Goal: Information Seeking & Learning: Learn about a topic

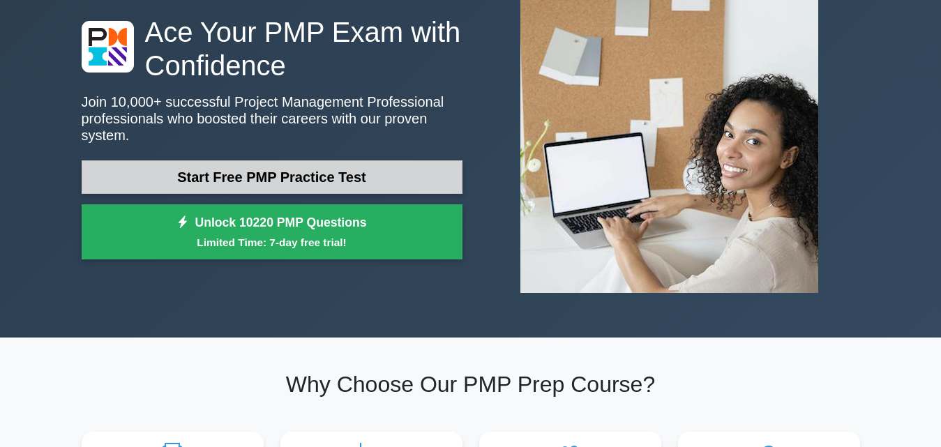
scroll to position [102, 0]
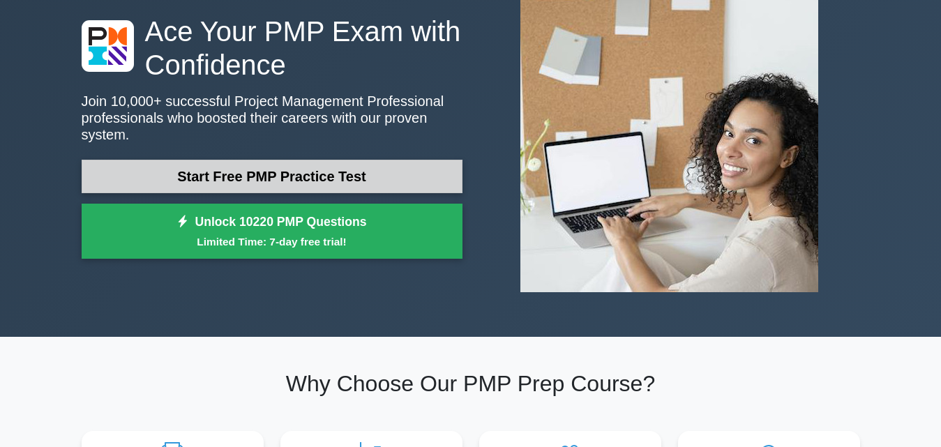
click at [368, 160] on link "Start Free PMP Practice Test" at bounding box center [272, 176] width 381 height 33
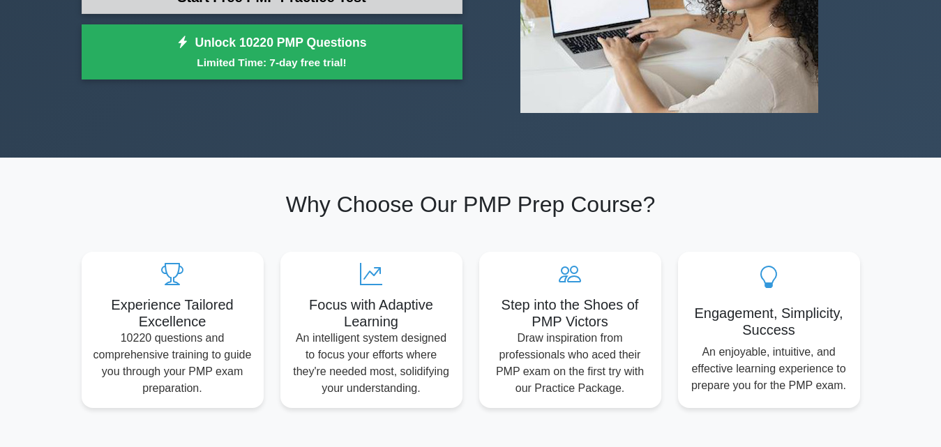
scroll to position [347, 0]
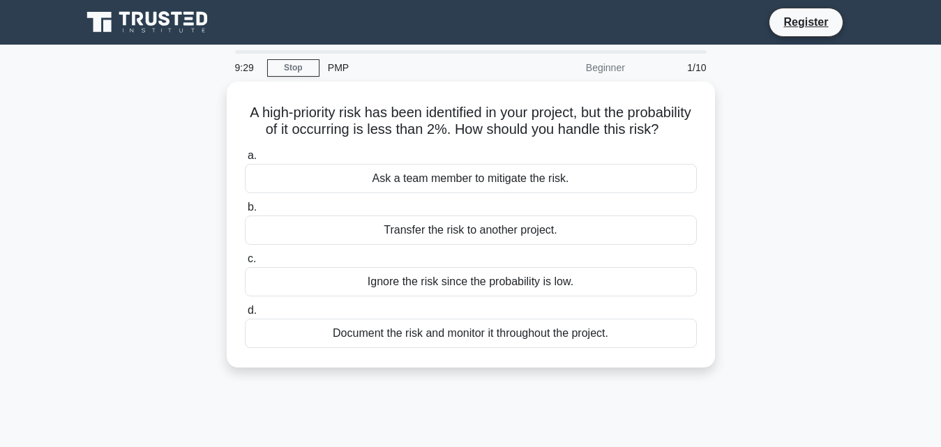
click at [907, 175] on main "9:29 Stop PMP Beginner 1/10 A high-priority risk has been identified in your pr…" at bounding box center [470, 399] width 941 height 709
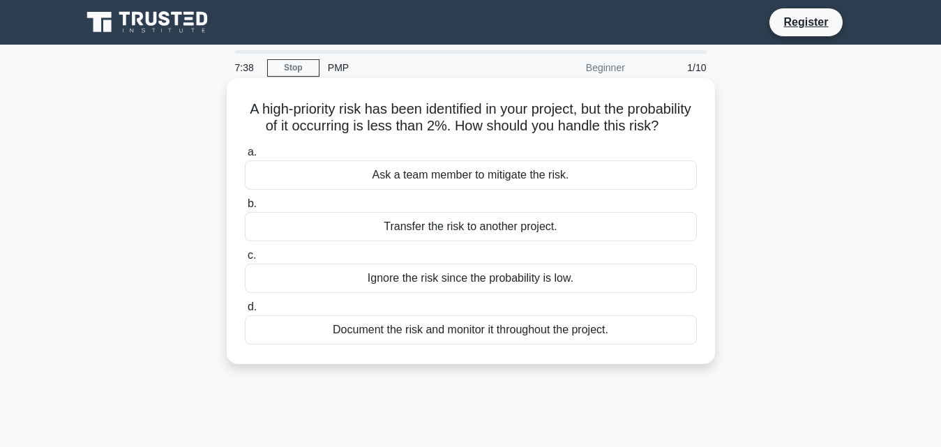
click at [567, 345] on div "Document the risk and monitor it throughout the project." at bounding box center [471, 329] width 452 height 29
click at [245, 312] on input "d. Document the risk and monitor it throughout the project." at bounding box center [245, 307] width 0 height 9
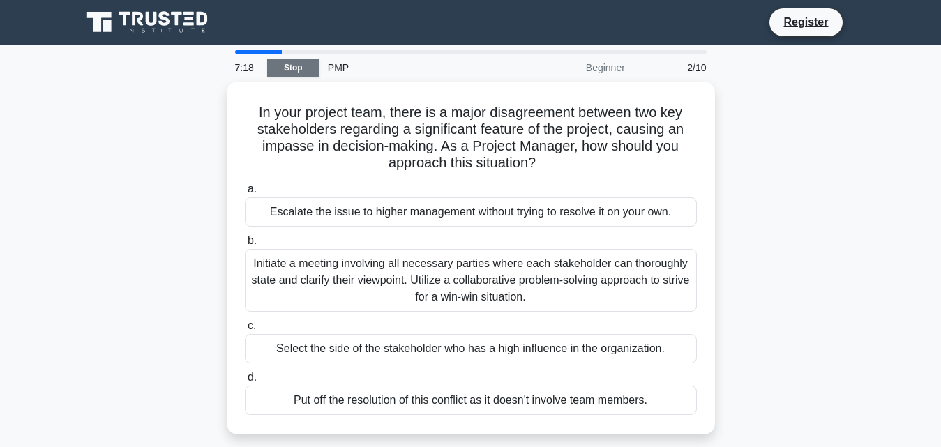
click at [290, 60] on link "Stop" at bounding box center [293, 67] width 52 height 17
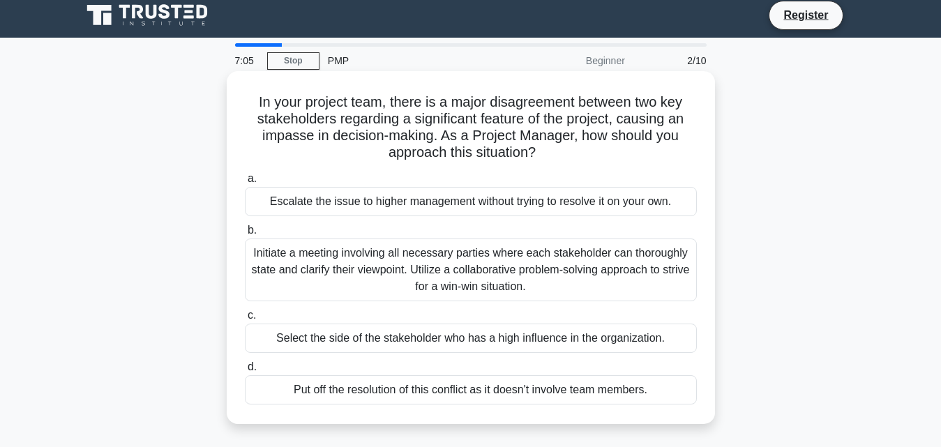
scroll to position [36, 0]
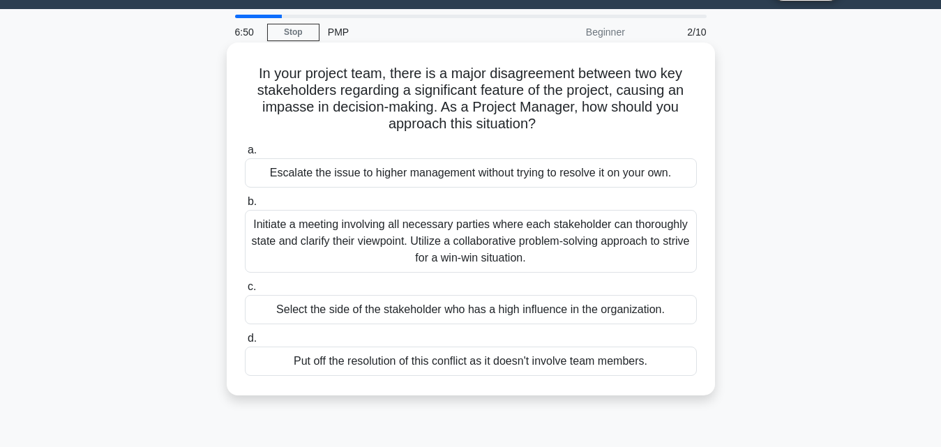
click at [326, 179] on div "Escalate the issue to higher management without trying to resolve it on your ow…" at bounding box center [471, 172] width 452 height 29
click at [245, 155] on input "a. Escalate the issue to higher management without trying to resolve it on your…" at bounding box center [245, 150] width 0 height 9
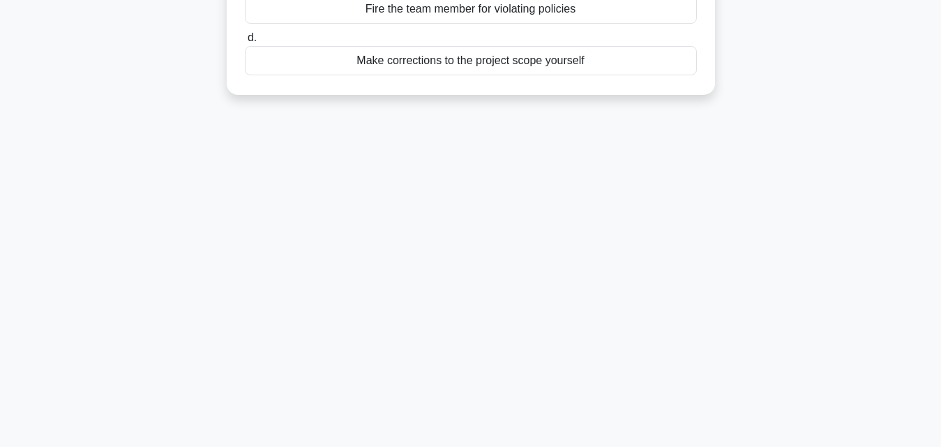
scroll to position [0, 0]
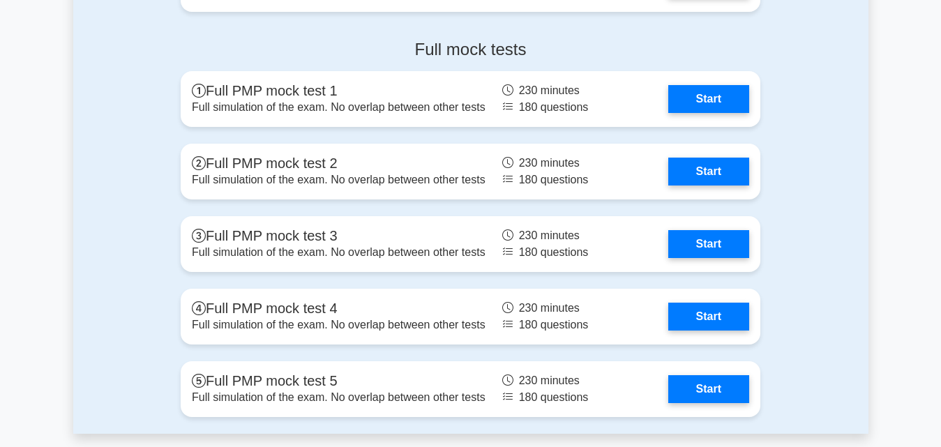
scroll to position [4052, 0]
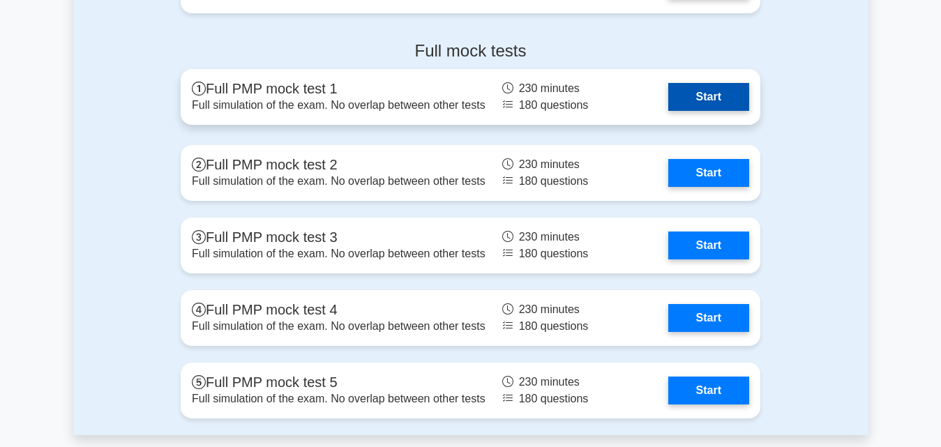
click at [714, 91] on link "Start" at bounding box center [708, 97] width 81 height 28
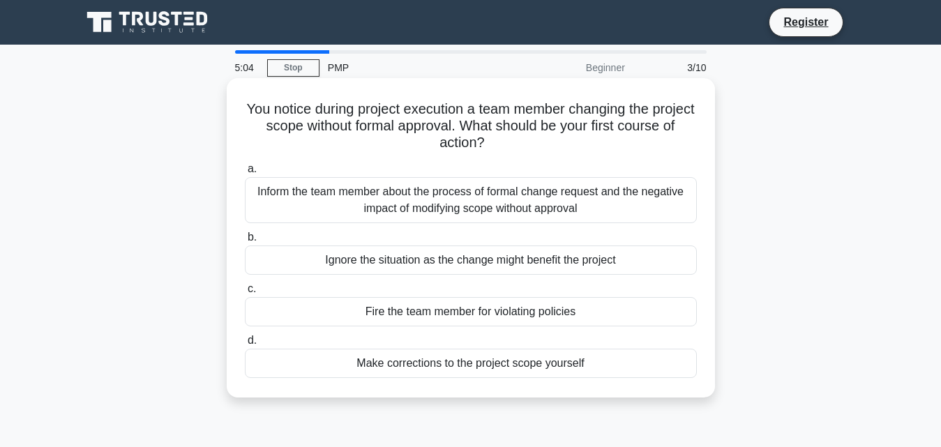
click at [449, 212] on div "Inform the team member about the process of formal change request and the negat…" at bounding box center [471, 200] width 452 height 46
click at [245, 174] on input "a. Inform the team member about the process of formal change request and the ne…" at bounding box center [245, 169] width 0 height 9
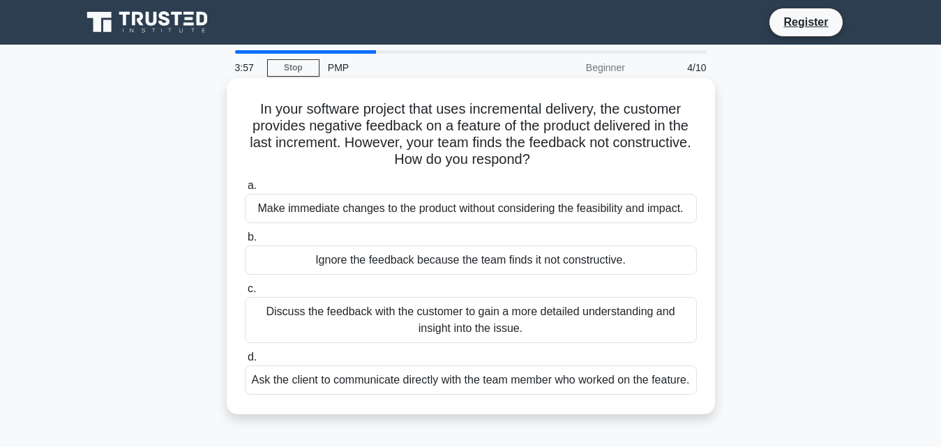
click at [389, 317] on div "Discuss the feedback with the customer to gain a more detailed understanding an…" at bounding box center [471, 320] width 452 height 46
click at [245, 294] on input "c. Discuss the feedback with the customer to gain a more detailed understanding…" at bounding box center [245, 289] width 0 height 9
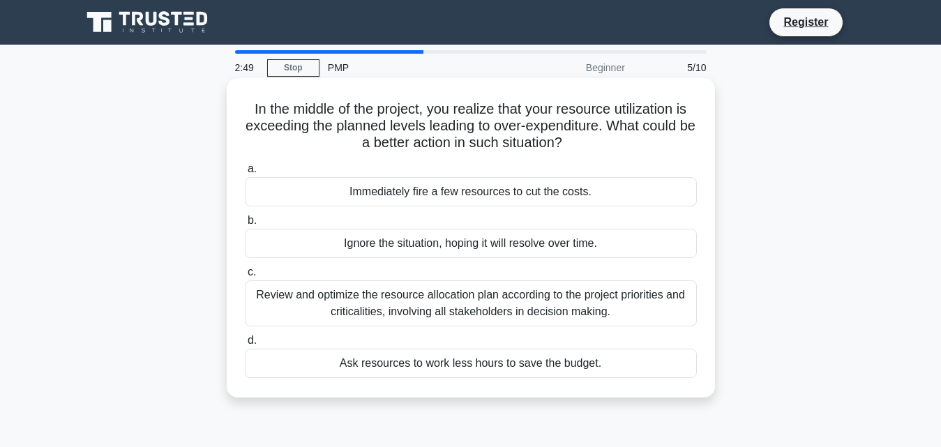
click at [459, 302] on div "Review and optimize the resource allocation plan according to the project prior…" at bounding box center [471, 303] width 452 height 46
click at [245, 277] on input "c. Review and optimize the resource allocation plan according to the project pr…" at bounding box center [245, 272] width 0 height 9
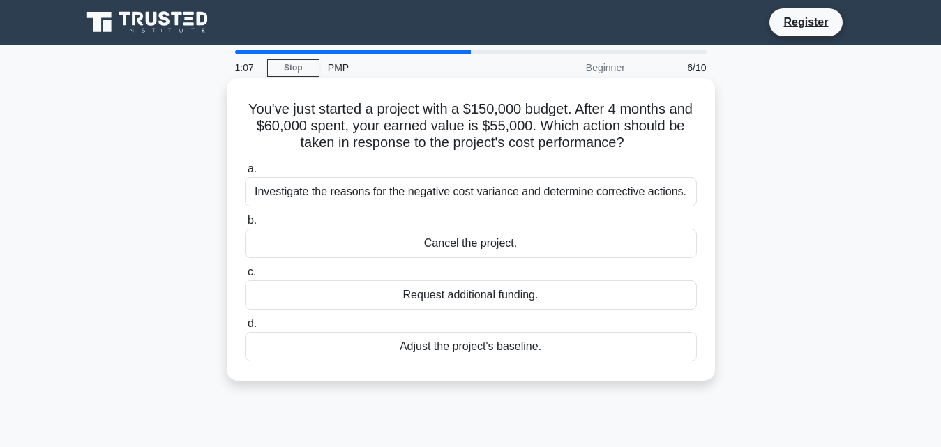
click at [580, 203] on div "Investigate the reasons for the negative cost variance and determine corrective…" at bounding box center [471, 191] width 452 height 29
click at [245, 174] on input "a. Investigate the reasons for the negative cost variance and determine correct…" at bounding box center [245, 169] width 0 height 9
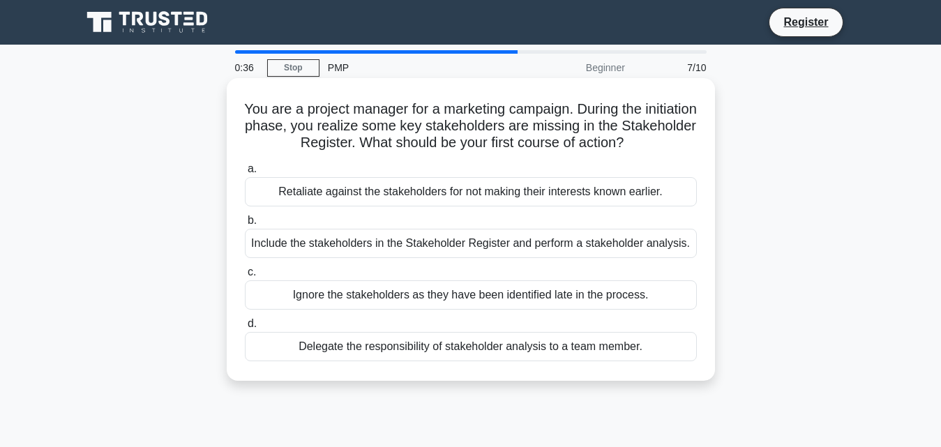
click at [492, 247] on div "Include the stakeholders in the Stakeholder Register and perform a stakeholder …" at bounding box center [471, 243] width 452 height 29
click at [245, 225] on input "b. Include the stakeholders in the Stakeholder Register and perform a stakehold…" at bounding box center [245, 220] width 0 height 9
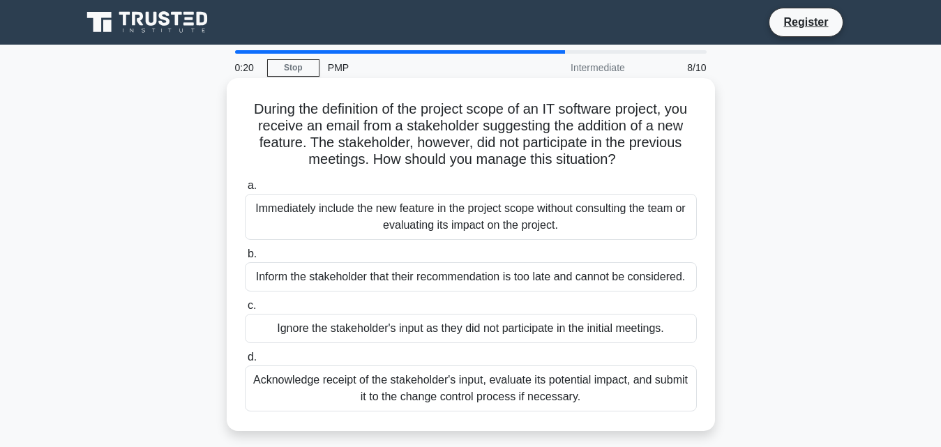
click at [482, 216] on div "Immediately include the new feature in the project scope without consulting the…" at bounding box center [471, 217] width 452 height 46
click at [245, 190] on input "a. Immediately include the new feature in the project scope without consulting …" at bounding box center [245, 185] width 0 height 9
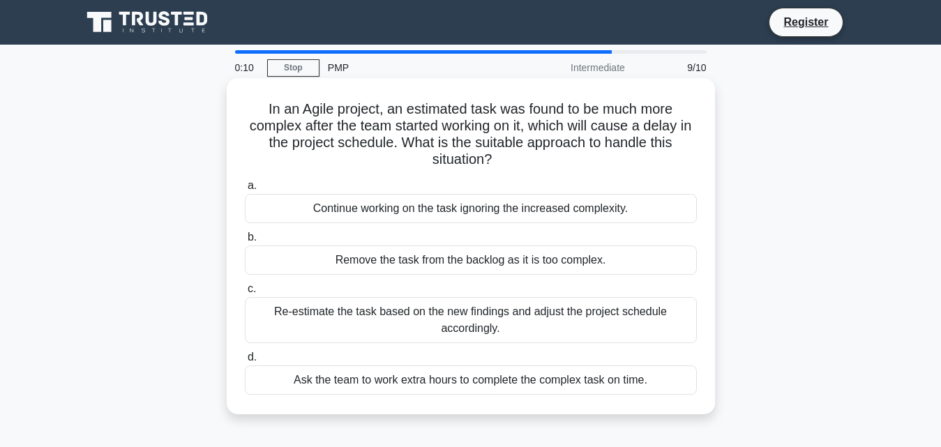
click at [409, 306] on div "Re-estimate the task based on the new findings and adjust the project schedule …" at bounding box center [471, 320] width 452 height 46
click at [245, 294] on input "c. Re-estimate the task based on the new findings and adjust the project schedu…" at bounding box center [245, 289] width 0 height 9
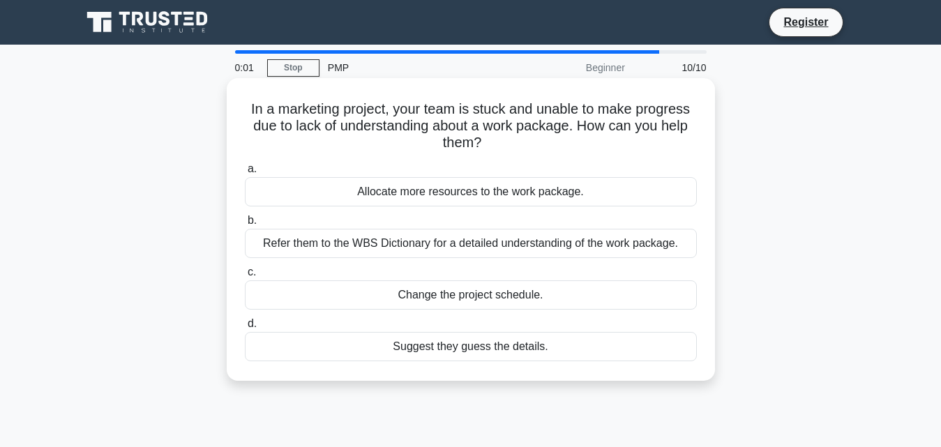
drag, startPoint x: 399, startPoint y: 229, endPoint x: 398, endPoint y: 239, distance: 9.8
click at [398, 239] on label "b. Refer them to the WBS Dictionary for a detailed understanding of the work pa…" at bounding box center [471, 235] width 452 height 46
click at [398, 239] on div "Refer them to the WBS Dictionary for a detailed understanding of the work packa…" at bounding box center [471, 243] width 452 height 29
click at [245, 225] on input "b. Refer them to the WBS Dictionary for a detailed understanding of the work pa…" at bounding box center [245, 220] width 0 height 9
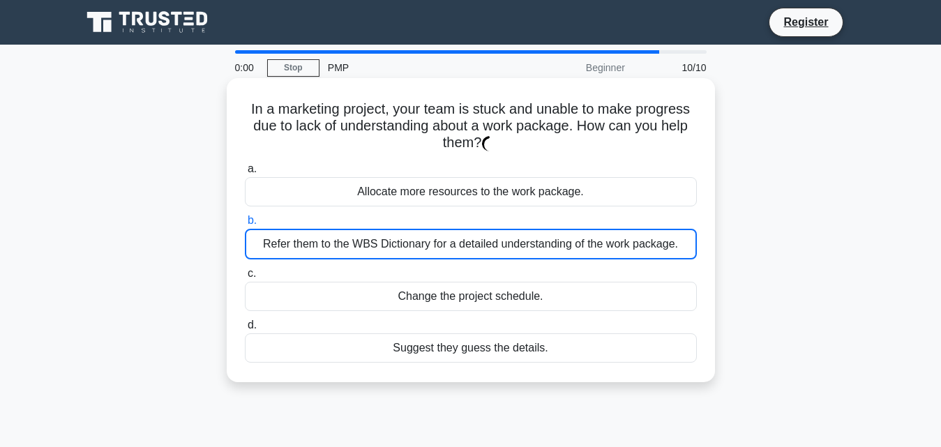
click at [398, 239] on div "Refer them to the WBS Dictionary for a detailed understanding of the work packa…" at bounding box center [471, 244] width 452 height 31
click at [245, 225] on input "b. Refer them to the WBS Dictionary for a detailed understanding of the work pa…" at bounding box center [245, 220] width 0 height 9
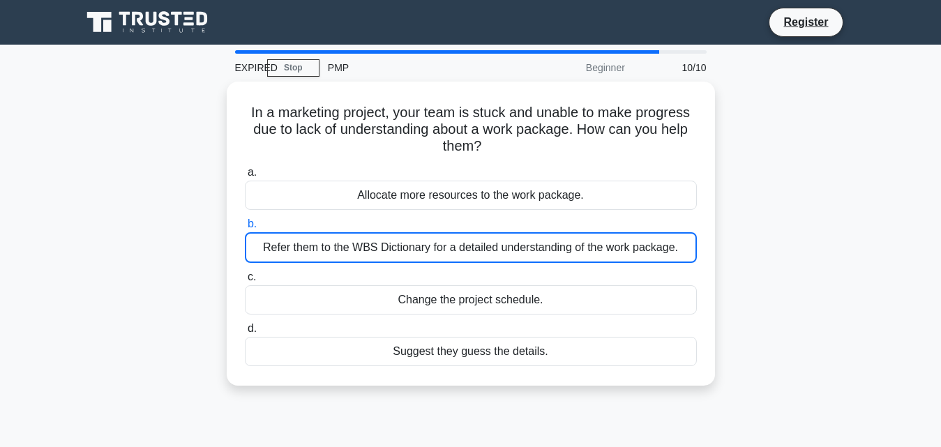
click at [767, 300] on div "In a marketing project, your team is stuck and unable to make progress due to l…" at bounding box center [470, 242] width 795 height 321
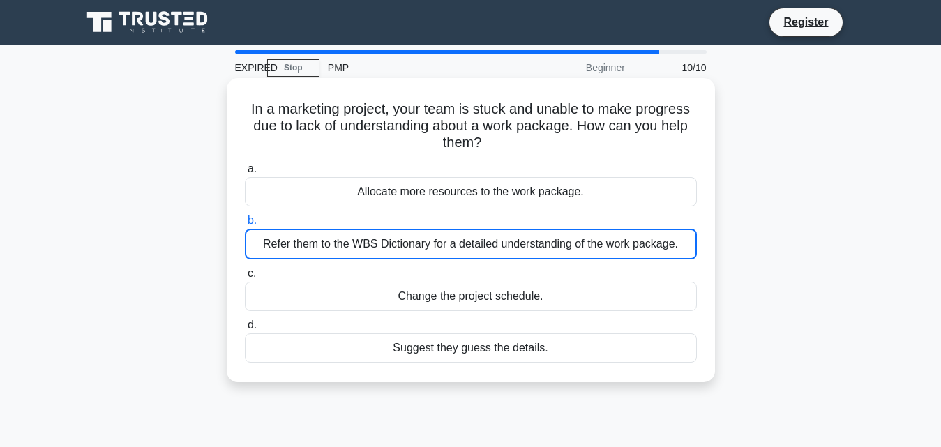
click at [473, 232] on div "Refer them to the WBS Dictionary for a detailed understanding of the work packa…" at bounding box center [471, 244] width 452 height 31
click at [245, 225] on input "b. Refer them to the WBS Dictionary for a detailed understanding of the work pa…" at bounding box center [245, 220] width 0 height 9
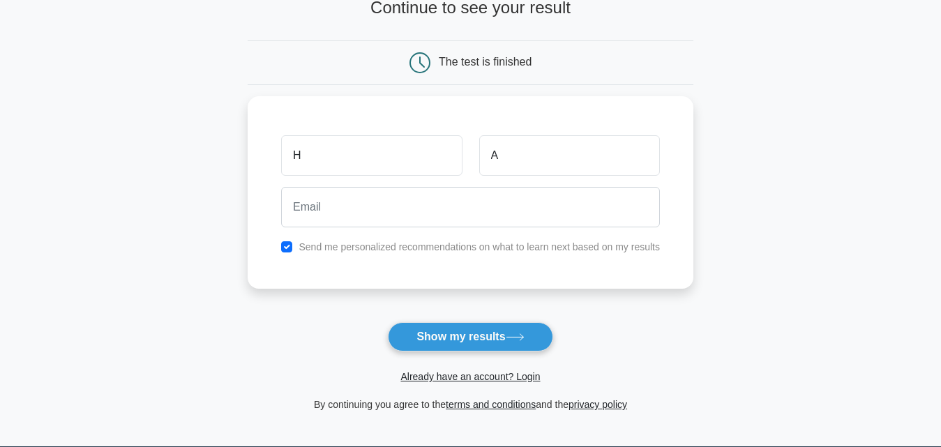
type input "A"
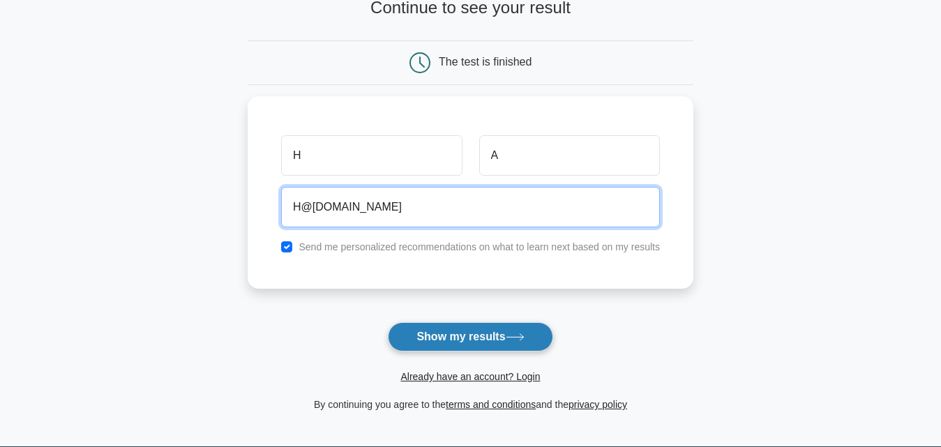
type input "H@[DOMAIN_NAME]"
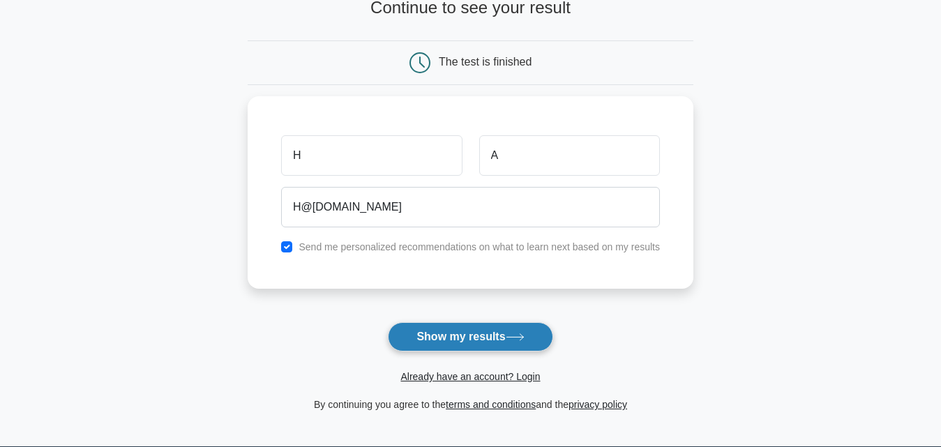
click at [442, 336] on button "Show my results" at bounding box center [470, 336] width 165 height 29
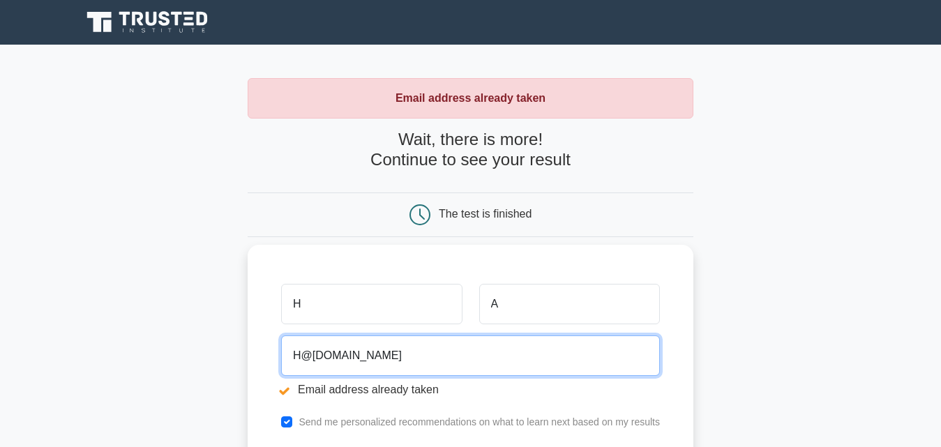
click at [302, 352] on input "H@[DOMAIN_NAME]" at bounding box center [470, 355] width 379 height 40
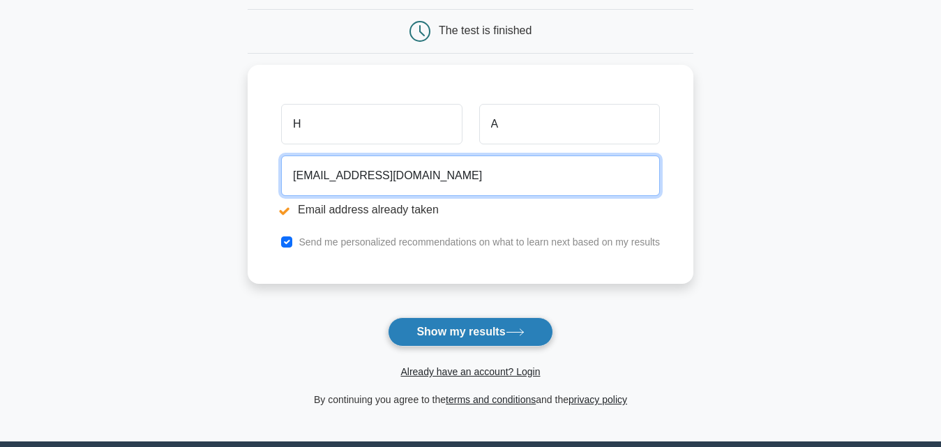
scroll to position [184, 0]
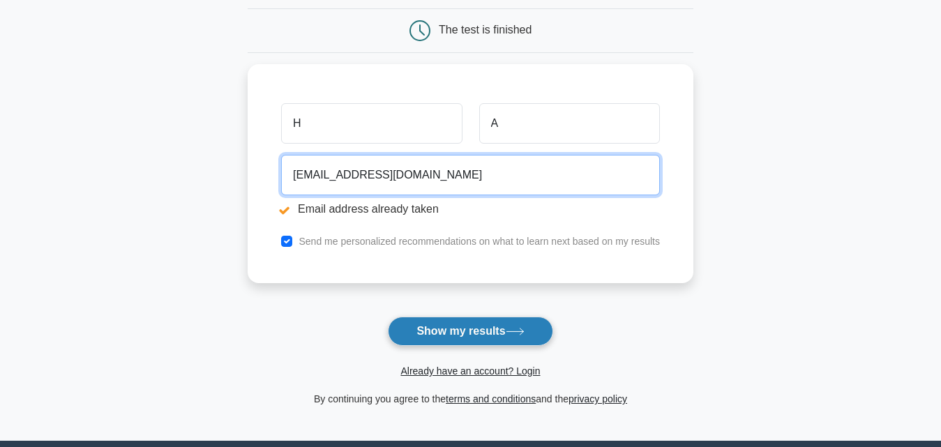
type input "HE@GMAIL.COM"
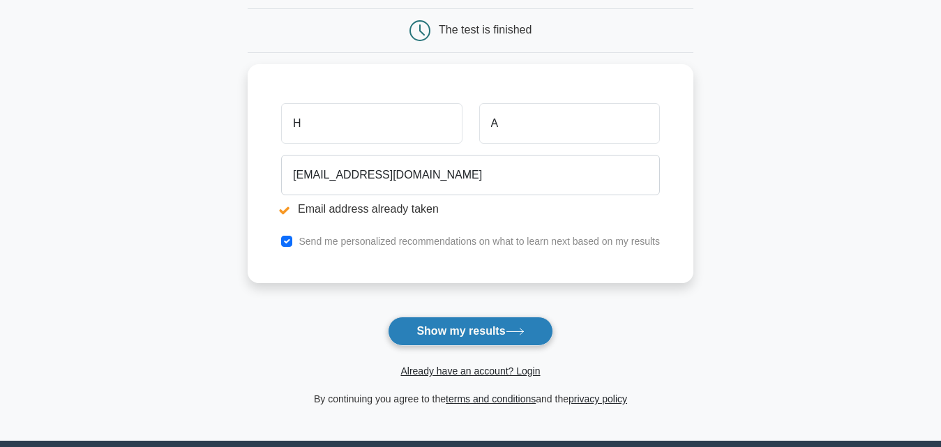
click at [489, 331] on button "Show my results" at bounding box center [470, 331] width 165 height 29
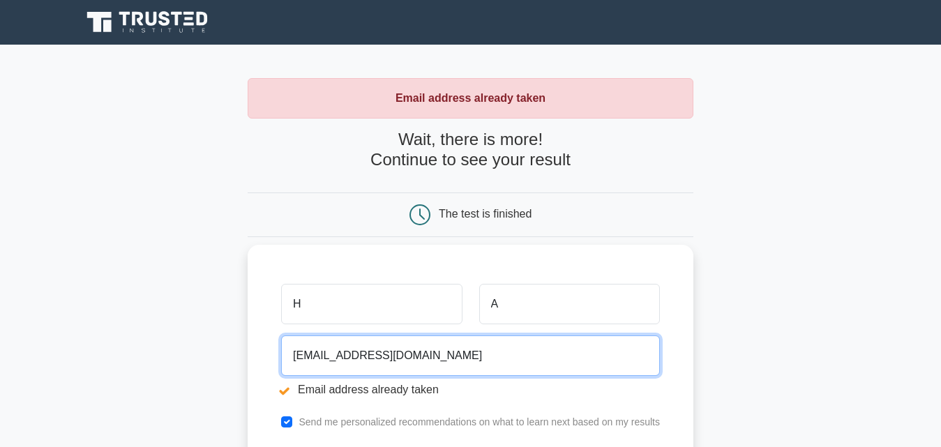
click at [300, 356] on input "HE@GMAIL.COM" at bounding box center [470, 355] width 379 height 40
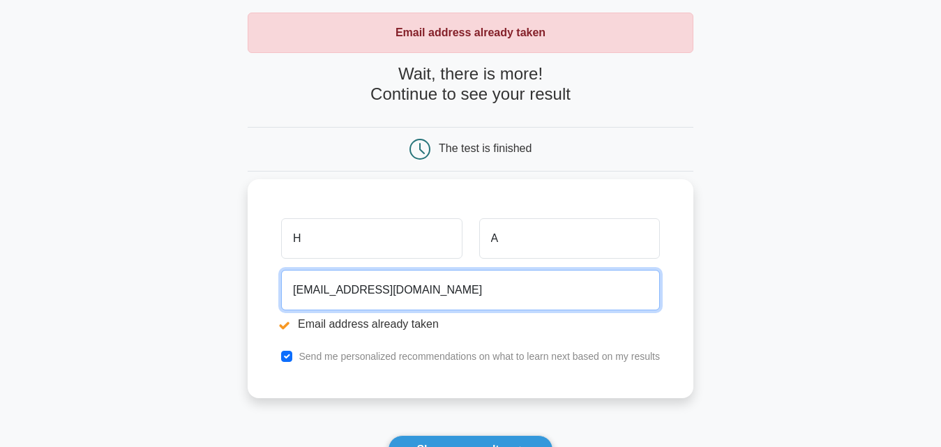
scroll to position [80, 0]
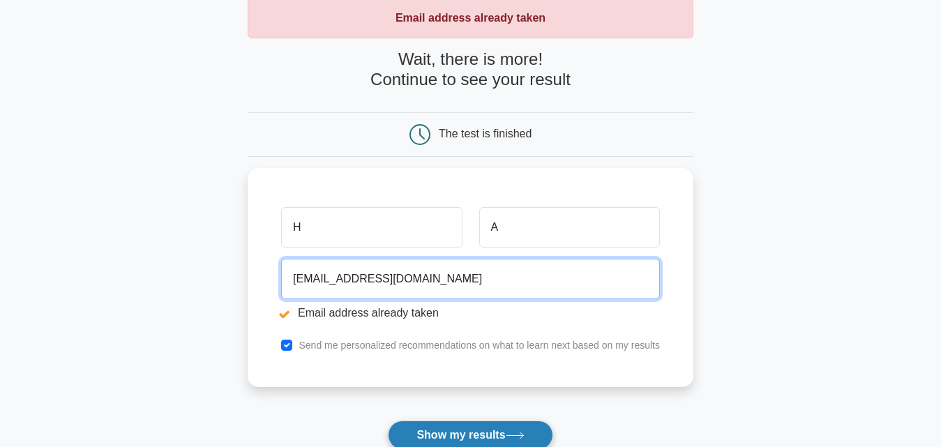
type input "HA@GMAIL.COM"
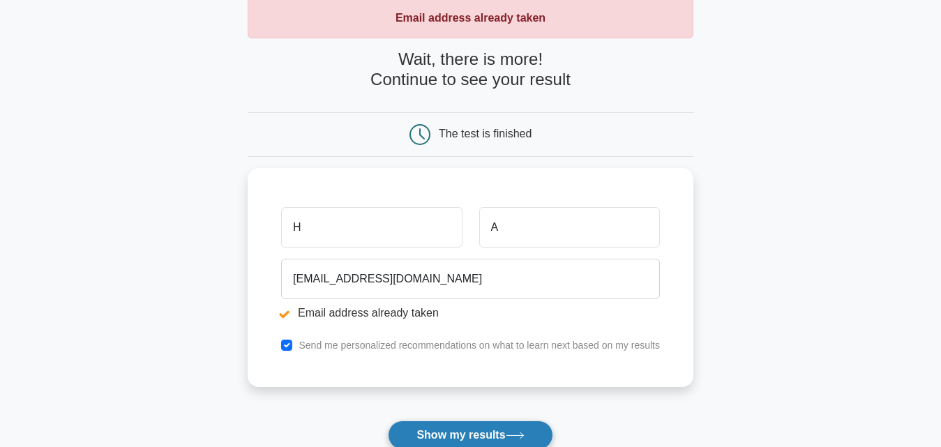
click at [438, 428] on button "Show my results" at bounding box center [470, 435] width 165 height 29
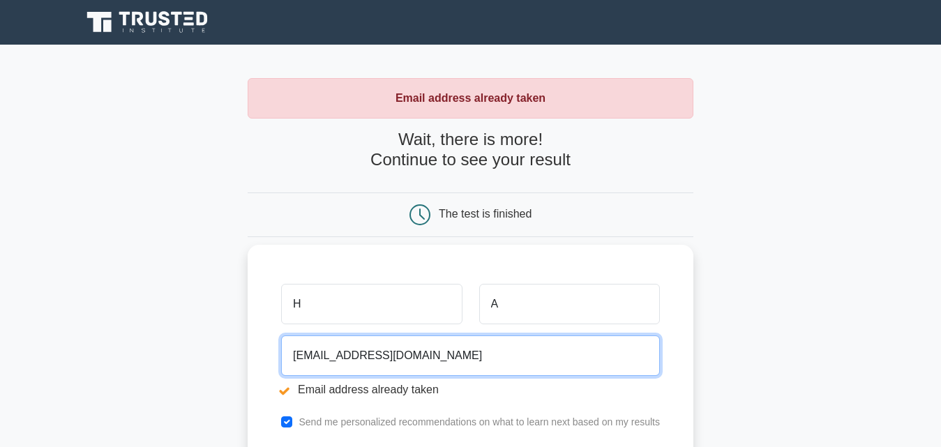
click at [307, 357] on input "HA@GMAIL.COM" at bounding box center [470, 355] width 379 height 40
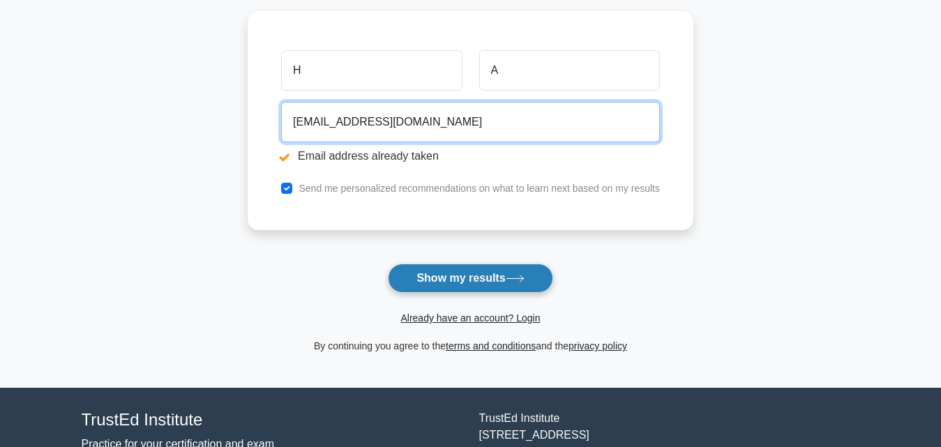
type input "HAASASASDASDSASASAD@GMAIL.COM"
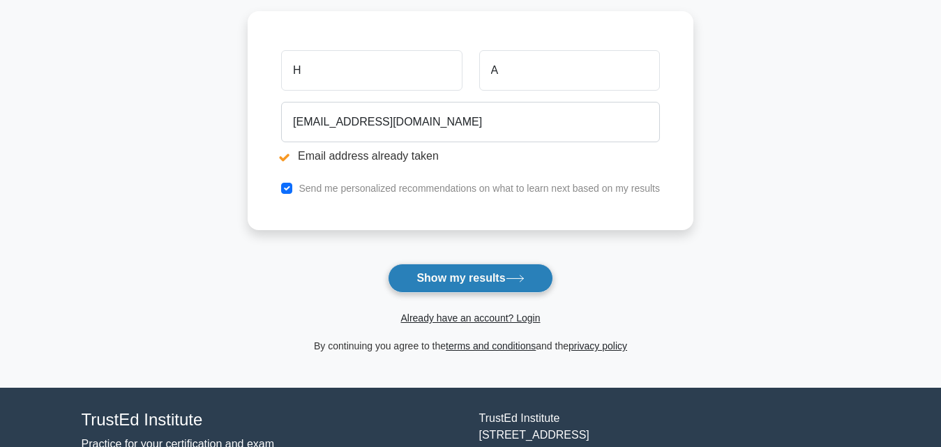
click at [472, 267] on button "Show my results" at bounding box center [470, 278] width 165 height 29
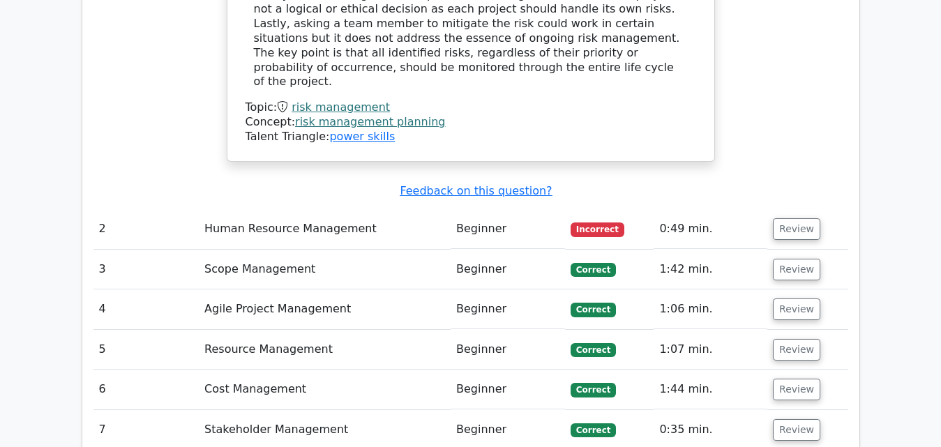
scroll to position [1731, 0]
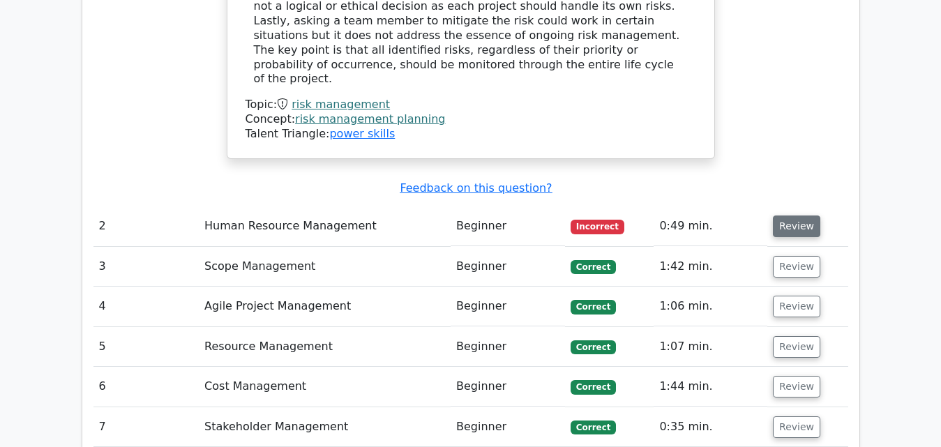
click at [797, 216] on button "Review" at bounding box center [796, 227] width 47 height 22
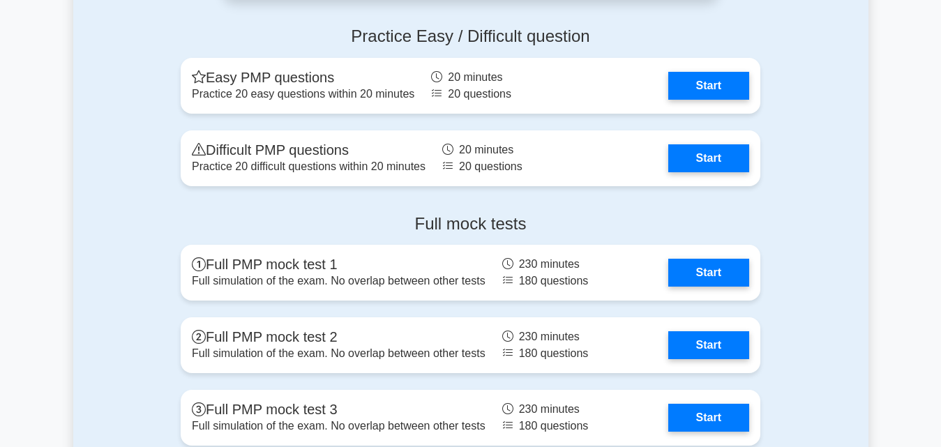
scroll to position [4405, 0]
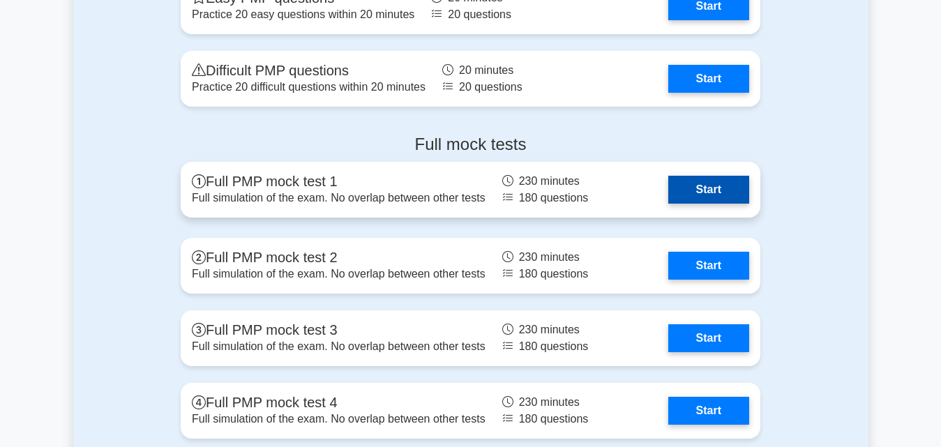
click at [702, 186] on link "Start" at bounding box center [708, 190] width 81 height 28
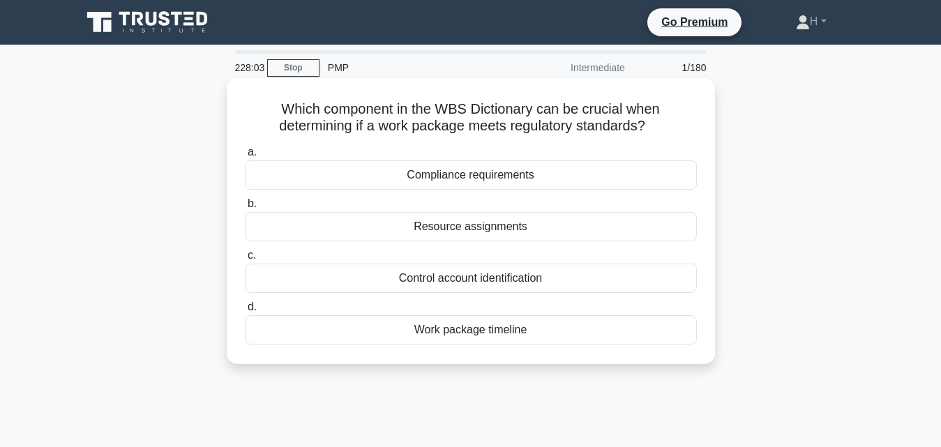
click at [522, 172] on div "Compliance requirements" at bounding box center [471, 174] width 452 height 29
click at [245, 157] on input "a. Compliance requirements" at bounding box center [245, 152] width 0 height 9
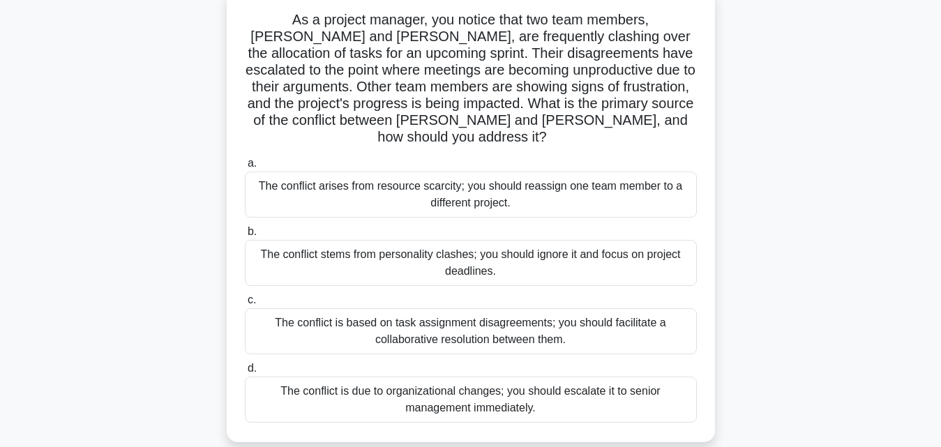
scroll to position [93, 0]
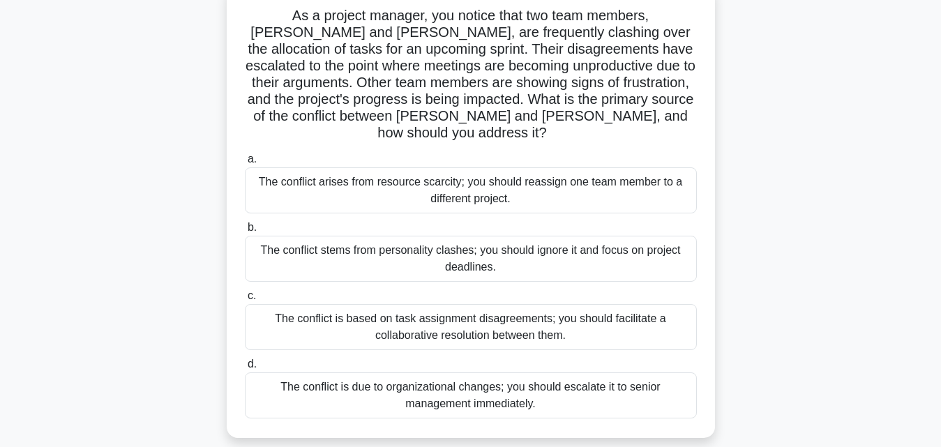
click at [558, 304] on div "The conflict is based on task assignment disagreements; you should facilitate a…" at bounding box center [471, 327] width 452 height 46
click at [245, 301] on input "c. The conflict is based on task assignment disagreements; you should facilitat…" at bounding box center [245, 296] width 0 height 9
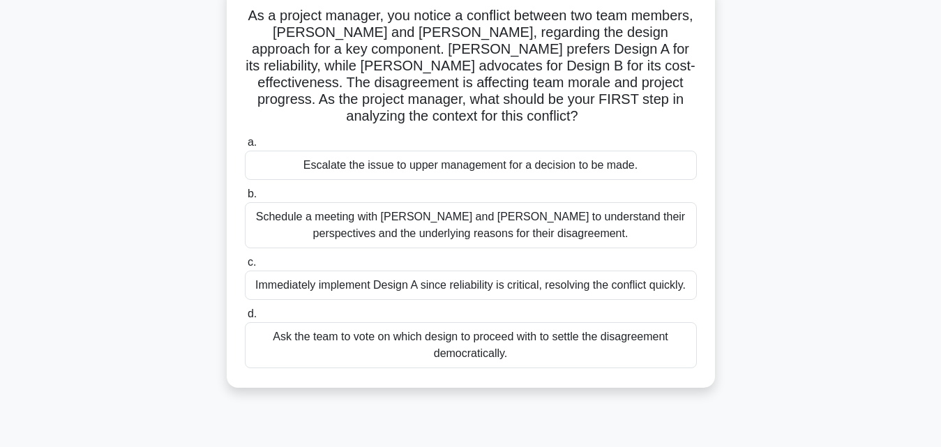
scroll to position [94, 0]
click at [425, 209] on div "Schedule a meeting with Sarah and John to understand their perspectives and the…" at bounding box center [471, 225] width 452 height 46
click at [245, 198] on input "b. Schedule a meeting with Sarah and John to understand their perspectives and …" at bounding box center [245, 193] width 0 height 9
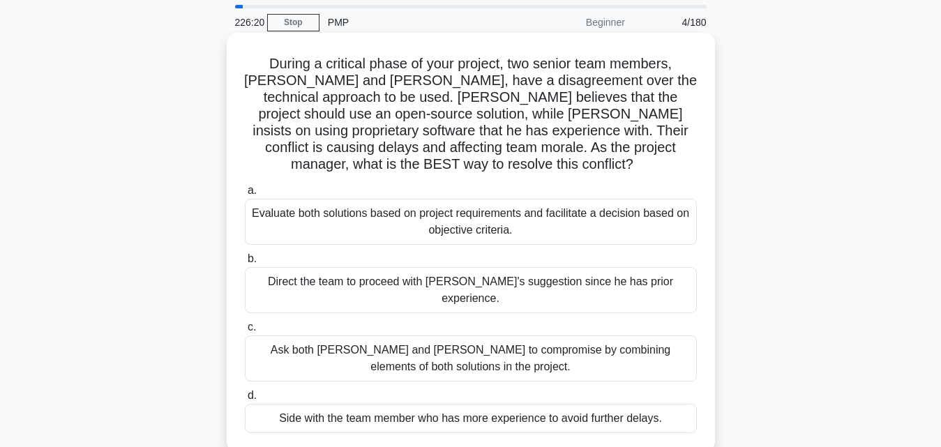
scroll to position [46, 0]
click at [364, 224] on div "Evaluate both solutions based on project requirements and facilitate a decision…" at bounding box center [471, 221] width 452 height 46
click at [245, 195] on input "a. Evaluate both solutions based on project requirements and facilitate a decis…" at bounding box center [245, 190] width 0 height 9
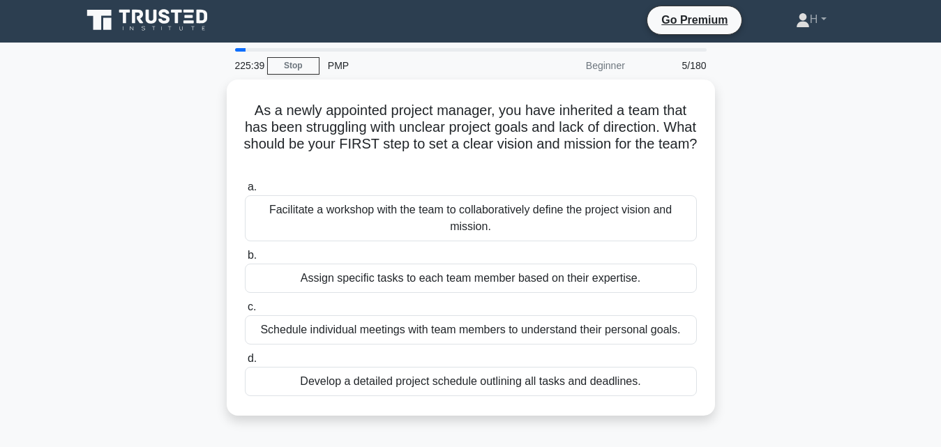
scroll to position [0, 0]
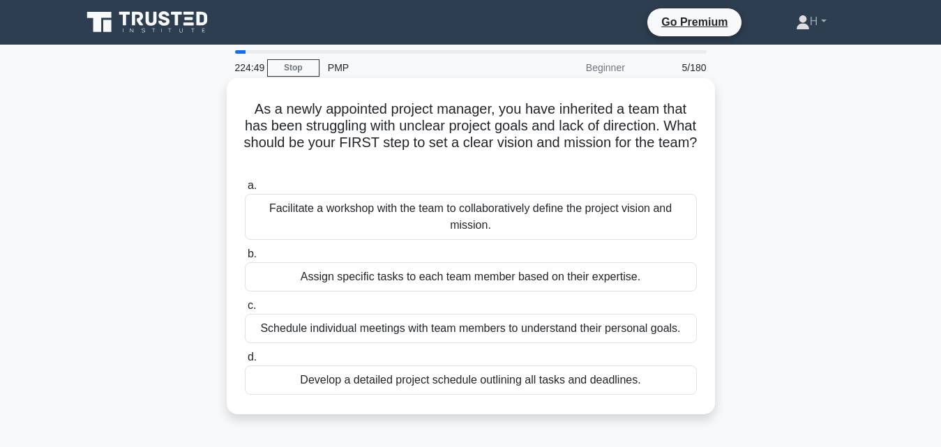
click at [336, 225] on div "Facilitate a workshop with the team to collaboratively define the project visio…" at bounding box center [471, 217] width 452 height 46
click at [245, 190] on input "a. Facilitate a workshop with the team to collaboratively define the project vi…" at bounding box center [245, 185] width 0 height 9
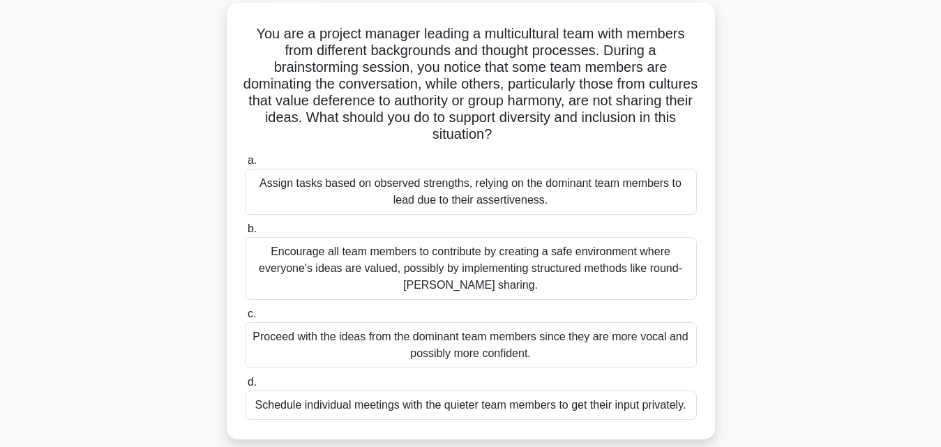
scroll to position [81, 0]
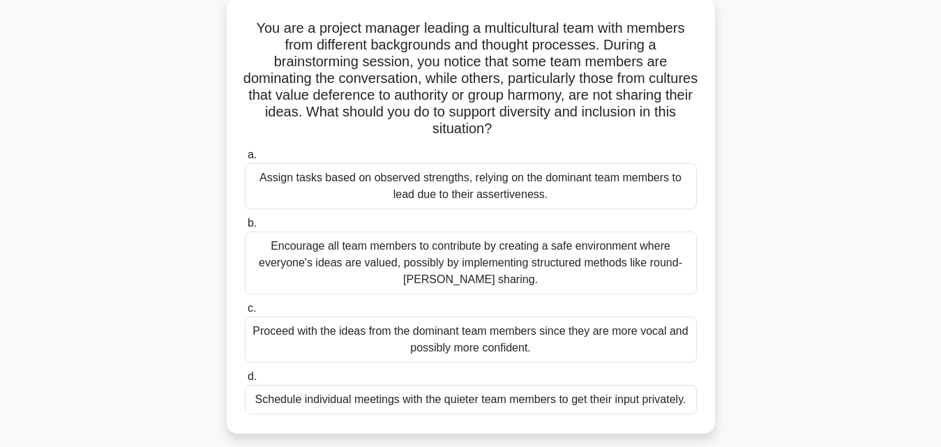
click at [339, 258] on div "Encourage all team members to contribute by creating a safe environment where e…" at bounding box center [471, 263] width 452 height 63
click at [245, 228] on input "b. Encourage all team members to contribute by creating a safe environment wher…" at bounding box center [245, 223] width 0 height 9
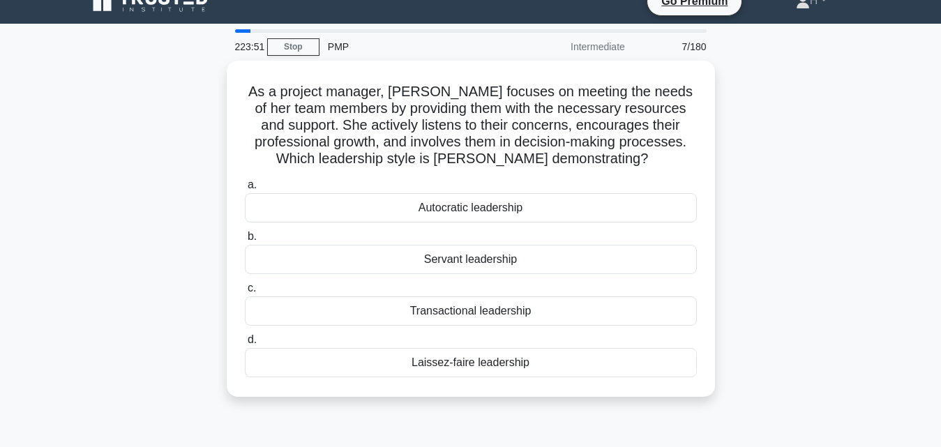
scroll to position [0, 0]
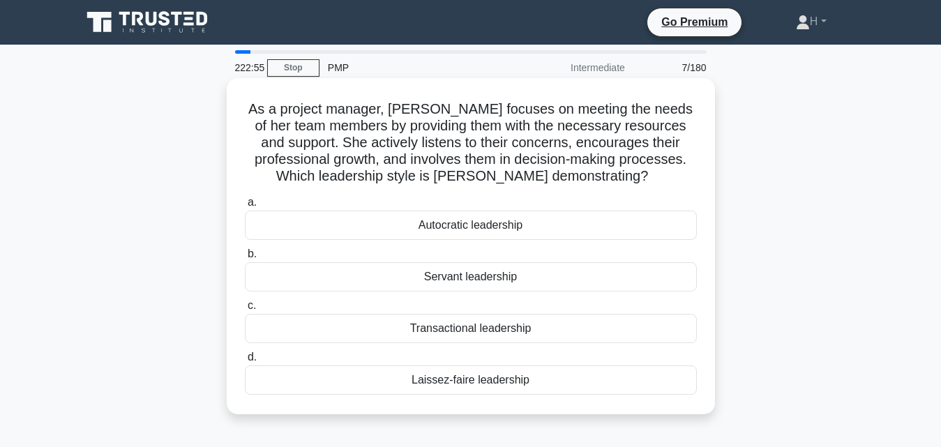
click at [523, 282] on div "Servant leadership" at bounding box center [471, 276] width 452 height 29
click at [245, 259] on input "b. Servant leadership" at bounding box center [245, 254] width 0 height 9
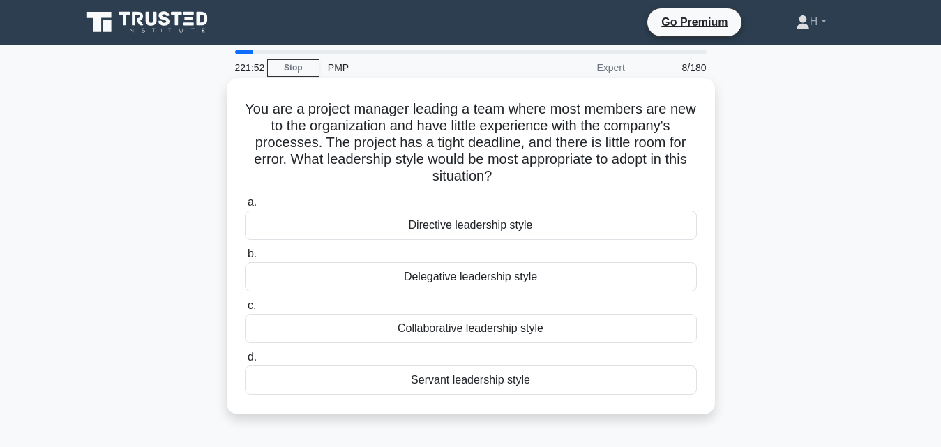
click at [546, 240] on div "Directive leadership style" at bounding box center [471, 225] width 452 height 29
click at [245, 207] on input "a. Directive leadership style" at bounding box center [245, 202] width 0 height 9
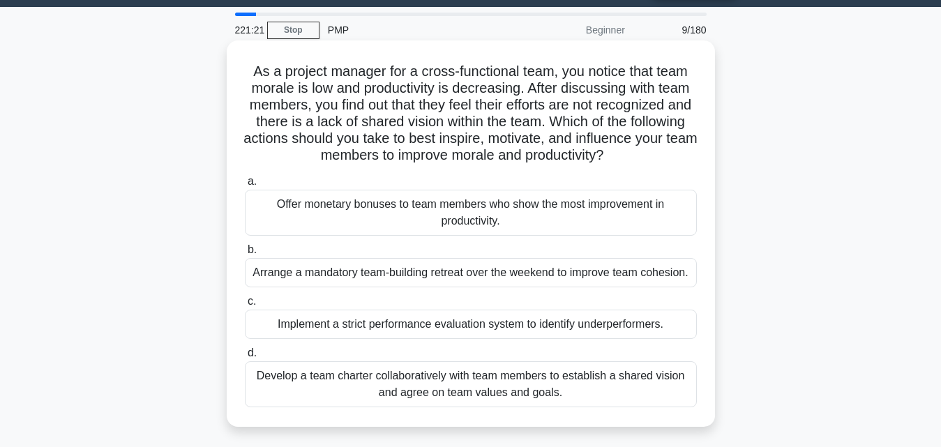
scroll to position [33, 0]
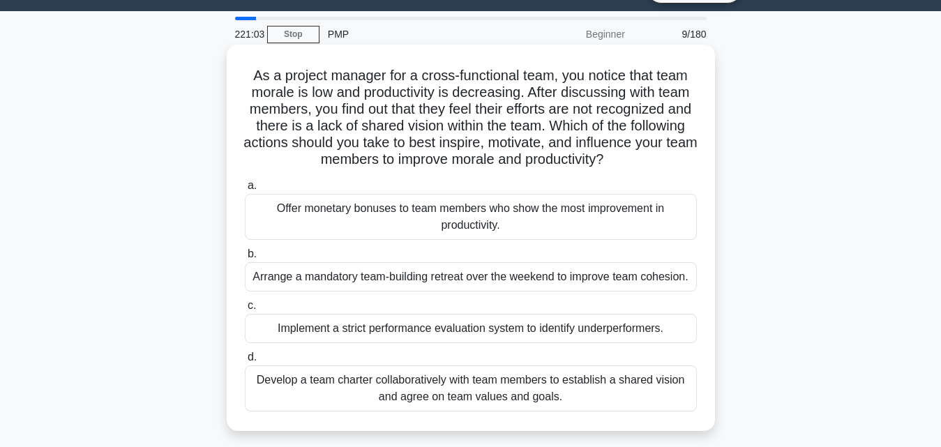
click at [524, 387] on div "Develop a team charter collaboratively with team members to establish a shared …" at bounding box center [471, 388] width 452 height 46
click at [245, 362] on input "d. Develop a team charter collaboratively with team members to establish a shar…" at bounding box center [245, 357] width 0 height 9
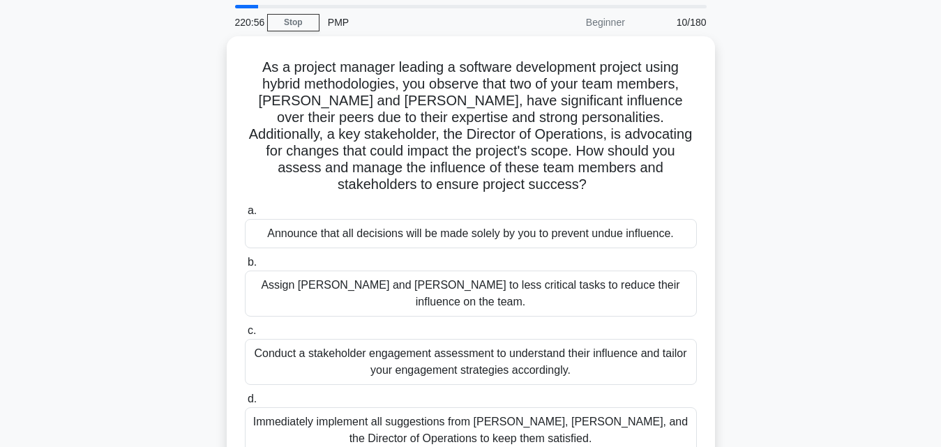
scroll to position [48, 0]
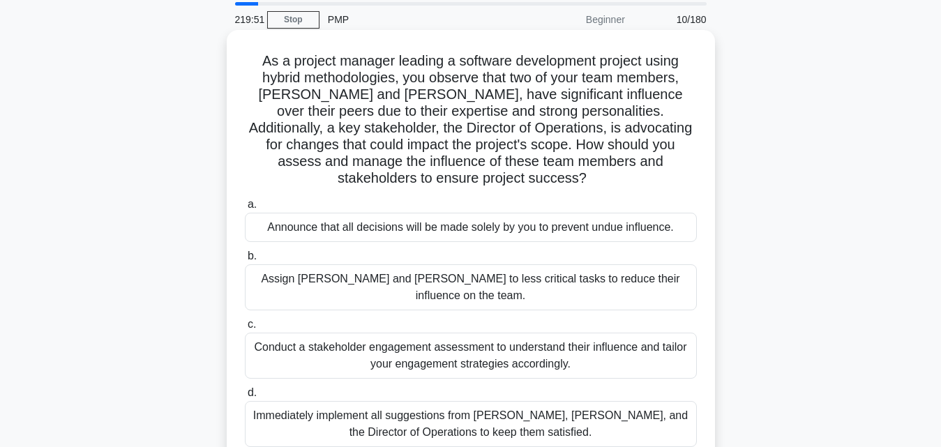
click at [384, 333] on div "Conduct a stakeholder engagement assessment to understand their influence and t…" at bounding box center [471, 356] width 452 height 46
click at [245, 320] on input "c. Conduct a stakeholder engagement assessment to understand their influence an…" at bounding box center [245, 324] width 0 height 9
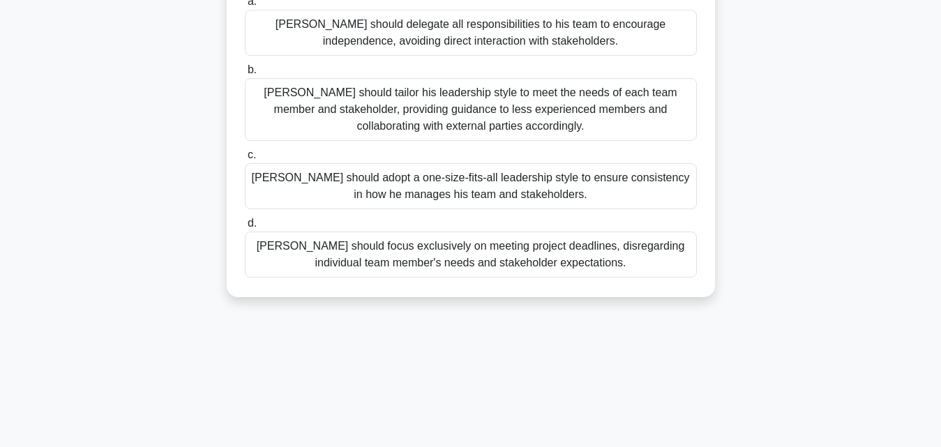
scroll to position [252, 0]
click at [596, 232] on div "John should focus exclusively on meeting project deadlines, disregarding indivi…" at bounding box center [471, 254] width 452 height 46
click at [245, 227] on input "d. John should focus exclusively on meeting project deadlines, disregarding ind…" at bounding box center [245, 222] width 0 height 9
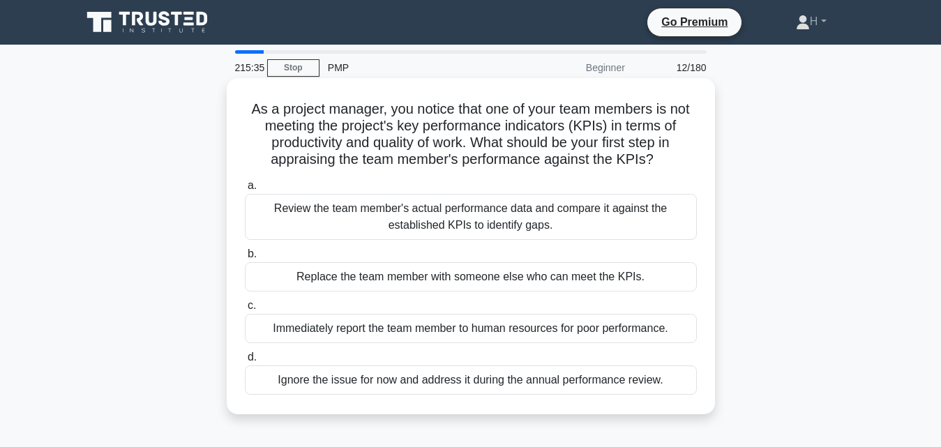
scroll to position [2, 0]
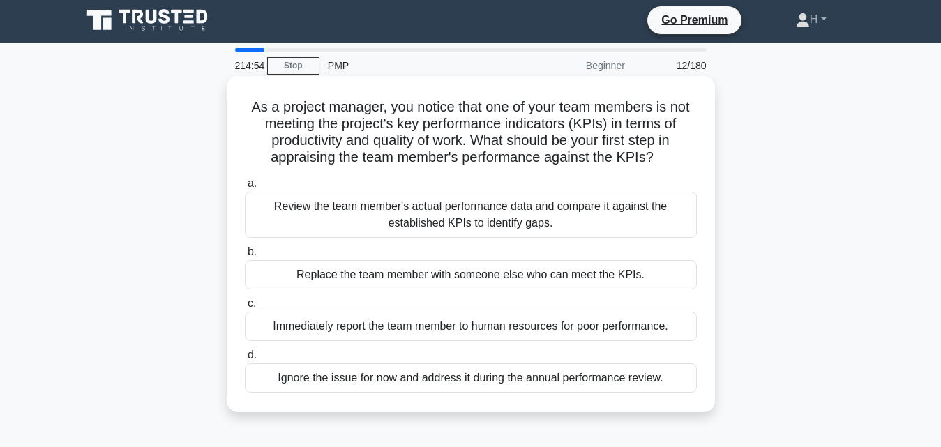
click at [570, 220] on div "Review the team member's actual performance data and compare it against the est…" at bounding box center [471, 215] width 452 height 46
click at [245, 188] on input "a. Review the team member's actual performance data and compare it against the …" at bounding box center [245, 183] width 0 height 9
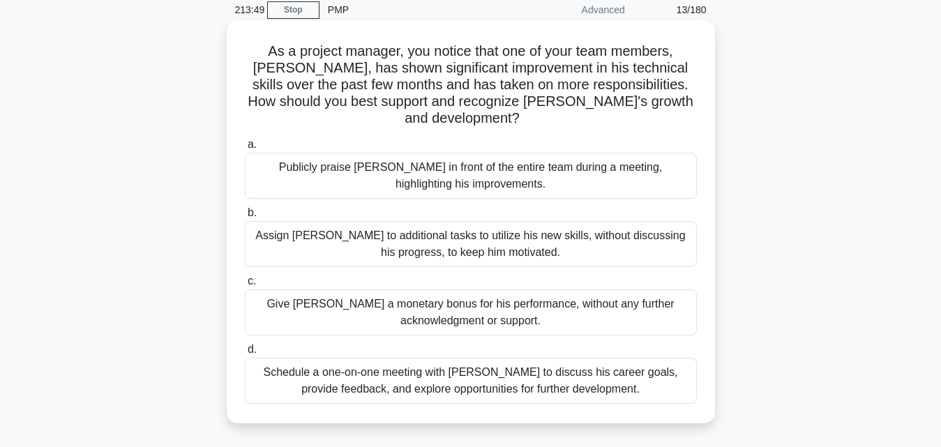
scroll to position [59, 0]
click at [564, 230] on div "Assign Alex to additional tasks to utilize his new skills, without discussing h…" at bounding box center [471, 243] width 452 height 46
click at [245, 217] on input "b. Assign Alex to additional tasks to utilize his new skills, without discussin…" at bounding box center [245, 212] width 0 height 9
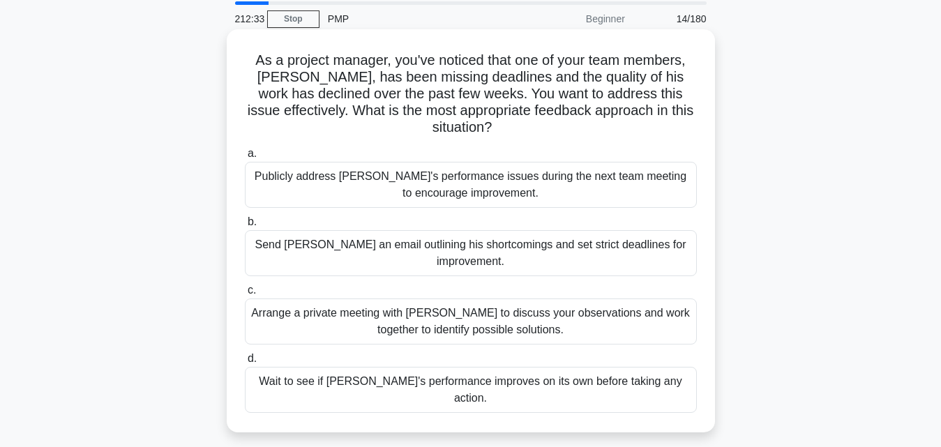
scroll to position [48, 0]
click at [415, 201] on div "Publicly address Alex's performance issues during the next team meeting to enco…" at bounding box center [471, 186] width 452 height 46
click at [245, 159] on input "a. Publicly address Alex's performance issues during the next team meeting to e…" at bounding box center [245, 154] width 0 height 9
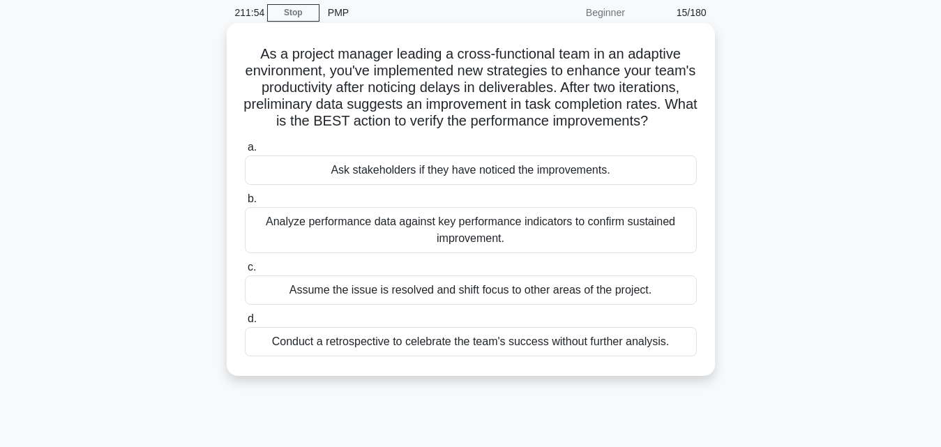
scroll to position [64, 0]
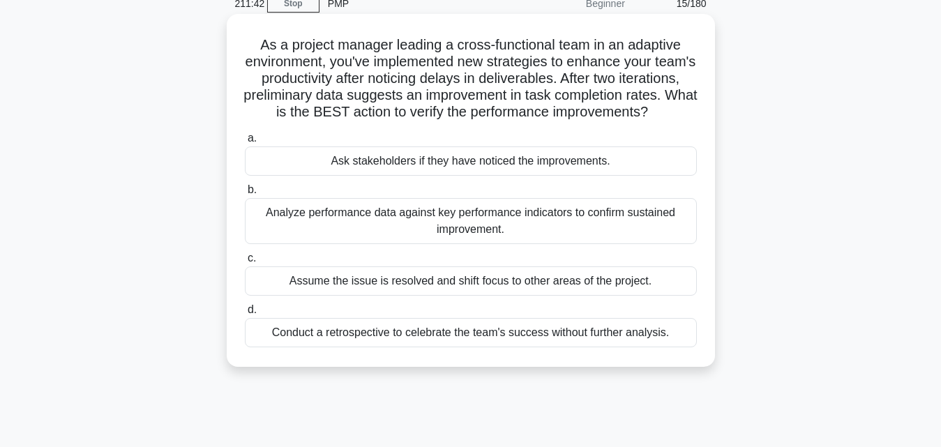
click at [407, 244] on div "Analyze performance data against key performance indicators to confirm sustaine…" at bounding box center [471, 221] width 452 height 46
click at [245, 195] on input "b. Analyze performance data against key performance indicators to confirm susta…" at bounding box center [245, 190] width 0 height 9
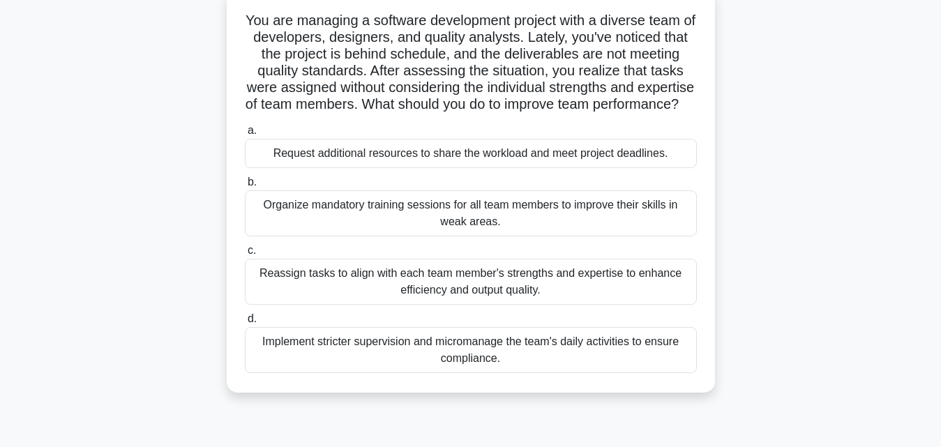
scroll to position [93, 0]
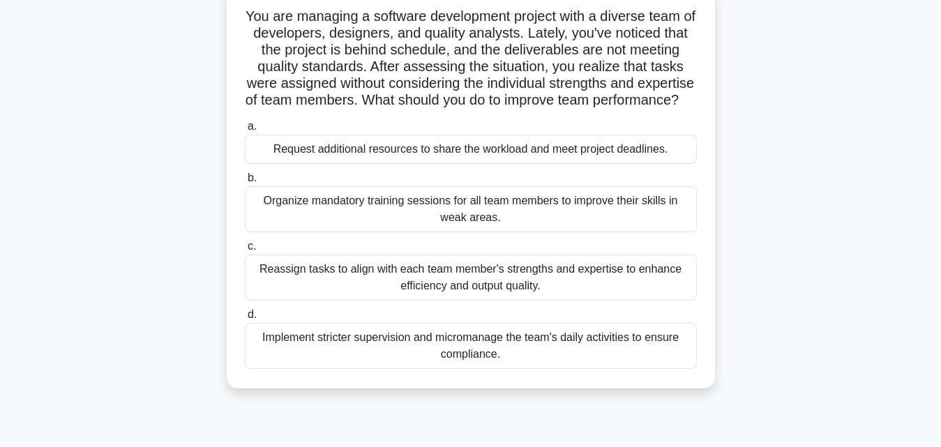
click at [571, 292] on div "Reassign tasks to align with each team member's strengths and expertise to enha…" at bounding box center [471, 278] width 452 height 46
click at [245, 251] on input "c. Reassign tasks to align with each team member's strengths and expertise to e…" at bounding box center [245, 246] width 0 height 9
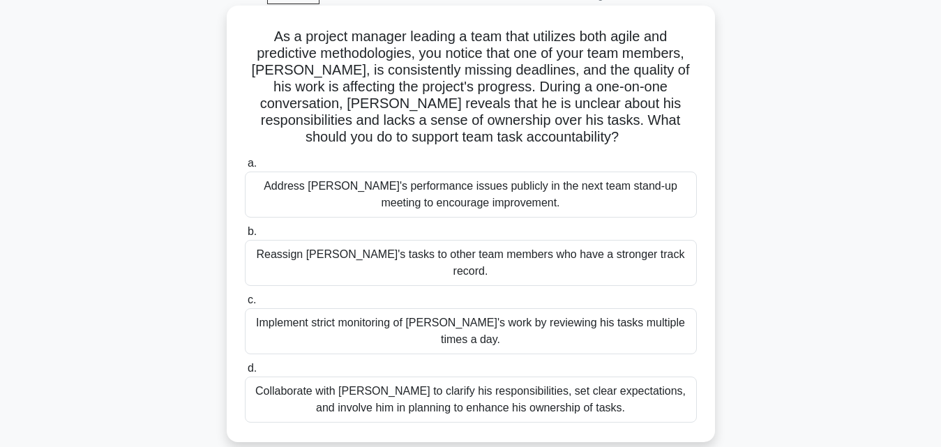
scroll to position [73, 0]
click at [415, 376] on div "Collaborate with Alex to clarify his responsibilities, set clear expectations, …" at bounding box center [471, 399] width 452 height 46
click at [245, 372] on input "d. Collaborate with Alex to clarify his responsibilities, set clear expectation…" at bounding box center [245, 367] width 0 height 9
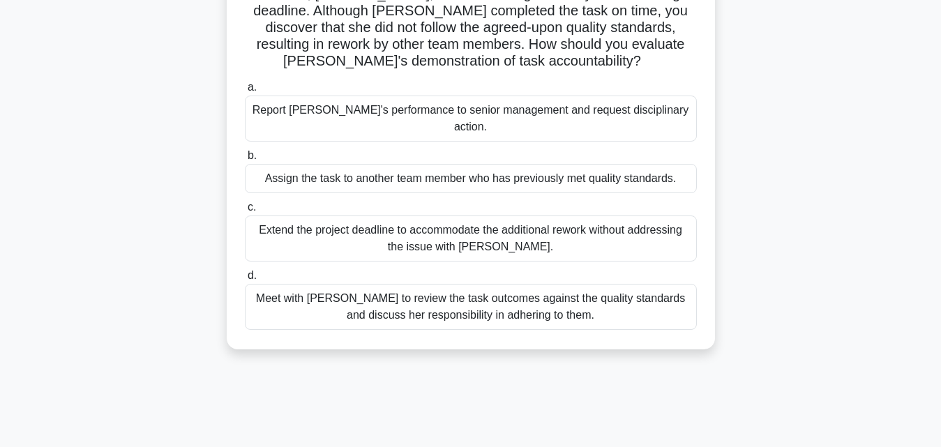
scroll to position [131, 0]
click at [483, 295] on div "Meet with Priya to review the task outcomes against the quality standards and d…" at bounding box center [471, 308] width 452 height 46
click at [245, 281] on input "d. Meet with Priya to review the task outcomes against the quality standards an…" at bounding box center [245, 276] width 0 height 9
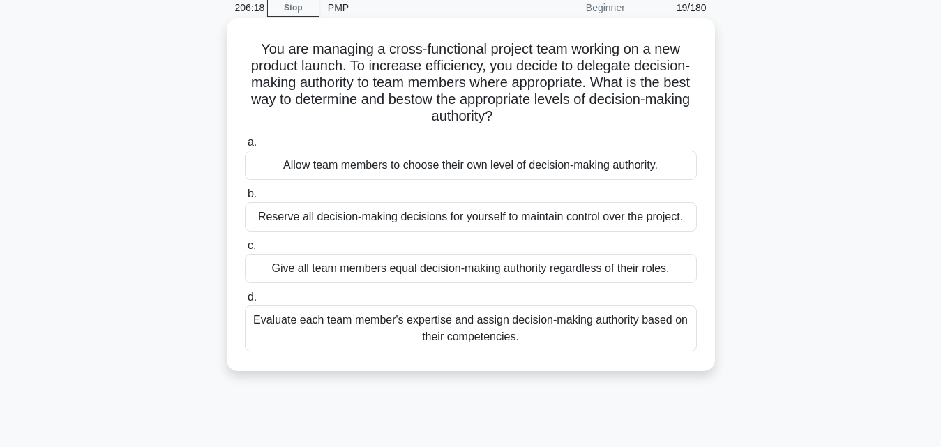
scroll to position [59, 0]
click at [336, 323] on div "Evaluate each team member's expertise and assign decision-making authority base…" at bounding box center [471, 330] width 452 height 46
click at [245, 303] on input "d. Evaluate each team member's expertise and assign decision-making authority b…" at bounding box center [245, 298] width 0 height 9
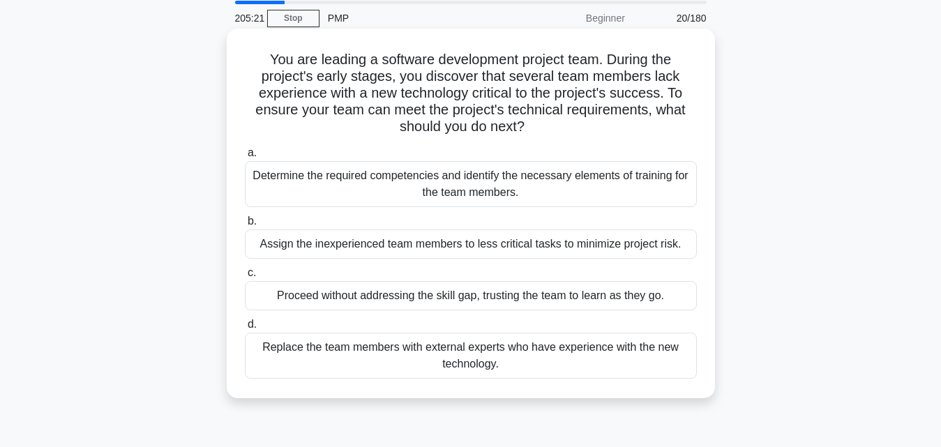
scroll to position [50, 0]
click at [480, 193] on div "Determine the required competencies and identify the necessary elements of trai…" at bounding box center [471, 183] width 452 height 46
click at [245, 157] on input "a. Determine the required competencies and identify the necessary elements of t…" at bounding box center [245, 152] width 0 height 9
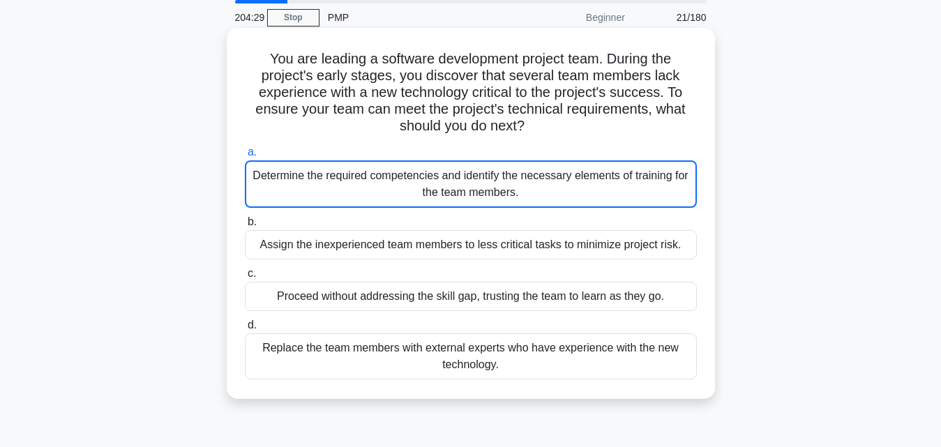
scroll to position [0, 0]
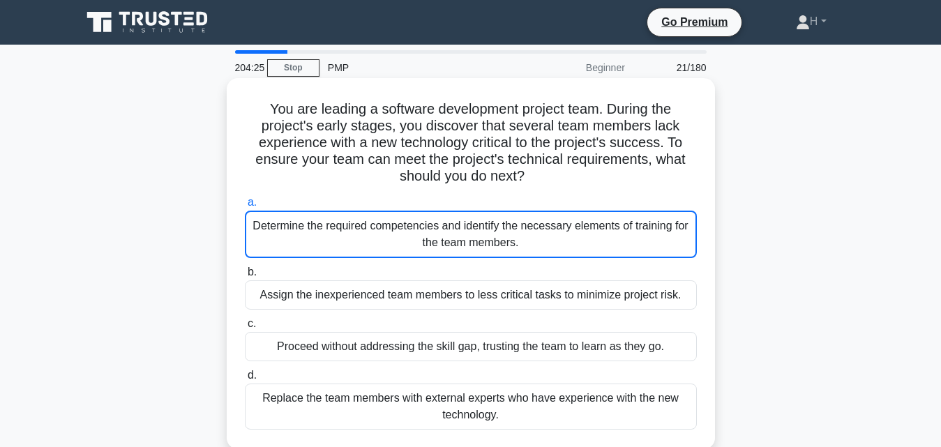
click at [474, 243] on div "Determine the required competencies and identify the necessary elements of trai…" at bounding box center [471, 234] width 452 height 47
click at [245, 207] on input "a. Determine the required competencies and identify the necessary elements of t…" at bounding box center [245, 202] width 0 height 9
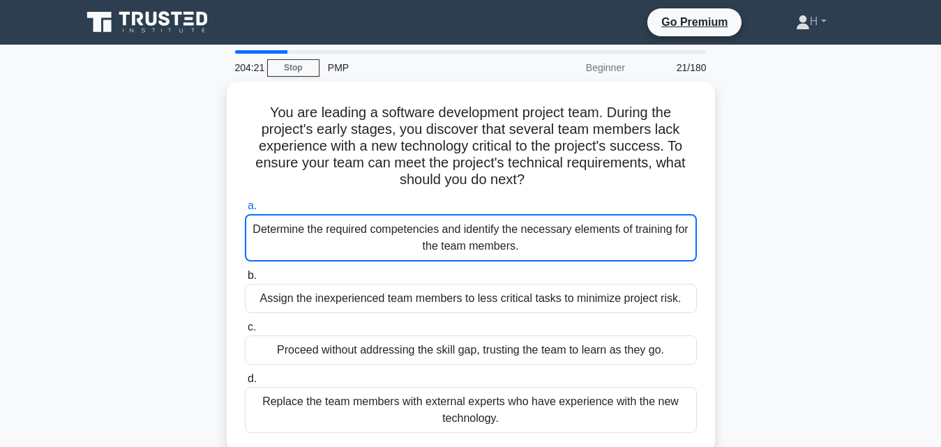
click at [751, 234] on div "You are leading a software development project team. During the project's early…" at bounding box center [470, 276] width 795 height 388
click at [204, 203] on div "You are leading a software development project team. During the project's early…" at bounding box center [470, 276] width 795 height 388
click at [826, 266] on div "You are leading a software development project team. During the project's early…" at bounding box center [470, 276] width 795 height 388
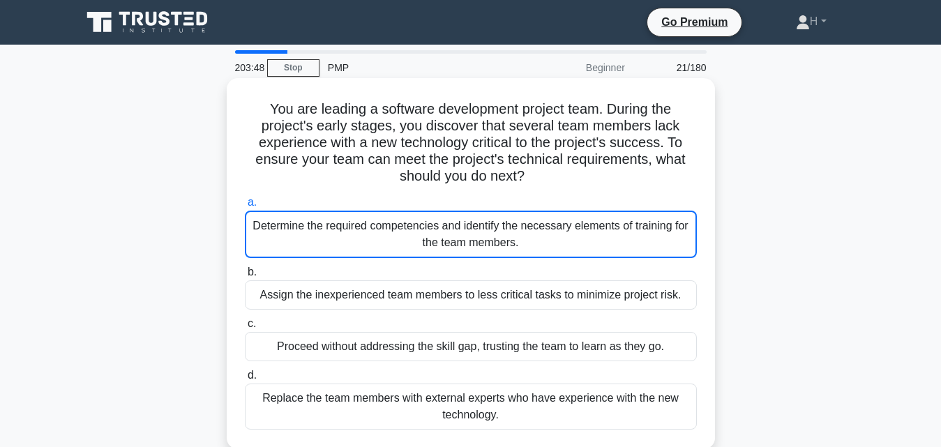
click at [403, 232] on div "Determine the required competencies and identify the necessary elements of trai…" at bounding box center [471, 234] width 452 height 47
click at [245, 207] on input "a. Determine the required competencies and identify the necessary elements of t…" at bounding box center [245, 202] width 0 height 9
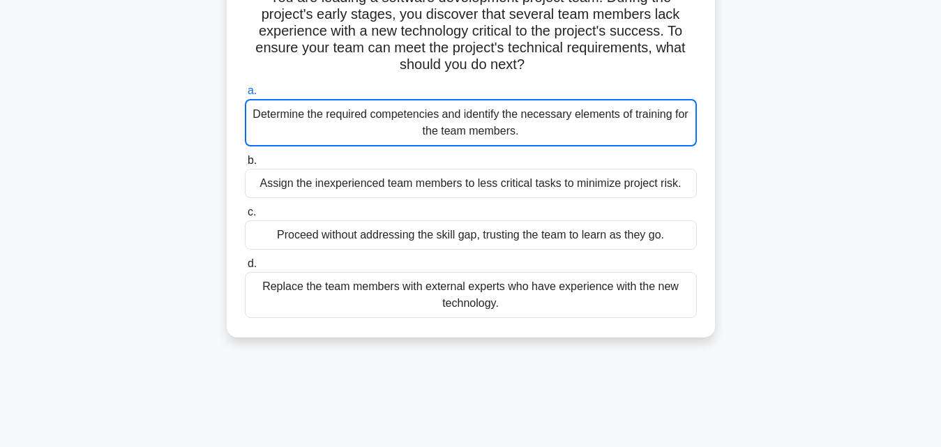
scroll to position [15, 0]
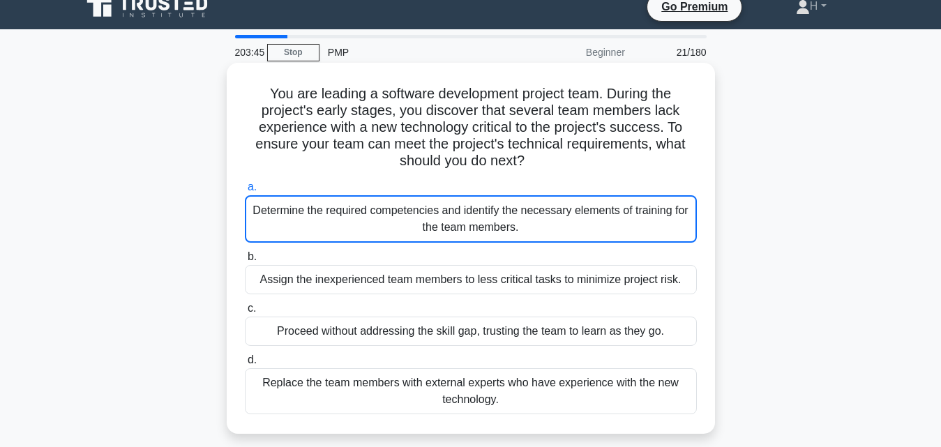
click at [382, 235] on div "Determine the required competencies and identify the necessary elements of trai…" at bounding box center [471, 218] width 452 height 47
click at [245, 192] on input "a. Determine the required competencies and identify the necessary elements of t…" at bounding box center [245, 187] width 0 height 9
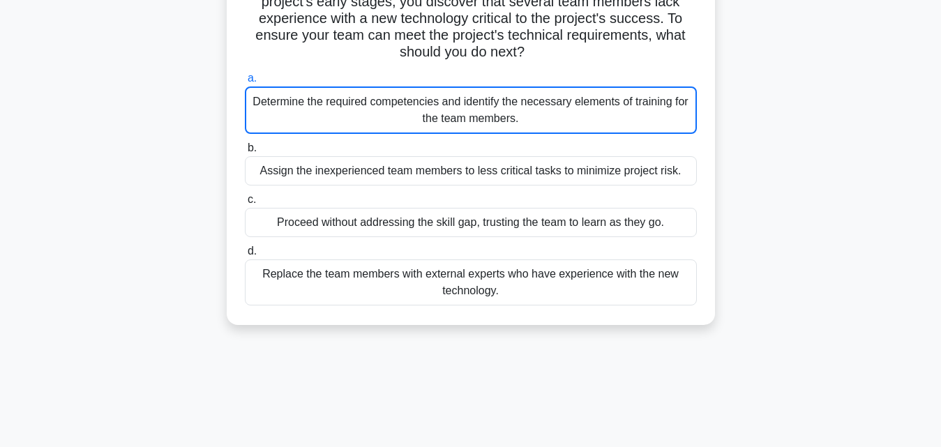
scroll to position [0, 0]
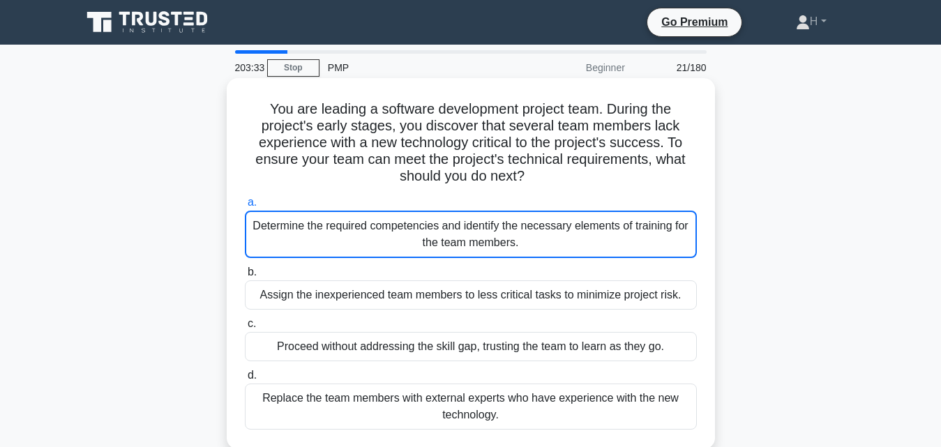
click at [285, 243] on div "Determine the required competencies and identify the necessary elements of trai…" at bounding box center [471, 234] width 452 height 47
click at [245, 207] on input "a. Determine the required competencies and identify the necessary elements of t…" at bounding box center [245, 202] width 0 height 9
click at [301, 310] on div "Assign the inexperienced team members to less critical tasks to minimize projec…" at bounding box center [471, 294] width 452 height 29
click at [245, 277] on input "b. Assign the inexperienced team members to less critical tasks to minimize pro…" at bounding box center [245, 272] width 0 height 9
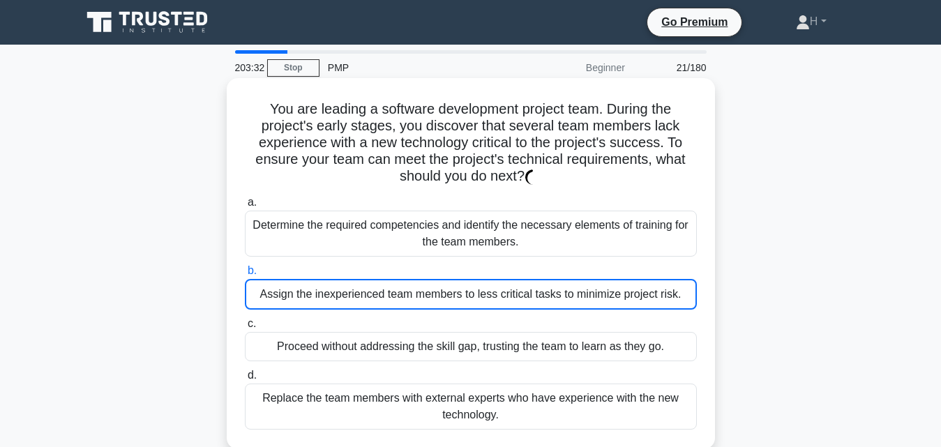
click at [315, 294] on div "Assign the inexperienced team members to less critical tasks to minimize projec…" at bounding box center [471, 294] width 452 height 31
click at [245, 276] on input "b. Assign the inexperienced team members to less critical tasks to minimize pro…" at bounding box center [245, 270] width 0 height 9
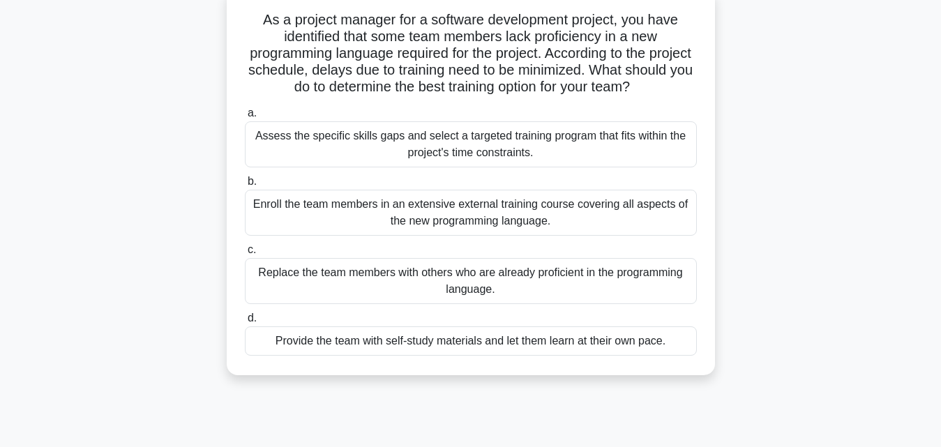
scroll to position [89, 0]
click at [414, 142] on div "Assess the specific skills gaps and select a targeted training program that fit…" at bounding box center [471, 145] width 452 height 46
click at [245, 119] on input "a. Assess the specific skills gaps and select a targeted training program that …" at bounding box center [245, 114] width 0 height 9
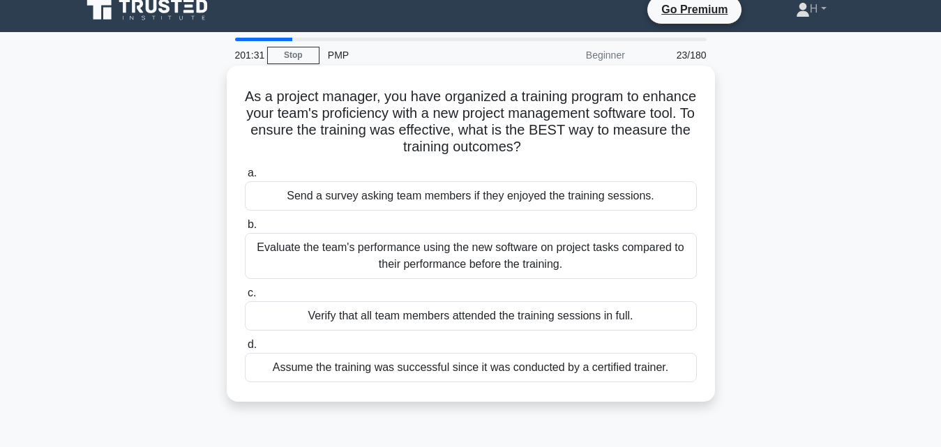
scroll to position [13, 0]
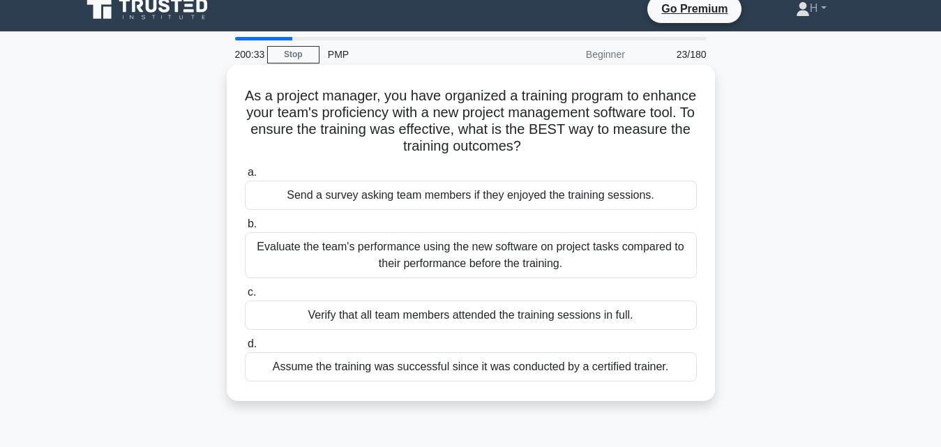
click at [372, 248] on div "Evaluate the team's performance using the new software on project tasks compare…" at bounding box center [471, 255] width 452 height 46
click at [245, 229] on input "b. Evaluate the team's performance using the new software on project tasks comp…" at bounding box center [245, 224] width 0 height 9
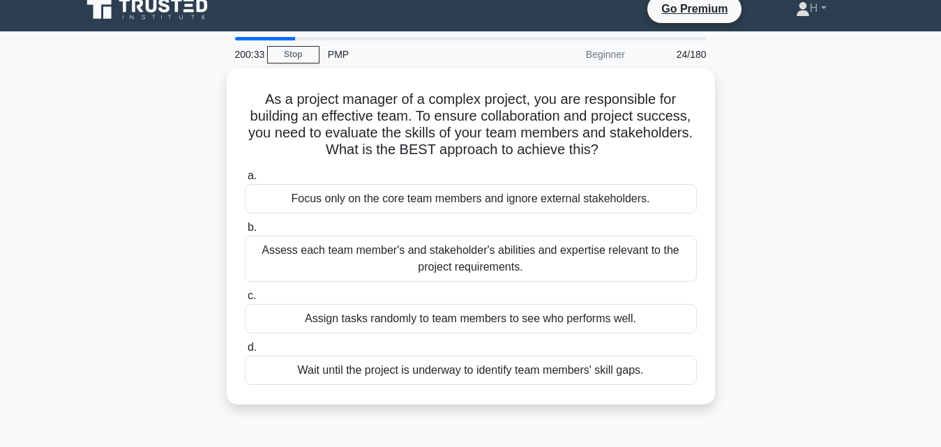
scroll to position [0, 0]
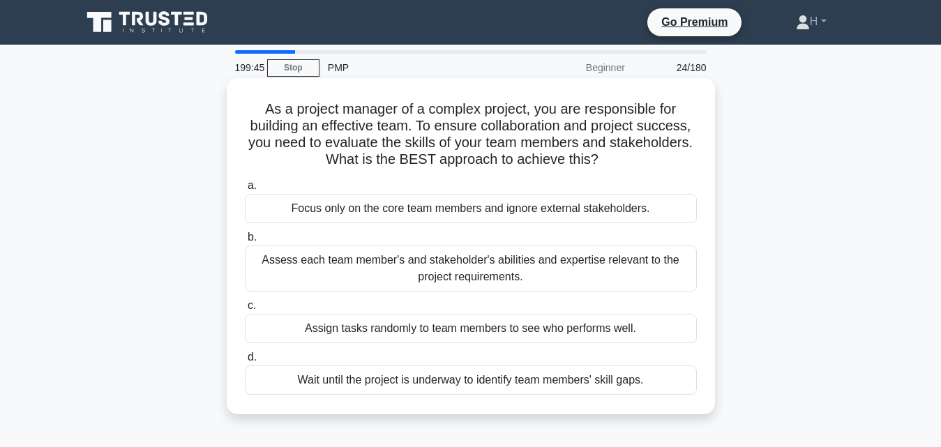
click at [402, 250] on div "Assess each team member's and stakeholder's abilities and expertise relevant to…" at bounding box center [471, 269] width 452 height 46
click at [245, 242] on input "b. Assess each team member's and stakeholder's abilities and expertise relevant…" at bounding box center [245, 237] width 0 height 9
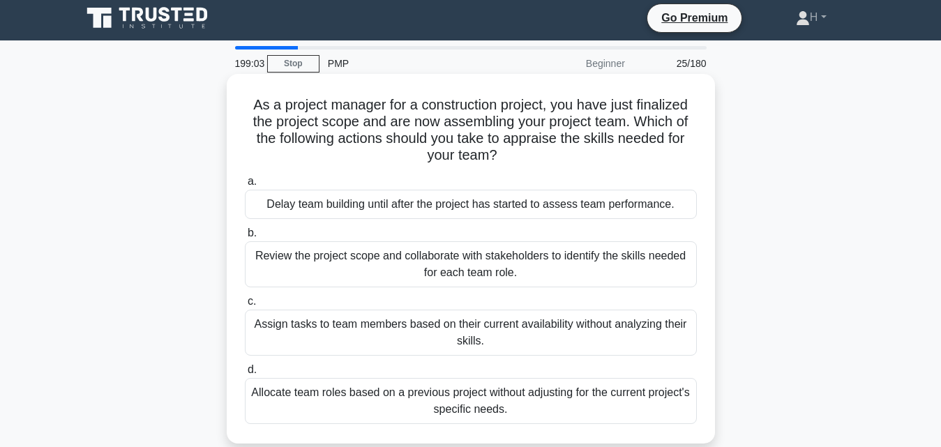
scroll to position [19, 0]
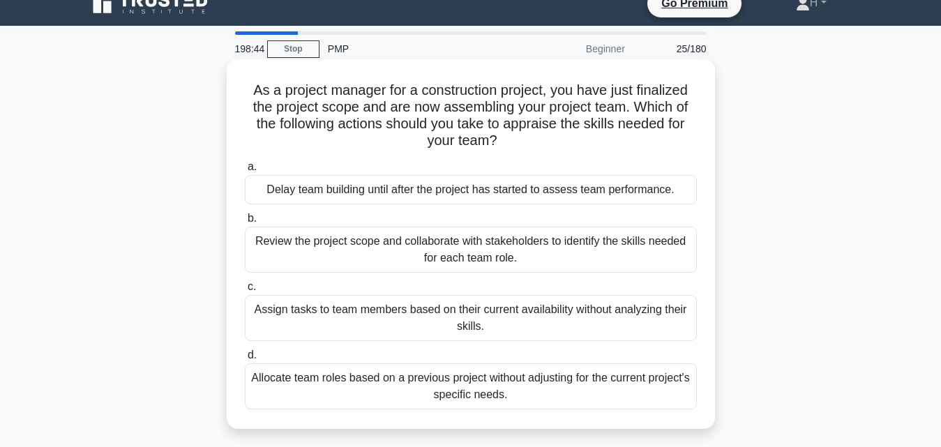
click at [458, 241] on div "Review the project scope and collaborate with stakeholders to identify the skil…" at bounding box center [471, 250] width 452 height 46
click at [245, 223] on input "b. Review the project scope and collaborate with stakeholders to identify the s…" at bounding box center [245, 218] width 0 height 9
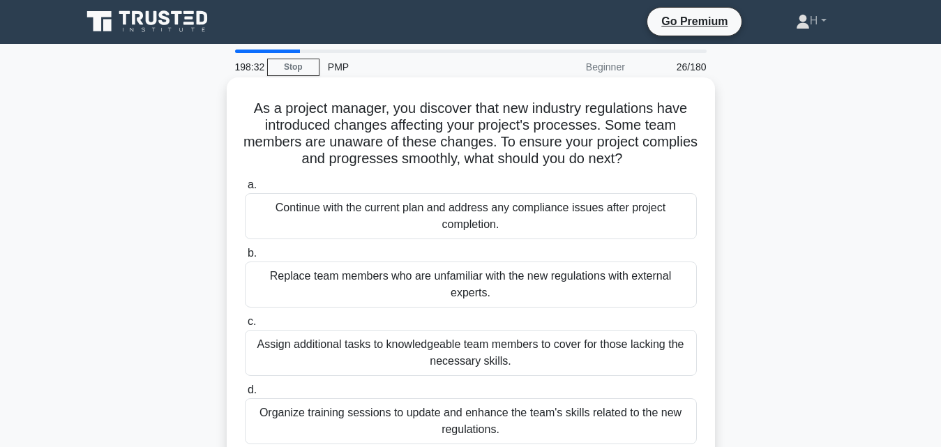
scroll to position [1, 0]
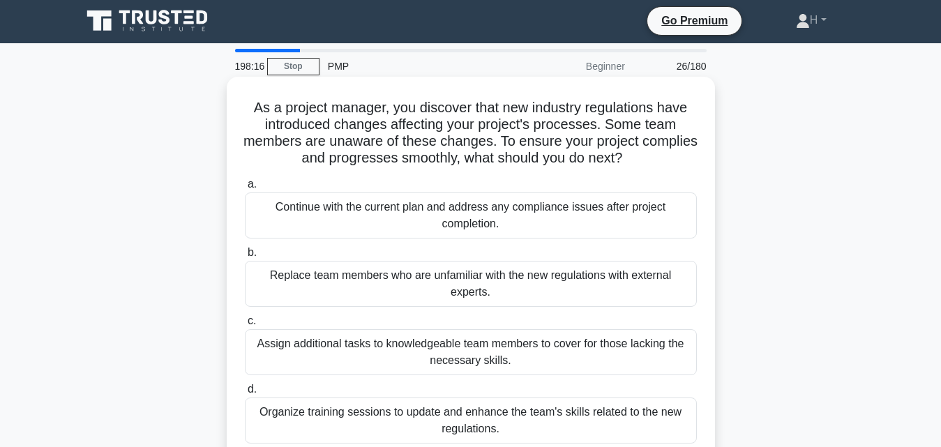
click at [591, 357] on div "Assign additional tasks to knowledgeable team members to cover for those lackin…" at bounding box center [471, 352] width 452 height 46
click at [245, 326] on input "c. Assign additional tasks to knowledgeable team members to cover for those lac…" at bounding box center [245, 321] width 0 height 9
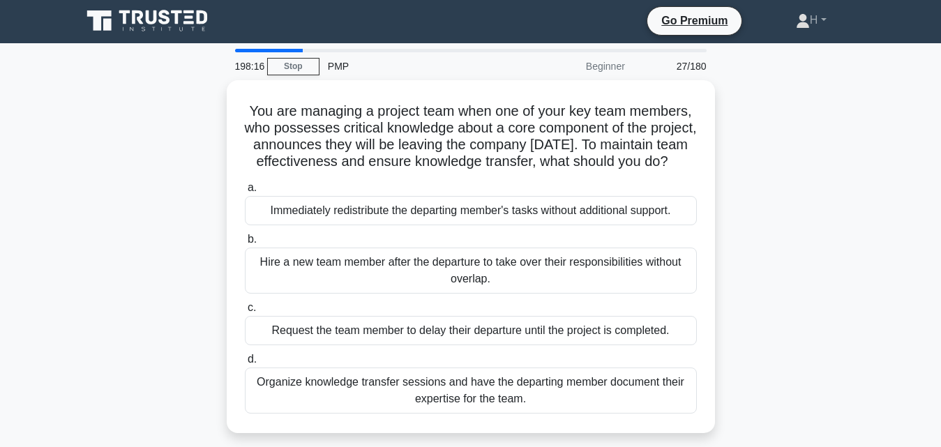
scroll to position [0, 0]
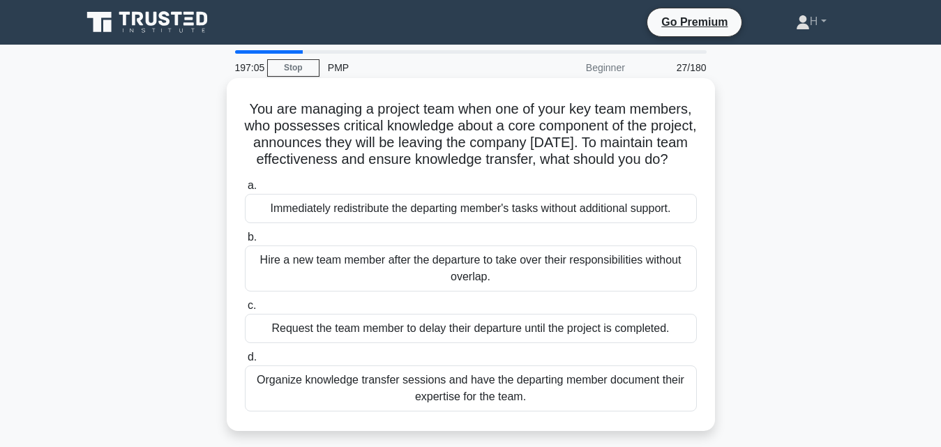
click at [582, 412] on div "Organize knowledge transfer sessions and have the departing member document the…" at bounding box center [471, 388] width 452 height 46
click at [245, 362] on input "d. Organize knowledge transfer sessions and have the departing member document …" at bounding box center [245, 357] width 0 height 9
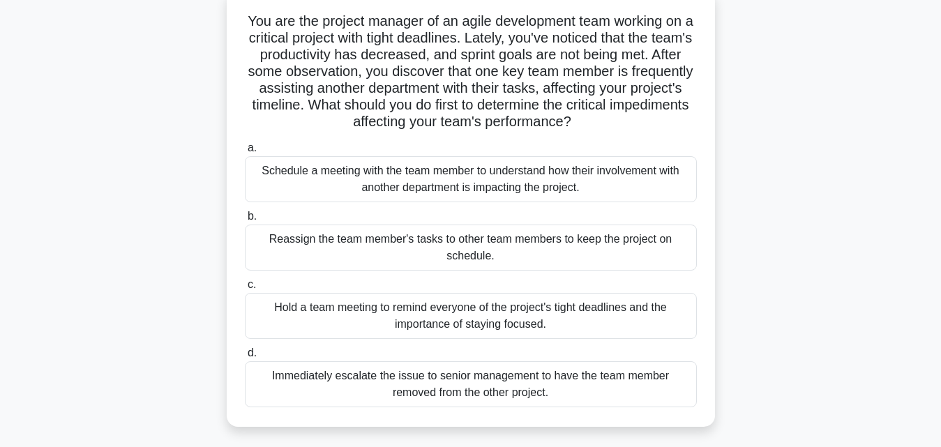
scroll to position [89, 0]
click at [356, 179] on div "Schedule a meeting with the team member to understand how their involvement wit…" at bounding box center [471, 179] width 452 height 46
click at [245, 152] on input "a. Schedule a meeting with the team member to understand how their involvement …" at bounding box center [245, 147] width 0 height 9
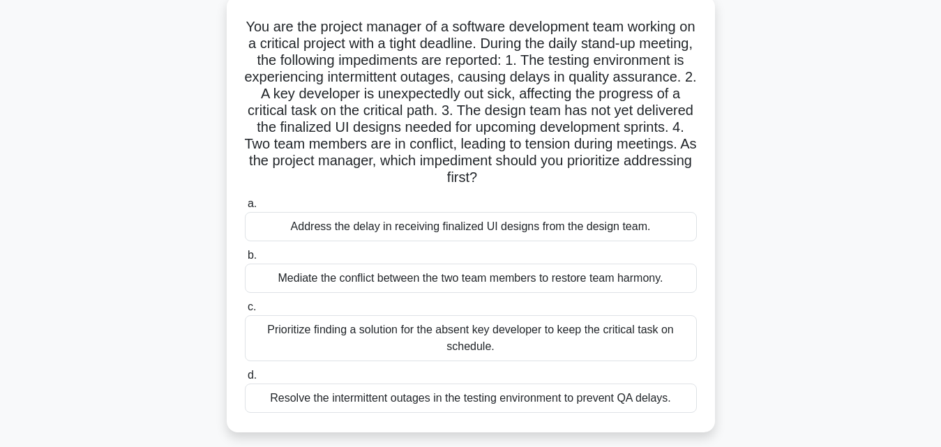
scroll to position [85, 0]
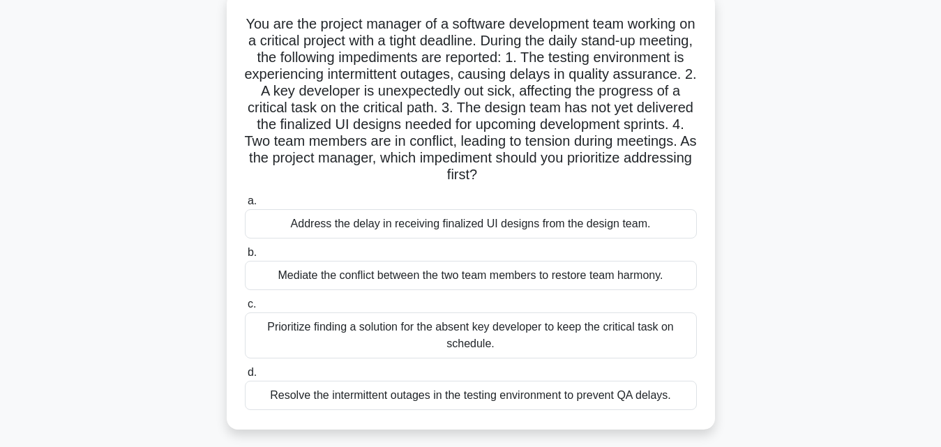
click at [466, 329] on div "Prioritize finding a solution for the absent key developer to keep the critical…" at bounding box center [471, 335] width 452 height 46
click at [245, 309] on input "c. Prioritize finding a solution for the absent key developer to keep the criti…" at bounding box center [245, 304] width 0 height 9
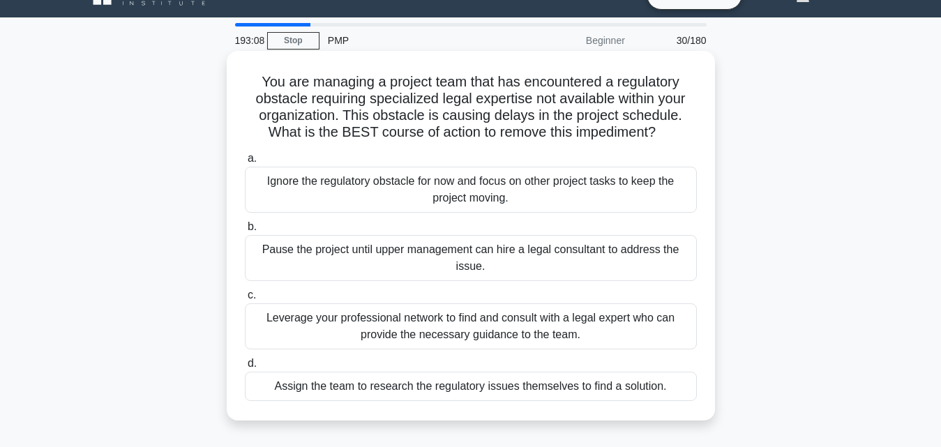
scroll to position [28, 0]
click at [364, 319] on div "Leverage your professional network to find and consult with a legal expert who …" at bounding box center [471, 326] width 452 height 46
click at [245, 299] on input "c. Leverage your professional network to find and consult with a legal expert w…" at bounding box center [245, 294] width 0 height 9
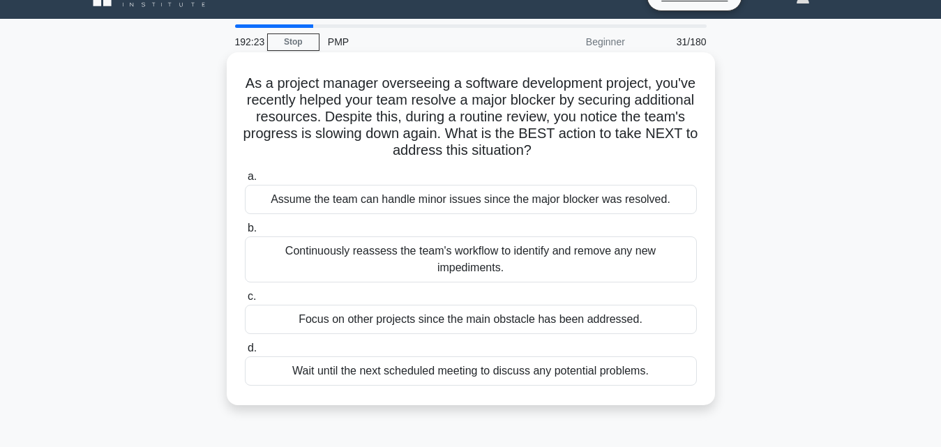
scroll to position [27, 0]
click at [365, 259] on div "Continuously reassess the team's workflow to identify and remove any new impedi…" at bounding box center [471, 259] width 452 height 46
click at [245, 232] on input "b. Continuously reassess the team's workflow to identify and remove any new imp…" at bounding box center [245, 227] width 0 height 9
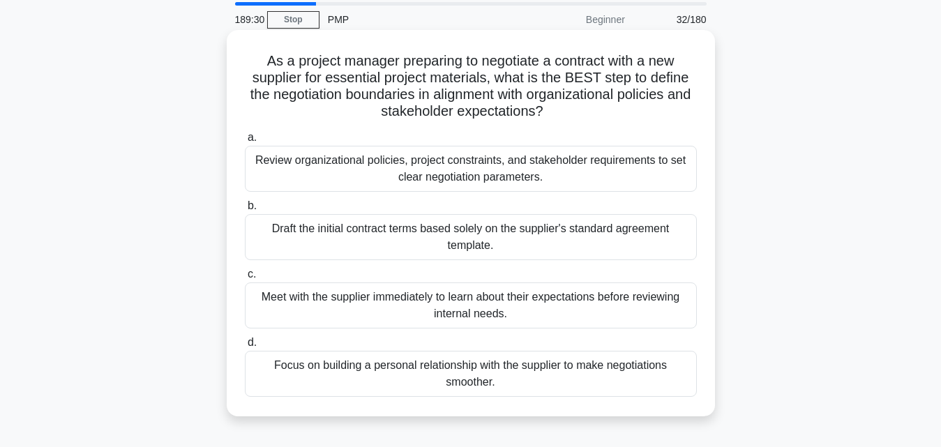
scroll to position [54, 0]
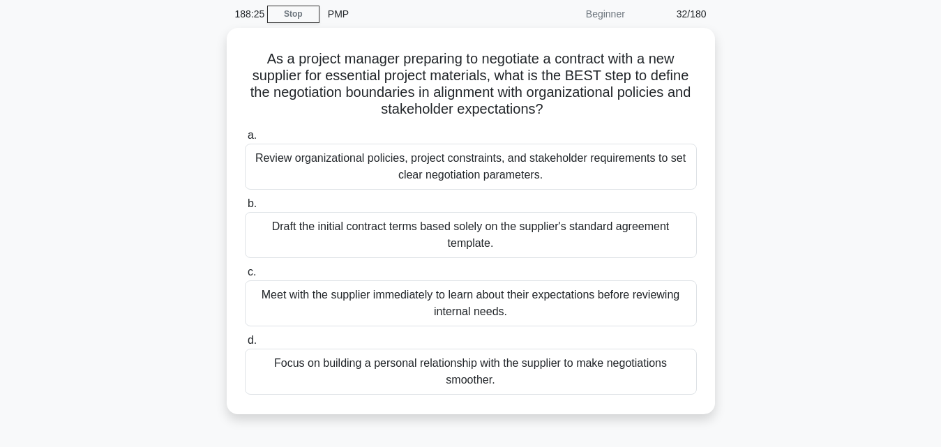
click at [854, 241] on div "As a project manager preparing to negotiate a contract with a new supplier for …" at bounding box center [470, 229] width 795 height 403
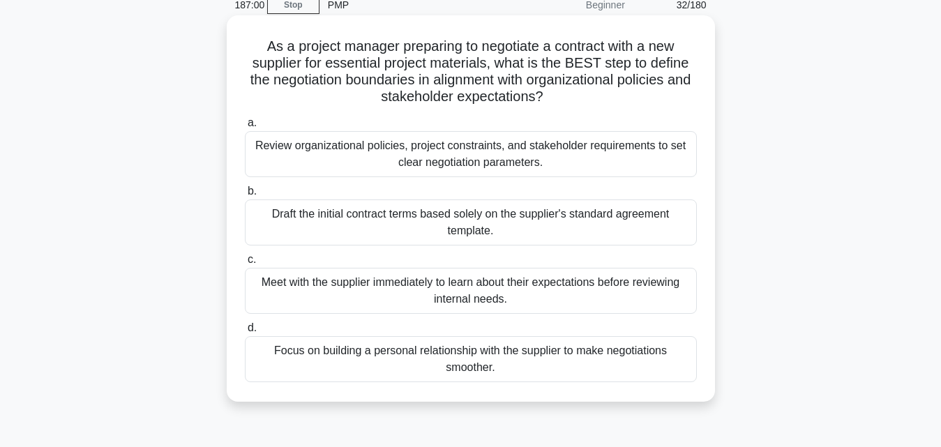
scroll to position [61, 0]
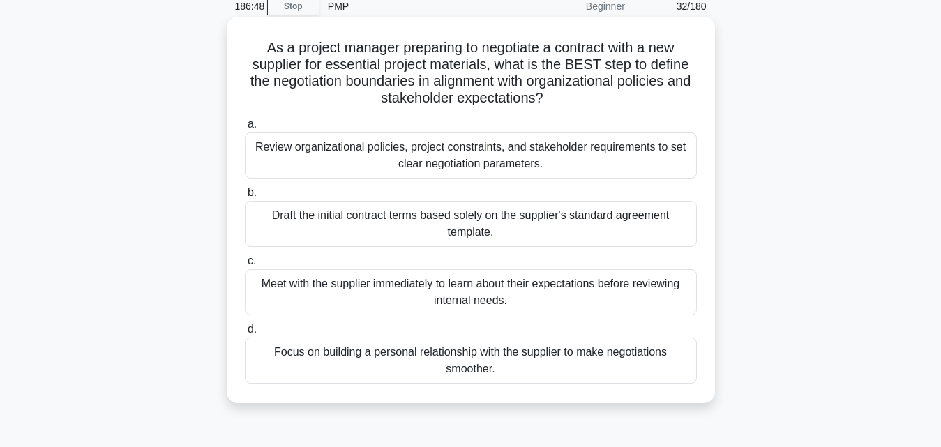
click at [355, 160] on div "Review organizational policies, project constraints, and stakeholder requiremen…" at bounding box center [471, 156] width 452 height 46
click at [245, 129] on input "a. Review organizational policies, project constraints, and stakeholder require…" at bounding box center [245, 124] width 0 height 9
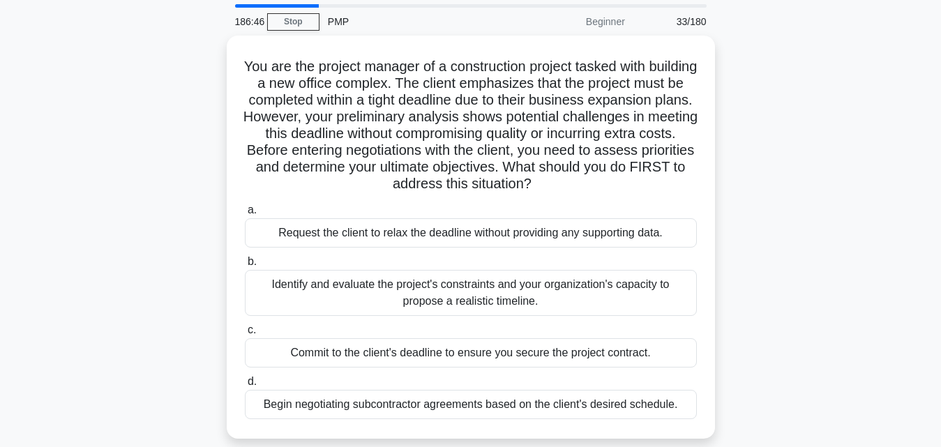
scroll to position [47, 0]
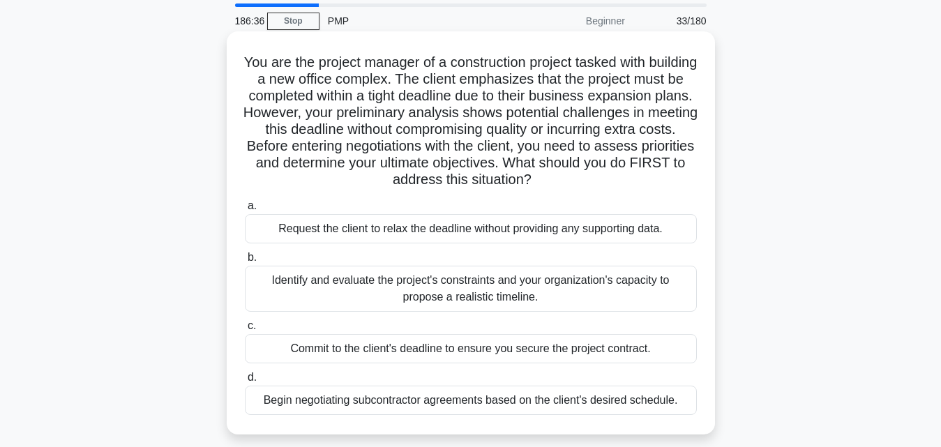
click at [357, 345] on div "Commit to the client's deadline to ensure you secure the project contract." at bounding box center [471, 348] width 452 height 29
click at [245, 331] on input "c. Commit to the client's deadline to ensure you secure the project contract." at bounding box center [245, 326] width 0 height 9
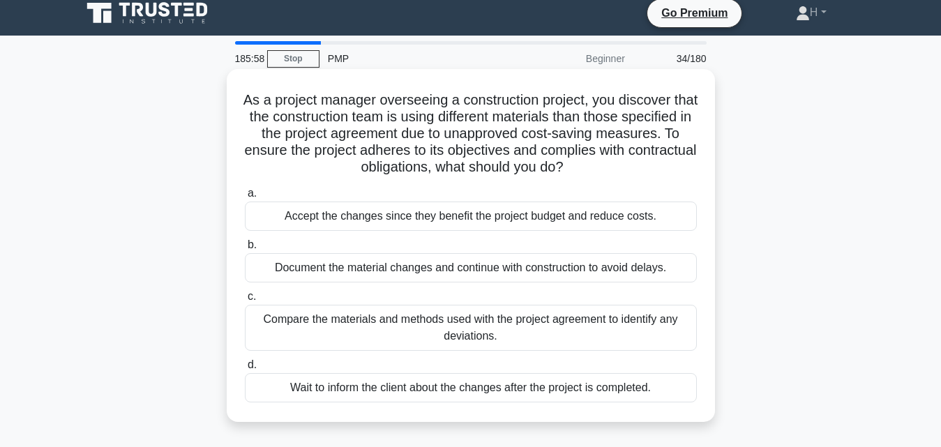
scroll to position [10, 0]
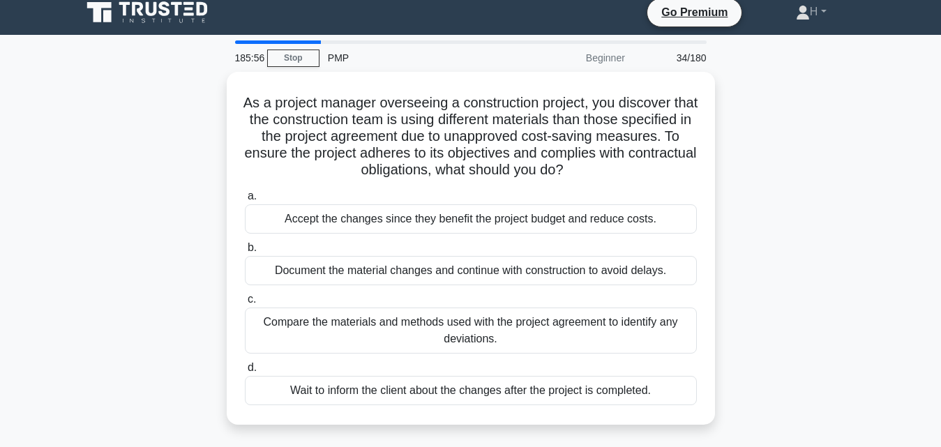
drag, startPoint x: 416, startPoint y: 368, endPoint x: 193, endPoint y: 248, distance: 254.3
click at [193, 248] on div "As a project manager overseeing a construction project, you discover that the c…" at bounding box center [470, 257] width 795 height 370
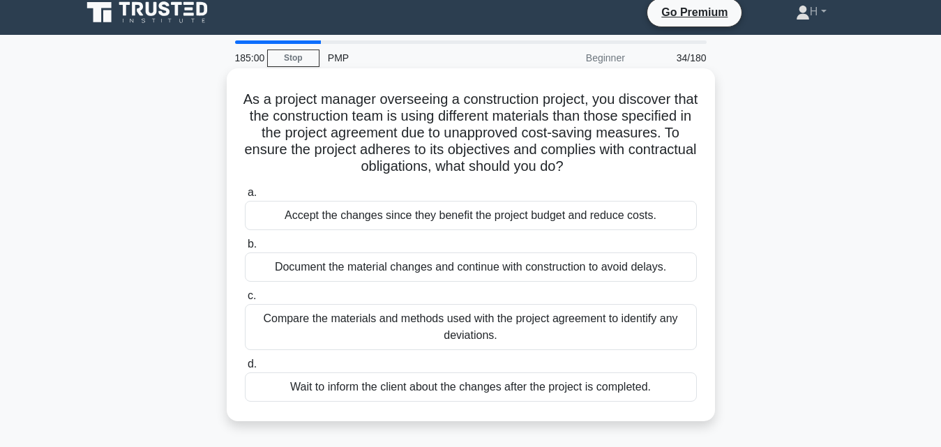
scroll to position [9, 0]
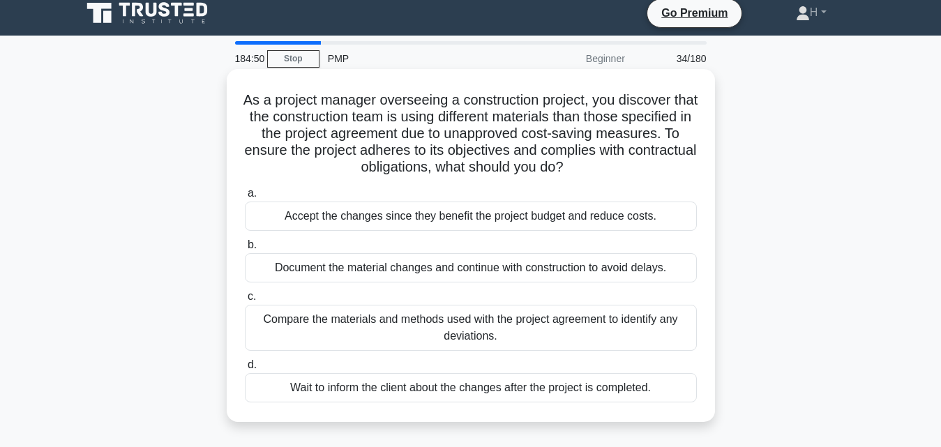
click at [372, 308] on div "Compare the materials and methods used with the project agreement to identify a…" at bounding box center [471, 328] width 452 height 46
click at [245, 301] on input "c. Compare the materials and methods used with the project agreement to identif…" at bounding box center [245, 296] width 0 height 9
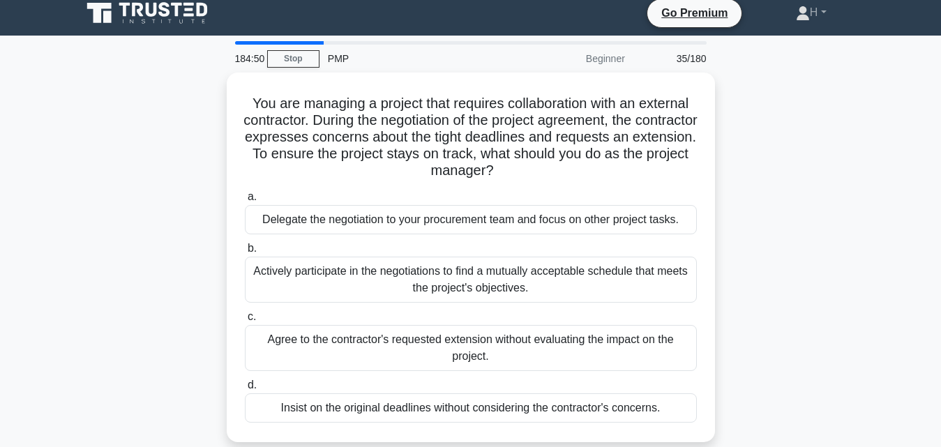
scroll to position [0, 0]
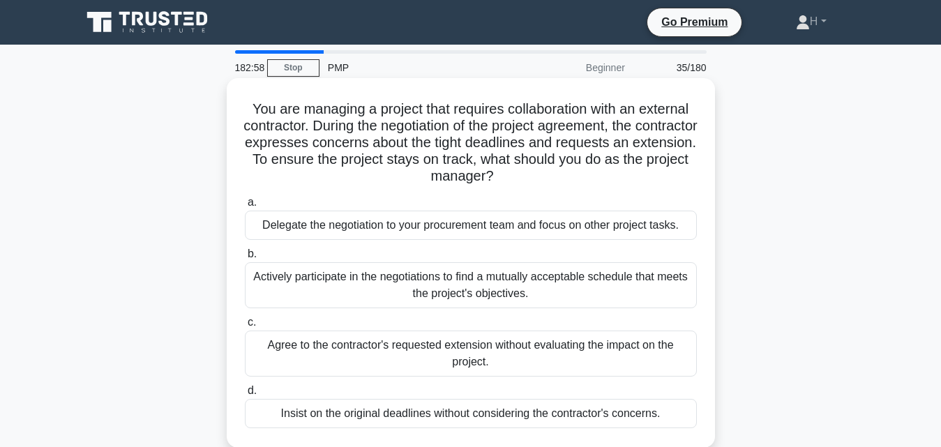
click at [342, 388] on label "d. Insist on the original deadlines without considering the contractor's concer…" at bounding box center [471, 405] width 452 height 46
click at [245, 388] on input "d. Insist on the original deadlines without considering the contractor's concer…" at bounding box center [245, 390] width 0 height 9
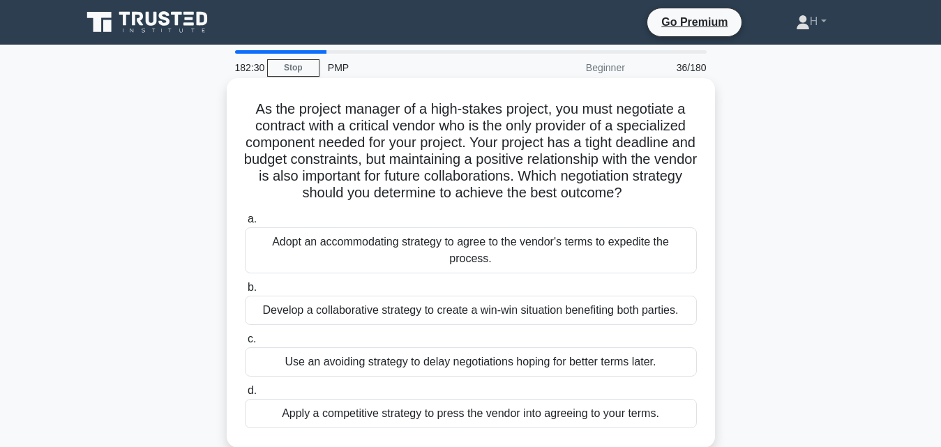
click at [384, 318] on div "Develop a collaborative strategy to create a win-win situation benefiting both …" at bounding box center [471, 310] width 452 height 29
click at [245, 292] on input "b. Develop a collaborative strategy to create a win-win situation benefiting bo…" at bounding box center [245, 287] width 0 height 9
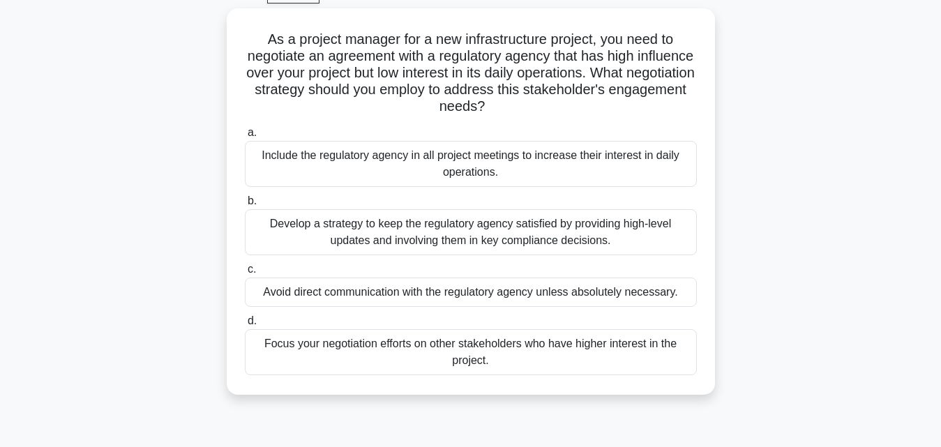
scroll to position [74, 0]
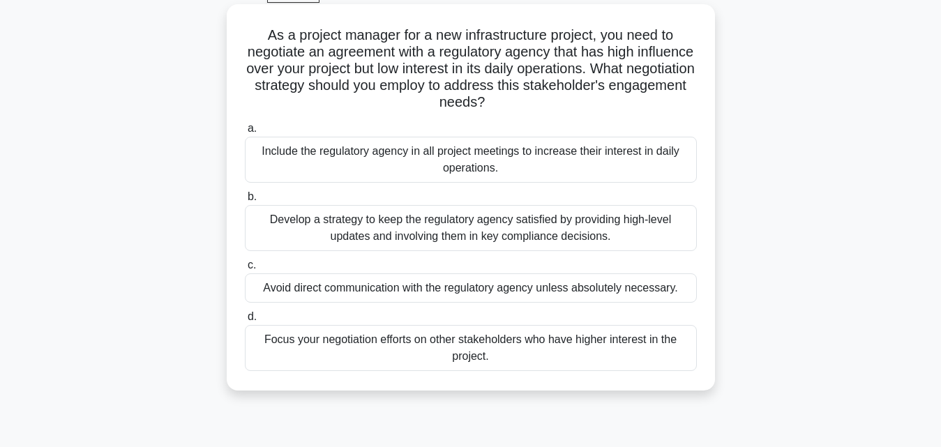
click at [376, 236] on div "Develop a strategy to keep the regulatory agency satisfied by providing high-le…" at bounding box center [471, 228] width 452 height 46
click at [245, 202] on input "b. Develop a strategy to keep the regulatory agency satisfied by providing high…" at bounding box center [245, 197] width 0 height 9
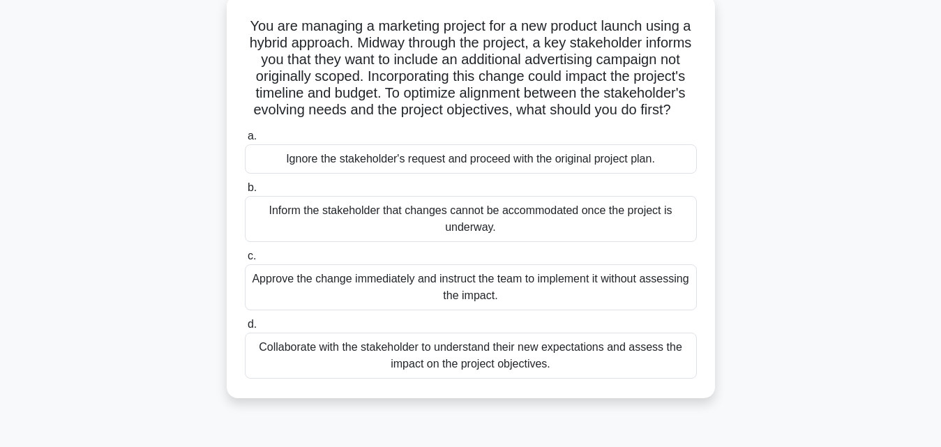
scroll to position [77, 0]
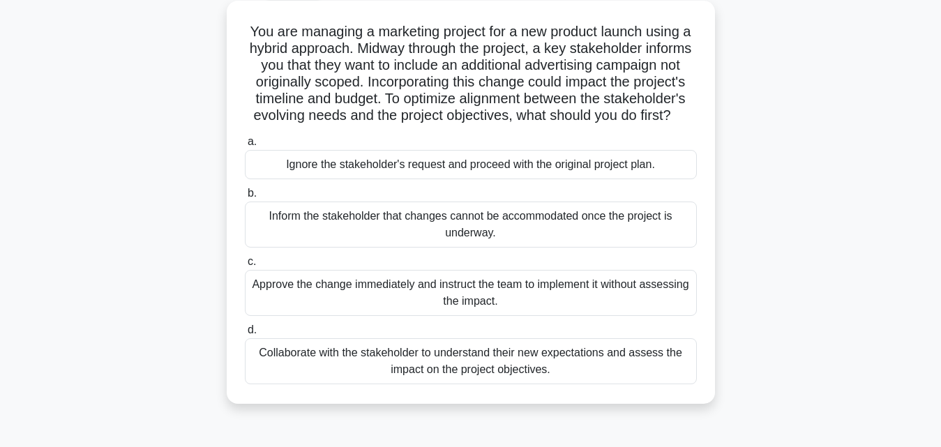
click at [376, 363] on div "Collaborate with the stakeholder to understand their new expectations and asses…" at bounding box center [471, 361] width 452 height 46
click at [245, 335] on input "d. Collaborate with the stakeholder to understand their new expectations and as…" at bounding box center [245, 330] width 0 height 9
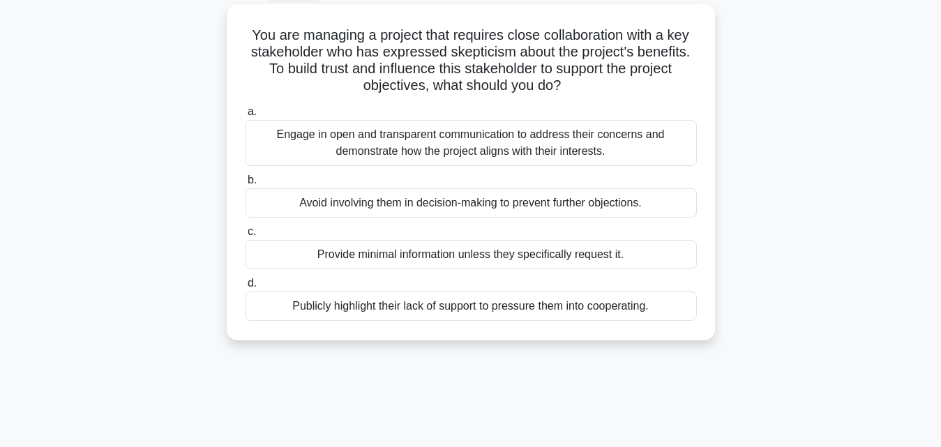
scroll to position [0, 0]
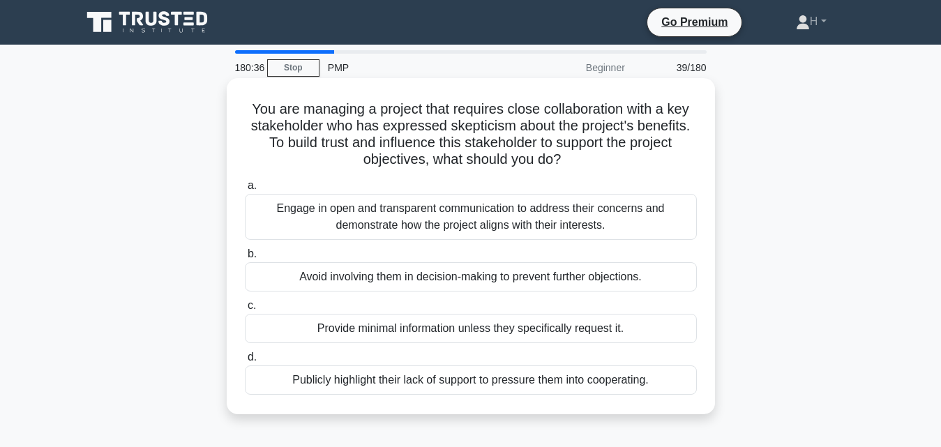
click at [349, 206] on div "Engage in open and transparent communication to address their concerns and demo…" at bounding box center [471, 217] width 452 height 46
click at [245, 190] on input "a. Engage in open and transparent communication to address their concerns and d…" at bounding box center [245, 185] width 0 height 9
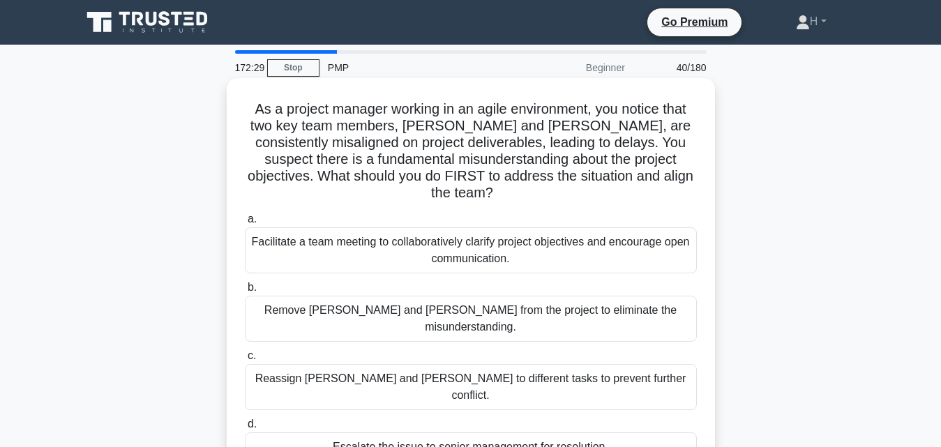
click at [469, 416] on label "d. Escalate the issue to senior management for resolution." at bounding box center [471, 439] width 452 height 46
click at [245, 420] on input "d. Escalate the issue to senior management for resolution." at bounding box center [245, 424] width 0 height 9
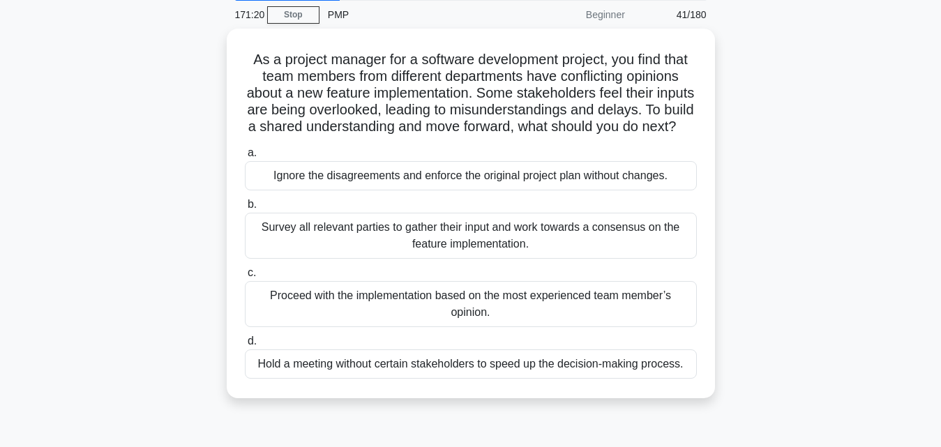
scroll to position [54, 0]
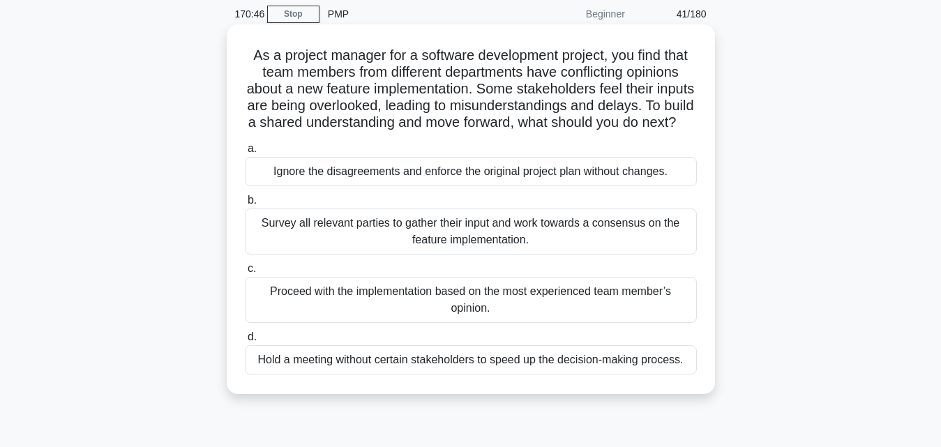
click at [366, 255] on div "Survey all relevant parties to gather their input and work towards a consensus …" at bounding box center [471, 232] width 452 height 46
click at [245, 205] on input "b. Survey all relevant parties to gather their input and work towards a consens…" at bounding box center [245, 200] width 0 height 9
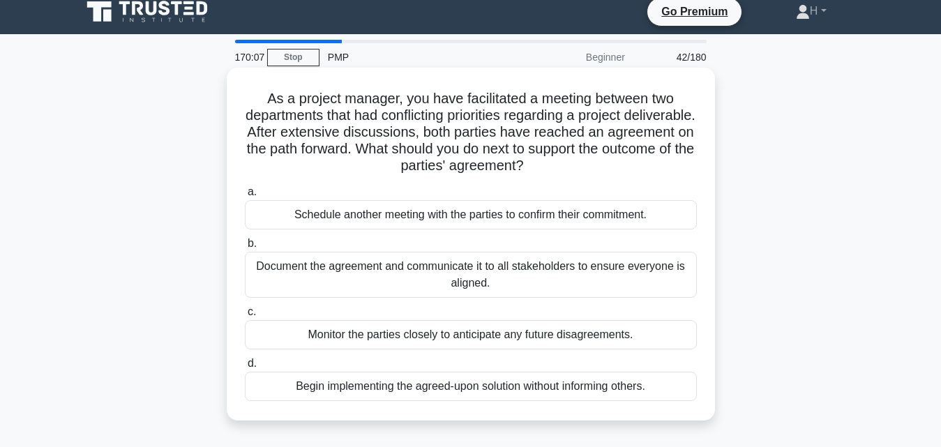
scroll to position [8, 0]
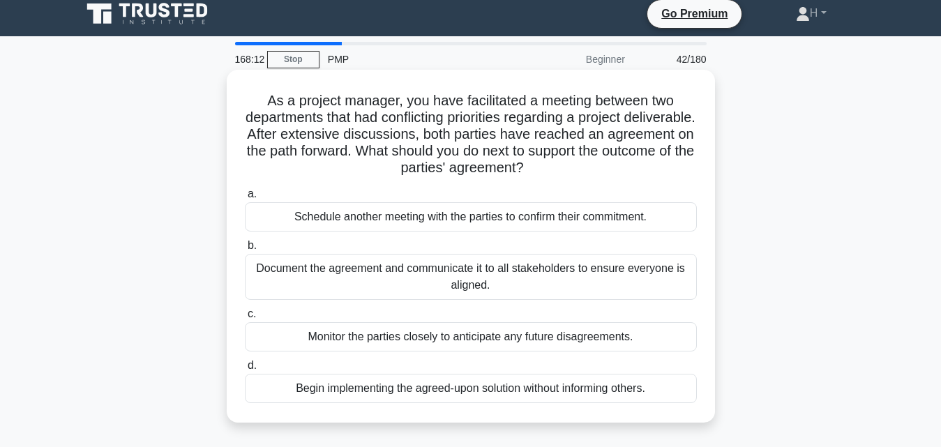
click at [553, 280] on div "Document the agreement and communicate it to all stakeholders to ensure everyon…" at bounding box center [471, 277] width 452 height 46
click at [245, 250] on input "b. Document the agreement and communicate it to all stakeholders to ensure ever…" at bounding box center [245, 245] width 0 height 9
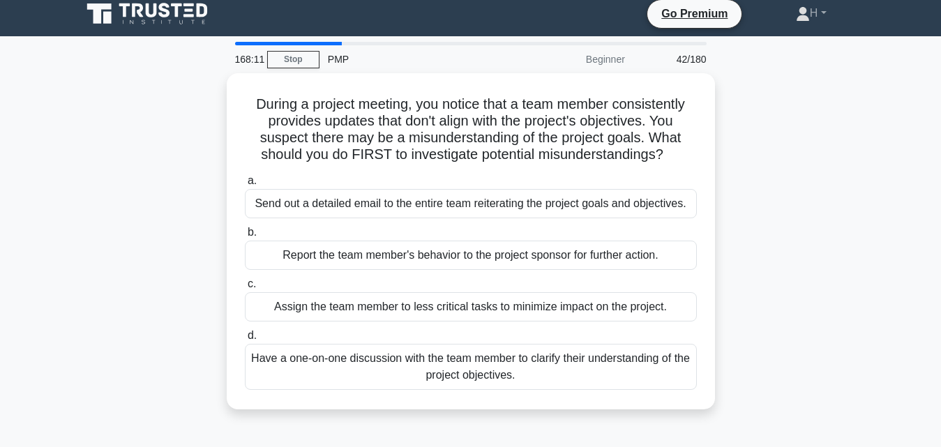
scroll to position [0, 0]
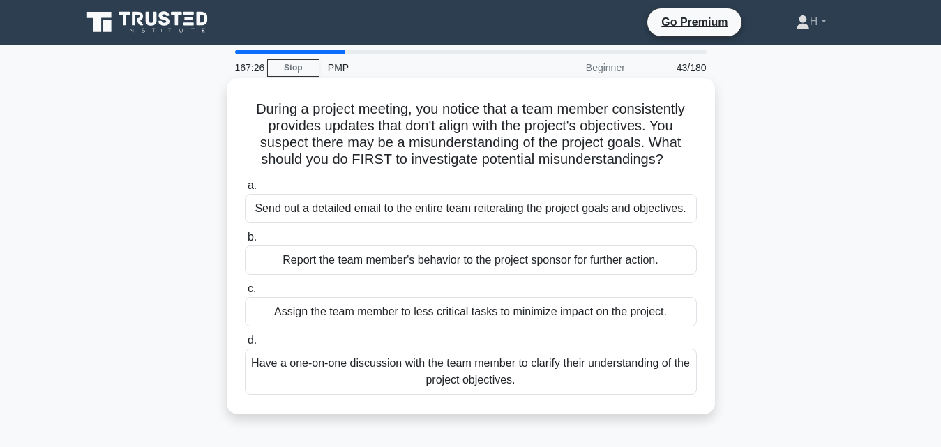
click at [526, 387] on div "Have a one-on-one discussion with the team member to clarify their understandin…" at bounding box center [471, 372] width 452 height 46
click at [245, 345] on input "d. Have a one-on-one discussion with the team member to clarify their understan…" at bounding box center [245, 340] width 0 height 9
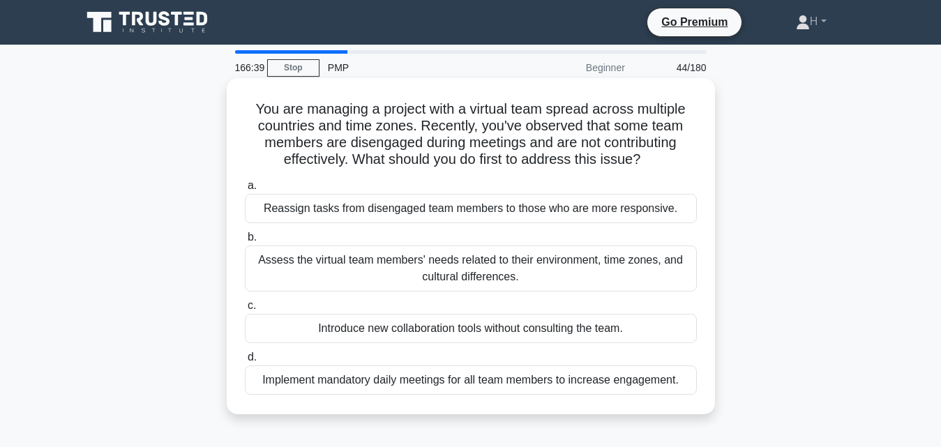
click at [476, 266] on div "Assess the virtual team members' needs related to their environment, time zones…" at bounding box center [471, 269] width 452 height 46
click at [245, 242] on input "b. Assess the virtual team members' needs related to their environment, time zo…" at bounding box center [245, 237] width 0 height 9
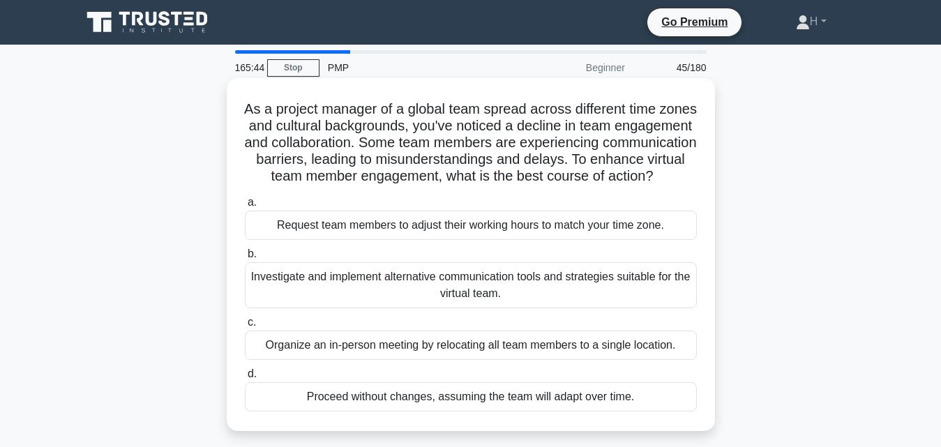
click at [462, 308] on div "Investigate and implement alternative communication tools and strategies suitab…" at bounding box center [471, 285] width 452 height 46
click at [245, 259] on input "b. Investigate and implement alternative communication tools and strategies sui…" at bounding box center [245, 254] width 0 height 9
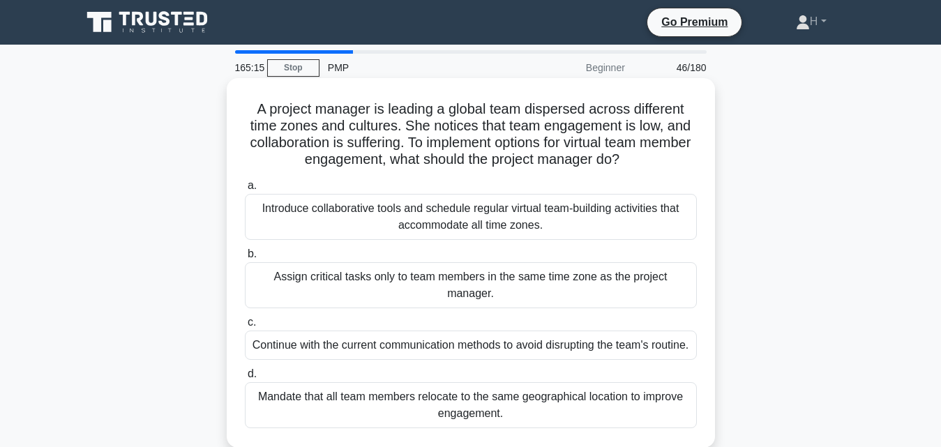
click at [368, 210] on div "Introduce collaborative tools and schedule regular virtual team-building activi…" at bounding box center [471, 217] width 452 height 46
click at [245, 190] on input "a. Introduce collaborative tools and schedule regular virtual team-building act…" at bounding box center [245, 185] width 0 height 9
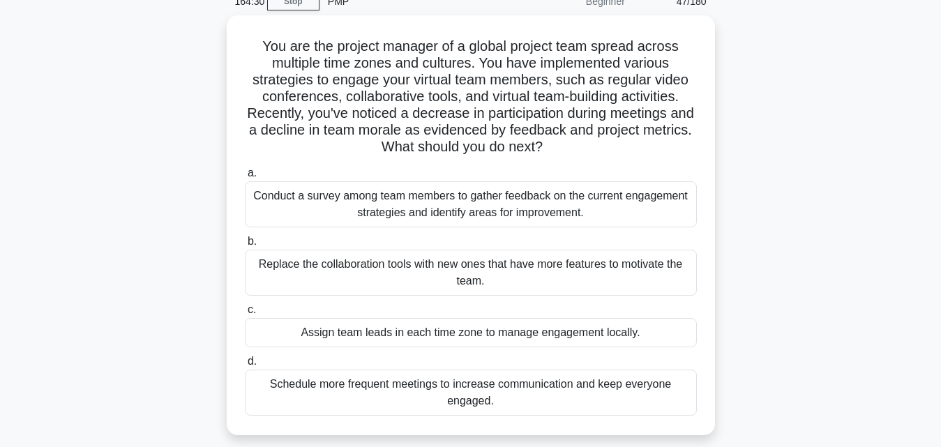
scroll to position [67, 0]
click at [763, 232] on div "You are the project manager of a global project team spread across multiple tim…" at bounding box center [470, 233] width 795 height 437
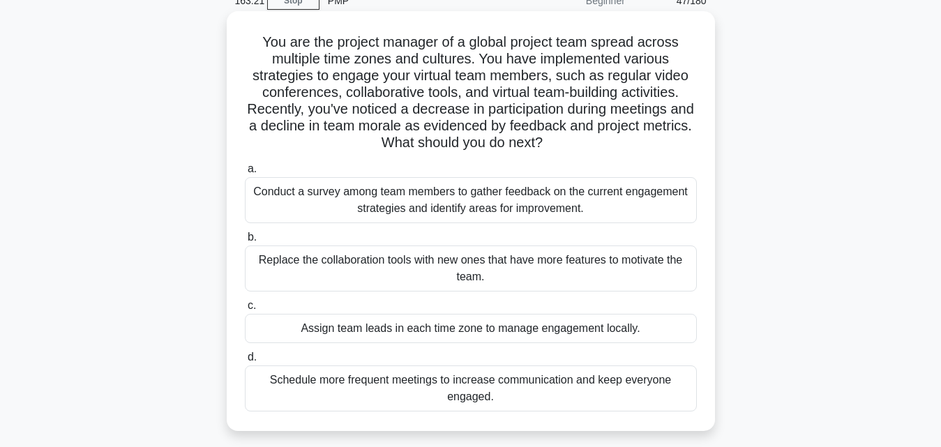
click at [476, 192] on div "Conduct a survey among team members to gather feedback on the current engagemen…" at bounding box center [471, 200] width 452 height 46
click at [245, 174] on input "a. Conduct a survey among team members to gather feedback on the current engage…" at bounding box center [245, 169] width 0 height 9
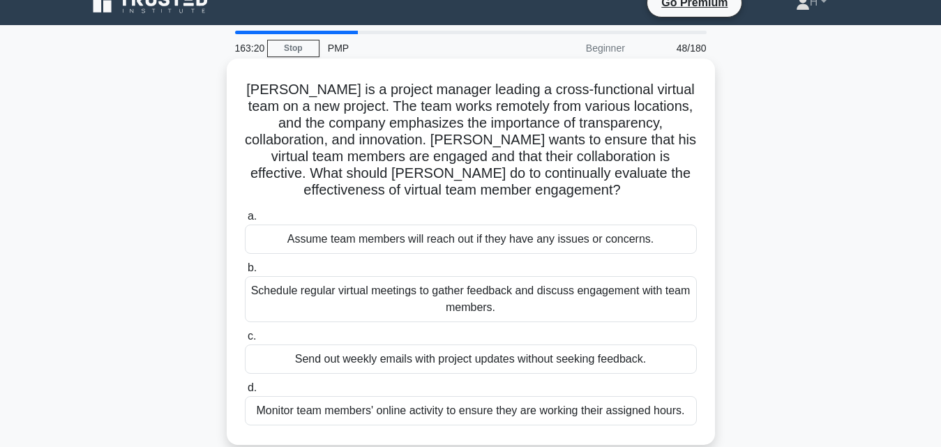
scroll to position [19, 0]
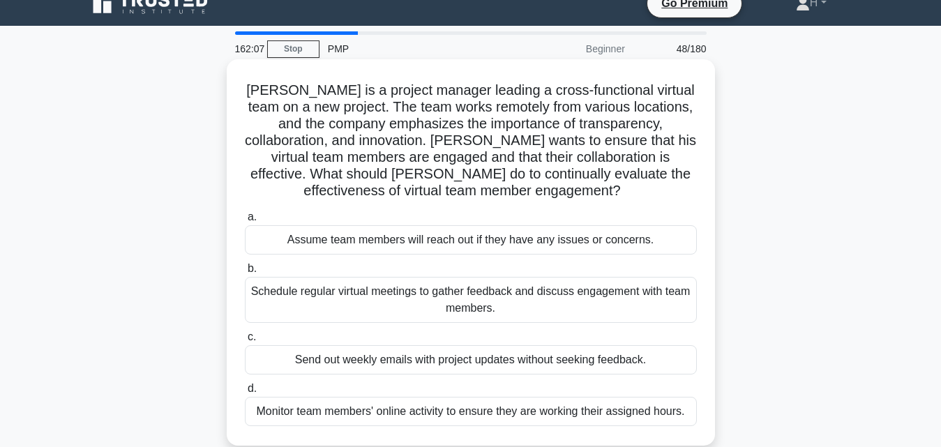
click at [570, 299] on div "Schedule regular virtual meetings to gather feedback and discuss engagement wit…" at bounding box center [471, 300] width 452 height 46
click at [245, 273] on input "b. Schedule regular virtual meetings to gather feedback and discuss engagement …" at bounding box center [245, 268] width 0 height 9
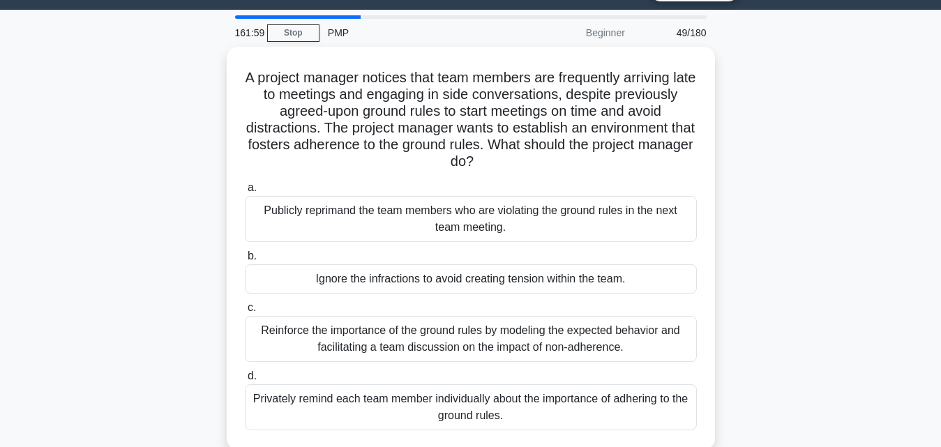
scroll to position [36, 0]
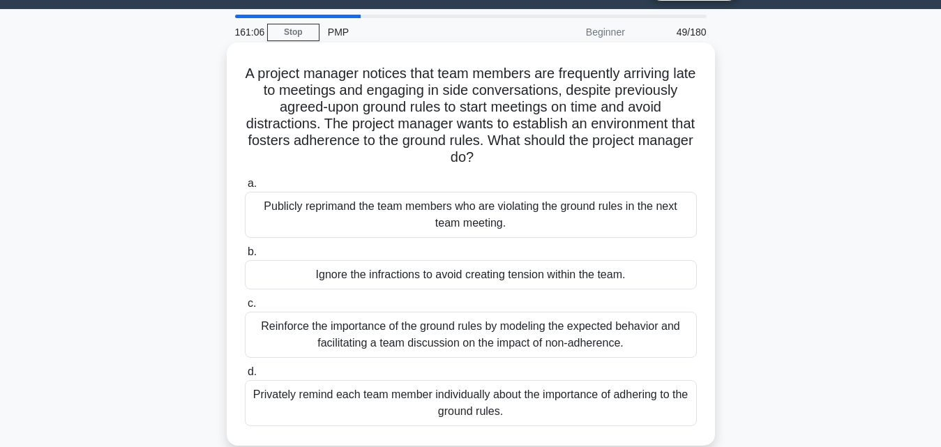
click at [494, 325] on div "Reinforce the importance of the ground rules by modeling the expected behavior …" at bounding box center [471, 335] width 452 height 46
click at [245, 308] on input "c. Reinforce the importance of the ground rules by modeling the expected behavi…" at bounding box center [245, 303] width 0 height 9
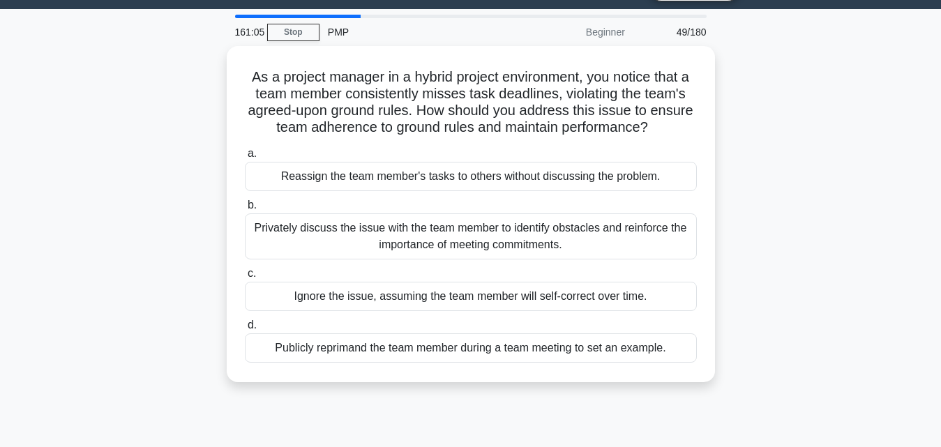
scroll to position [0, 0]
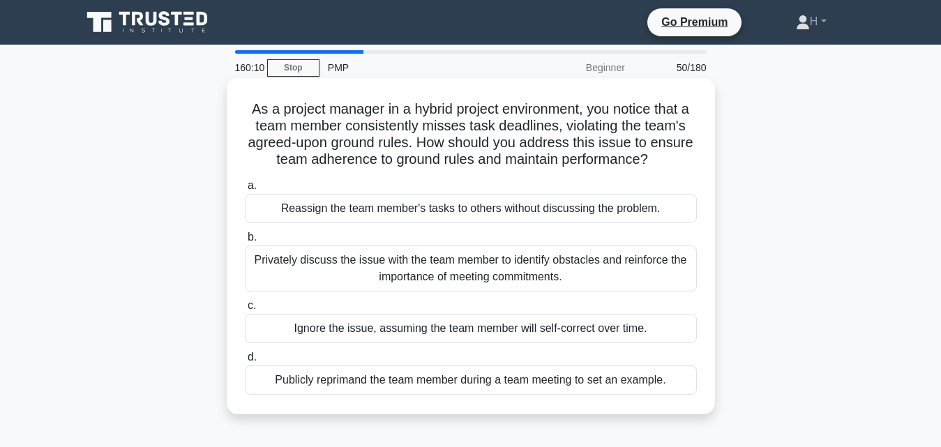
click at [429, 258] on div "Privately discuss the issue with the team member to identify obstacles and rein…" at bounding box center [471, 269] width 452 height 46
click at [245, 242] on input "b. Privately discuss the issue with the team member to identify obstacles and r…" at bounding box center [245, 237] width 0 height 9
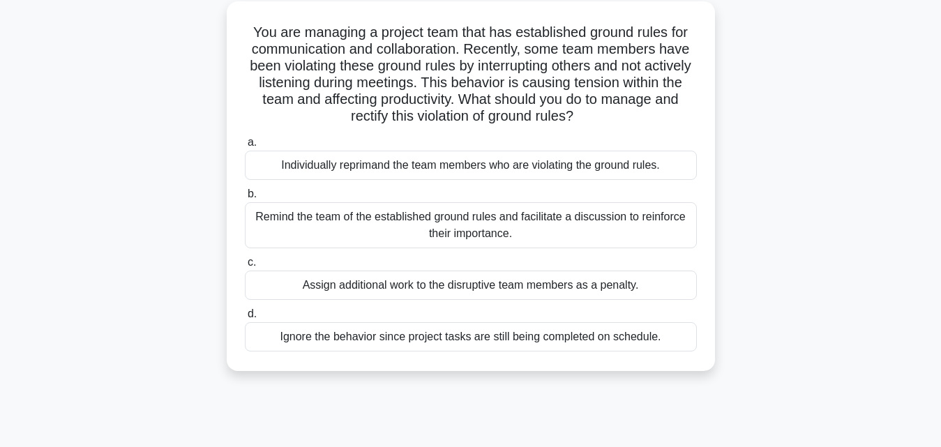
scroll to position [72, 0]
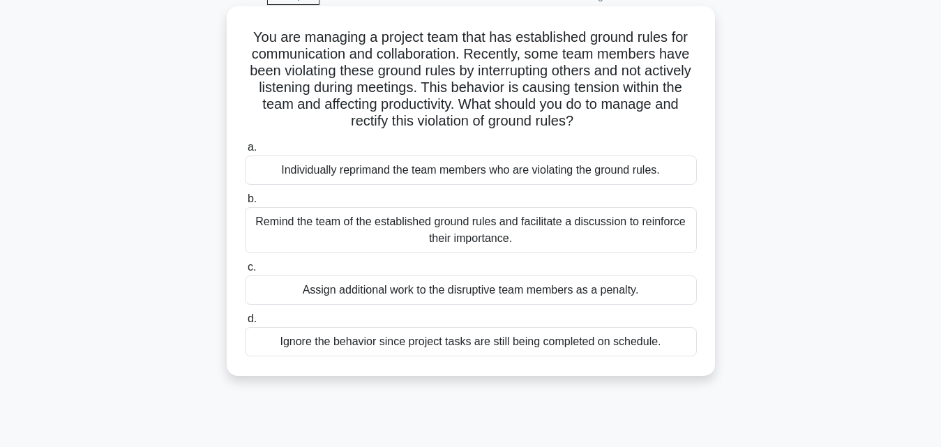
click at [400, 229] on div "Remind the team of the established ground rules and facilitate a discussion to …" at bounding box center [471, 230] width 452 height 46
click at [245, 204] on input "b. Remind the team of the established ground rules and facilitate a discussion …" at bounding box center [245, 199] width 0 height 9
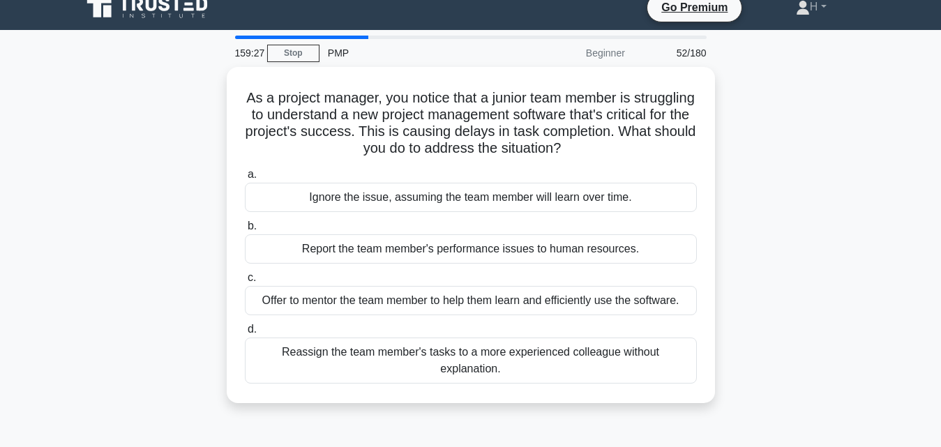
scroll to position [0, 0]
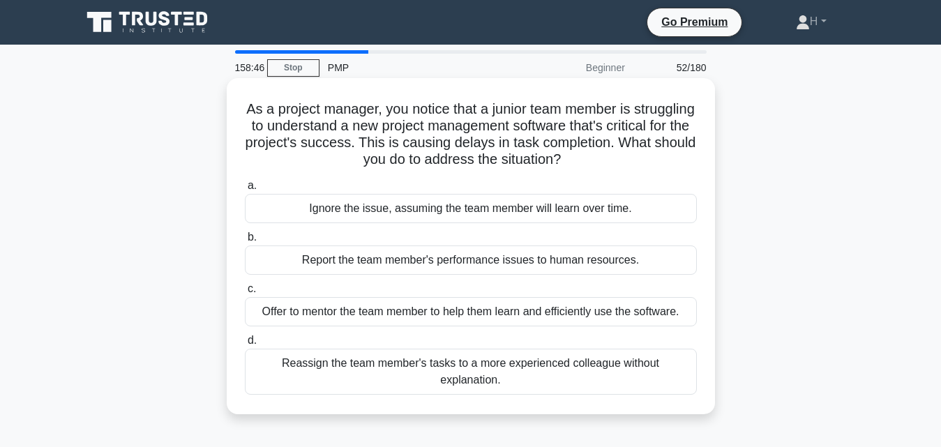
click at [633, 316] on div "Offer to mentor the team member to help them learn and efficiently use the soft…" at bounding box center [471, 311] width 452 height 29
click at [245, 294] on input "c. Offer to mentor the team member to help them learn and efficiently use the s…" at bounding box center [245, 289] width 0 height 9
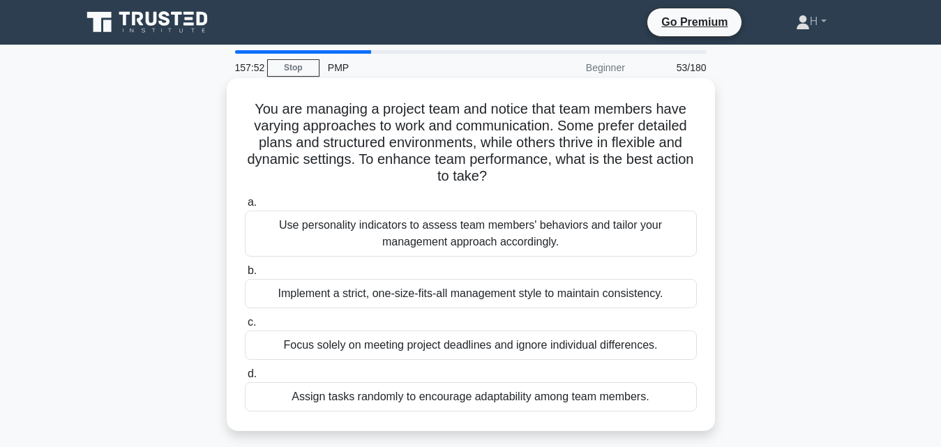
click at [478, 229] on div "Use personality indicators to assess team members' behaviors and tailor your ma…" at bounding box center [471, 234] width 452 height 46
click at [245, 207] on input "a. Use personality indicators to assess team members' behaviors and tailor your…" at bounding box center [245, 202] width 0 height 9
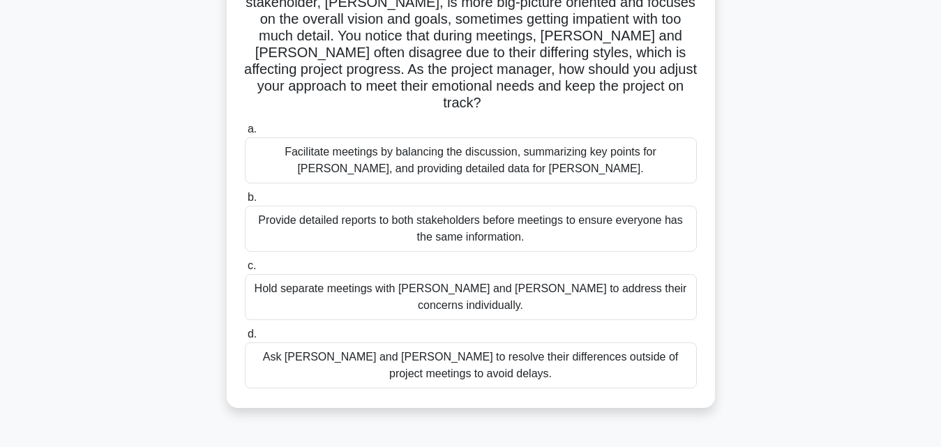
scroll to position [173, 0]
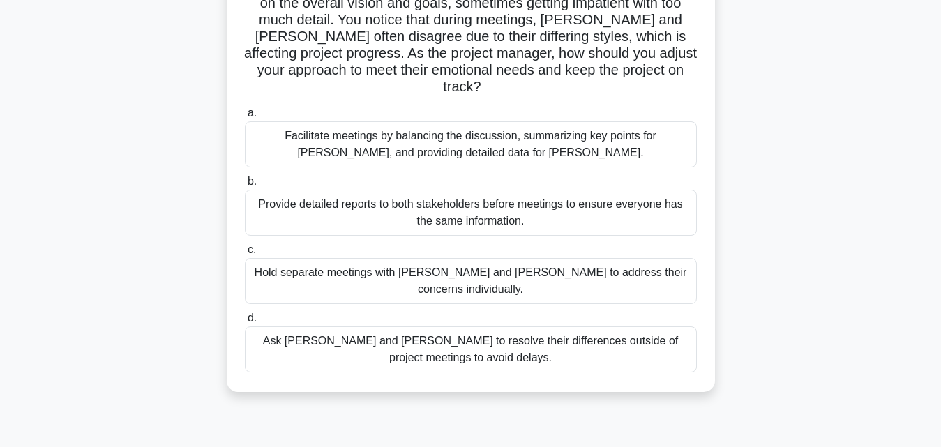
click at [374, 126] on div "Facilitate meetings by balancing the discussion, summarizing key points for Joh…" at bounding box center [471, 144] width 452 height 46
click at [245, 118] on input "a. Facilitate meetings by balancing the discussion, summarizing key points for …" at bounding box center [245, 113] width 0 height 9
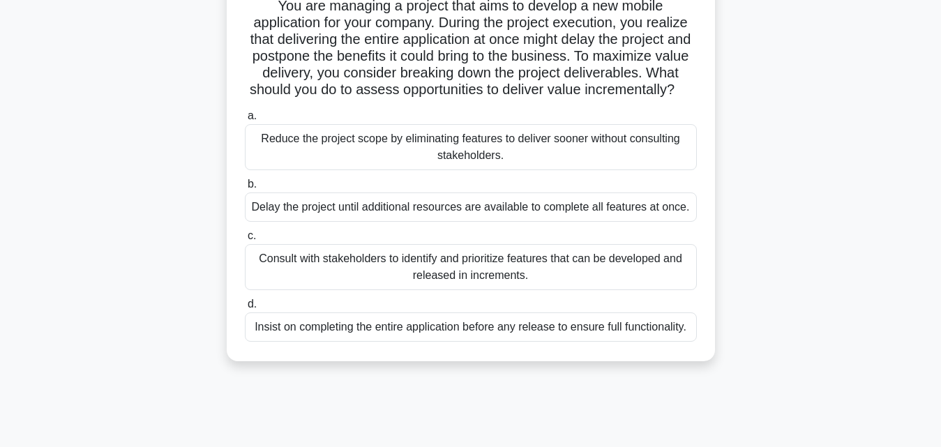
scroll to position [104, 0]
click at [376, 282] on div "Consult with stakeholders to identify and prioritize features that can be devel…" at bounding box center [471, 266] width 452 height 46
click at [245, 240] on input "c. Consult with stakeholders to identify and prioritize features that can be de…" at bounding box center [245, 235] width 0 height 9
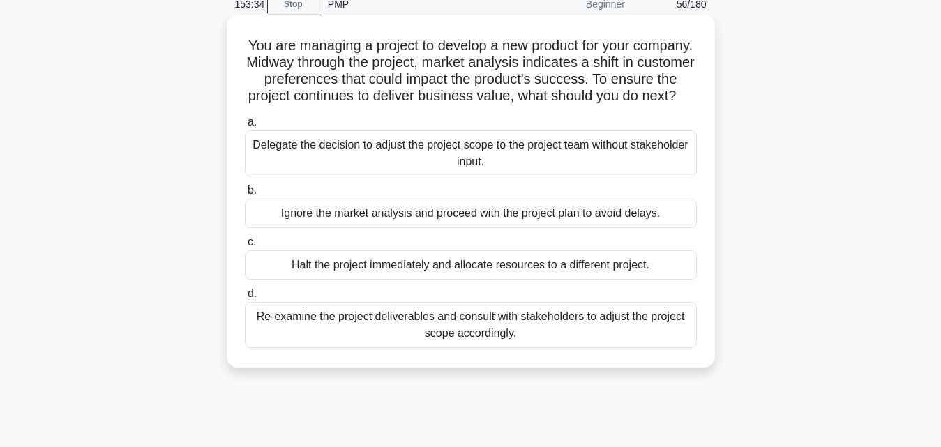
scroll to position [63, 0]
click at [443, 349] on div "Re-examine the project deliverables and consult with stakeholders to adjust the…" at bounding box center [471, 326] width 452 height 46
click at [245, 299] on input "d. Re-examine the project deliverables and consult with stakeholders to adjust …" at bounding box center [245, 294] width 0 height 9
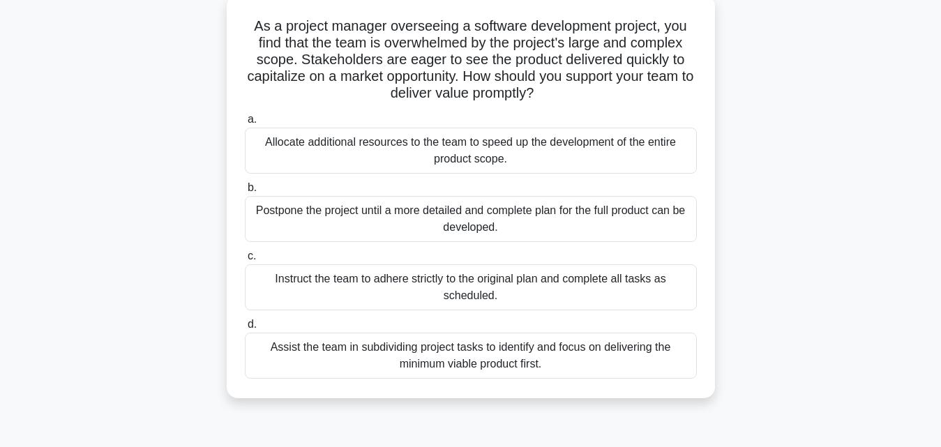
scroll to position [87, 0]
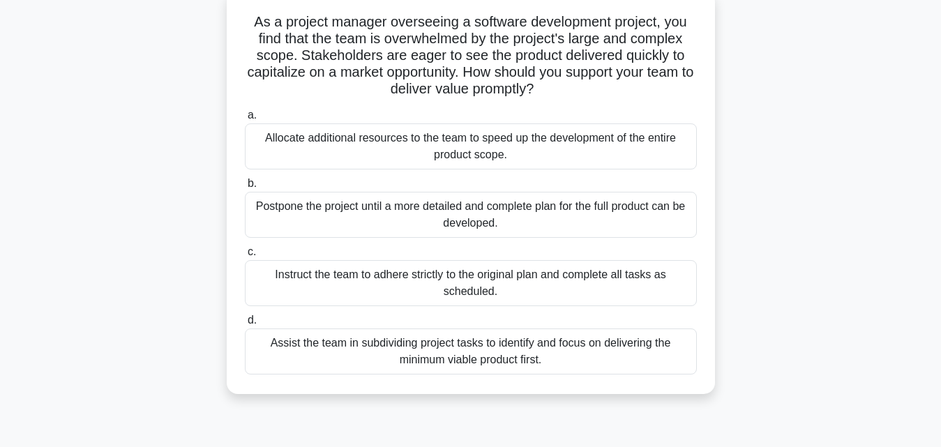
click at [326, 347] on div "Assist the team in subdividing project tasks to identify and focus on deliverin…" at bounding box center [471, 352] width 452 height 46
click at [245, 325] on input "d. Assist the team in subdividing project tasks to identify and focus on delive…" at bounding box center [245, 320] width 0 height 9
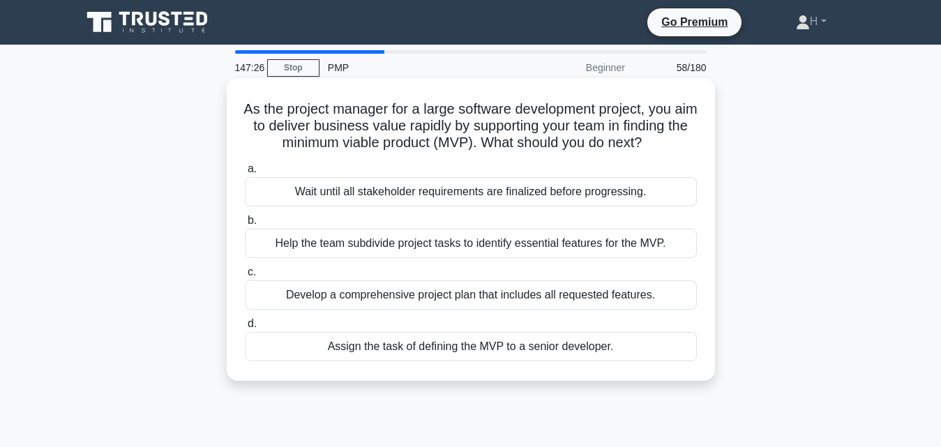
scroll to position [10, 0]
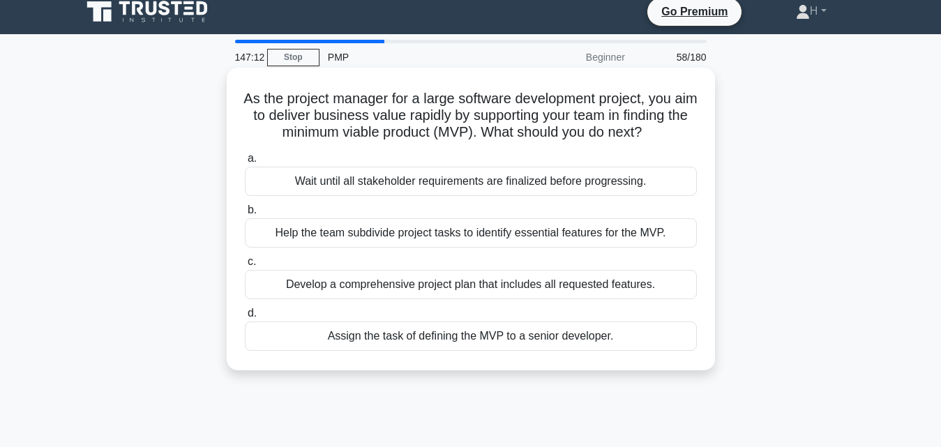
click at [452, 248] on div "Help the team subdivide project tasks to identify essential features for the MV…" at bounding box center [471, 232] width 452 height 29
click at [245, 215] on input "b. Help the team subdivide project tasks to identify essential features for the…" at bounding box center [245, 210] width 0 height 9
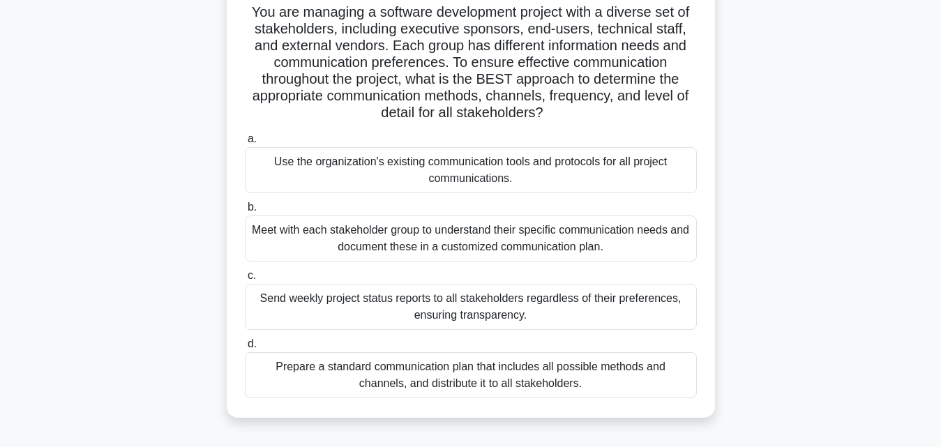
scroll to position [94, 0]
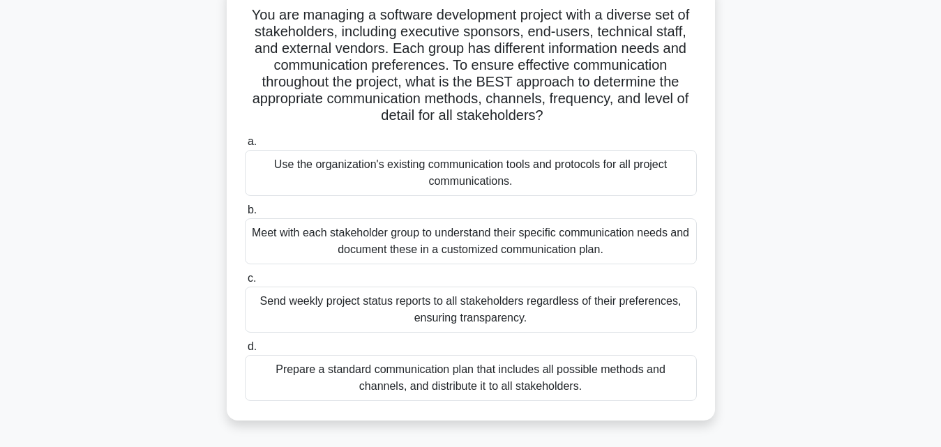
click at [354, 253] on div "Meet with each stakeholder group to understand their specific communication nee…" at bounding box center [471, 241] width 452 height 46
click at [245, 215] on input "b. Meet with each stakeholder group to understand their specific communication …" at bounding box center [245, 210] width 0 height 9
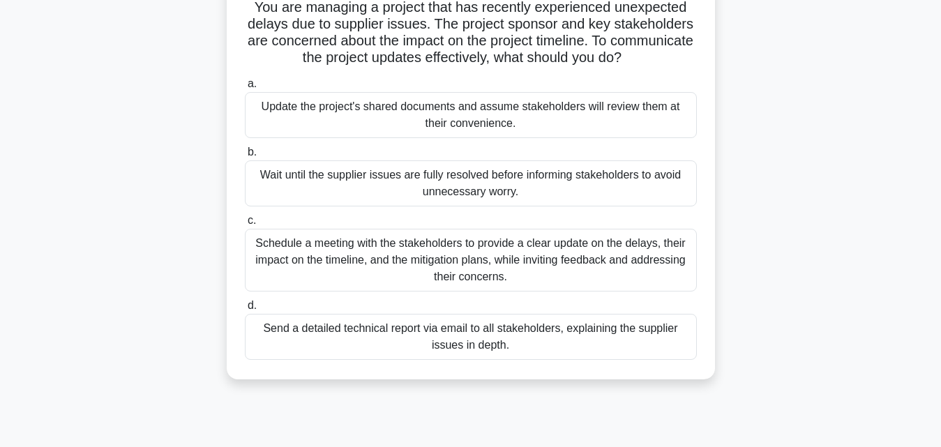
scroll to position [105, 0]
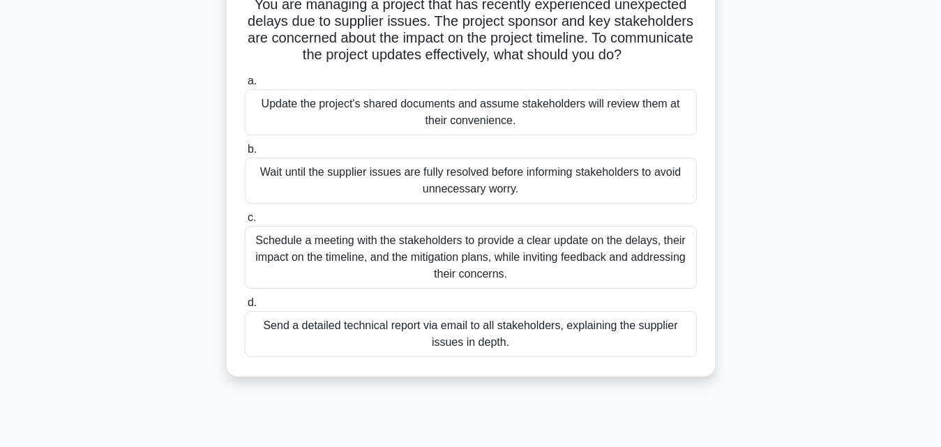
click at [555, 264] on div "Schedule a meeting with the stakeholders to provide a clear update on the delay…" at bounding box center [471, 257] width 452 height 63
click at [245, 223] on input "c. Schedule a meeting with the stakeholders to provide a clear update on the de…" at bounding box center [245, 217] width 0 height 9
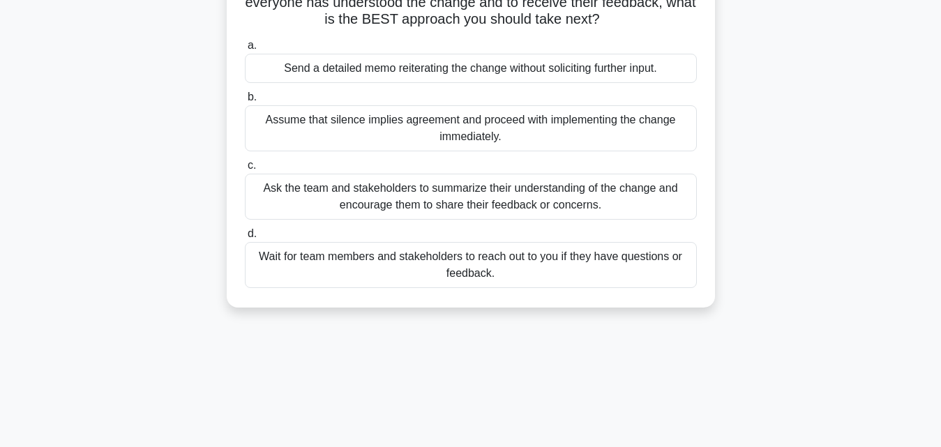
scroll to position [141, 0]
click at [465, 193] on div "Ask the team and stakeholders to summarize their understanding of the change an…" at bounding box center [471, 196] width 452 height 46
click at [245, 169] on input "c. Ask the team and stakeholders to summarize their understanding of the change…" at bounding box center [245, 164] width 0 height 9
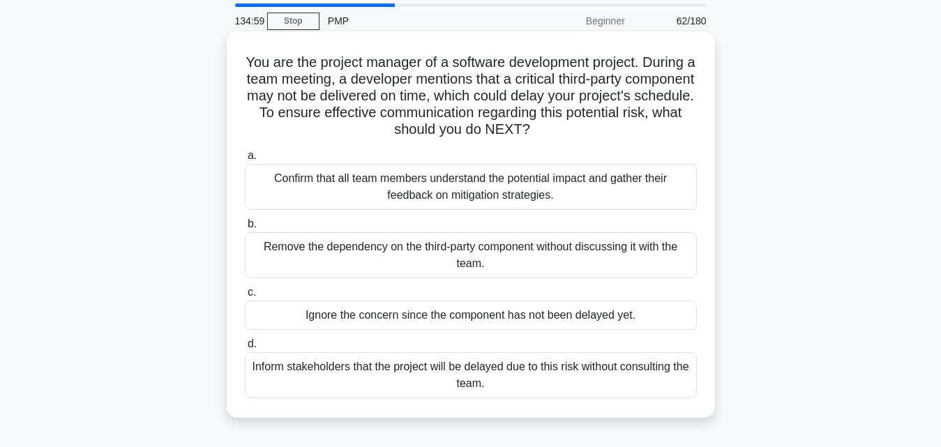
scroll to position [49, 0]
click at [864, 223] on div "You are the project manager of a software development project. During a team me…" at bounding box center [470, 234] width 795 height 403
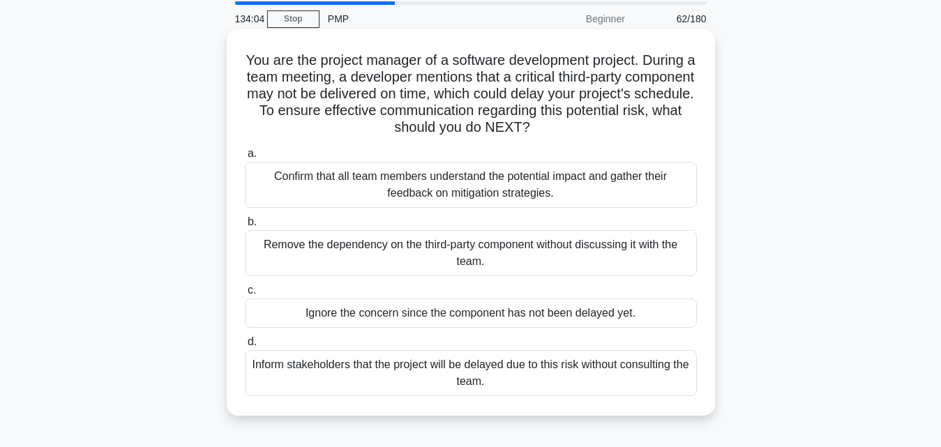
click at [482, 165] on div "Confirm that all team members understand the potential impact and gather their …" at bounding box center [471, 185] width 452 height 46
click at [245, 158] on input "a. Confirm that all team members understand the potential impact and gather the…" at bounding box center [245, 153] width 0 height 9
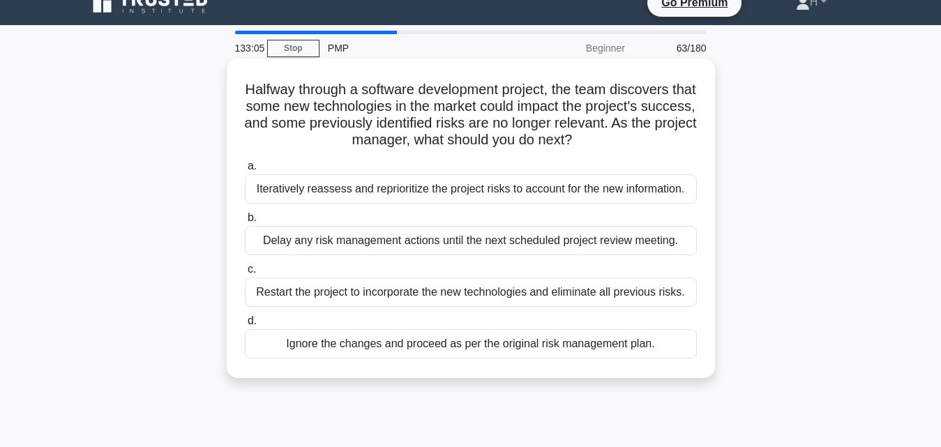
scroll to position [22, 0]
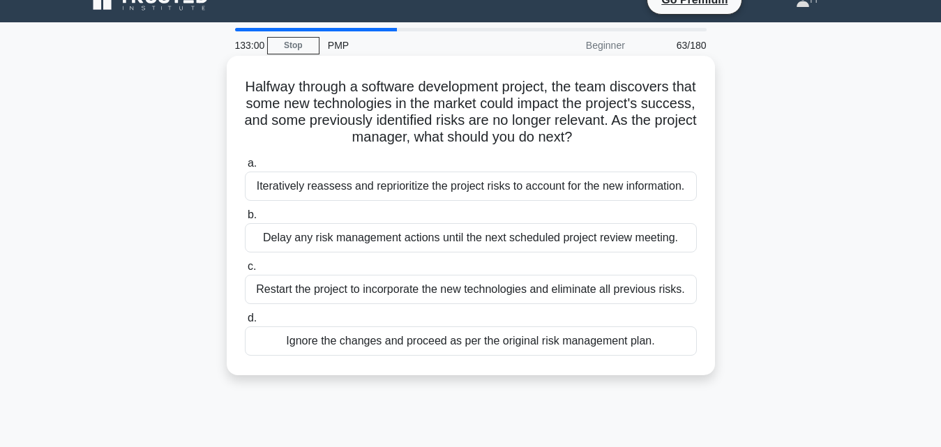
click at [457, 182] on div "Iteratively reassess and reprioritize the project risks to account for the new …" at bounding box center [471, 186] width 452 height 29
click at [245, 168] on input "a. Iteratively reassess and reprioritize the project risks to account for the n…" at bounding box center [245, 163] width 0 height 9
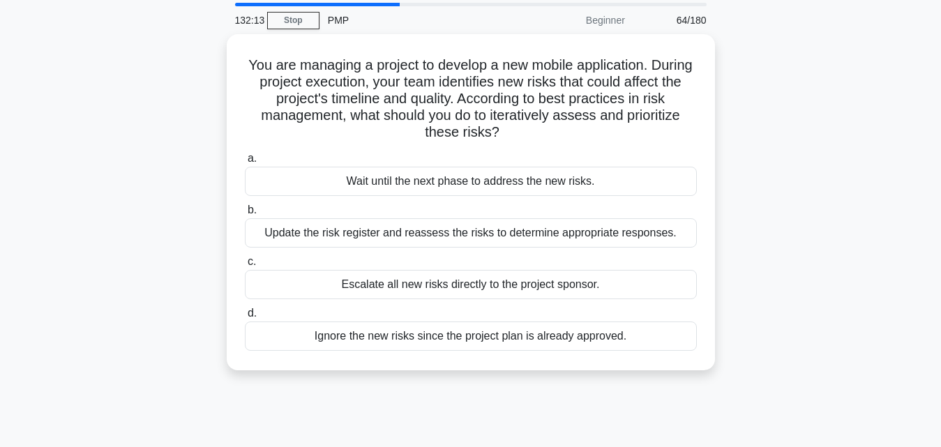
scroll to position [48, 0]
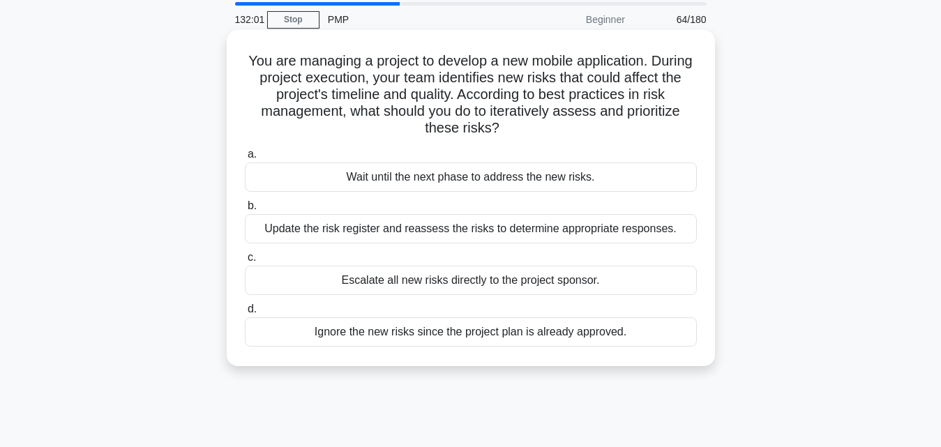
click at [461, 236] on div "Update the risk register and reassess the risks to determine appropriate respon…" at bounding box center [471, 228] width 452 height 29
click at [245, 211] on input "b. Update the risk register and reassess the risks to determine appropriate res…" at bounding box center [245, 206] width 0 height 9
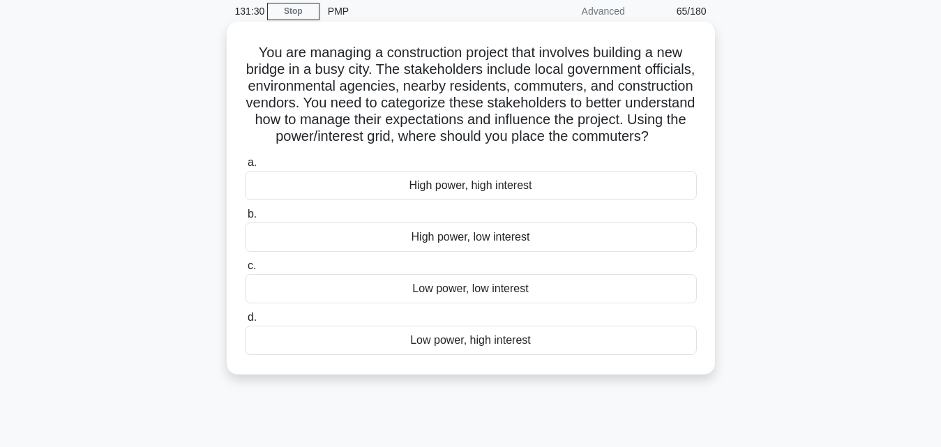
scroll to position [58, 0]
click at [437, 354] on div "Low power, high interest" at bounding box center [471, 338] width 452 height 29
click at [245, 321] on input "d. Low power, high interest" at bounding box center [245, 316] width 0 height 9
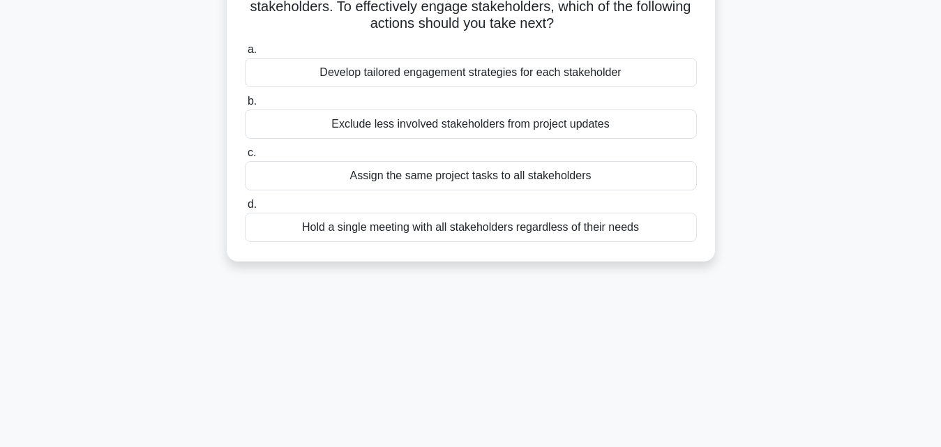
scroll to position [120, 0]
click at [485, 84] on div "Develop tailored engagement strategies for each stakeholder" at bounding box center [471, 71] width 452 height 29
click at [245, 54] on input "a. Develop tailored engagement strategies for each stakeholder" at bounding box center [245, 49] width 0 height 9
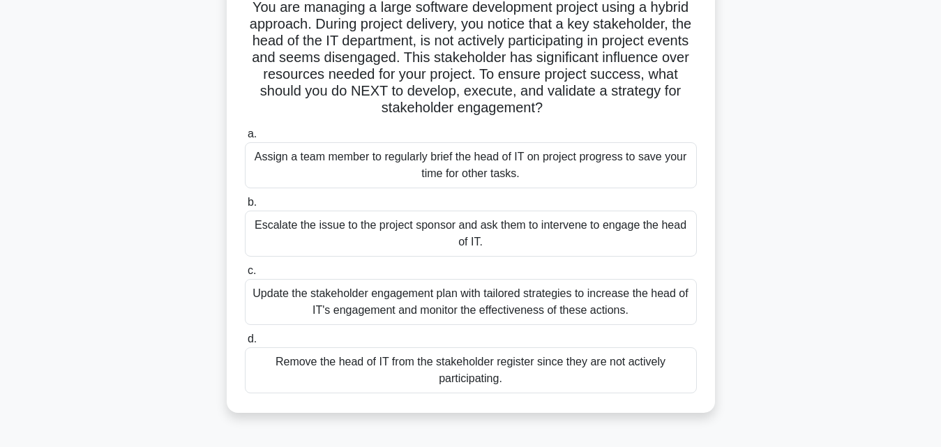
scroll to position [103, 0]
click at [467, 312] on div "Update the stakeholder engagement plan with tailored strategies to increase the…" at bounding box center [471, 301] width 452 height 46
click at [245, 275] on input "c. Update the stakeholder engagement plan with tailored strategies to increase …" at bounding box center [245, 270] width 0 height 9
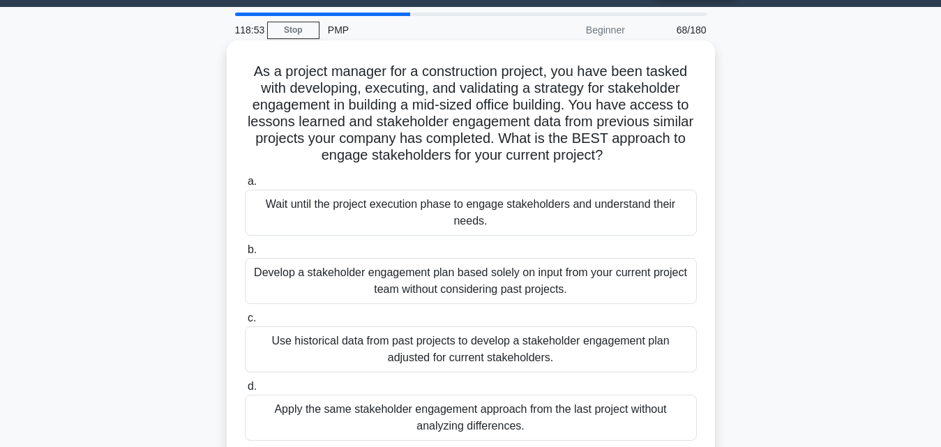
scroll to position [38, 0]
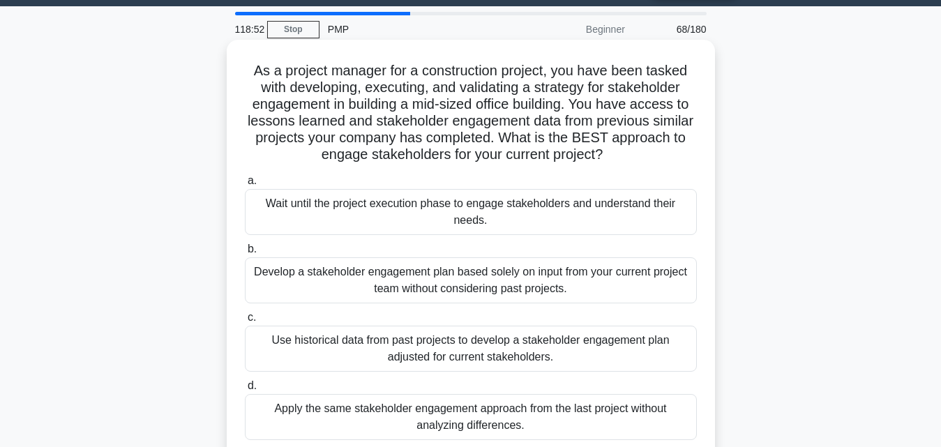
click at [602, 368] on div "Use historical data from past projects to develop a stakeholder engagement plan…" at bounding box center [471, 349] width 452 height 46
click at [245, 322] on input "c. Use historical data from past projects to develop a stakeholder engagement p…" at bounding box center [245, 317] width 0 height 9
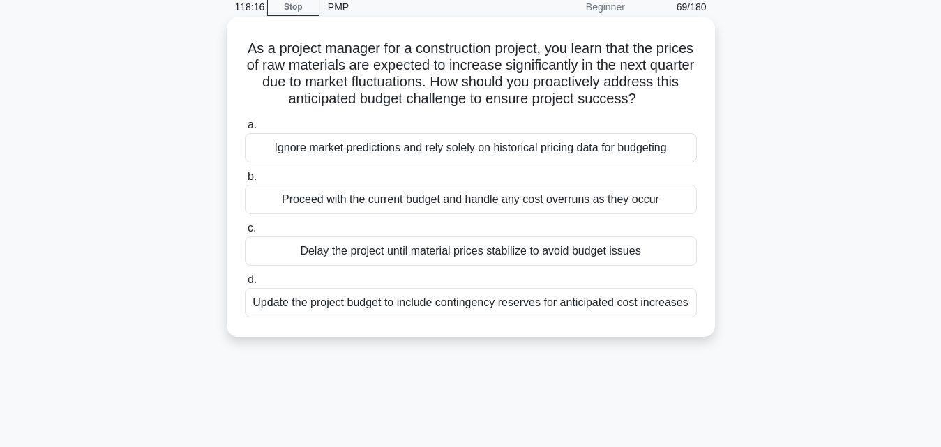
scroll to position [63, 0]
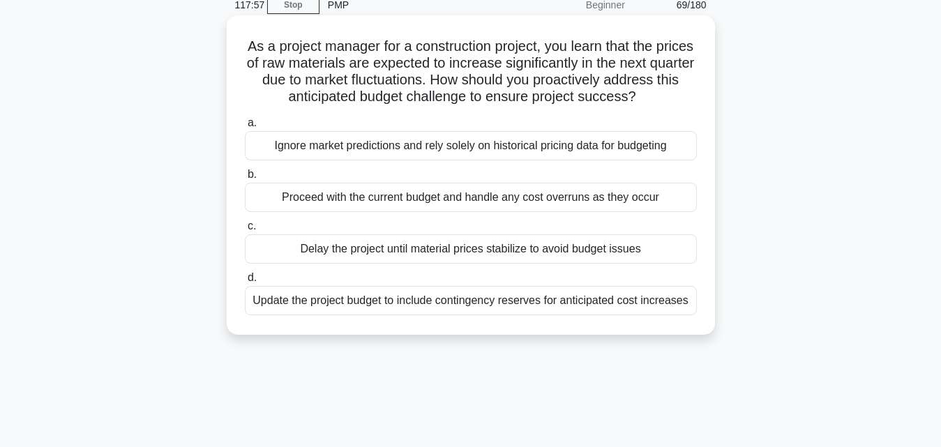
click at [502, 312] on div "Update the project budget to include contingency reserves for anticipated cost …" at bounding box center [471, 300] width 452 height 29
click at [245, 282] on input "d. Update the project budget to include contingency reserves for anticipated co…" at bounding box center [245, 277] width 0 height 9
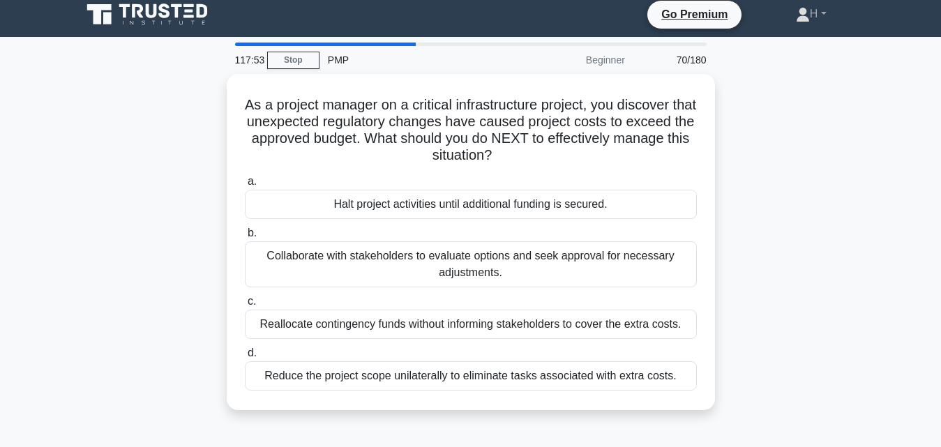
scroll to position [8, 0]
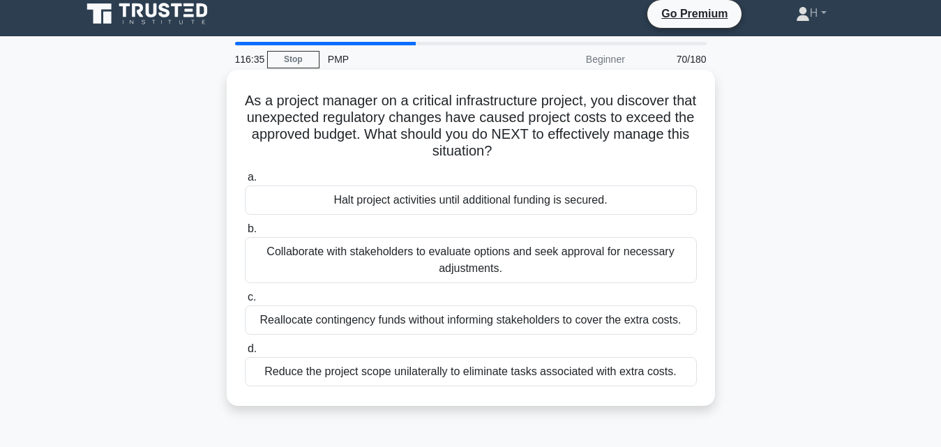
click at [625, 257] on div "Collaborate with stakeholders to evaluate options and seek approval for necessa…" at bounding box center [471, 260] width 452 height 46
click at [245, 234] on input "b. Collaborate with stakeholders to evaluate options and seek approval for nece…" at bounding box center [245, 229] width 0 height 9
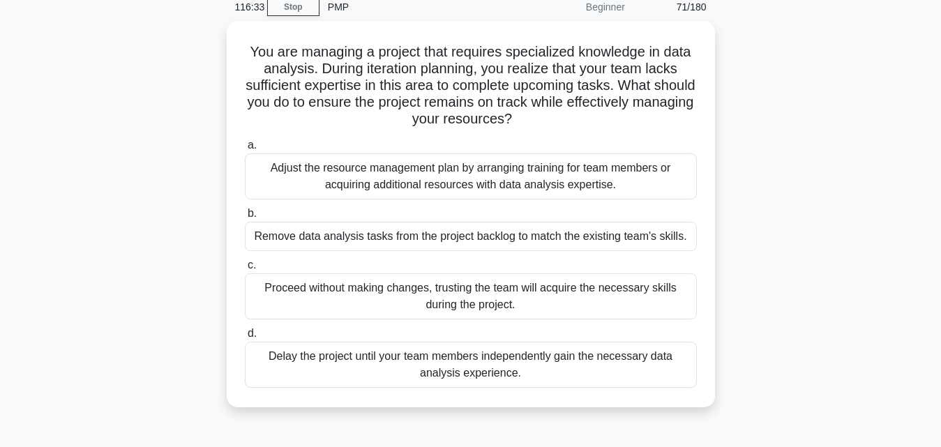
scroll to position [61, 0]
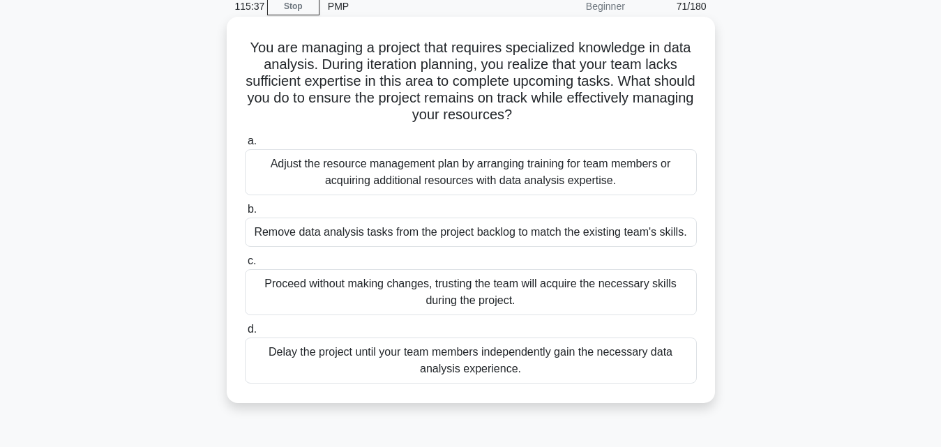
click at [614, 181] on div "Adjust the resource management plan by arranging training for team members or a…" at bounding box center [471, 172] width 452 height 46
click at [245, 146] on input "a. Adjust the resource management plan by arranging training for team members o…" at bounding box center [245, 141] width 0 height 9
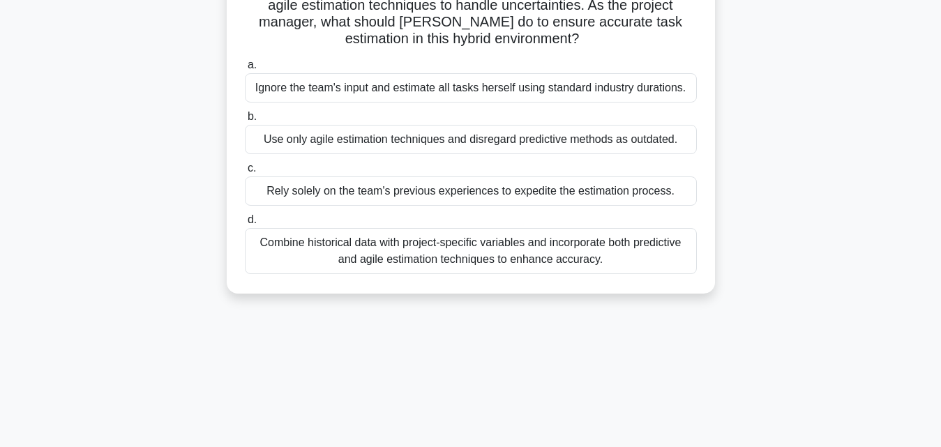
scroll to position [188, 0]
click at [548, 236] on div "Combine historical data with project-specific variables and incorporate both pr…" at bounding box center [471, 250] width 452 height 46
click at [245, 224] on input "d. Combine historical data with project-specific variables and incorporate both…" at bounding box center [245, 219] width 0 height 9
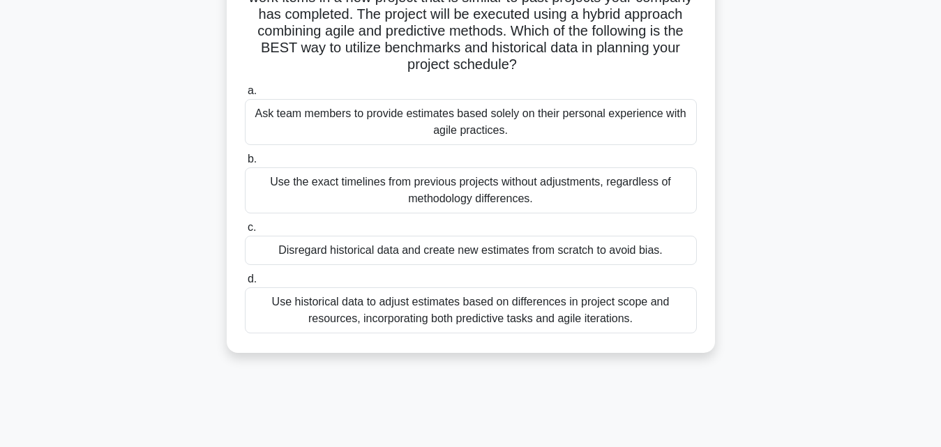
scroll to position [56, 0]
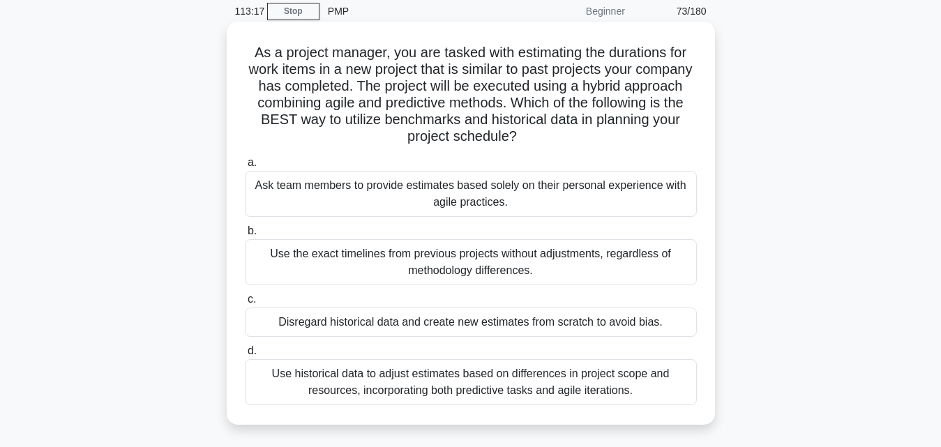
click at [518, 379] on div "Use historical data to adjust estimates based on differences in project scope a…" at bounding box center [471, 382] width 452 height 46
click at [245, 356] on input "d. Use historical data to adjust estimates based on differences in project scop…" at bounding box center [245, 351] width 0 height 9
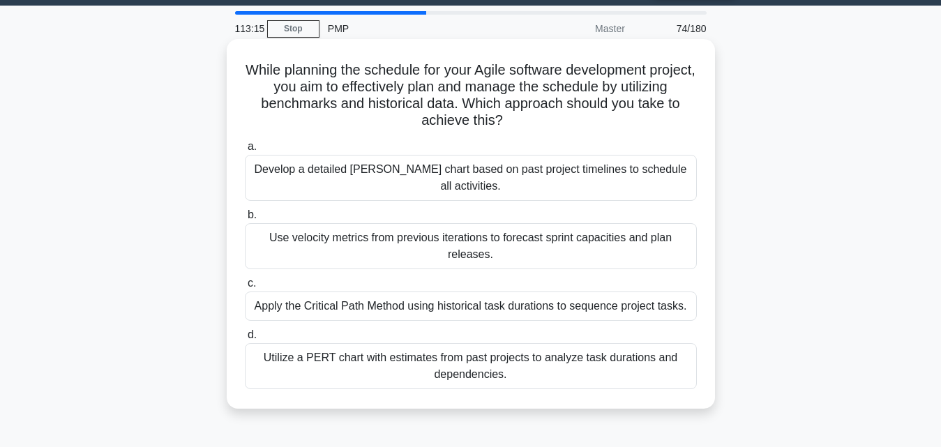
scroll to position [40, 0]
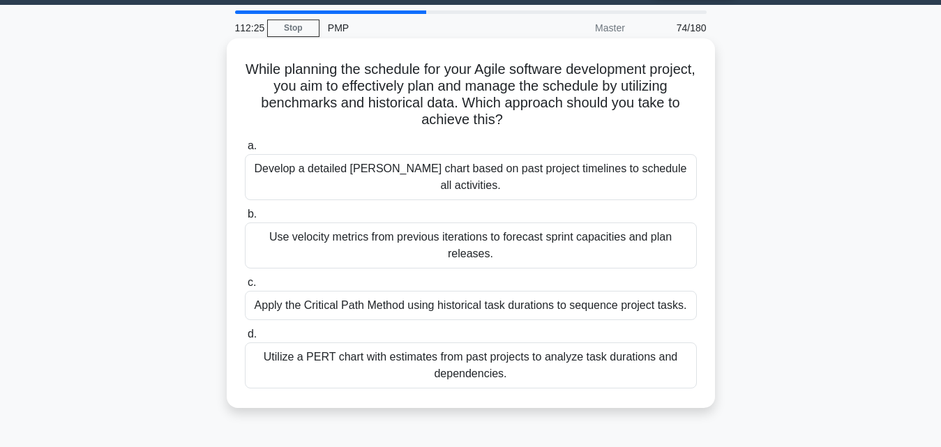
click at [367, 225] on div "Use velocity metrics from previous iterations to forecast sprint capacities and…" at bounding box center [471, 246] width 452 height 46
click at [245, 219] on input "b. Use velocity metrics from previous iterations to forecast sprint capacities …" at bounding box center [245, 214] width 0 height 9
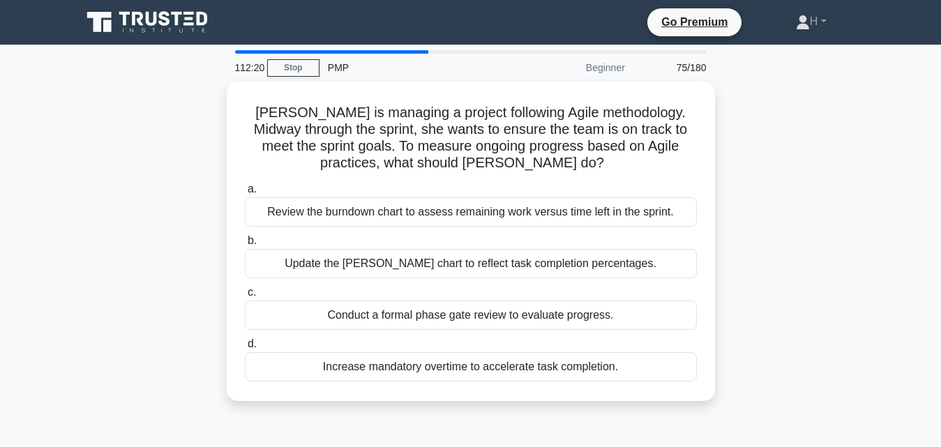
scroll to position [15, 0]
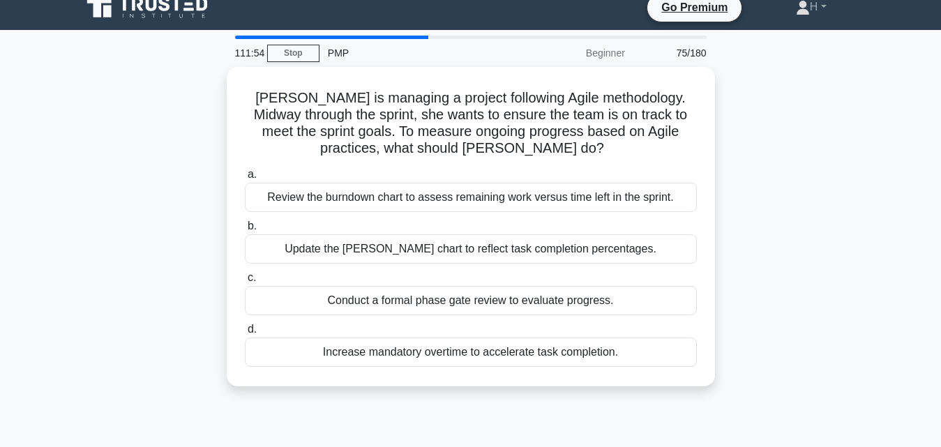
click at [367, 225] on label "b. Update the Gantt chart to reflect task completion percentages." at bounding box center [471, 241] width 452 height 46
click at [245, 225] on input "b. Update the Gantt chart to reflect task completion percentages." at bounding box center [245, 226] width 0 height 9
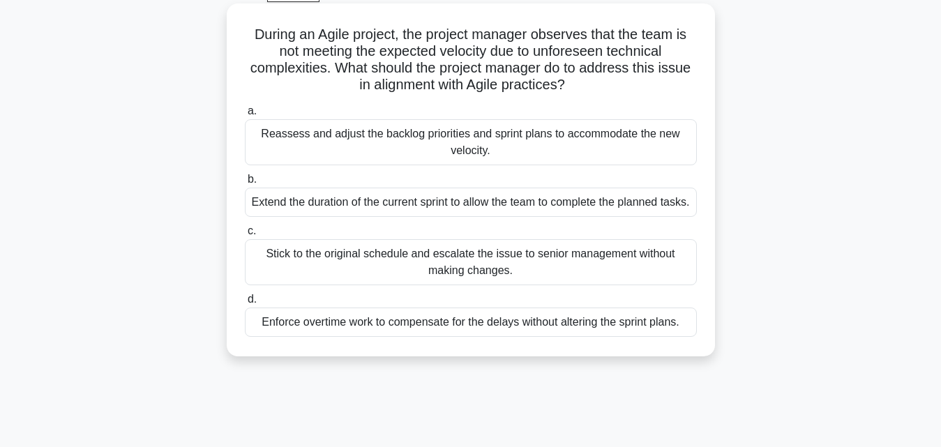
scroll to position [74, 0]
click at [585, 166] on div "Reassess and adjust the backlog priorities and sprint plans to accommodate the …" at bounding box center [471, 143] width 452 height 46
click at [245, 116] on input "a. Reassess and adjust the backlog priorities and sprint plans to accommodate t…" at bounding box center [245, 111] width 0 height 9
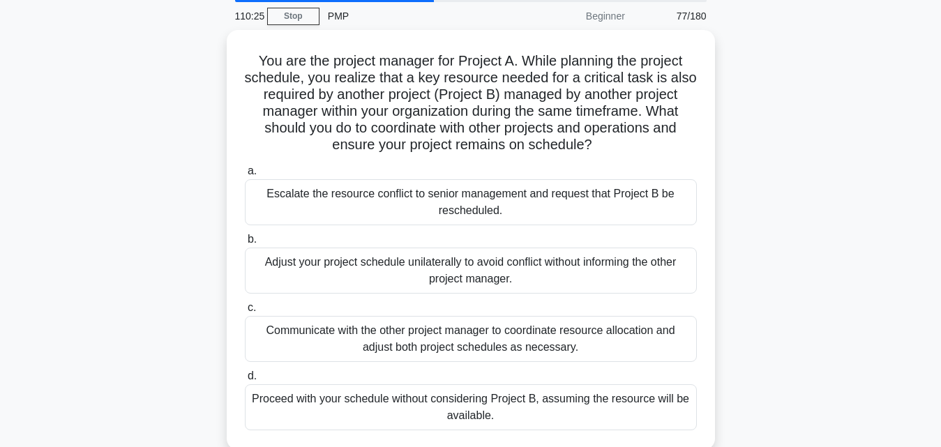
scroll to position [75, 0]
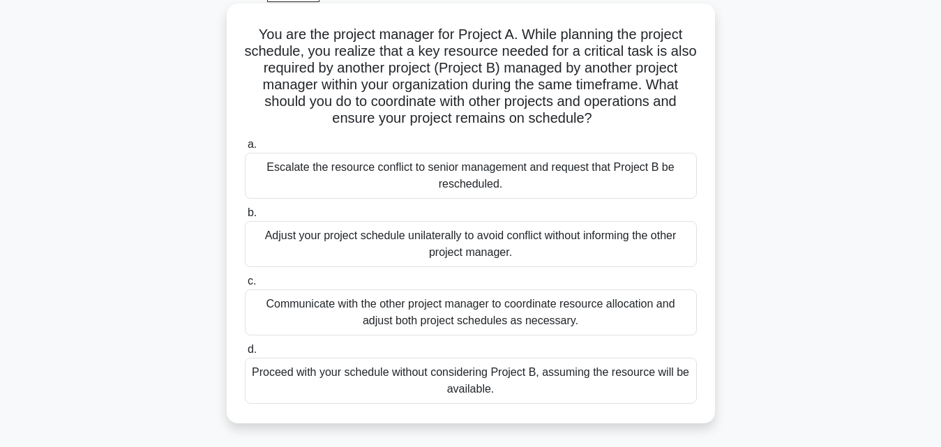
click at [601, 325] on div "Communicate with the other project manager to coordinate resource allocation an…" at bounding box center [471, 312] width 452 height 46
click at [245, 286] on input "c. Communicate with the other project manager to coordinate resource allocation…" at bounding box center [245, 281] width 0 height 9
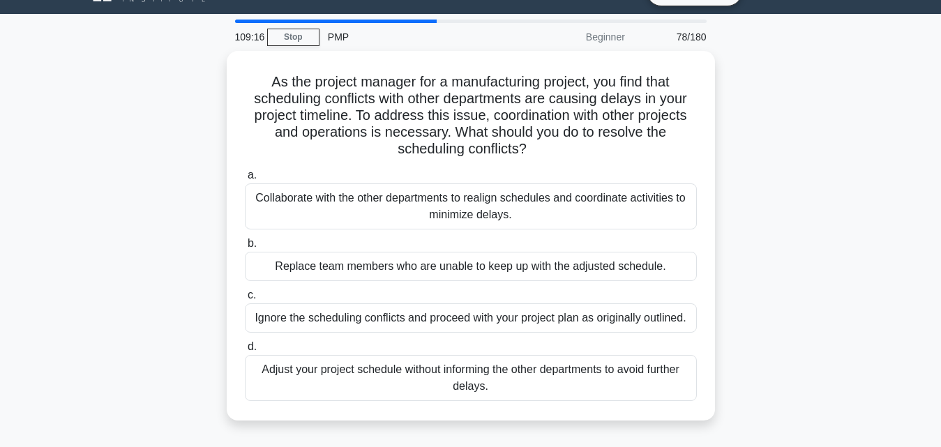
scroll to position [31, 0]
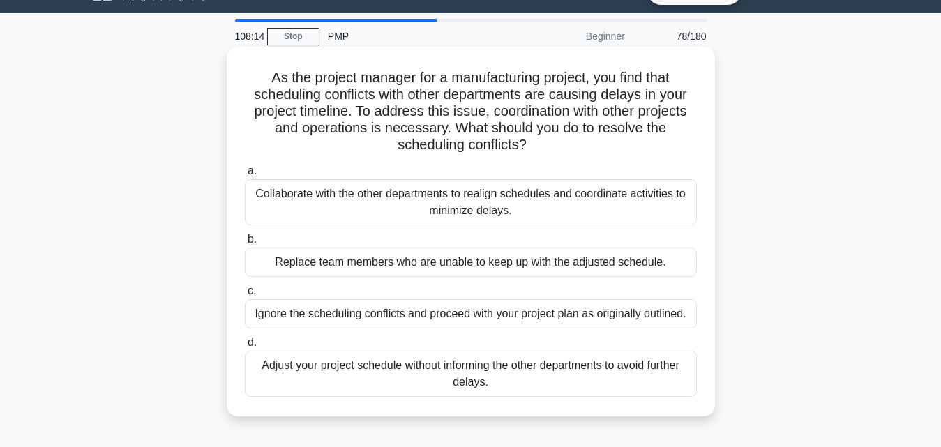
click at [664, 216] on div "Collaborate with the other departments to realign schedules and coordinate acti…" at bounding box center [471, 202] width 452 height 46
click at [245, 176] on input "a. Collaborate with the other departments to realign schedules and coordinate a…" at bounding box center [245, 171] width 0 height 9
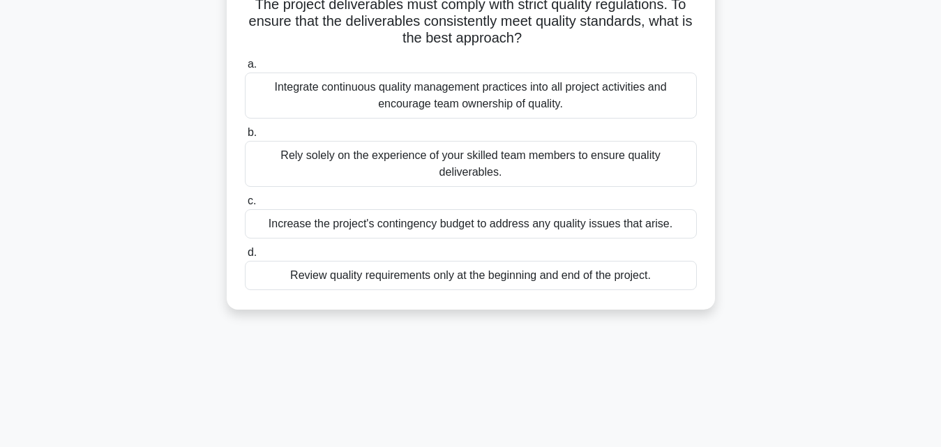
scroll to position [128, 0]
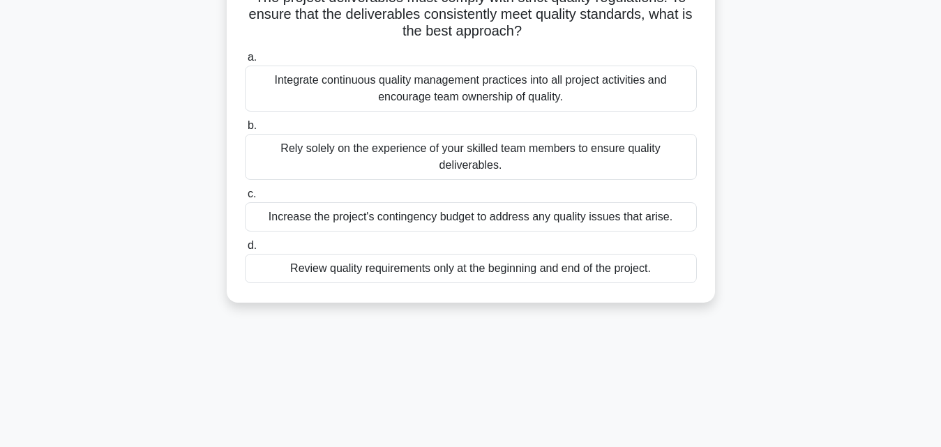
click at [586, 105] on div "Integrate continuous quality management practices into all project activities a…" at bounding box center [471, 89] width 452 height 46
click at [245, 62] on input "a. Integrate continuous quality management practices into all project activitie…" at bounding box center [245, 57] width 0 height 9
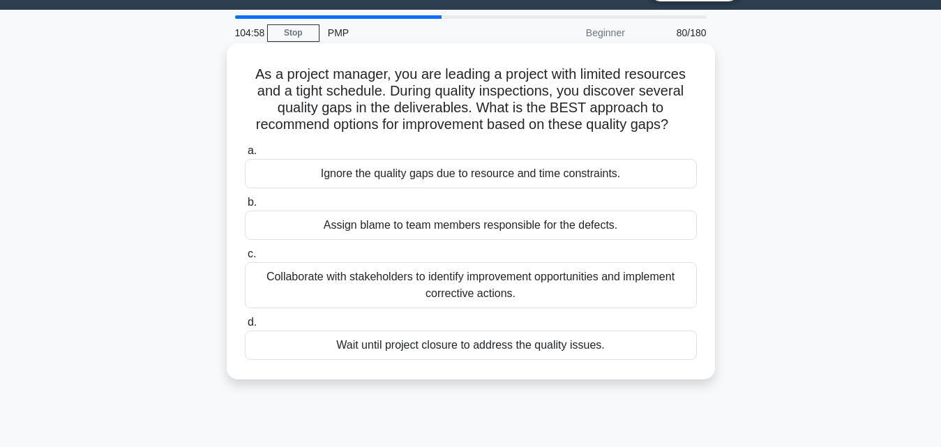
scroll to position [36, 0]
click at [607, 280] on div "Collaborate with stakeholders to identify improvement opportunities and impleme…" at bounding box center [471, 285] width 452 height 46
click at [245, 258] on input "c. Collaborate with stakeholders to identify improvement opportunities and impl…" at bounding box center [245, 253] width 0 height 9
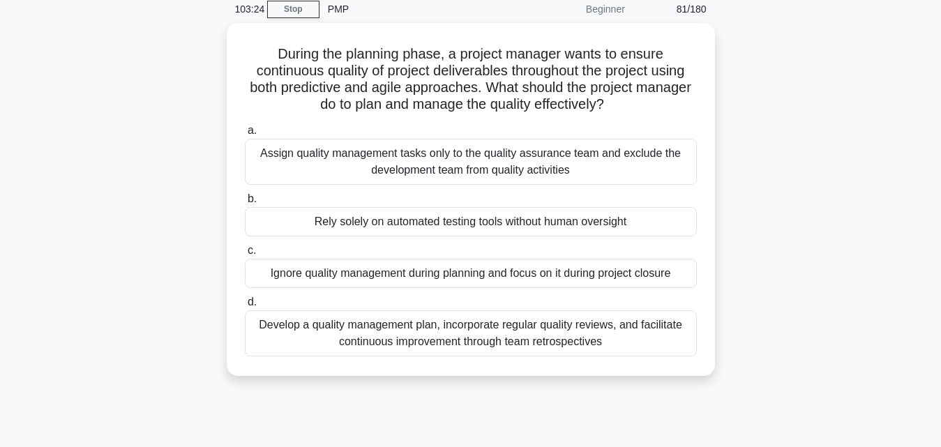
scroll to position [58, 0]
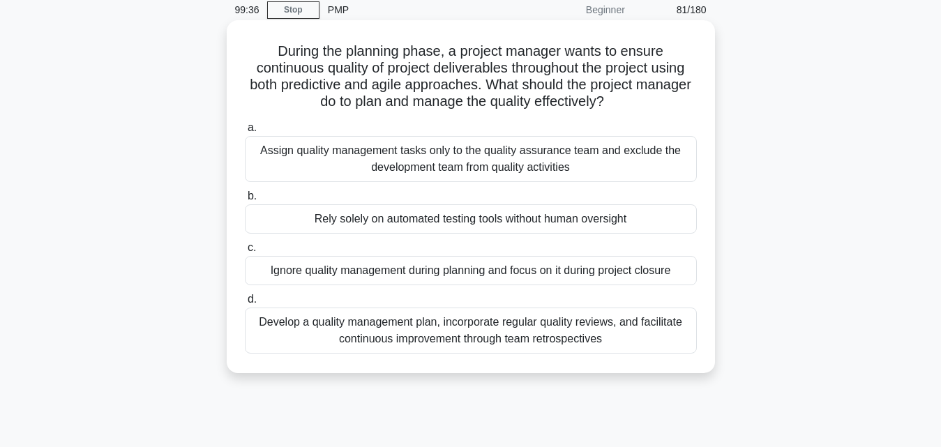
click at [487, 326] on div "Develop a quality management plan, incorporate regular quality reviews, and fac…" at bounding box center [471, 331] width 452 height 46
click at [245, 304] on input "d. Develop a quality management plan, incorporate regular quality reviews, and …" at bounding box center [245, 299] width 0 height 9
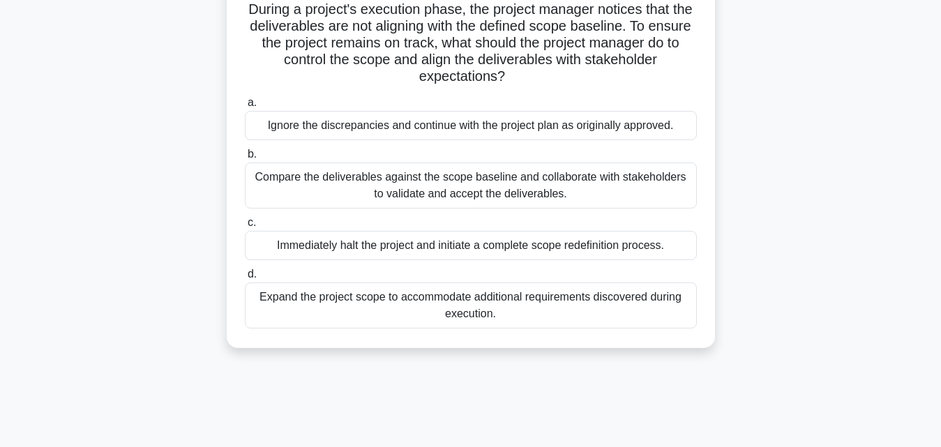
scroll to position [36, 0]
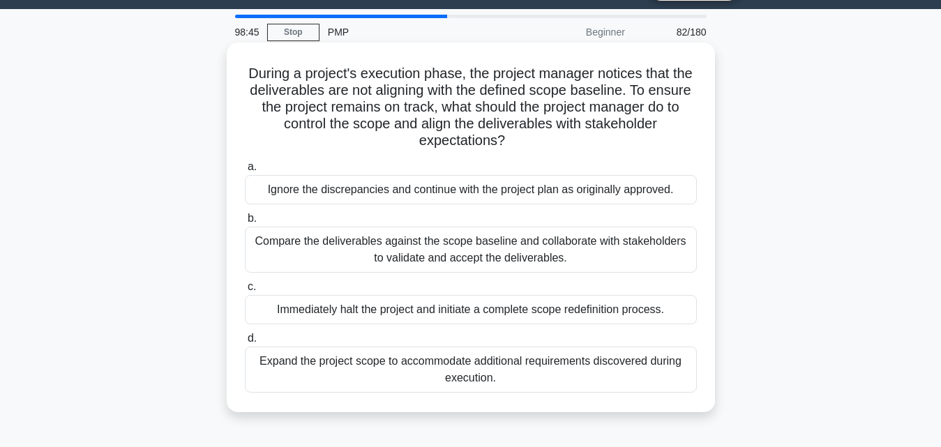
click at [675, 257] on div "Compare the deliverables against the scope baseline and collaborate with stakeh…" at bounding box center [471, 250] width 452 height 46
click at [245, 223] on input "b. Compare the deliverables against the scope baseline and collaborate with sta…" at bounding box center [245, 218] width 0 height 9
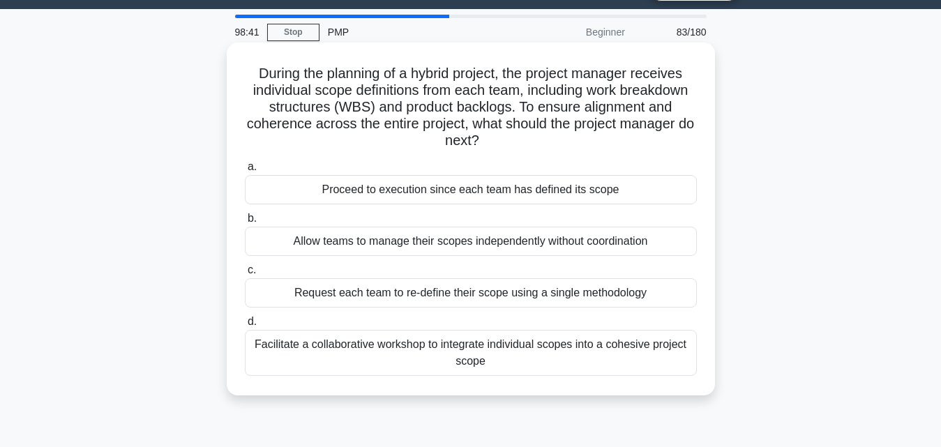
scroll to position [35, 0]
click at [543, 356] on div "Facilitate a collaborative workshop to integrate individual scopes into a cohes…" at bounding box center [471, 354] width 452 height 46
click at [245, 327] on input "d. Facilitate a collaborative workshop to integrate individual scopes into a co…" at bounding box center [245, 322] width 0 height 9
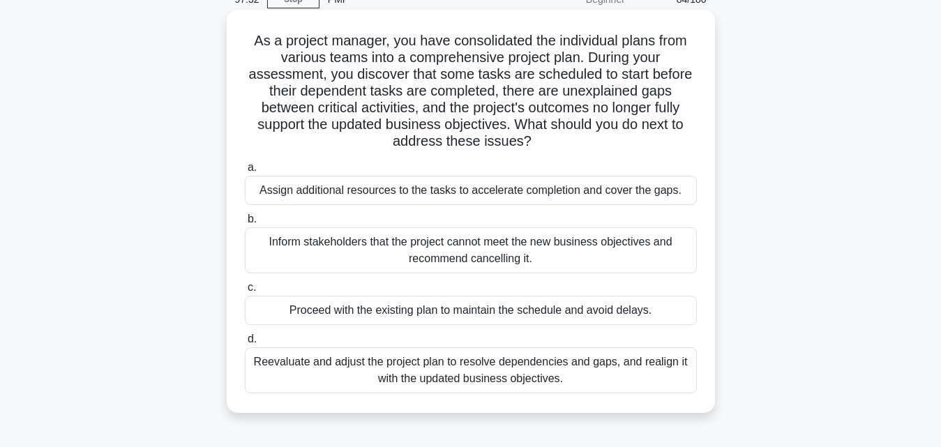
scroll to position [69, 0]
click at [610, 386] on div "Reevaluate and adjust the project plan to resolve dependencies and gaps, and re…" at bounding box center [471, 370] width 452 height 46
click at [245, 343] on input "d. Reevaluate and adjust the project plan to resolve dependencies and gaps, and…" at bounding box center [245, 338] width 0 height 9
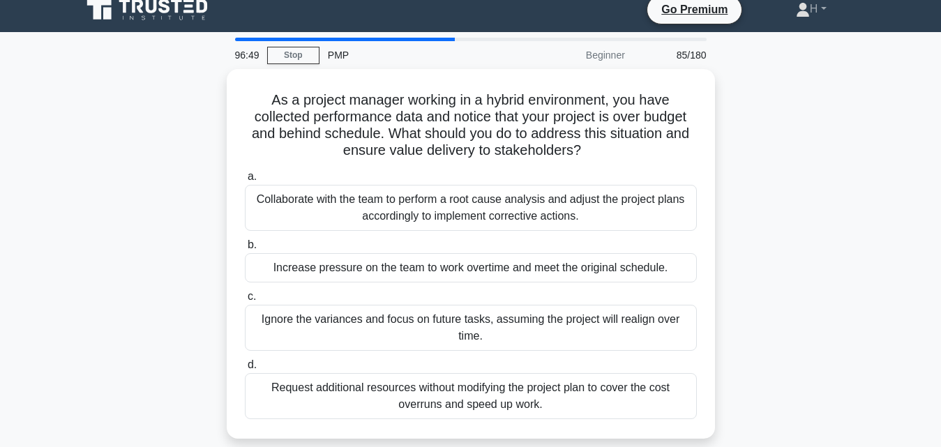
scroll to position [0, 0]
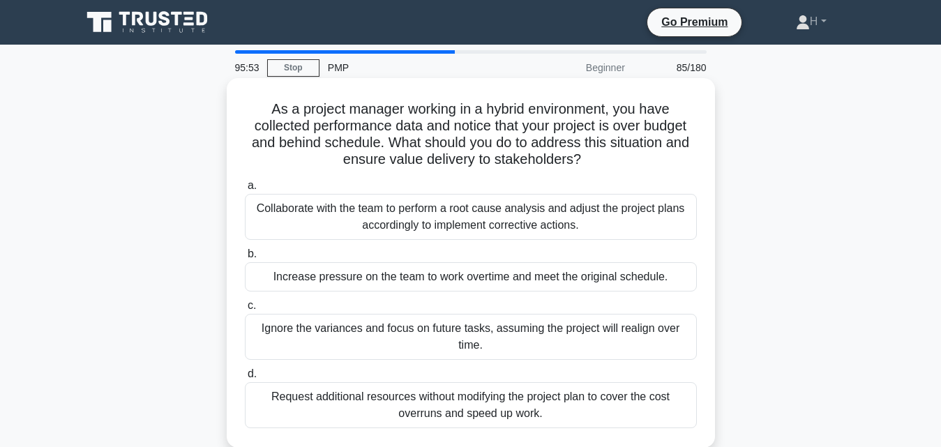
click at [639, 228] on div "Collaborate with the team to perform a root cause analysis and adjust the proje…" at bounding box center [471, 217] width 452 height 46
click at [245, 190] on input "a. Collaborate with the team to perform a root cause analysis and adjust the pr…" at bounding box center [245, 185] width 0 height 9
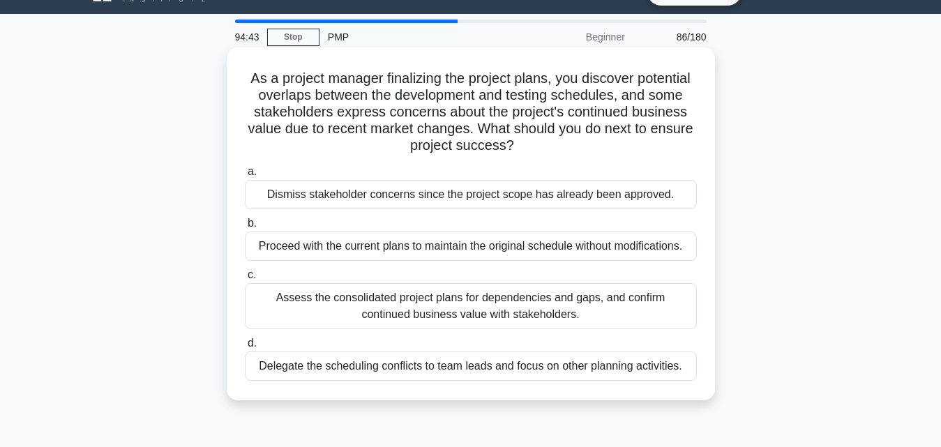
scroll to position [29, 0]
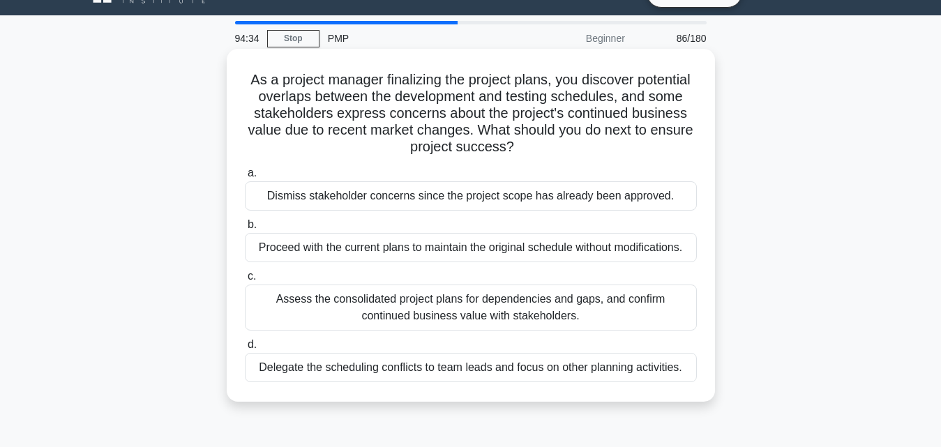
click at [567, 314] on div "Assess the consolidated project plans for dependencies and gaps, and confirm co…" at bounding box center [471, 308] width 452 height 46
click at [245, 281] on input "c. Assess the consolidated project plans for dependencies and gaps, and confirm…" at bounding box center [245, 276] width 0 height 9
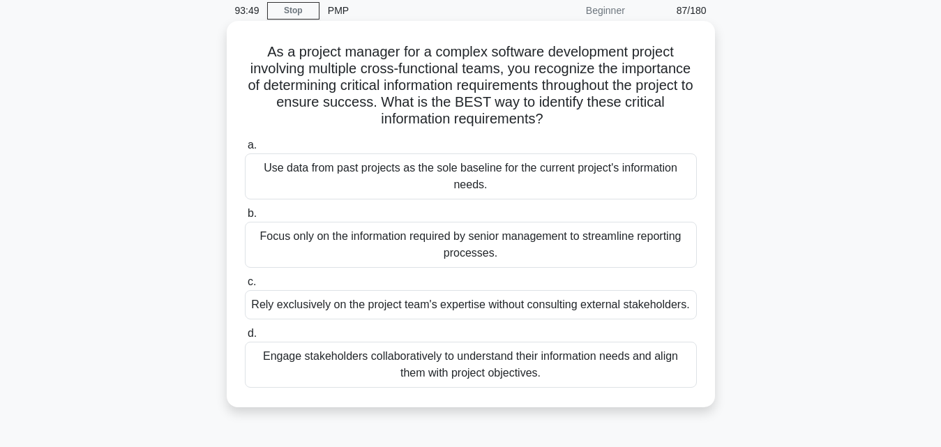
scroll to position [58, 0]
click at [587, 372] on div "Engage stakeholders collaboratively to understand their information needs and a…" at bounding box center [471, 364] width 452 height 46
click at [245, 338] on input "d. Engage stakeholders collaboratively to understand their information needs an…" at bounding box center [245, 333] width 0 height 9
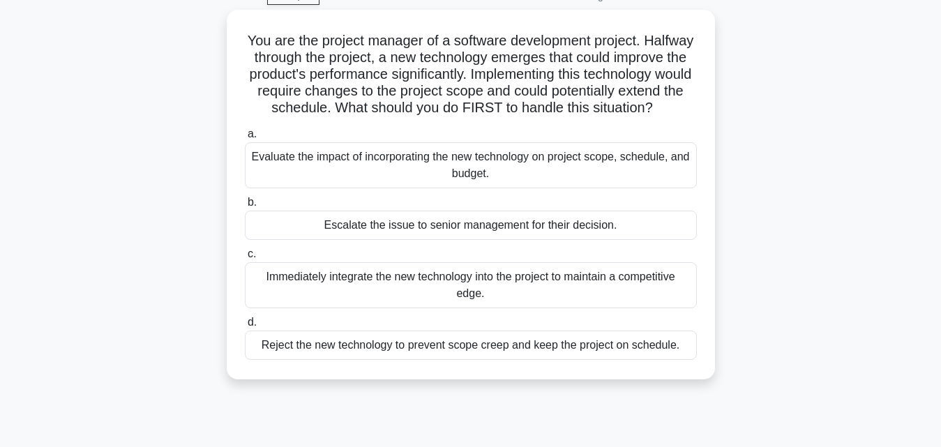
scroll to position [73, 0]
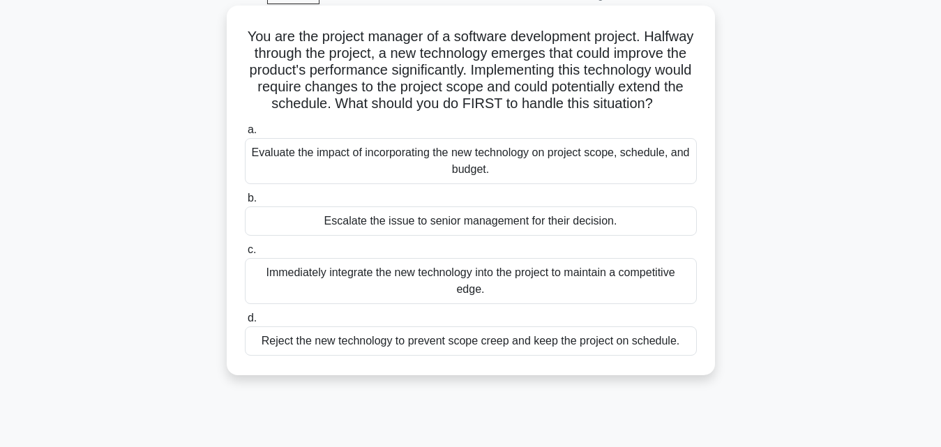
click at [586, 184] on div "Evaluate the impact of incorporating the new technology on project scope, sched…" at bounding box center [471, 161] width 452 height 46
click at [245, 135] on input "a. Evaluate the impact of incorporating the new technology on project scope, sc…" at bounding box center [245, 130] width 0 height 9
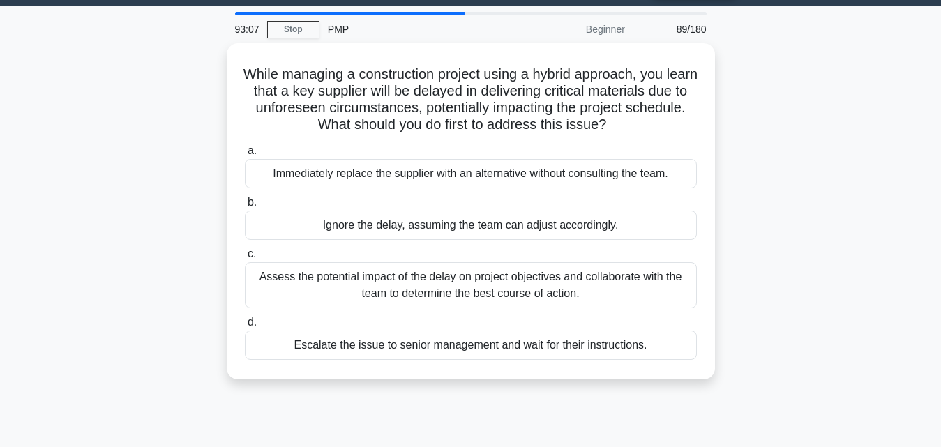
scroll to position [37, 0]
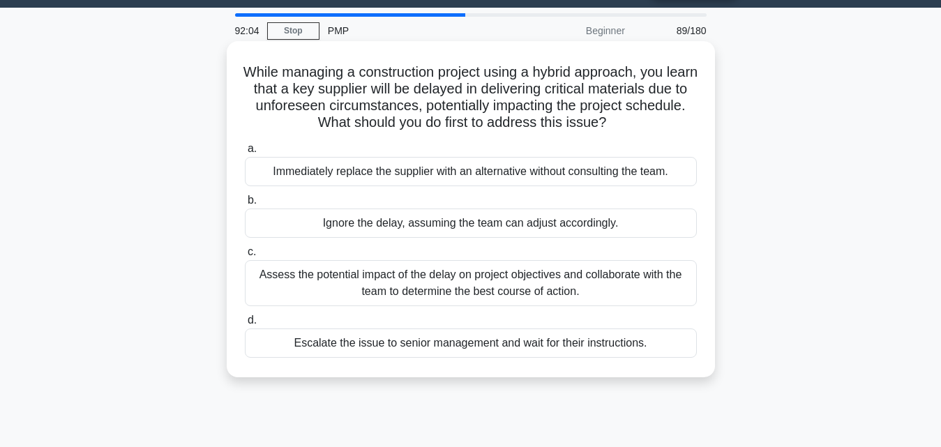
click at [621, 285] on div "Assess the potential impact of the delay on project objectives and collaborate …" at bounding box center [471, 283] width 452 height 46
click at [245, 257] on input "c. Assess the potential impact of the delay on project objectives and collabora…" at bounding box center [245, 252] width 0 height 9
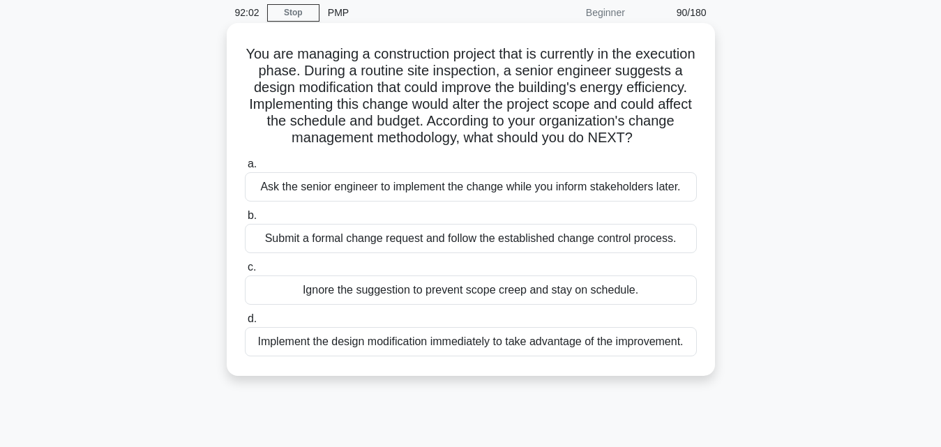
scroll to position [56, 0]
click at [568, 249] on div "Submit a formal change request and follow the established change control proces…" at bounding box center [471, 237] width 452 height 29
click at [245, 220] on input "b. Submit a formal change request and follow the established change control pro…" at bounding box center [245, 215] width 0 height 9
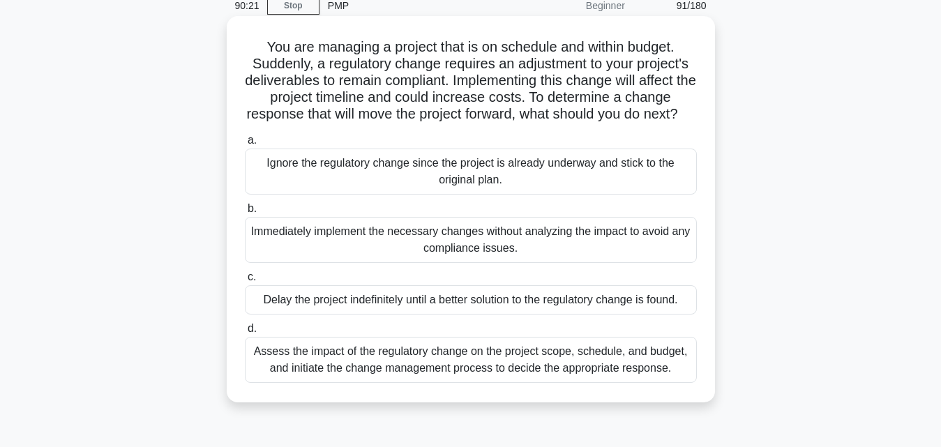
scroll to position [63, 0]
click at [471, 257] on div "Immediately implement the necessary changes without analyzing the impact to avo…" at bounding box center [471, 239] width 452 height 46
click at [245, 213] on input "b. Immediately implement the necessary changes without analyzing the impact to …" at bounding box center [245, 208] width 0 height 9
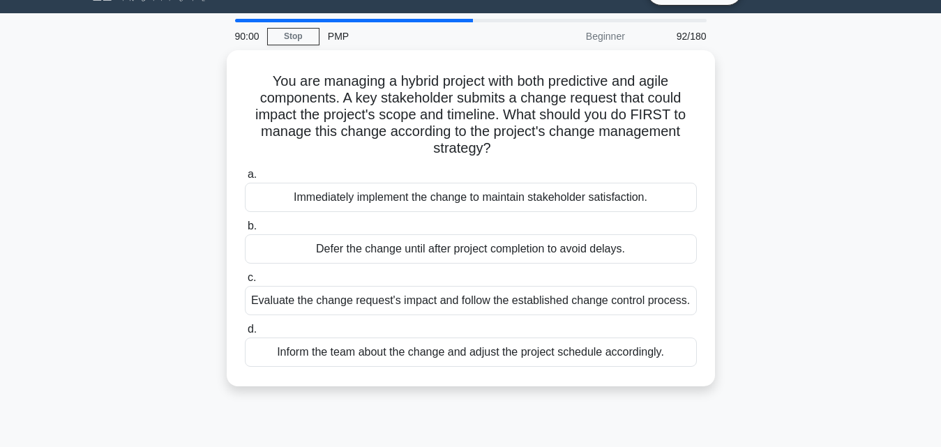
scroll to position [32, 0]
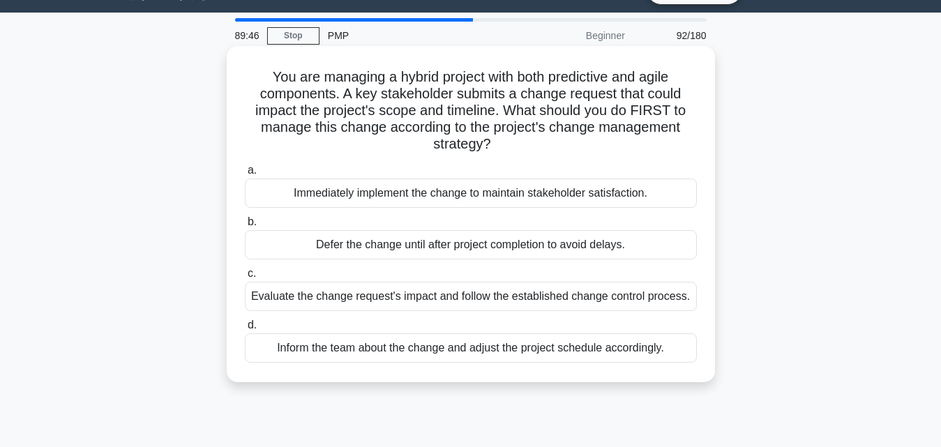
click at [487, 305] on div "Evaluate the change request's impact and follow the established change control …" at bounding box center [471, 296] width 452 height 29
click at [245, 278] on input "c. Evaluate the change request's impact and follow the established change contr…" at bounding box center [245, 273] width 0 height 9
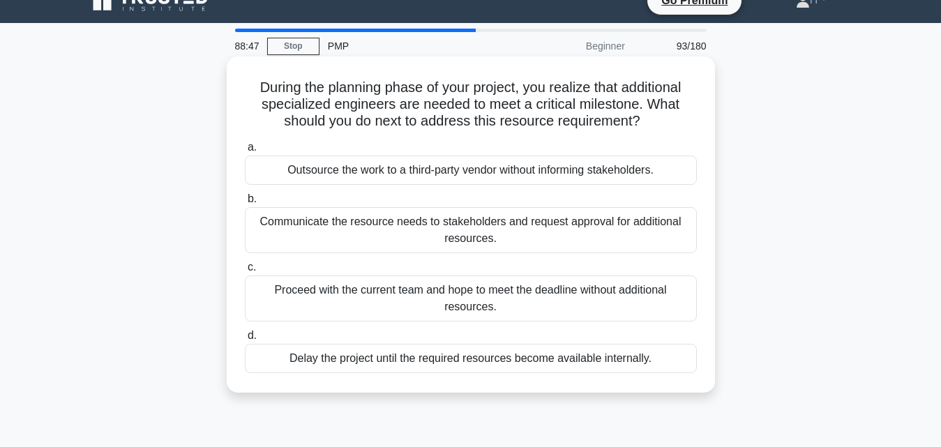
scroll to position [21, 0]
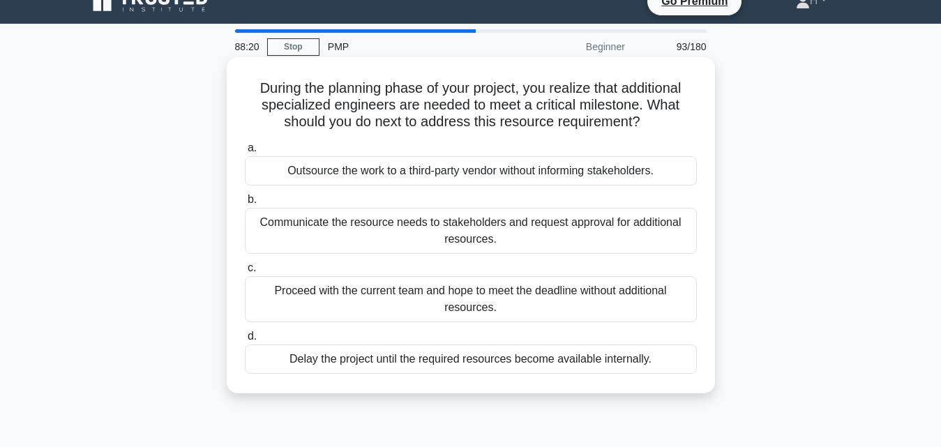
click at [497, 257] on div "a. Outsource the work to a third-party vendor without informing stakeholders. b…" at bounding box center [470, 257] width 469 height 240
click at [517, 243] on div "Communicate the resource needs to stakeholders and request approval for additio…" at bounding box center [471, 231] width 452 height 46
click at [245, 204] on input "b. Communicate the resource needs to stakeholders and request approval for addi…" at bounding box center [245, 199] width 0 height 9
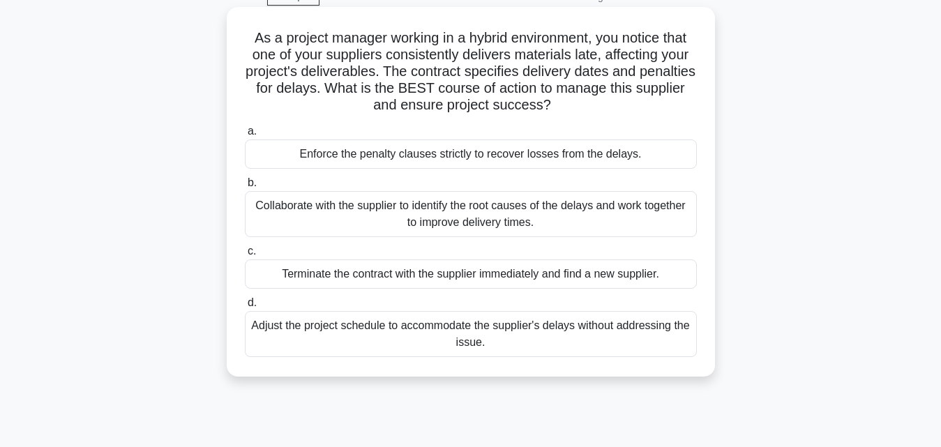
scroll to position [70, 0]
click at [619, 218] on div "Collaborate with the supplier to identify the root causes of the delays and wor…" at bounding box center [471, 215] width 452 height 46
click at [245, 188] on input "b. Collaborate with the supplier to identify the root causes of the delays and …" at bounding box center [245, 183] width 0 height 9
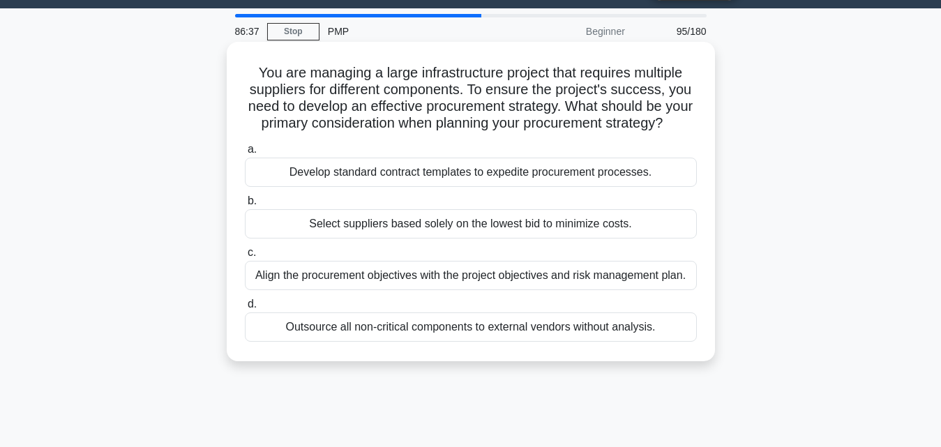
scroll to position [36, 0]
click at [661, 291] on div "Align the procurement objectives with the project objectives and risk managemen…" at bounding box center [471, 276] width 452 height 29
click at [245, 258] on input "c. Align the procurement objectives with the project objectives and risk manage…" at bounding box center [245, 253] width 0 height 9
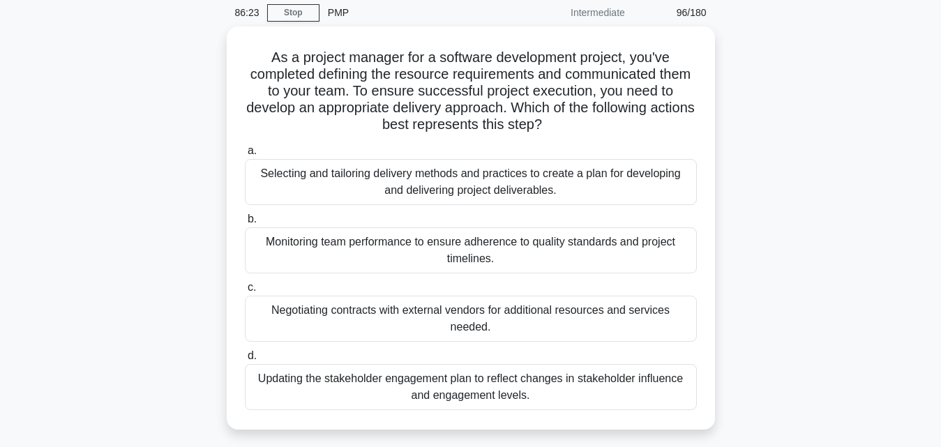
scroll to position [56, 0]
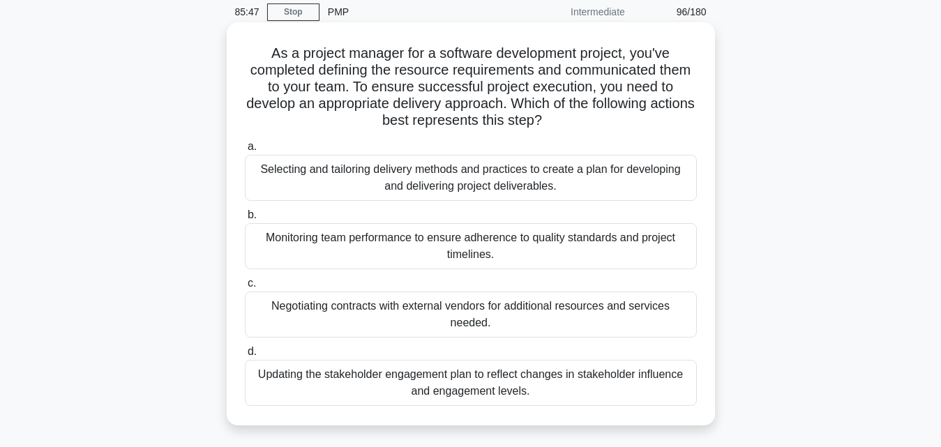
click at [534, 179] on div "Selecting and tailoring delivery methods and practices to create a plan for dev…" at bounding box center [471, 178] width 452 height 46
click at [245, 151] on input "a. Selecting and tailoring delivery methods and practices to create a plan for …" at bounding box center [245, 146] width 0 height 9
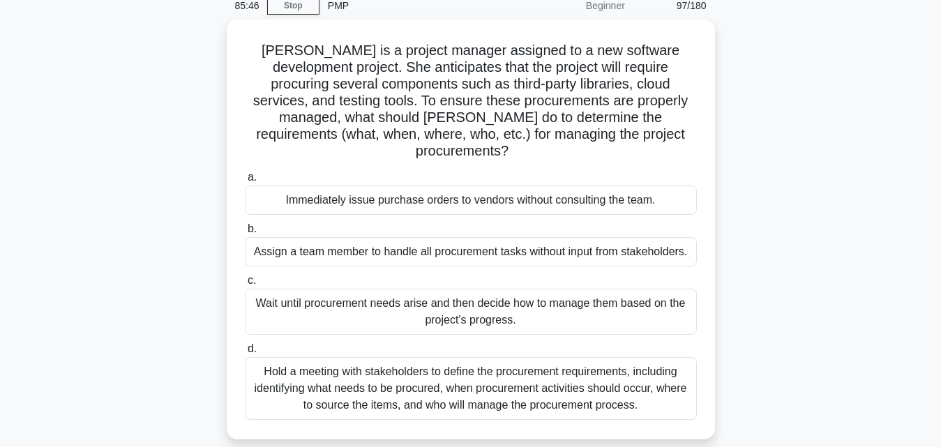
scroll to position [63, 0]
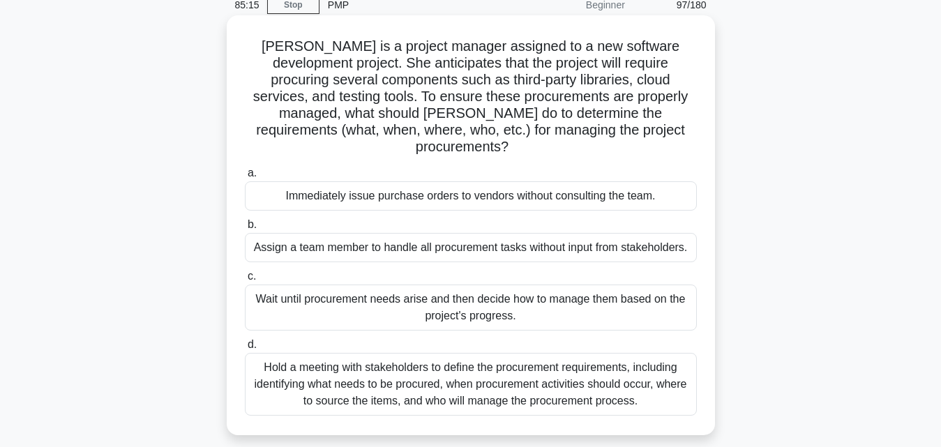
click at [573, 377] on div "Hold a meeting with stakeholders to define the procurement requirements, includ…" at bounding box center [471, 384] width 452 height 63
click at [245, 349] on input "d. Hold a meeting with stakeholders to define the procurement requirements, inc…" at bounding box center [245, 344] width 0 height 9
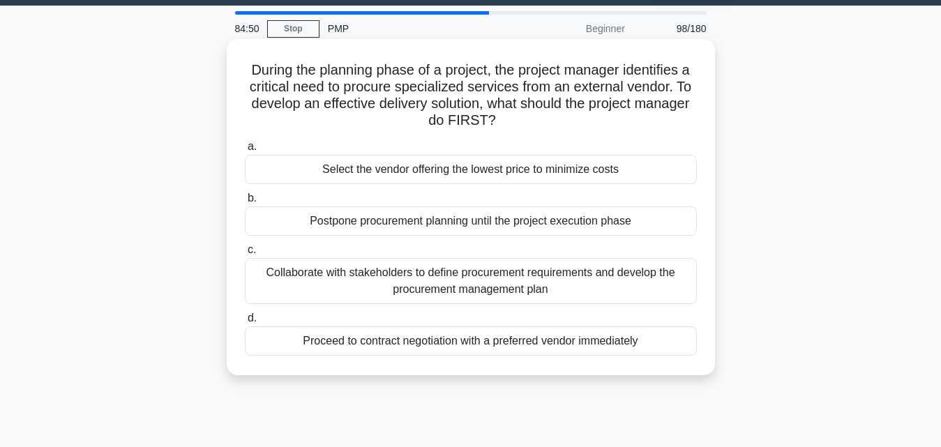
scroll to position [38, 0]
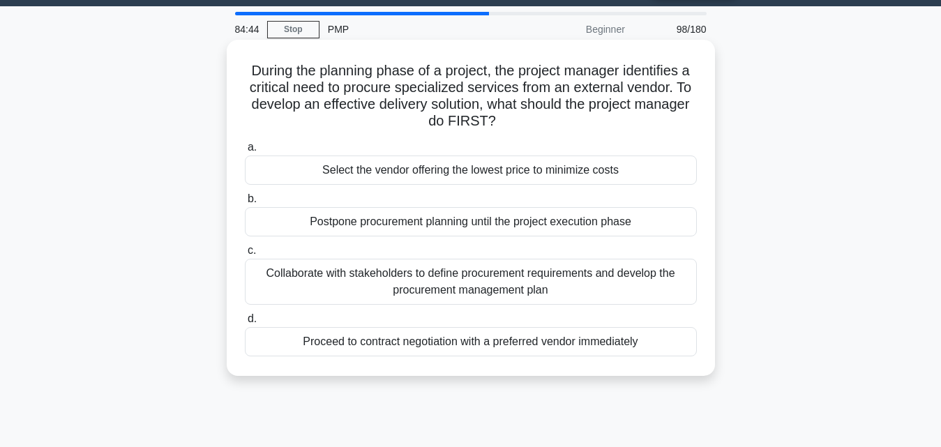
click at [511, 279] on div "Collaborate with stakeholders to define procurement requirements and develop th…" at bounding box center [471, 282] width 452 height 46
click at [245, 255] on input "c. Collaborate with stakeholders to define procurement requirements and develop…" at bounding box center [245, 250] width 0 height 9
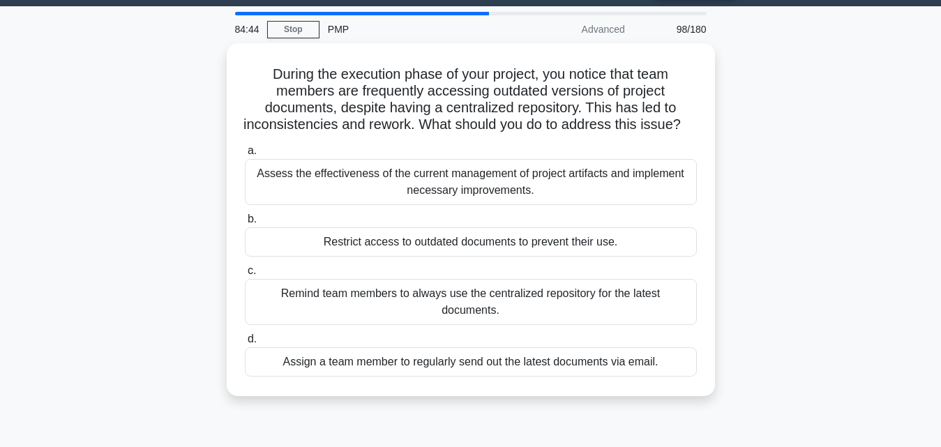
scroll to position [0, 0]
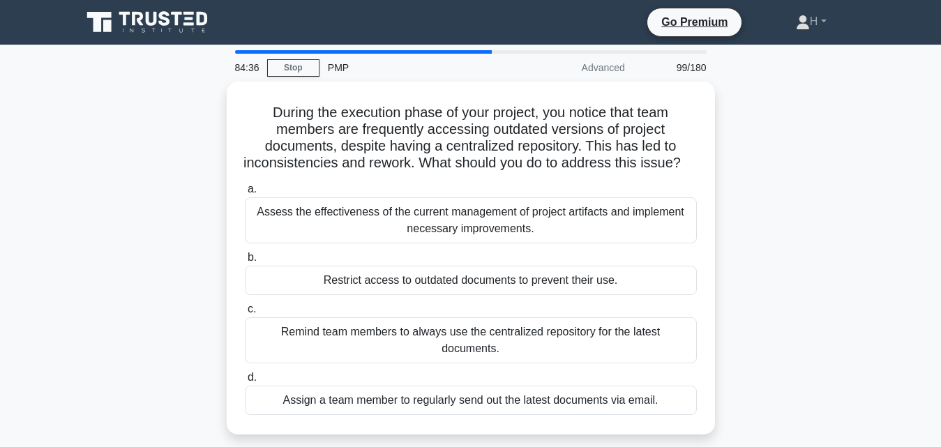
click at [732, 302] on div "During the execution phase of your project, you notice that team members are fr…" at bounding box center [470, 267] width 795 height 370
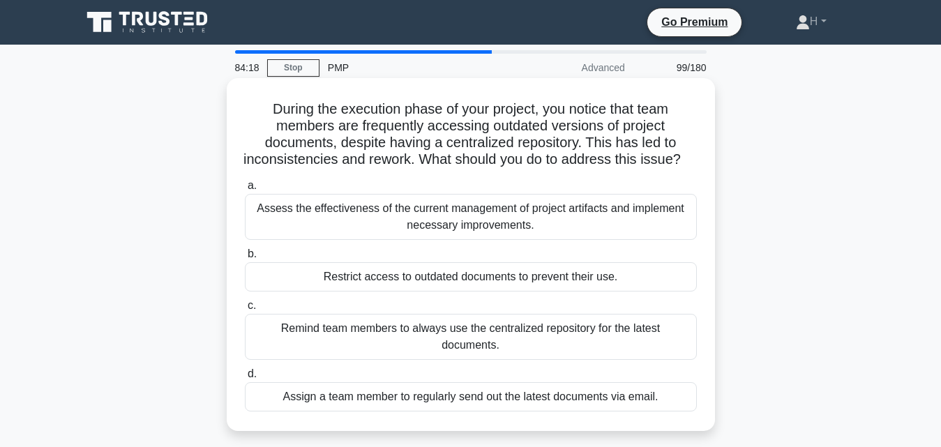
scroll to position [23, 0]
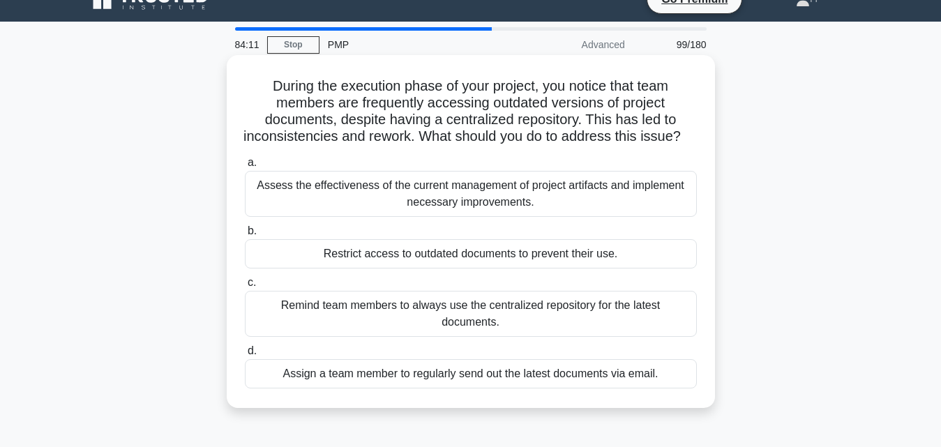
click at [569, 206] on div "Assess the effectiveness of the current management of project artifacts and imp…" at bounding box center [471, 194] width 452 height 46
click at [245, 167] on input "a. Assess the effectiveness of the current management of project artifacts and …" at bounding box center [245, 162] width 0 height 9
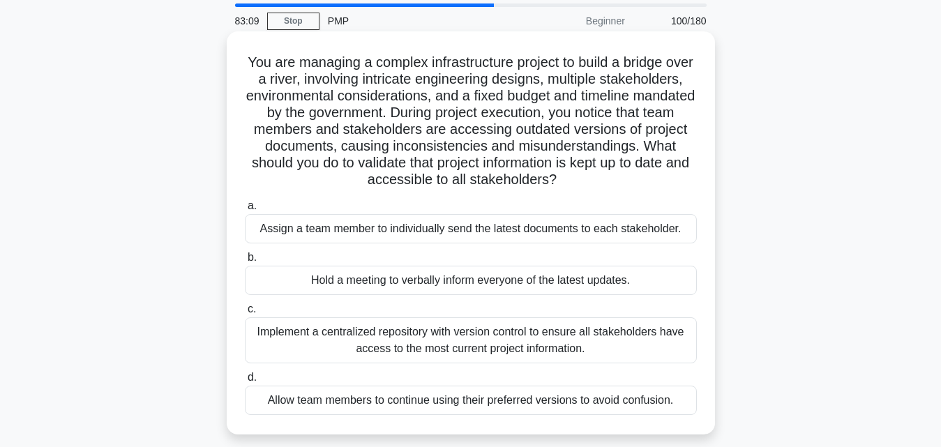
scroll to position [48, 0]
click at [448, 354] on div "Implement a centralized repository with version control to ensure all stakehold…" at bounding box center [471, 339] width 452 height 46
click at [245, 312] on input "c. Implement a centralized repository with version control to ensure all stakeh…" at bounding box center [245, 307] width 0 height 9
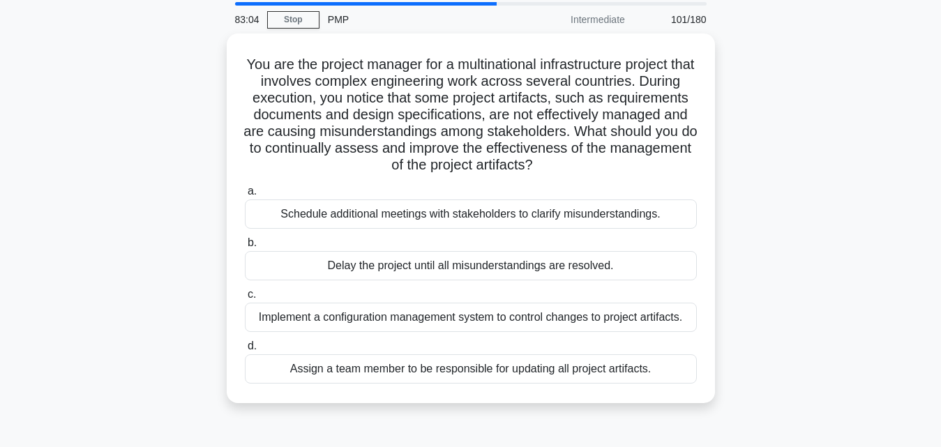
scroll to position [49, 0]
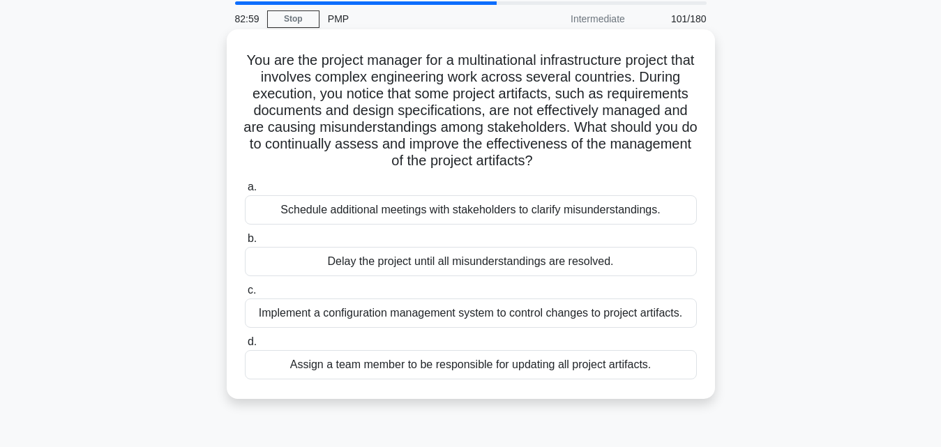
click at [486, 205] on div "Schedule additional meetings with stakeholders to clarify misunderstandings." at bounding box center [471, 209] width 452 height 29
click at [245, 192] on input "a. Schedule additional meetings with stakeholders to clarify misunderstandings." at bounding box center [245, 187] width 0 height 9
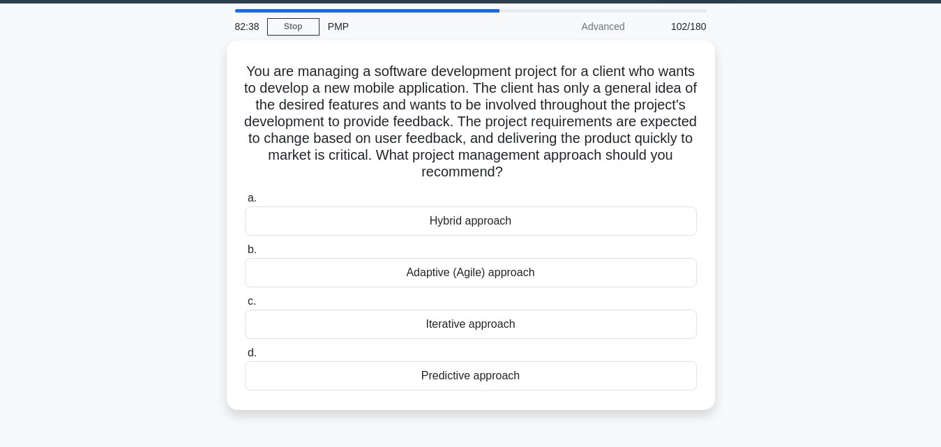
scroll to position [42, 0]
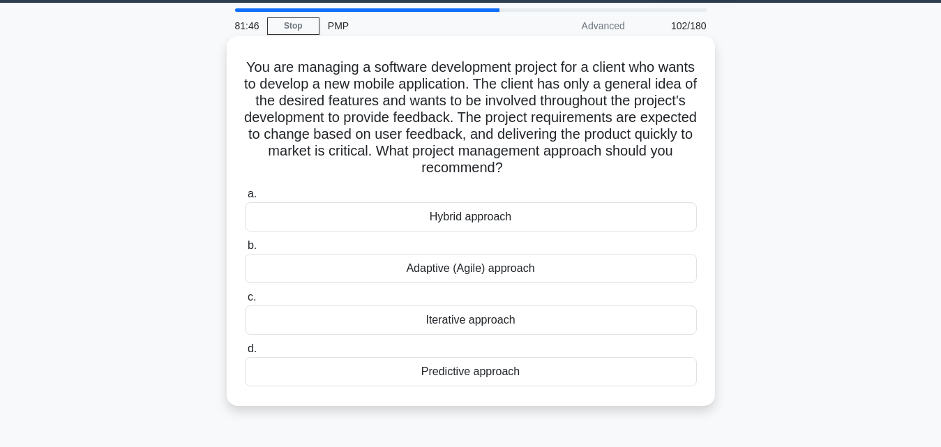
click at [507, 260] on div "Adaptive (Agile) approach" at bounding box center [471, 268] width 452 height 29
click at [245, 250] on input "b. Adaptive (Agile) approach" at bounding box center [245, 245] width 0 height 9
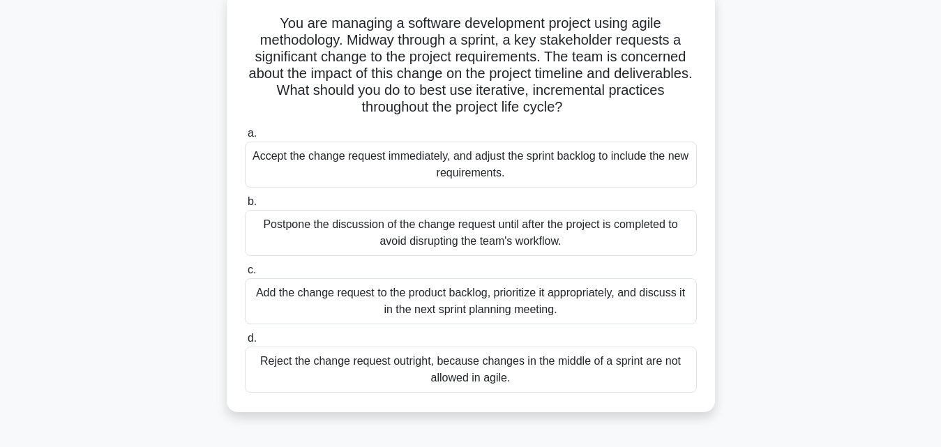
scroll to position [86, 0]
click at [455, 282] on div "Add the change request to the product backlog, prioritize it appropriately, and…" at bounding box center [471, 301] width 452 height 46
click at [245, 274] on input "c. Add the change request to the product backlog, prioritize it appropriately, …" at bounding box center [245, 269] width 0 height 9
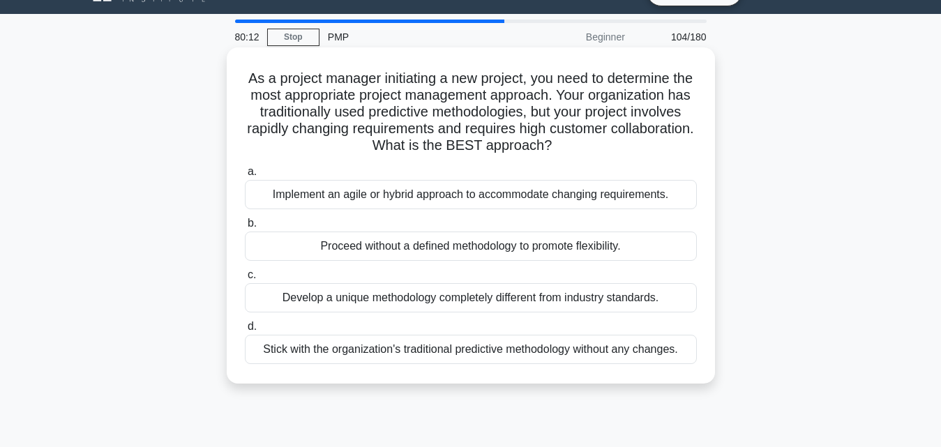
scroll to position [31, 0]
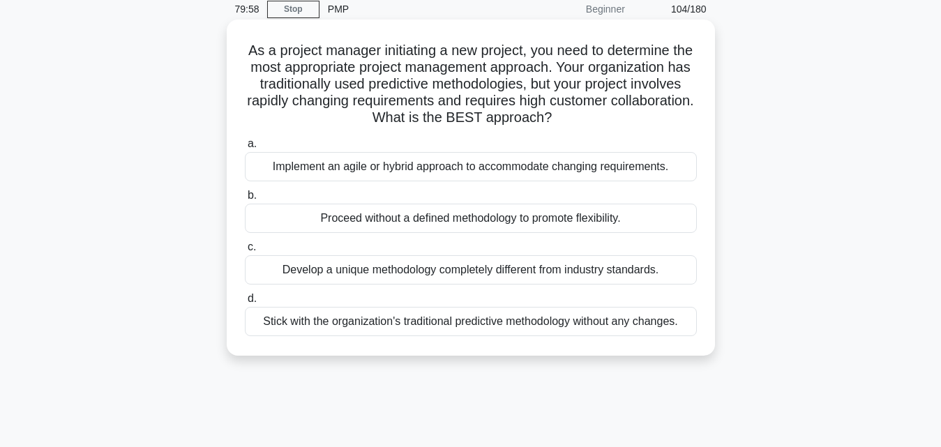
click at [538, 139] on label "a. Implement an agile or hybrid approach to accommodate changing requirements." at bounding box center [471, 158] width 452 height 46
click at [245, 139] on input "a. Implement an agile or hybrid approach to accommodate changing requirements." at bounding box center [245, 143] width 0 height 9
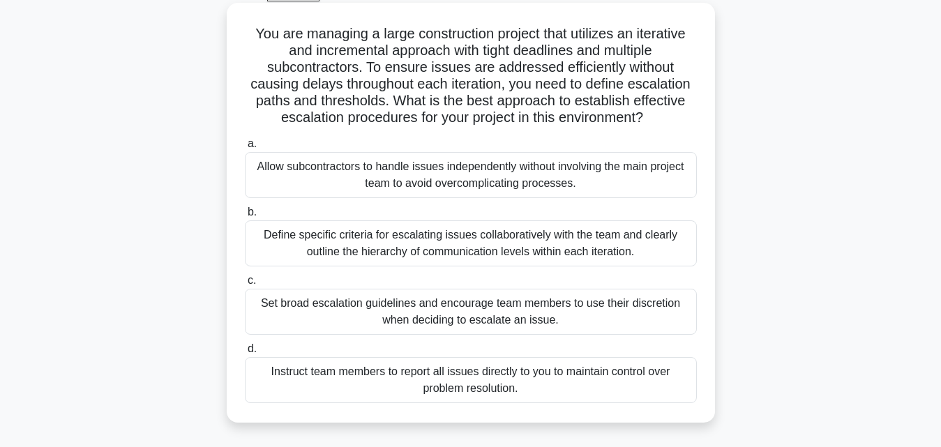
scroll to position [75, 0]
drag, startPoint x: 311, startPoint y: 316, endPoint x: 361, endPoint y: 257, distance: 77.2
click at [361, 257] on div "a. Allow subcontractors to handle issues independently without involving the ma…" at bounding box center [470, 269] width 469 height 273
click at [329, 248] on div "Define specific criteria for escalating issues collaboratively with the team an…" at bounding box center [471, 244] width 452 height 46
click at [245, 218] on input "b. Define specific criteria for escalating issues collaboratively with the team…" at bounding box center [245, 213] width 0 height 9
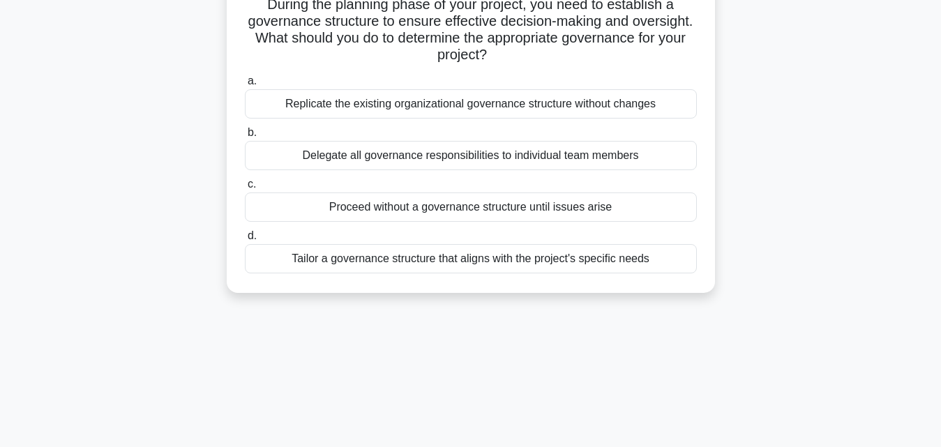
scroll to position [109, 0]
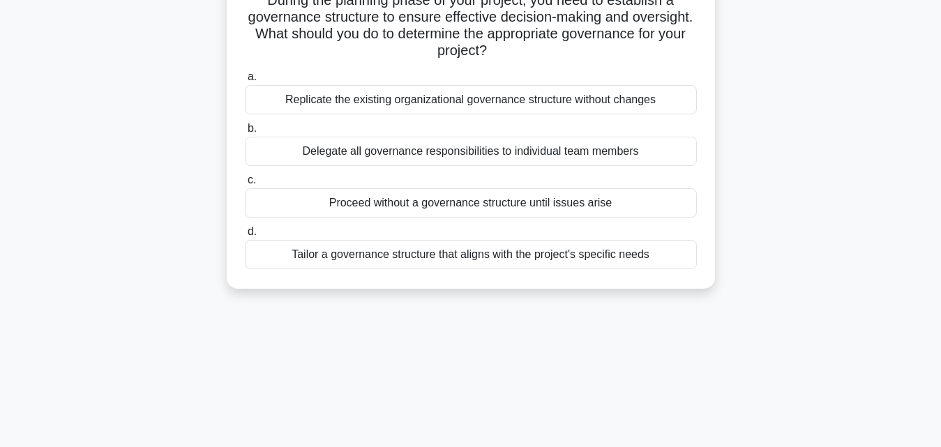
click at [462, 154] on div "Delegate all governance responsibilities to individual team members" at bounding box center [471, 151] width 452 height 29
click at [245, 133] on input "b. Delegate all governance responsibilities to individual team members" at bounding box center [245, 128] width 0 height 9
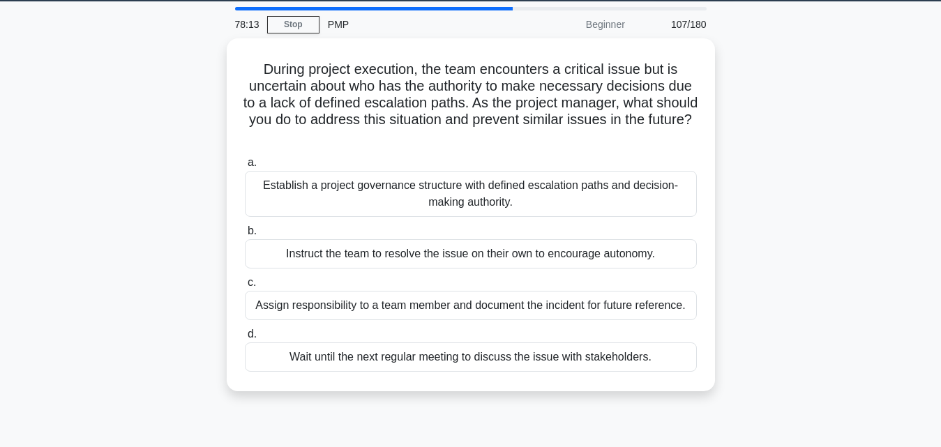
scroll to position [0, 0]
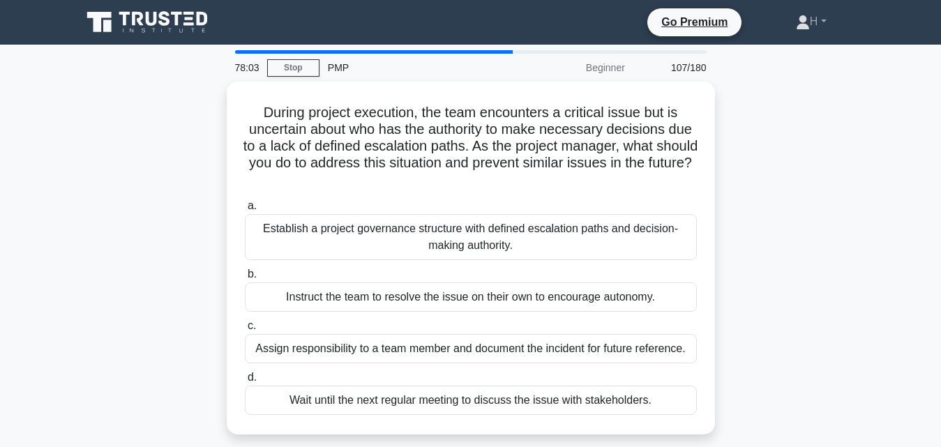
click at [915, 67] on main "78:03 Stop PMP Beginner 107/180 During project execution, the team encounters a…" at bounding box center [470, 399] width 941 height 709
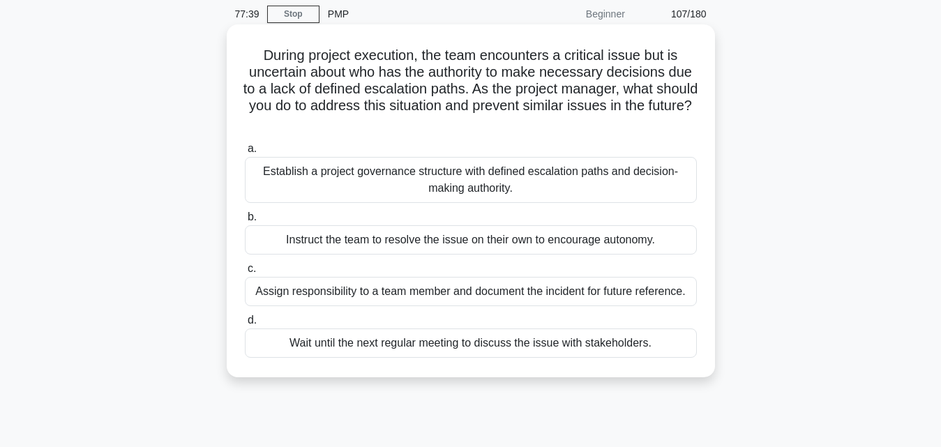
scroll to position [54, 0]
click at [579, 183] on div "Establish a project governance structure with defined escalation paths and deci…" at bounding box center [471, 179] width 452 height 46
click at [245, 153] on input "a. Establish a project governance structure with defined escalation paths and d…" at bounding box center [245, 148] width 0 height 9
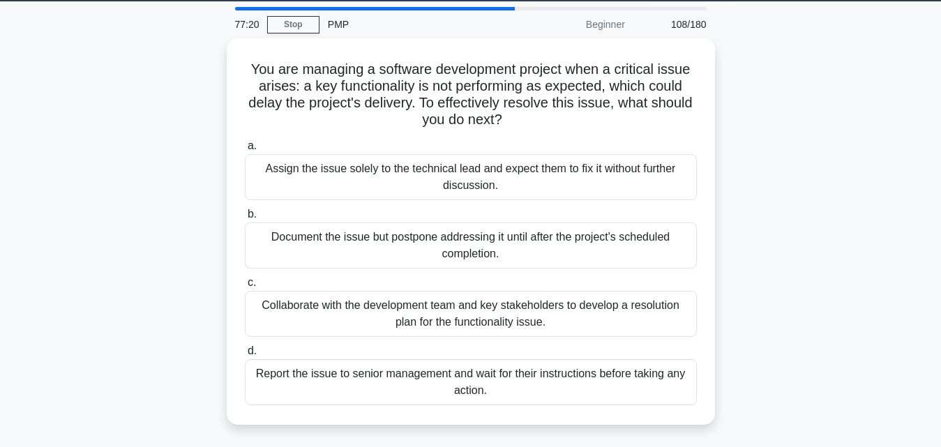
scroll to position [44, 0]
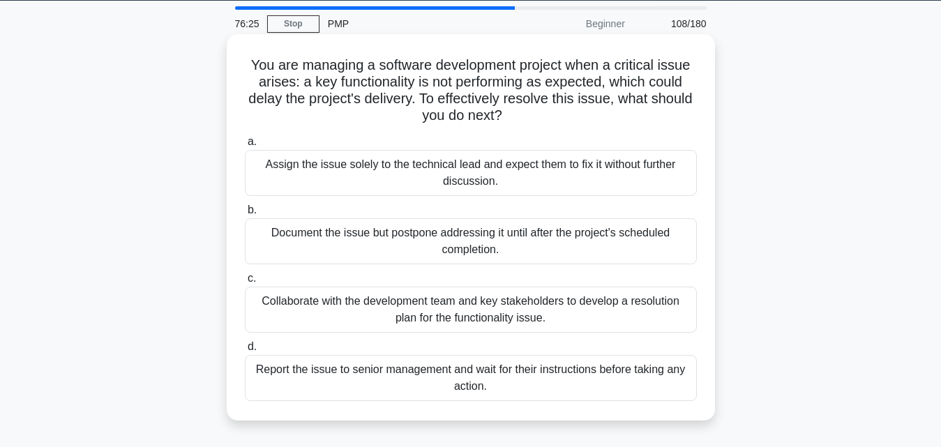
click at [324, 333] on div "Collaborate with the development team and key stakeholders to develop a resolut…" at bounding box center [471, 310] width 452 height 46
click at [245, 283] on input "c. Collaborate with the development team and key stakeholders to develop a reso…" at bounding box center [245, 278] width 0 height 9
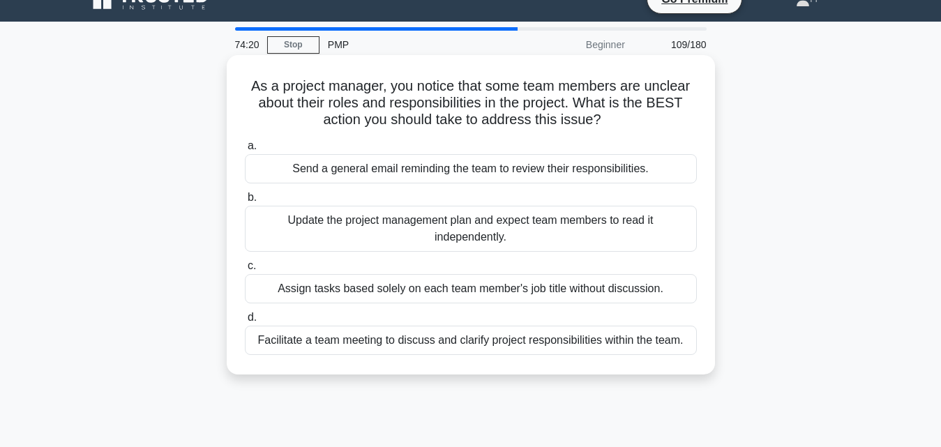
scroll to position [7, 0]
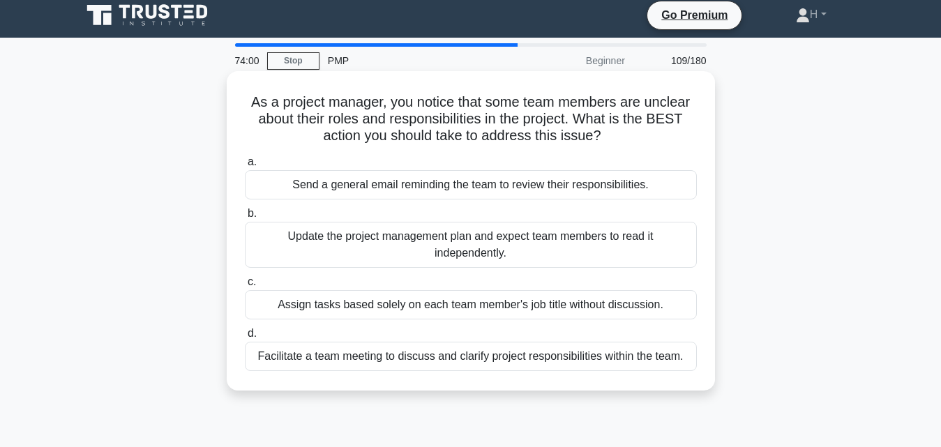
click at [674, 365] on div "Facilitate a team meeting to discuss and clarify project responsibilities withi…" at bounding box center [471, 356] width 452 height 29
click at [245, 338] on input "d. Facilitate a team meeting to discuss and clarify project responsibilities wi…" at bounding box center [245, 333] width 0 height 9
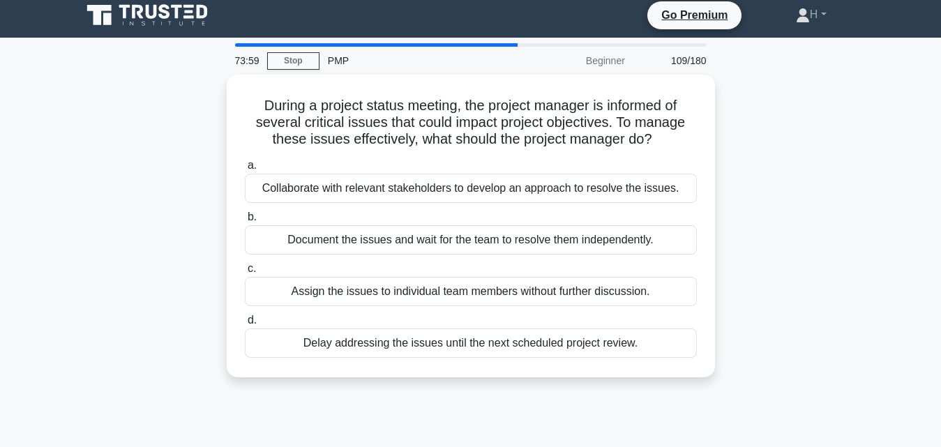
scroll to position [0, 0]
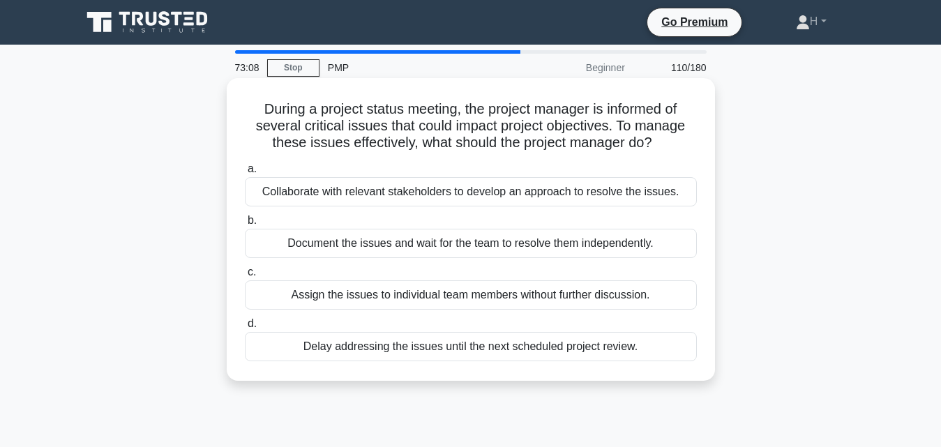
click at [548, 188] on div "Collaborate with relevant stakeholders to develop an approach to resolve the is…" at bounding box center [471, 191] width 452 height 29
click at [245, 174] on input "a. Collaborate with relevant stakeholders to develop an approach to resolve the…" at bounding box center [245, 169] width 0 height 9
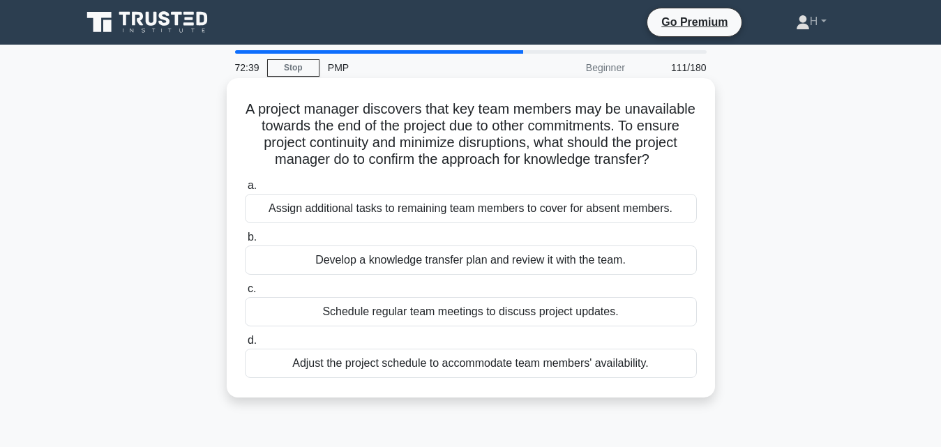
click at [412, 271] on div "Develop a knowledge transfer plan and review it with the team." at bounding box center [471, 260] width 452 height 29
click at [245, 242] on input "b. Develop a knowledge transfer plan and review it with the team." at bounding box center [245, 237] width 0 height 9
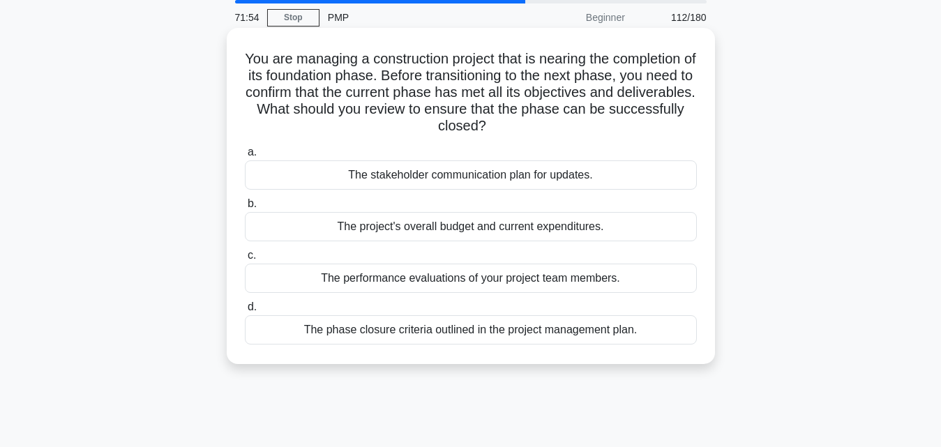
scroll to position [51, 0]
click at [617, 329] on div "The phase closure criteria outlined in the project management plan." at bounding box center [471, 329] width 452 height 29
click at [245, 311] on input "d. The phase closure criteria outlined in the project management plan." at bounding box center [245, 306] width 0 height 9
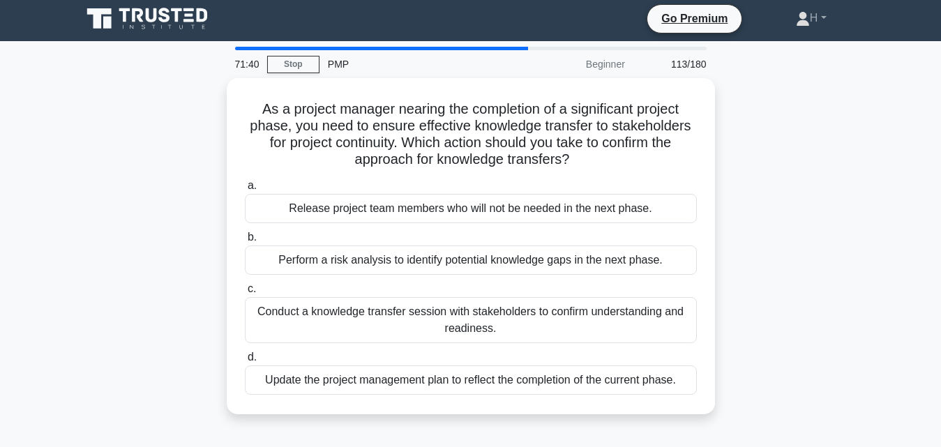
scroll to position [0, 0]
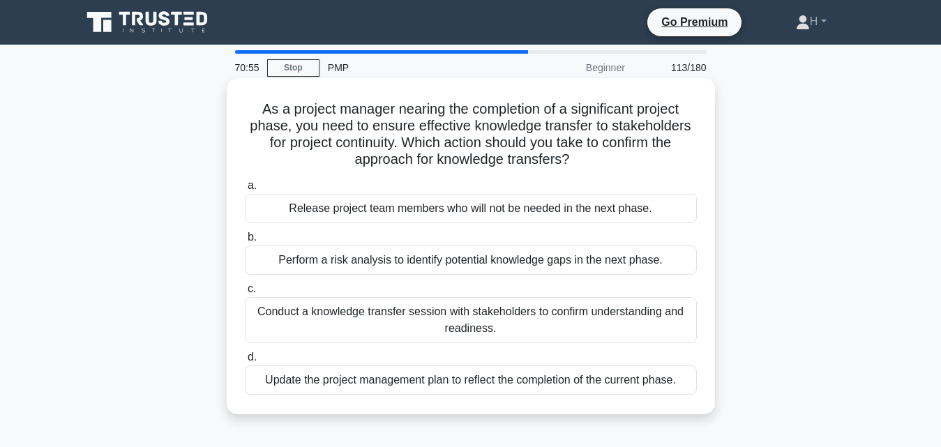
click at [604, 331] on div "Conduct a knowledge transfer session with stakeholders to confirm understanding…" at bounding box center [471, 320] width 452 height 46
click at [245, 294] on input "c. Conduct a knowledge transfer session with stakeholders to confirm understand…" at bounding box center [245, 289] width 0 height 9
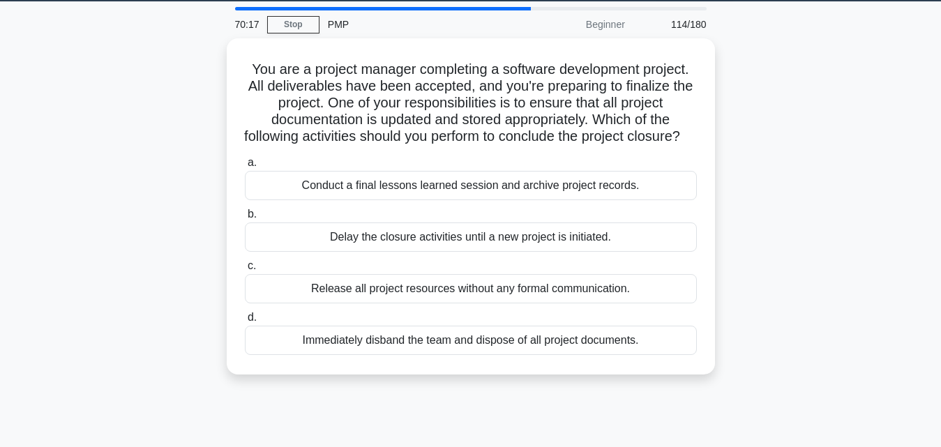
scroll to position [44, 0]
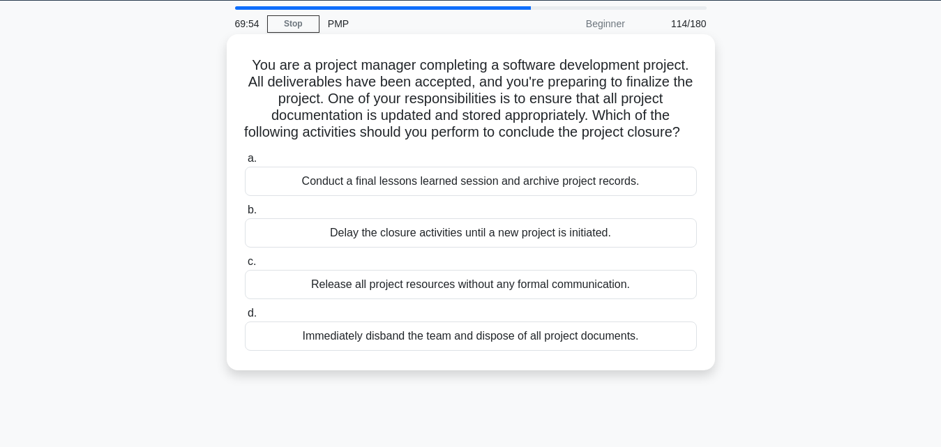
click at [531, 196] on div "Conduct a final lessons learned session and archive project records." at bounding box center [471, 181] width 452 height 29
click at [245, 163] on input "a. Conduct a final lessons learned session and archive project records." at bounding box center [245, 158] width 0 height 9
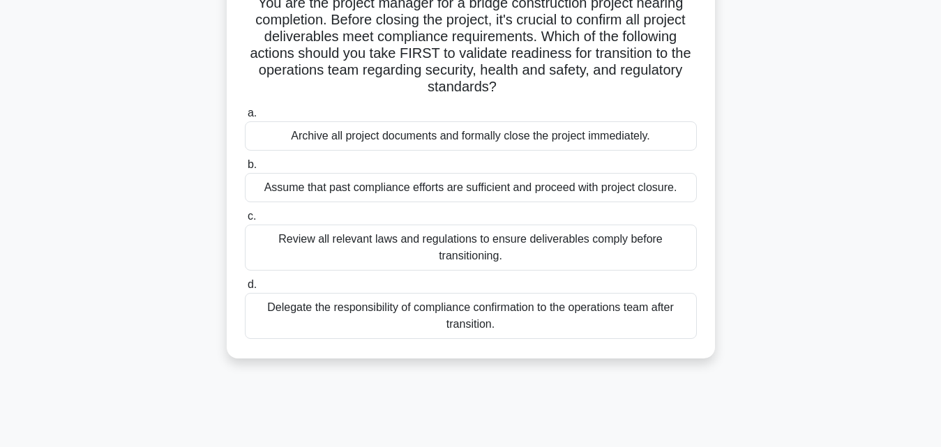
scroll to position [105, 0]
click at [501, 257] on div "Review all relevant laws and regulations to ensure deliverables comply before t…" at bounding box center [471, 248] width 452 height 46
click at [245, 222] on input "c. Review all relevant laws and regulations to ensure deliverables comply befor…" at bounding box center [245, 217] width 0 height 9
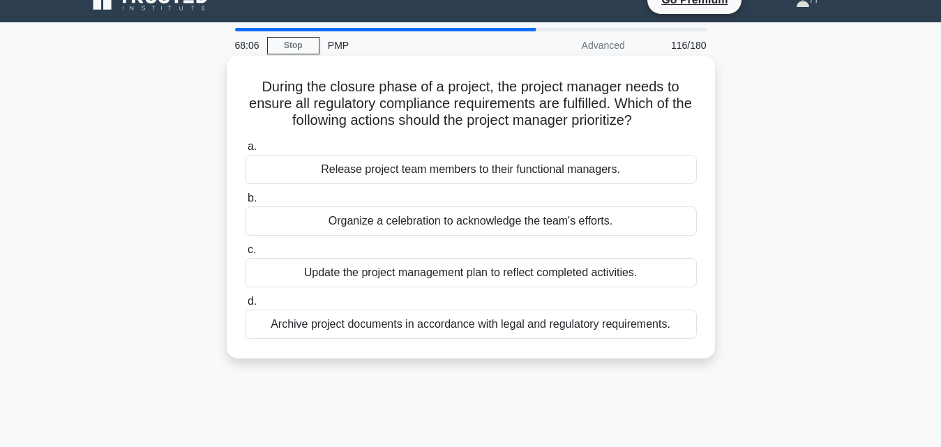
scroll to position [22, 0]
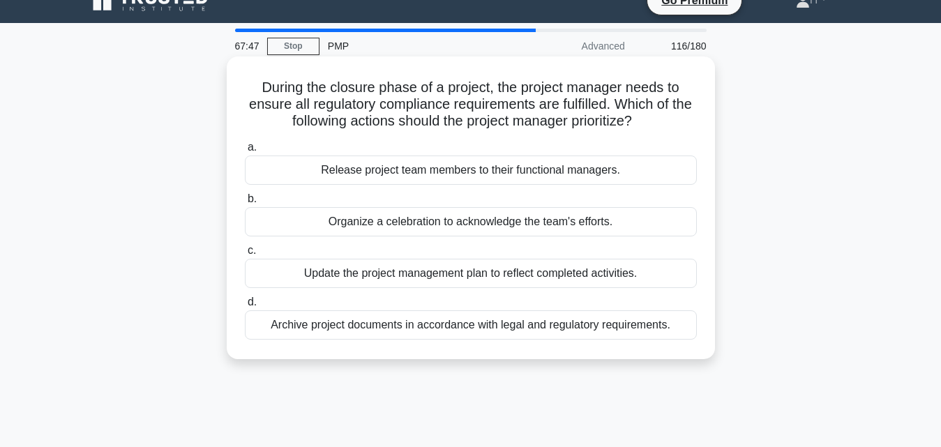
click at [688, 324] on div "Archive project documents in accordance with legal and regulatory requirements." at bounding box center [471, 324] width 452 height 29
click at [245, 307] on input "d. Archive project documents in accordance with legal and regulatory requiremen…" at bounding box center [245, 302] width 0 height 9
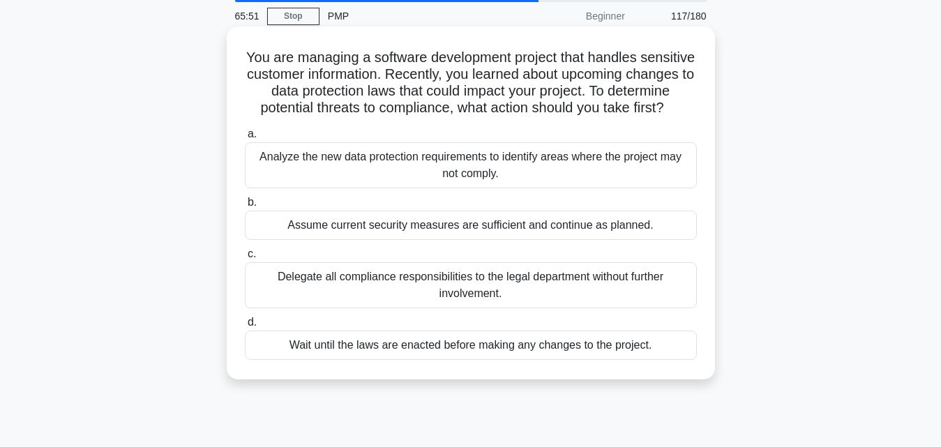
scroll to position [46, 0]
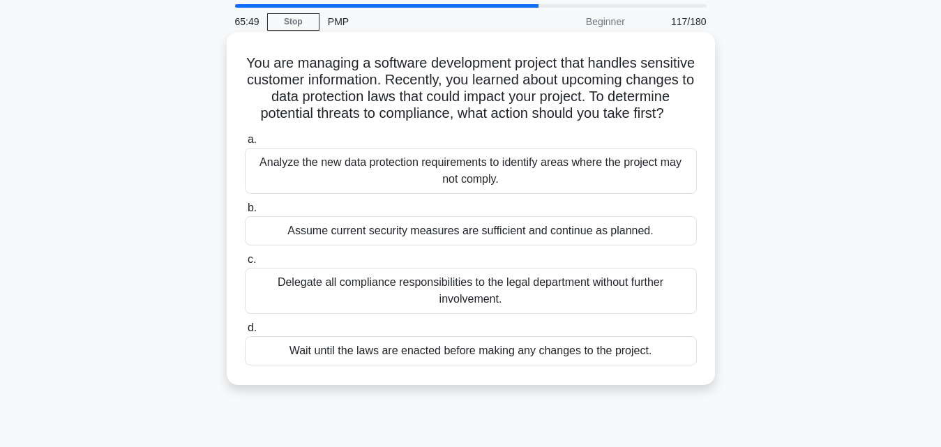
click at [390, 190] on div "Analyze the new data protection requirements to identify areas where the projec…" at bounding box center [471, 171] width 452 height 46
click at [245, 144] on input "a. Analyze the new data protection requirements to identify areas where the pro…" at bounding box center [245, 139] width 0 height 9
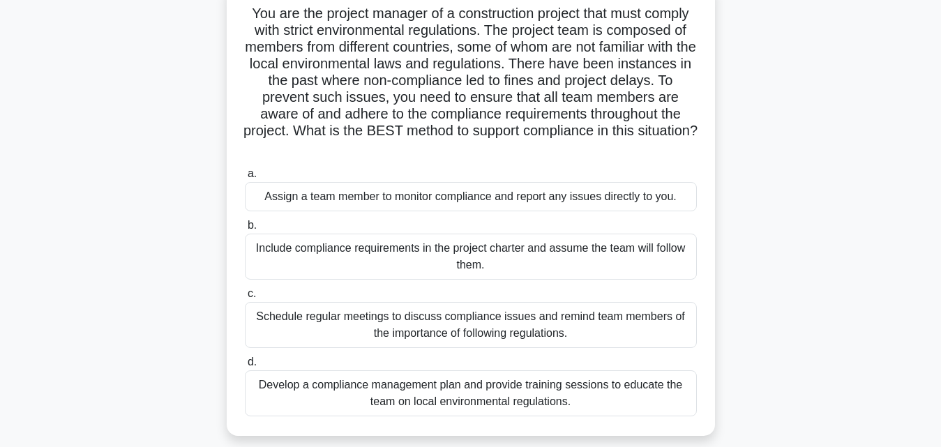
scroll to position [126, 0]
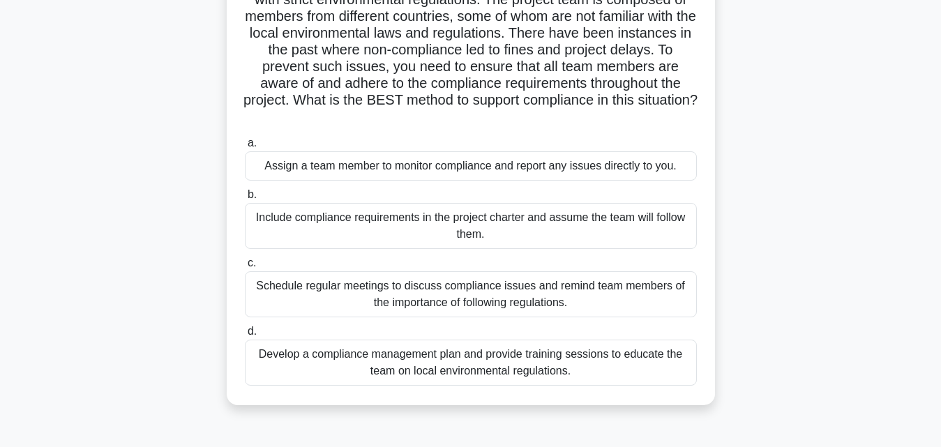
click at [535, 300] on div "Schedule regular meetings to discuss compliance issues and remind team members …" at bounding box center [471, 294] width 452 height 46
click at [245, 268] on input "c. Schedule regular meetings to discuss compliance issues and remind team membe…" at bounding box center [245, 263] width 0 height 9
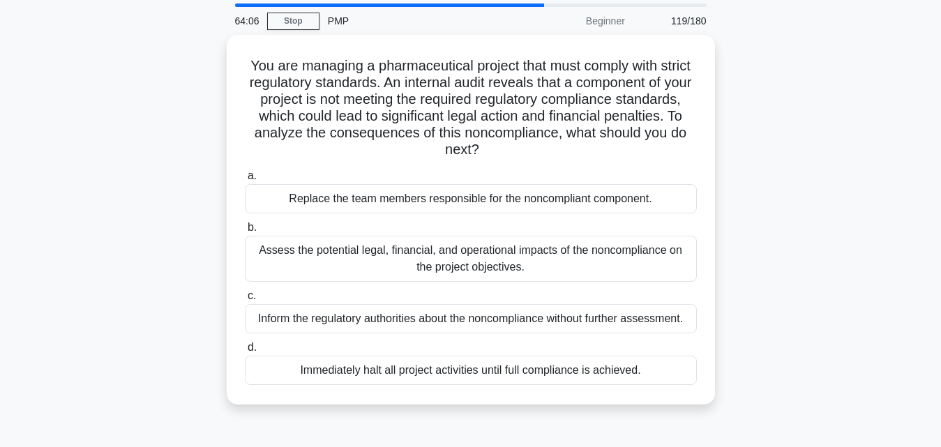
scroll to position [47, 0]
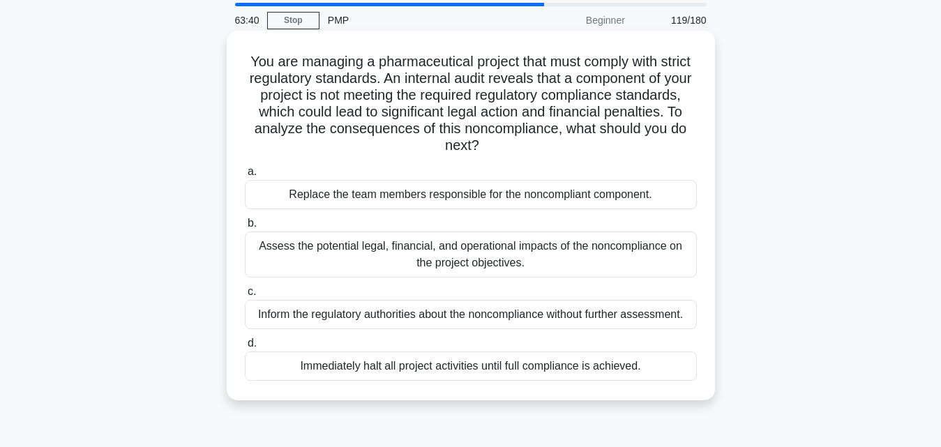
click at [621, 255] on div "Assess the potential legal, financial, and operational impacts of the noncompli…" at bounding box center [471, 255] width 452 height 46
click at [245, 228] on input "b. Assess the potential legal, financial, and operational impacts of the noncom…" at bounding box center [245, 223] width 0 height 9
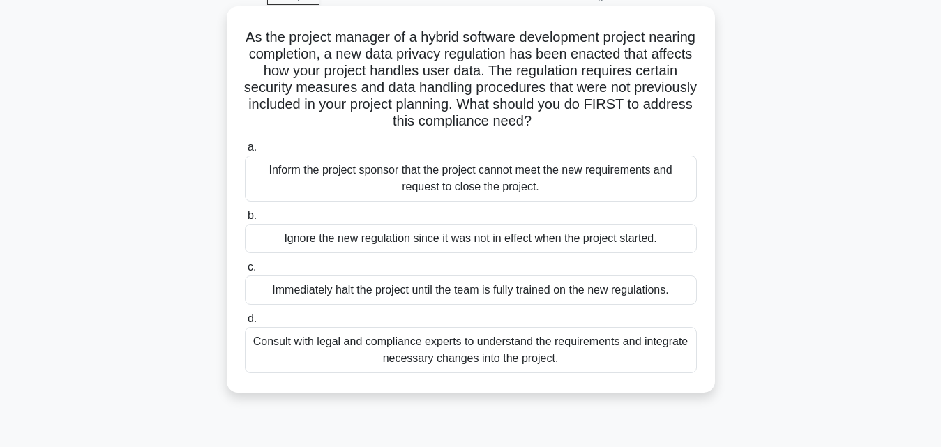
scroll to position [73, 0]
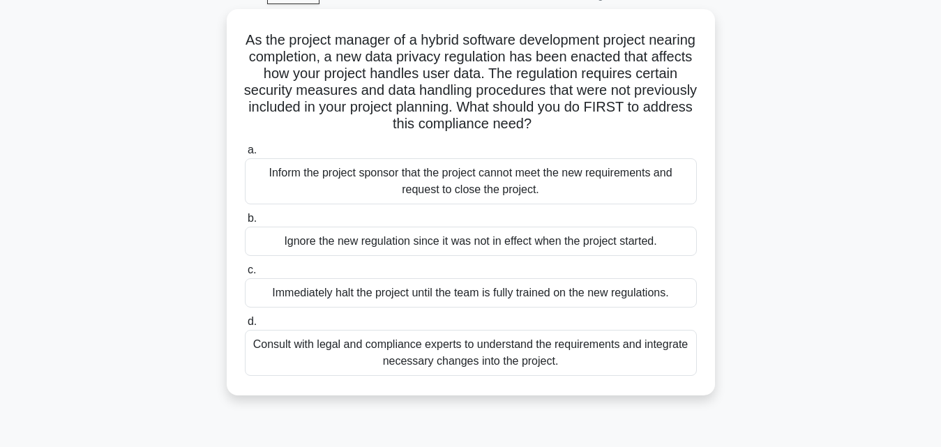
click at [726, 397] on div "As the project manager of a hybrid software development project nearing complet…" at bounding box center [470, 210] width 795 height 403
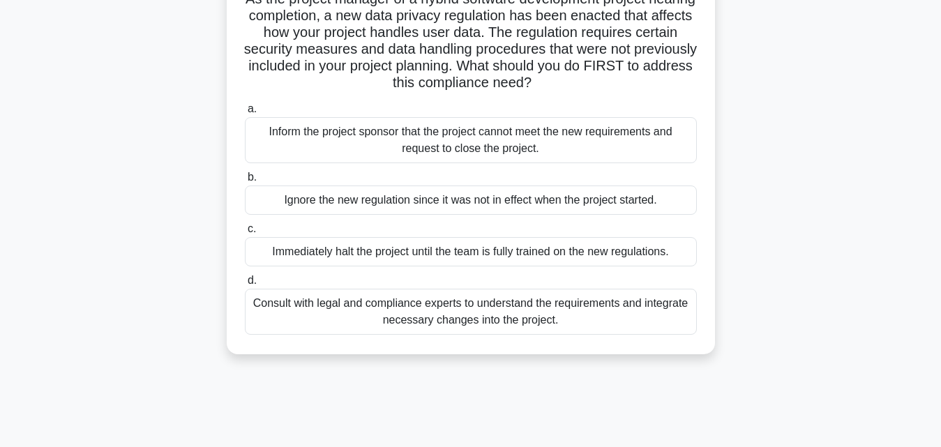
scroll to position [111, 0]
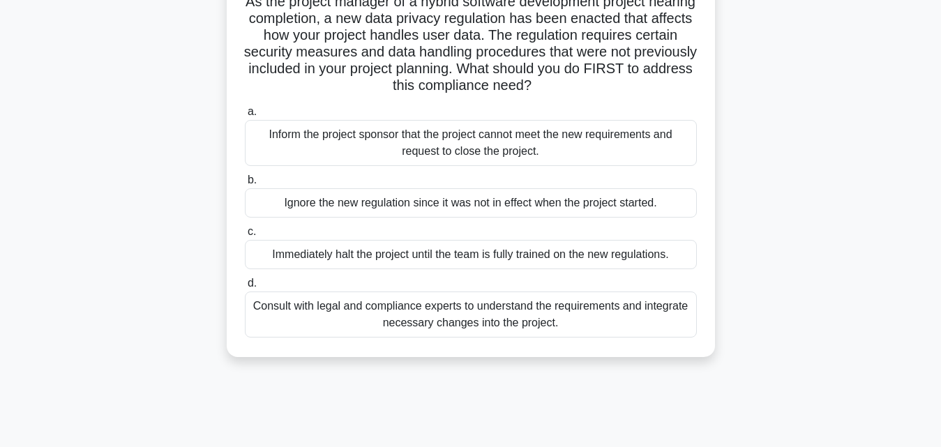
drag, startPoint x: 665, startPoint y: 149, endPoint x: 747, endPoint y: 57, distance: 123.0
click at [747, 57] on div "As the project manager of a hybrid software development project nearing complet…" at bounding box center [470, 172] width 795 height 403
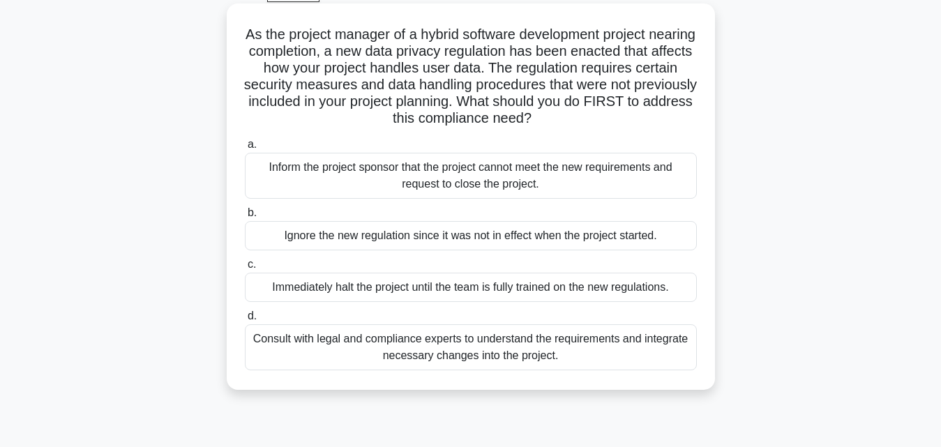
scroll to position [59, 0]
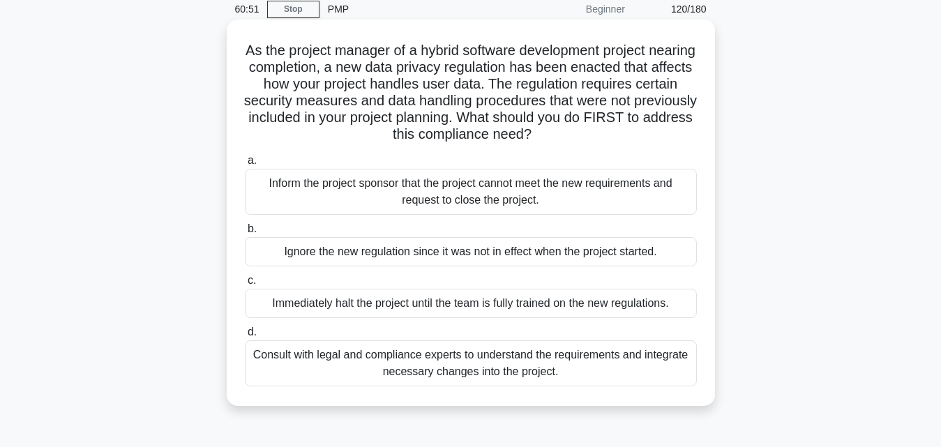
click at [492, 201] on div "Inform the project sponsor that the project cannot meet the new requirements an…" at bounding box center [471, 192] width 452 height 46
click at [245, 165] on input "a. Inform the project sponsor that the project cannot meet the new requirements…" at bounding box center [245, 160] width 0 height 9
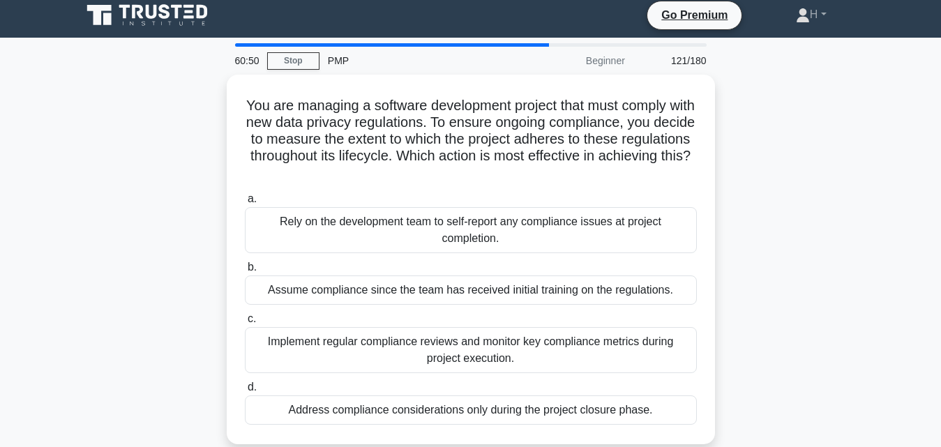
scroll to position [0, 0]
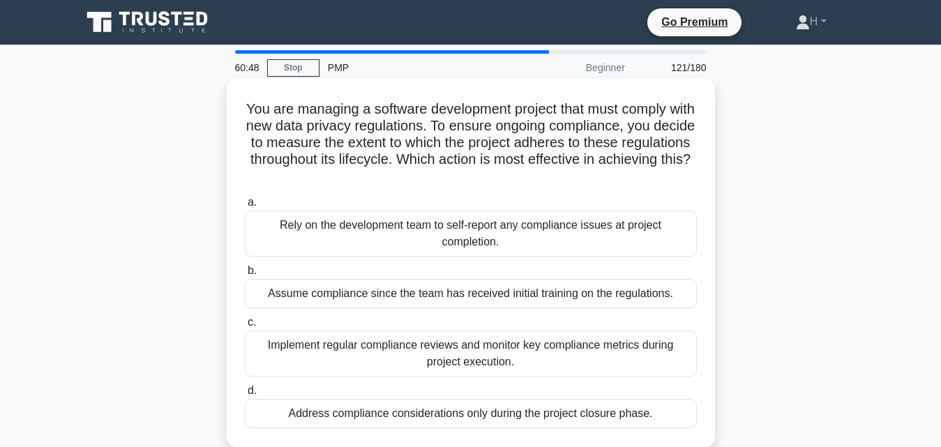
click at [494, 231] on div "Rely on the development team to self-report any compliance issues at project co…" at bounding box center [471, 234] width 452 height 46
click at [245, 207] on input "a. Rely on the development team to self-report any compliance issues at project…" at bounding box center [245, 202] width 0 height 9
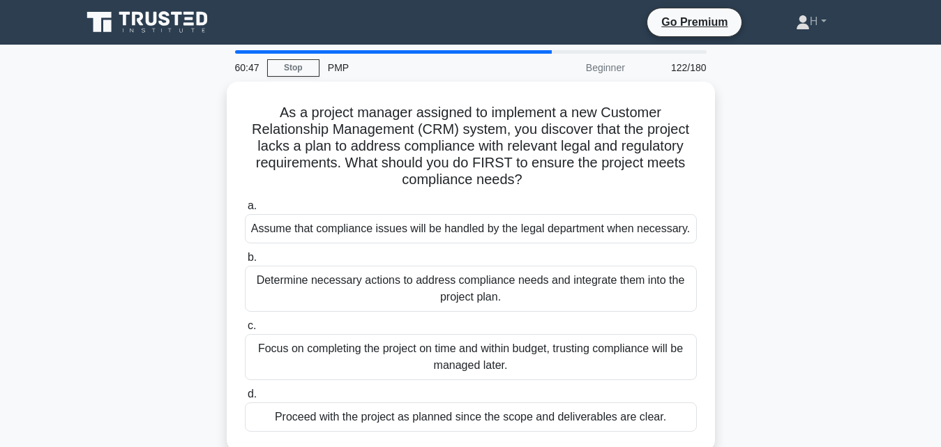
scroll to position [81, 0]
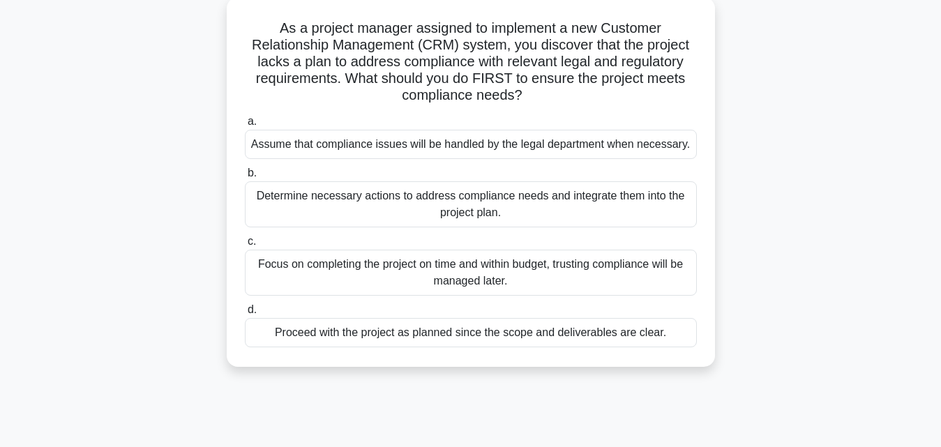
click at [526, 223] on div "Determine necessary actions to address compliance needs and integrate them into…" at bounding box center [471, 204] width 452 height 46
click at [245, 178] on input "b. Determine necessary actions to address compliance needs and integrate them i…" at bounding box center [245, 173] width 0 height 9
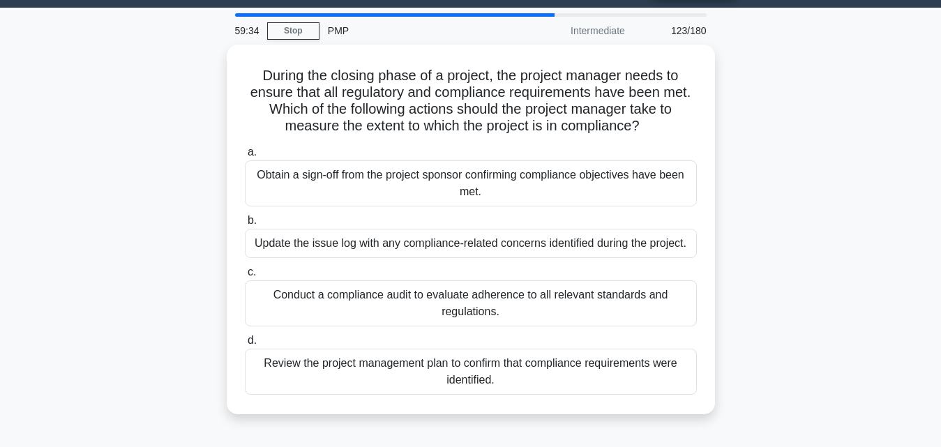
scroll to position [36, 0]
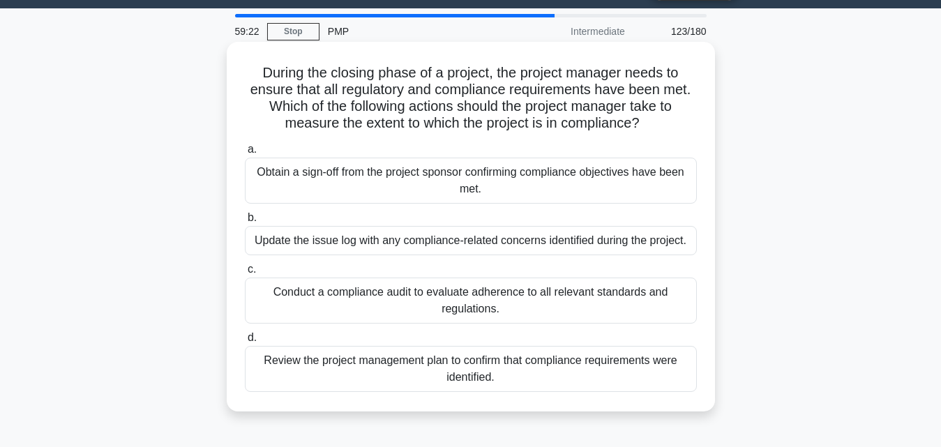
click at [453, 296] on div "Conduct a compliance audit to evaluate adherence to all relevant standards and …" at bounding box center [471, 301] width 452 height 46
click at [245, 274] on input "c. Conduct a compliance audit to evaluate adherence to all relevant standards a…" at bounding box center [245, 269] width 0 height 9
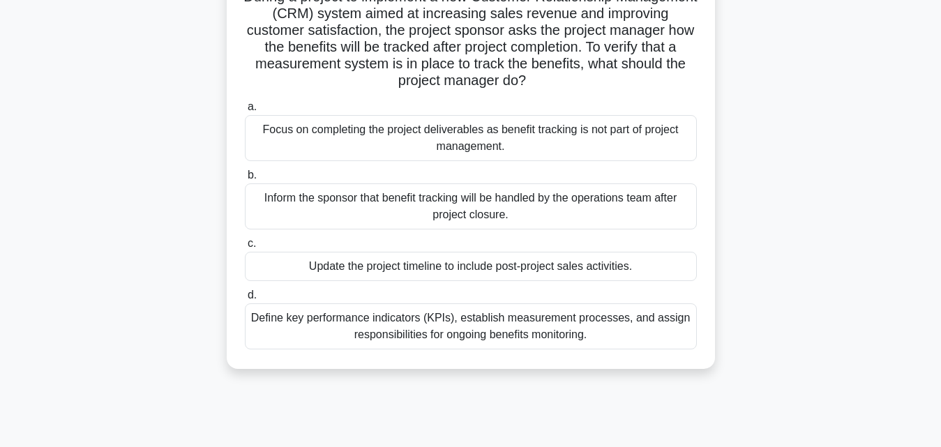
scroll to position [112, 0]
click at [454, 321] on div "Define key performance indicators (KPIs), establish measurement processes, and …" at bounding box center [471, 327] width 452 height 46
click at [245, 301] on input "d. Define key performance indicators (KPIs), establish measurement processes, a…" at bounding box center [245, 296] width 0 height 9
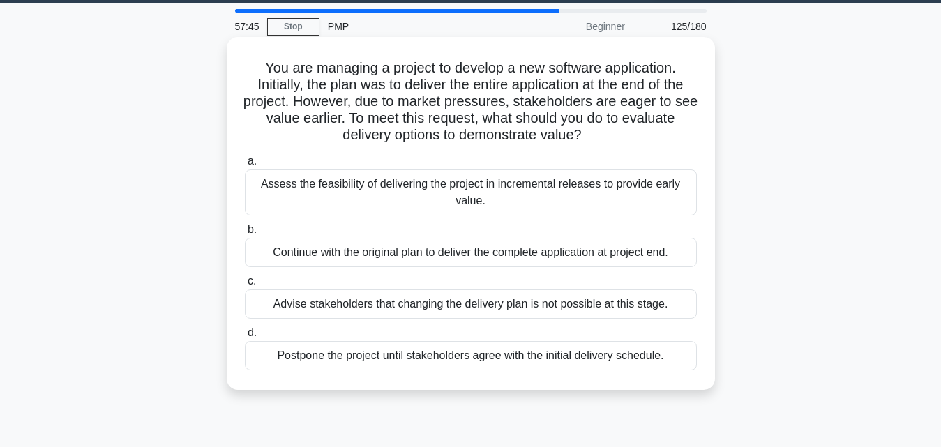
scroll to position [42, 0]
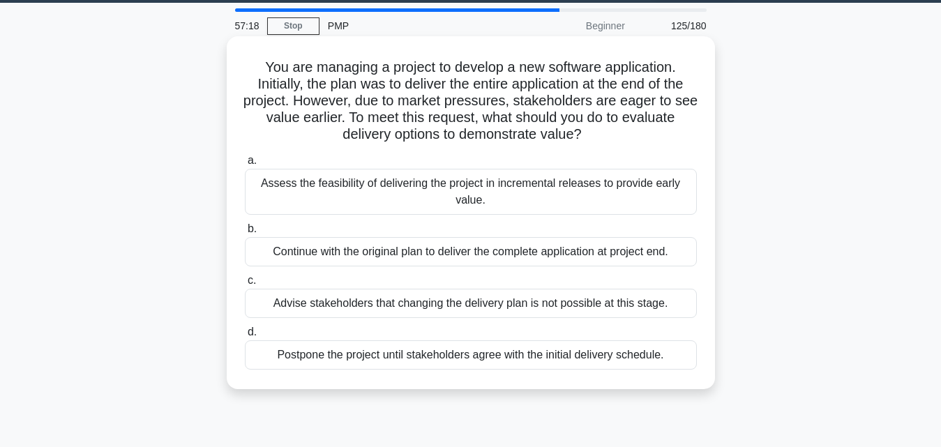
click at [521, 194] on div "Assess the feasibility of delivering the project in incremental releases to pro…" at bounding box center [471, 192] width 452 height 46
click at [245, 165] on input "a. Assess the feasibility of delivering the project in incremental releases to …" at bounding box center [245, 160] width 0 height 9
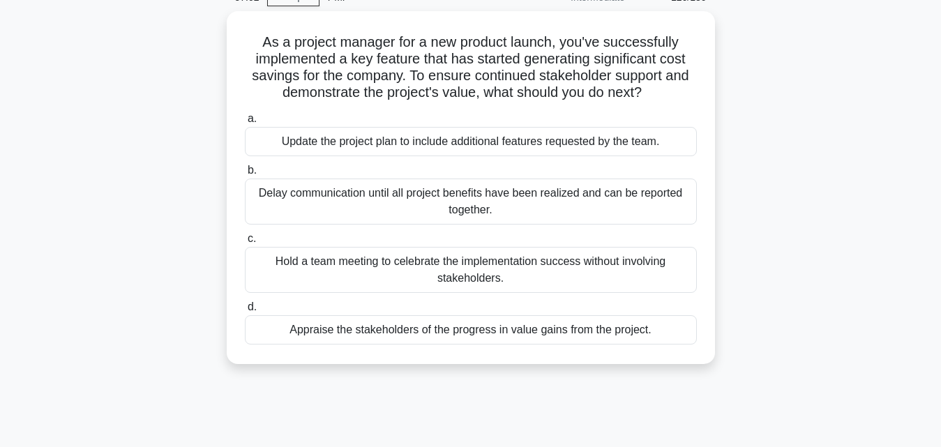
scroll to position [71, 0]
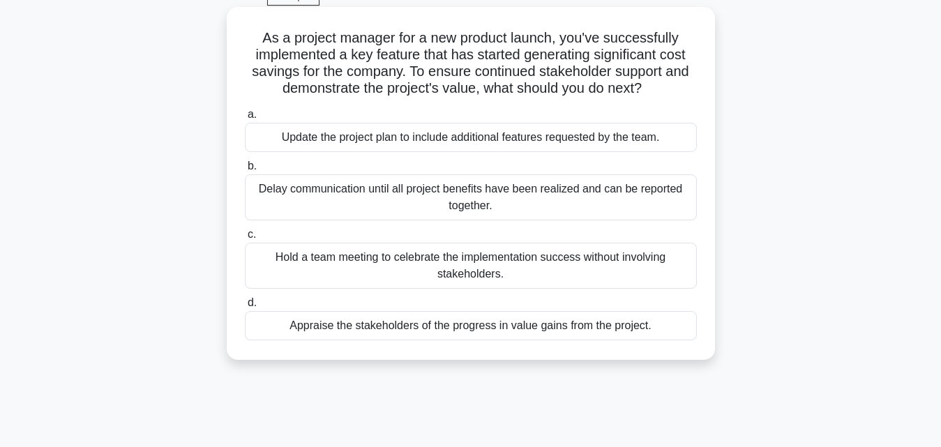
click at [507, 335] on div "Appraise the stakeholders of the progress in value gains from the project." at bounding box center [471, 325] width 452 height 29
click at [245, 308] on input "d. Appraise the stakeholders of the progress in value gains from the project." at bounding box center [245, 303] width 0 height 9
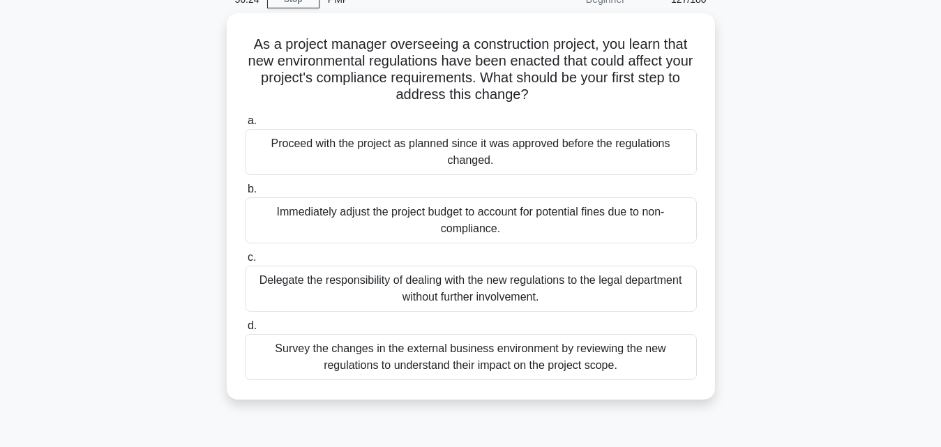
scroll to position [72, 0]
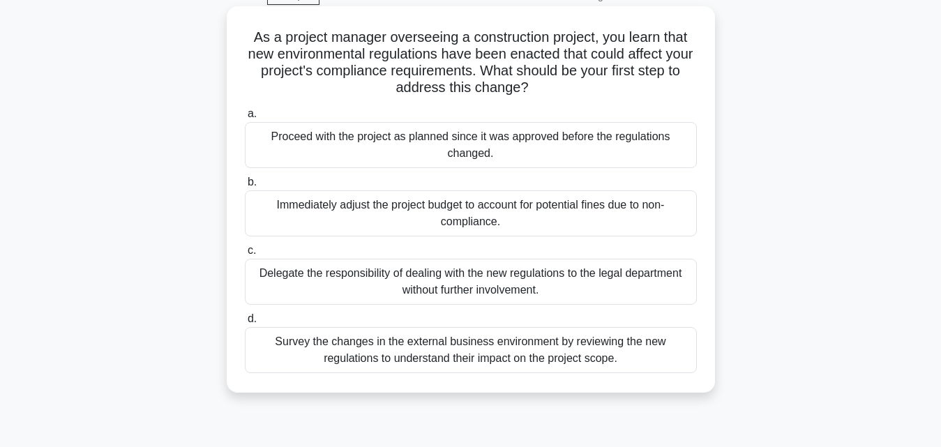
click at [696, 357] on div "Survey the changes in the external business environment by reviewing the new re…" at bounding box center [471, 350] width 452 height 46
click at [245, 324] on input "d. Survey the changes in the external business environment by reviewing the new…" at bounding box center [245, 319] width 0 height 9
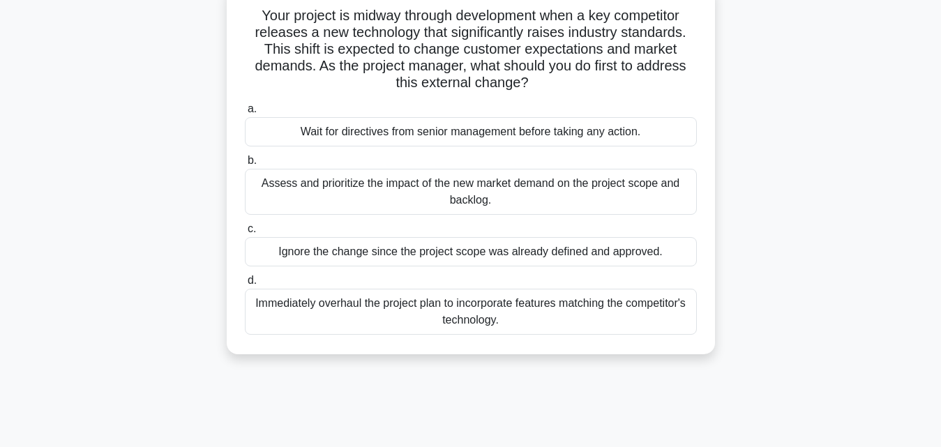
scroll to position [103, 0]
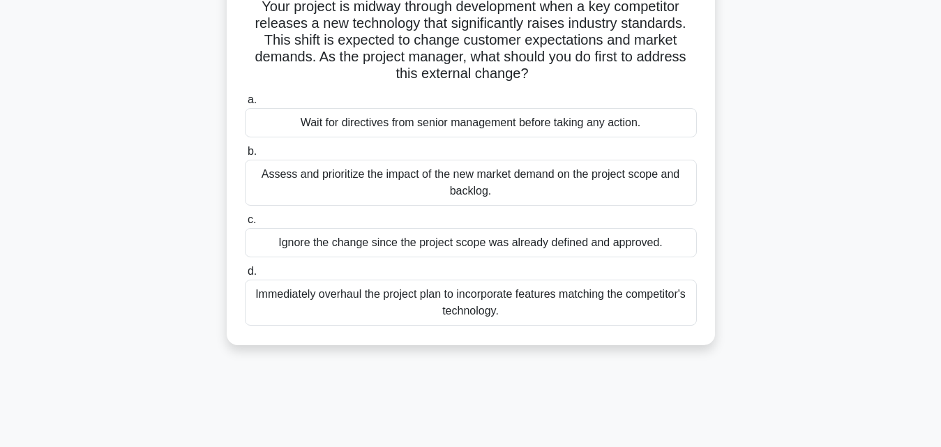
click at [541, 201] on div "Assess and prioritize the impact of the new market demand on the project scope …" at bounding box center [471, 183] width 452 height 46
click at [245, 156] on input "b. Assess and prioritize the impact of the new market demand on the project sco…" at bounding box center [245, 151] width 0 height 9
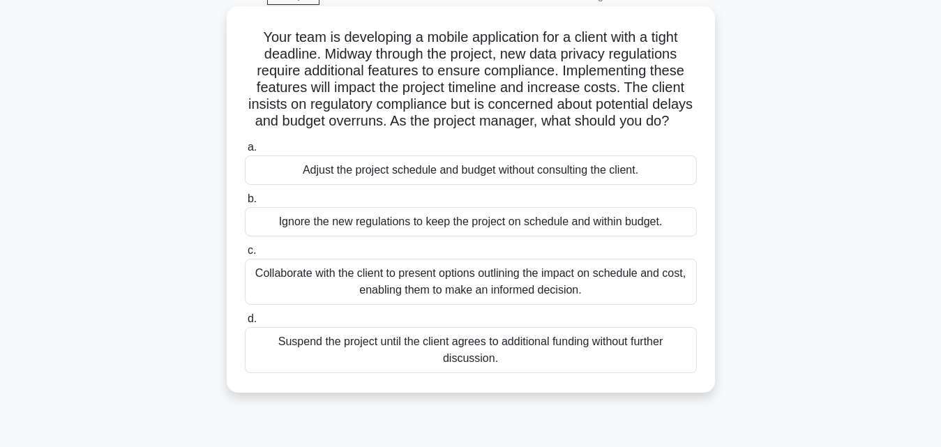
scroll to position [73, 0]
click at [566, 296] on div "Collaborate with the client to present options outlining the impact on schedule…" at bounding box center [471, 281] width 452 height 46
click at [245, 255] on input "c. Collaborate with the client to present options outlining the impact on sched…" at bounding box center [245, 250] width 0 height 9
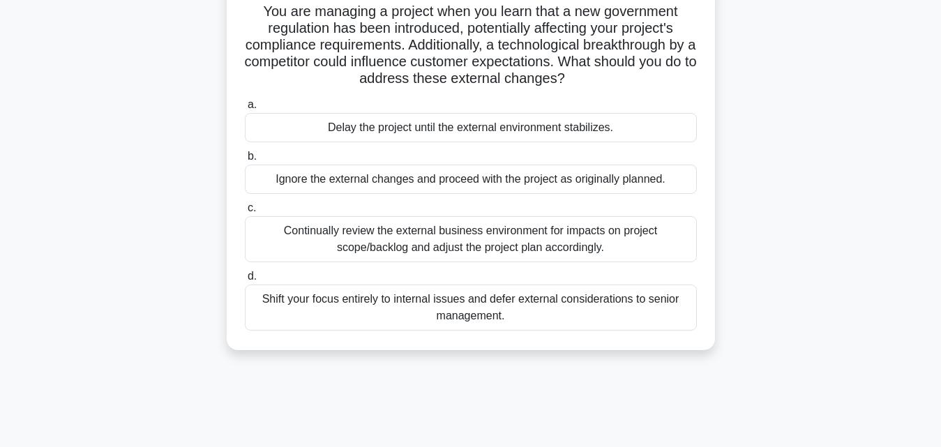
scroll to position [80, 0]
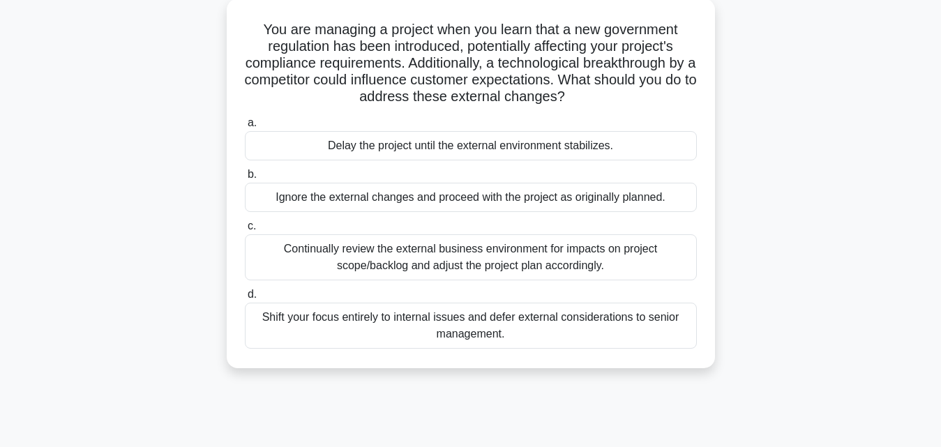
click at [522, 250] on div "Continually review the external business environment for impacts on project sco…" at bounding box center [471, 257] width 452 height 46
click at [245, 231] on input "c. Continually review the external business environment for impacts on project …" at bounding box center [245, 226] width 0 height 9
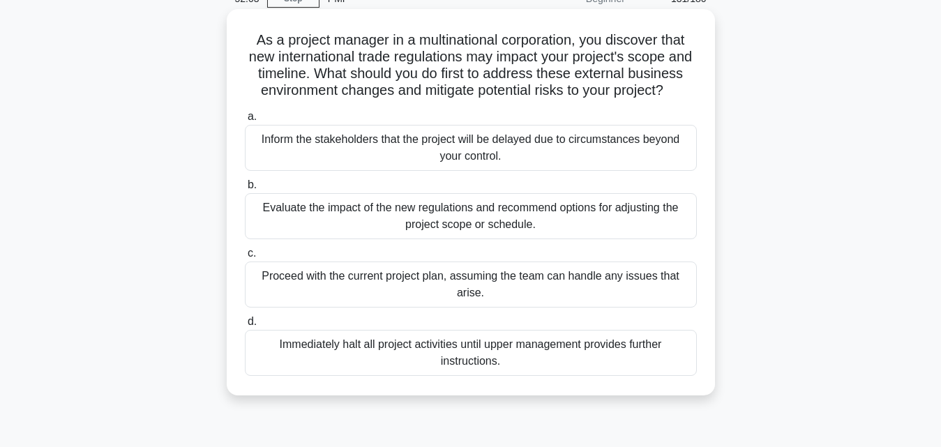
scroll to position [93, 0]
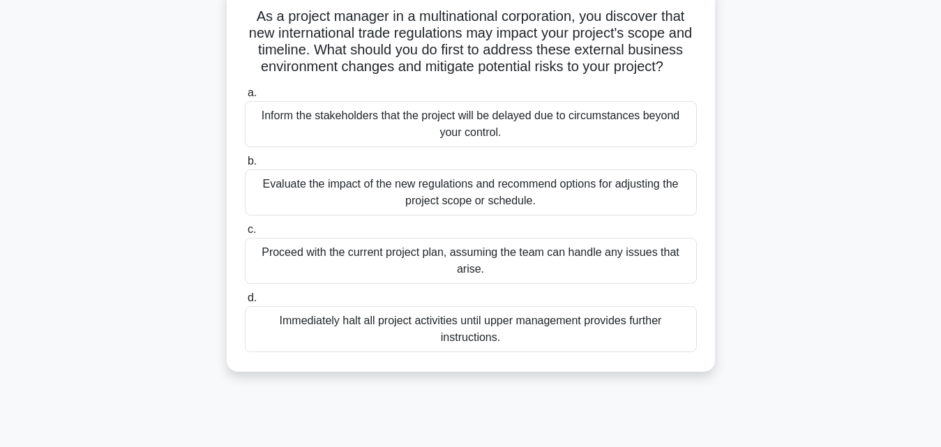
click at [419, 199] on div "Evaluate the impact of the new regulations and recommend options for adjusting …" at bounding box center [471, 192] width 452 height 46
click at [245, 166] on input "b. Evaluate the impact of the new regulations and recommend options for adjusti…" at bounding box center [245, 161] width 0 height 9
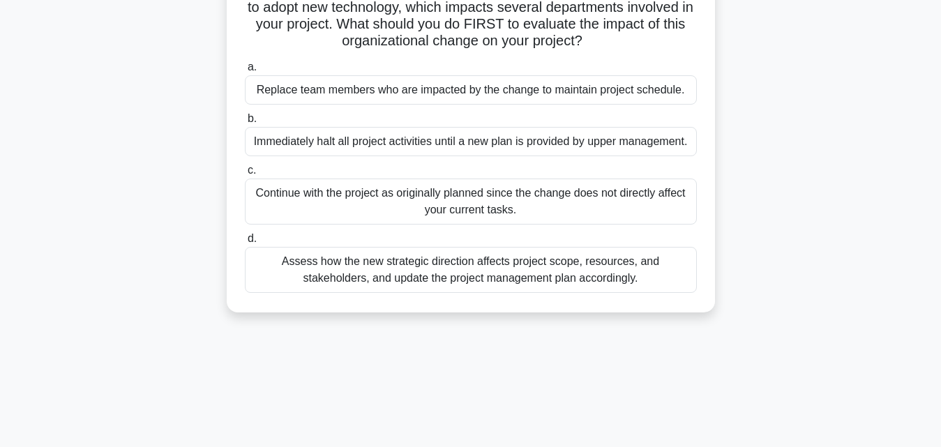
scroll to position [136, 0]
click at [369, 288] on div "Assess how the new strategic direction affects project scope, resources, and st…" at bounding box center [471, 269] width 452 height 46
click at [245, 243] on input "d. Assess how the new strategic direction affects project scope, resources, and…" at bounding box center [245, 238] width 0 height 9
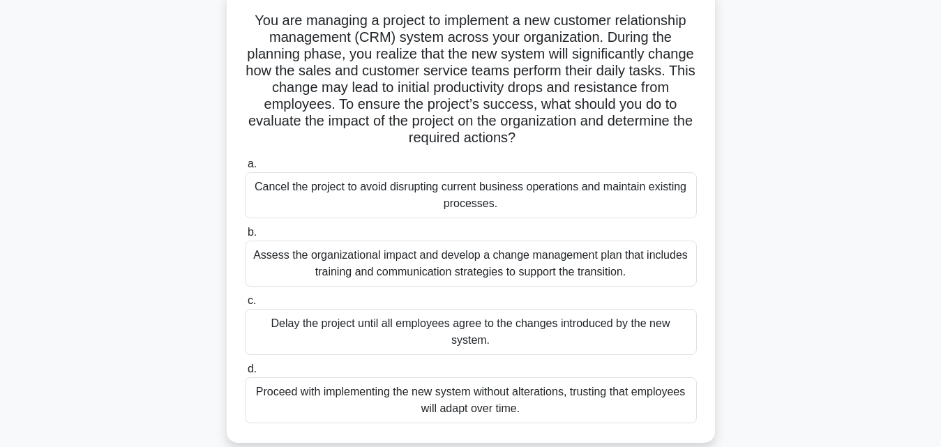
scroll to position [80, 0]
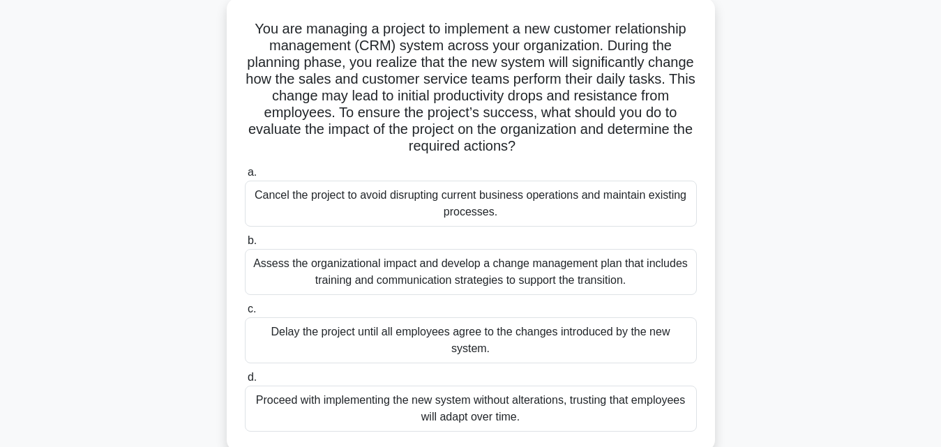
click at [390, 269] on div "Assess the organizational impact and develop a change management plan that incl…" at bounding box center [471, 272] width 452 height 46
click at [245, 246] on input "b. Assess the organizational impact and develop a change management plan that i…" at bounding box center [245, 240] width 0 height 9
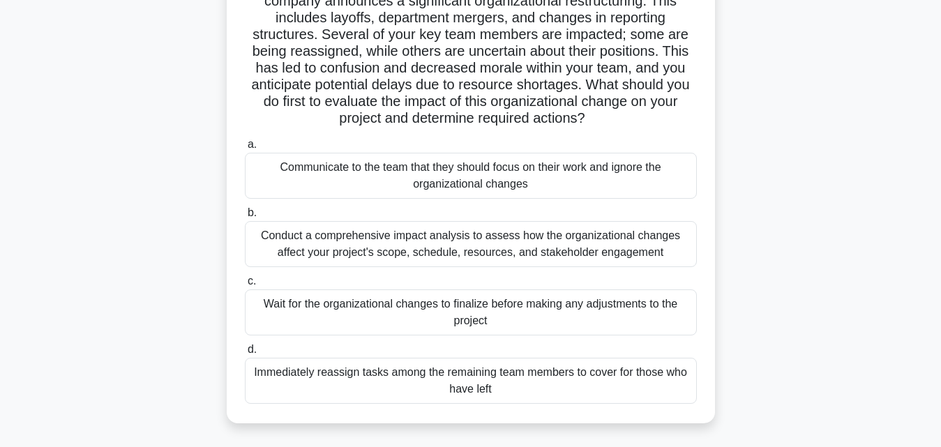
scroll to position [133, 0]
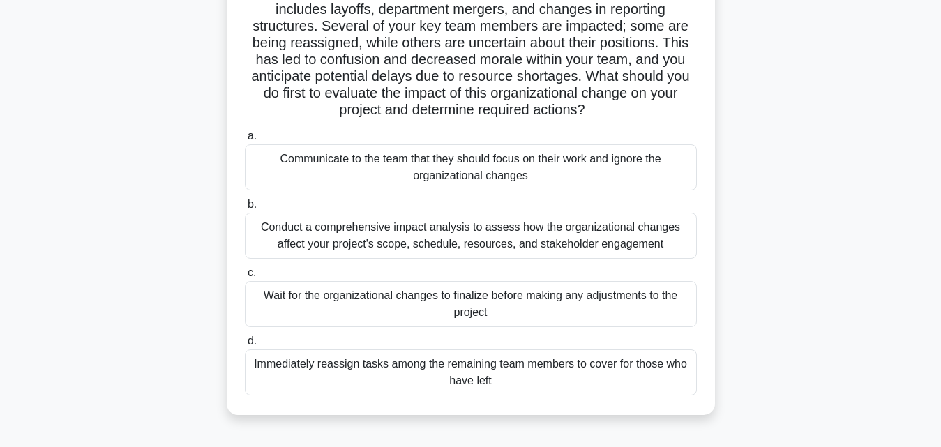
click at [393, 244] on div "Conduct a comprehensive impact analysis to assess how the organizational change…" at bounding box center [471, 236] width 452 height 46
click at [245, 209] on input "b. Conduct a comprehensive impact analysis to assess how the organizational cha…" at bounding box center [245, 204] width 0 height 9
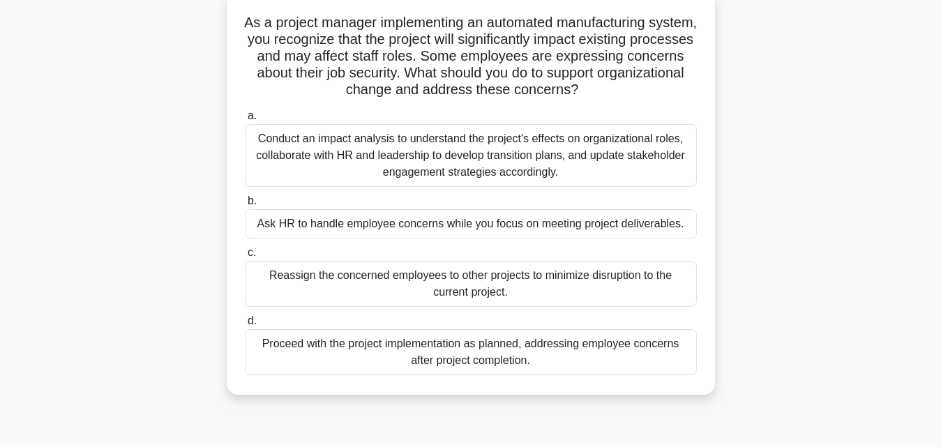
scroll to position [89, 0]
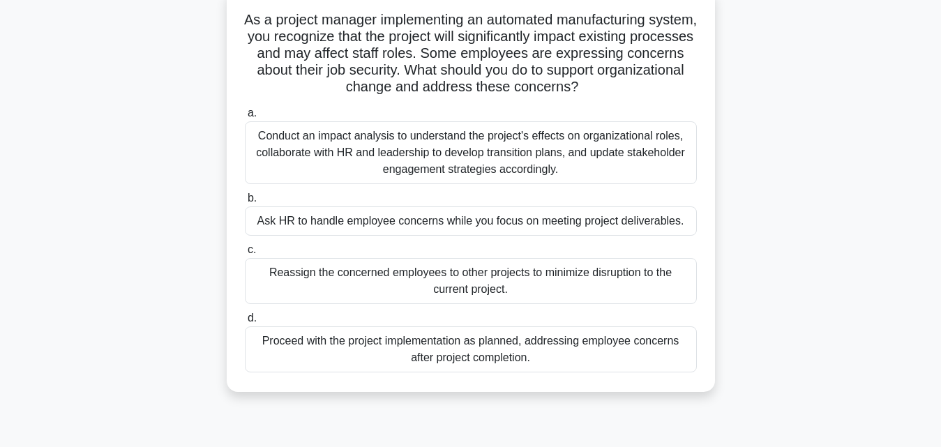
click at [406, 137] on div "Conduct an impact analysis to understand the project's effects on organizationa…" at bounding box center [471, 152] width 452 height 63
click at [245, 118] on input "a. Conduct an impact analysis to understand the project's effects on organizati…" at bounding box center [245, 113] width 0 height 9
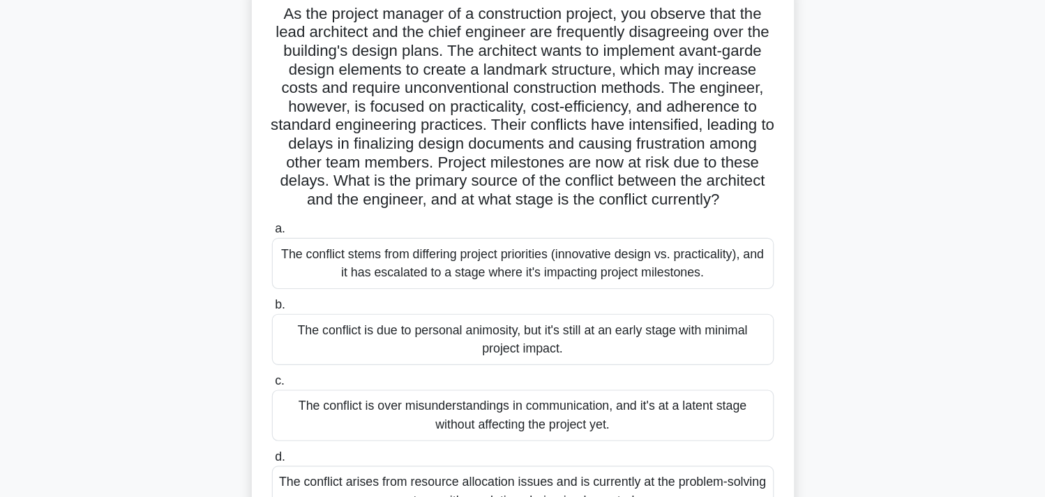
scroll to position [0, 0]
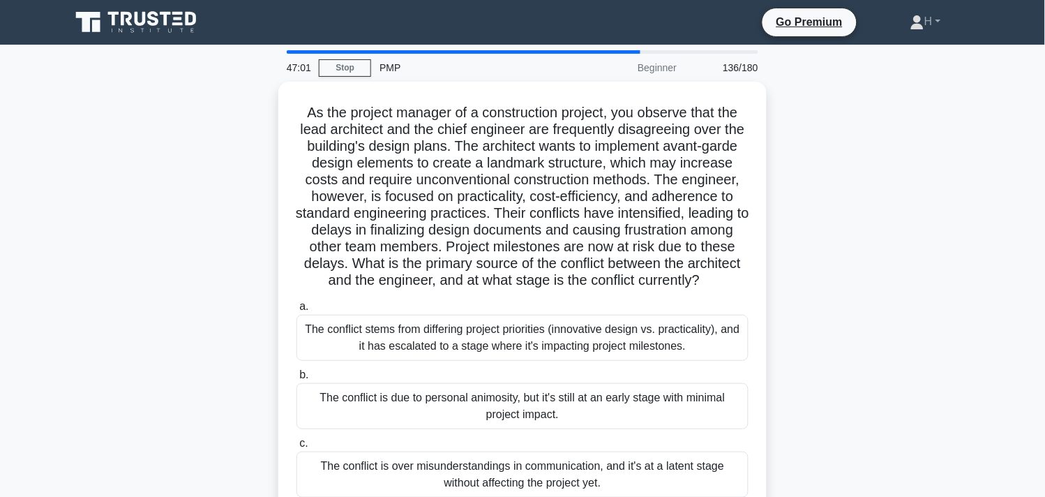
drag, startPoint x: 865, startPoint y: 5, endPoint x: 155, endPoint y: 218, distance: 741.2
click at [155, 218] on div "As the project manager of a construction project, you observe that the lead arc…" at bounding box center [522, 342] width 921 height 520
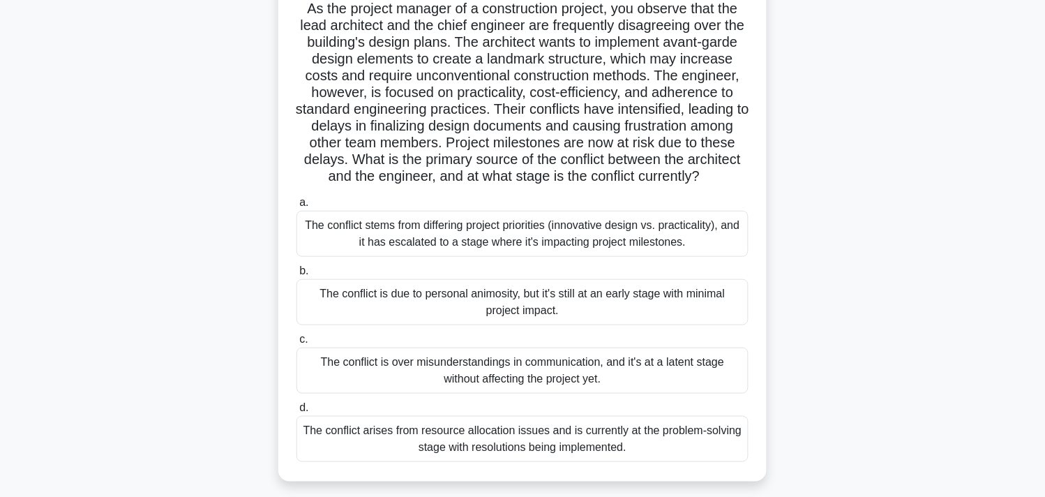
scroll to position [100, 0]
click at [723, 257] on div "The conflict stems from differing project priorities (innovative design vs. pra…" at bounding box center [522, 234] width 452 height 46
click at [296, 208] on input "a. The conflict stems from differing project priorities (innovative design vs. …" at bounding box center [296, 203] width 0 height 9
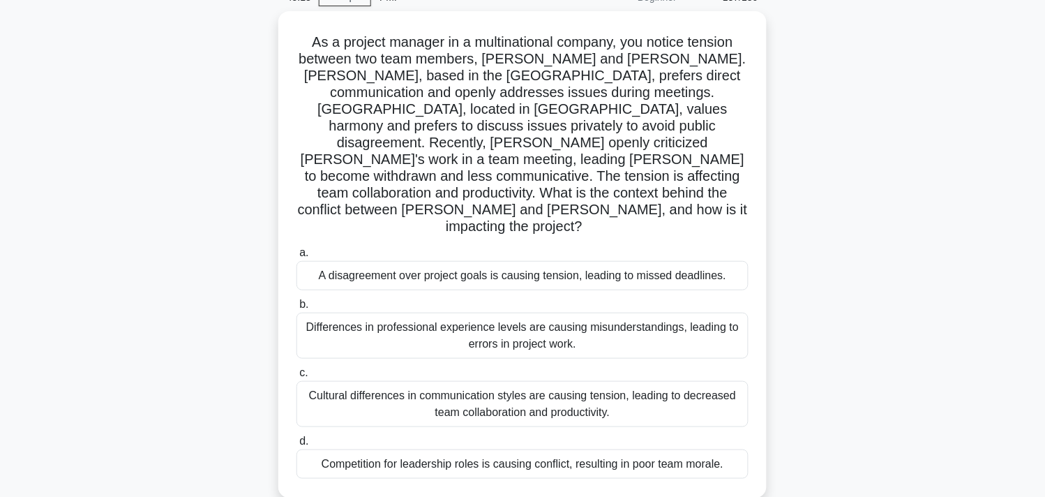
scroll to position [70, 0]
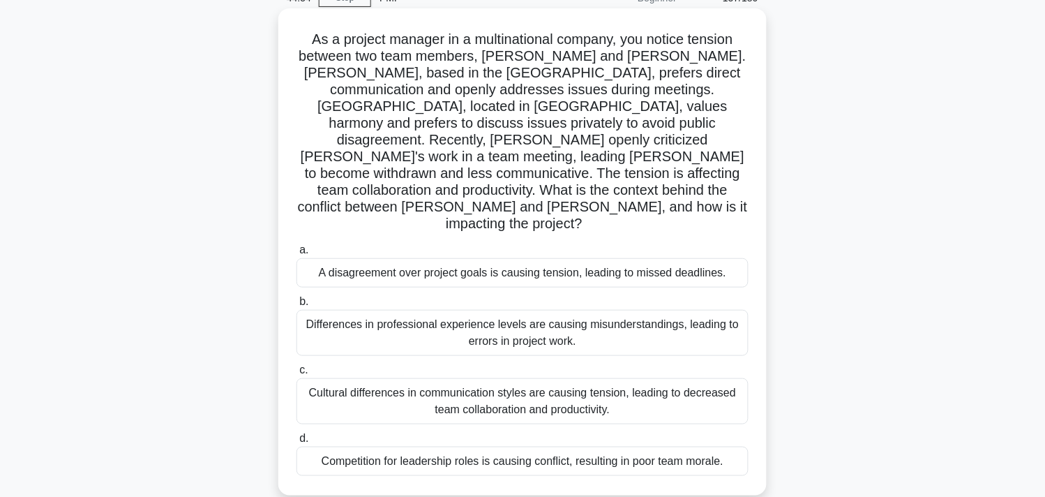
click at [520, 378] on div "Cultural differences in communication styles are causing tension, leading to de…" at bounding box center [522, 401] width 452 height 46
click at [296, 365] on input "c. Cultural differences in communication styles are causing tension, leading to…" at bounding box center [296, 369] width 0 height 9
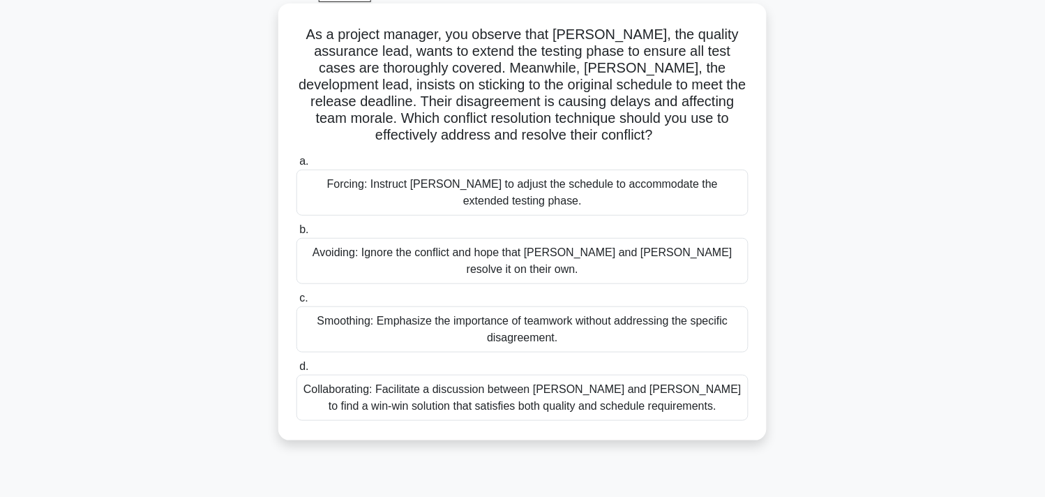
scroll to position [73, 0]
click at [353, 378] on div "Collaborating: Facilitate a discussion between Karen and Tom to find a win-win …" at bounding box center [522, 399] width 452 height 46
click at [296, 372] on input "d. Collaborating: Facilitate a discussion between Karen and Tom to find a win-w…" at bounding box center [296, 367] width 0 height 9
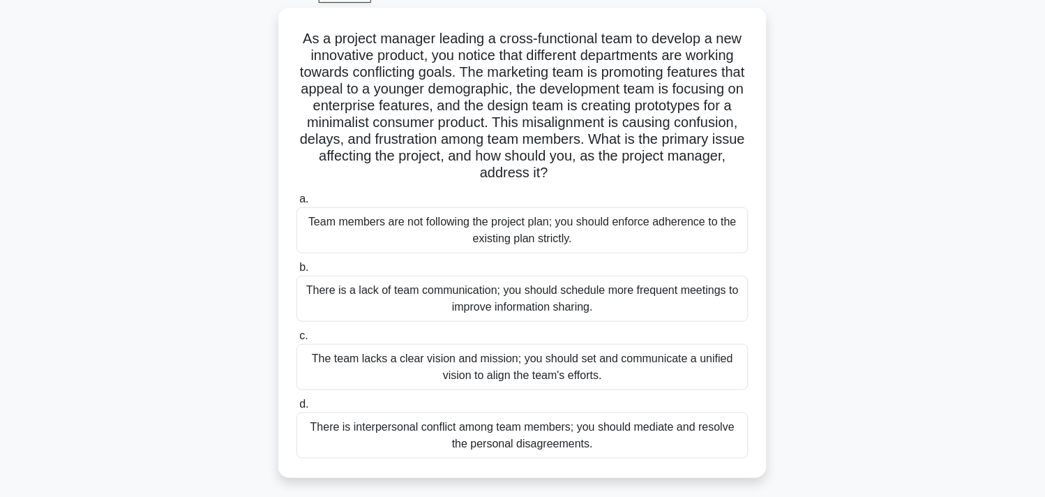
scroll to position [75, 0]
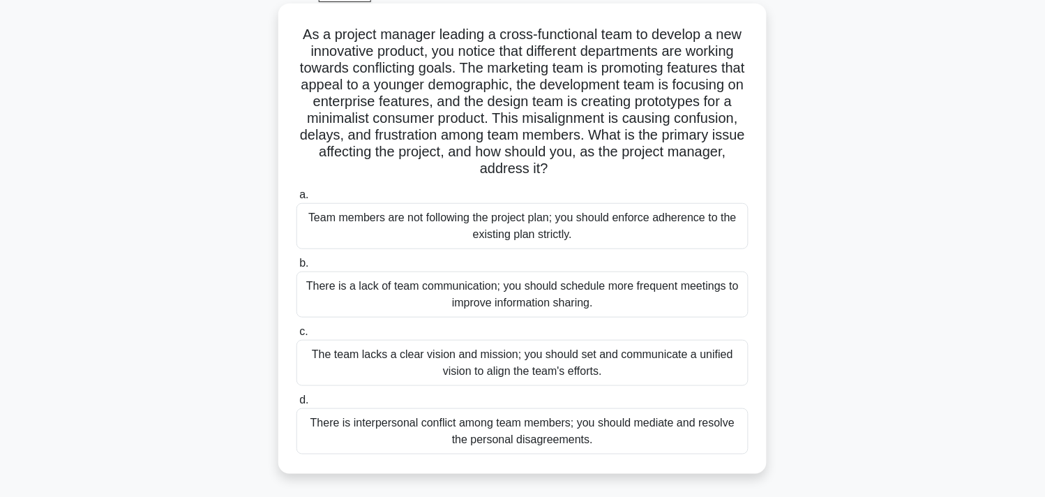
click at [660, 377] on div "The team lacks a clear vision and mission; you should set and communicate a uni…" at bounding box center [522, 363] width 452 height 46
click at [296, 336] on input "c. The team lacks a clear vision and mission; you should set and communicate a …" at bounding box center [296, 331] width 0 height 9
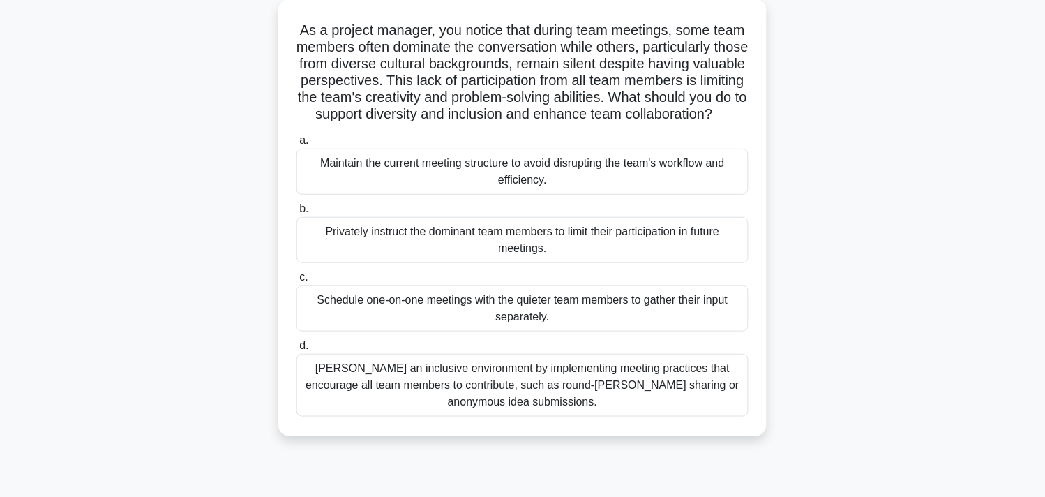
scroll to position [80, 0]
click at [475, 416] on div "Foster an inclusive environment by implementing meeting practices that encourag…" at bounding box center [522, 384] width 452 height 63
click at [296, 349] on input "d. Foster an inclusive environment by implementing meeting practices that encou…" at bounding box center [296, 344] width 0 height 9
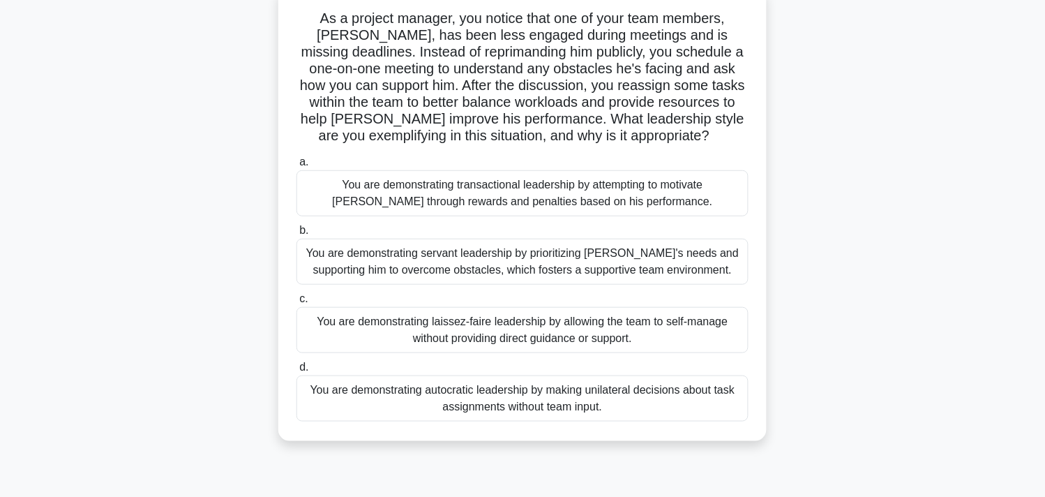
scroll to position [66, 0]
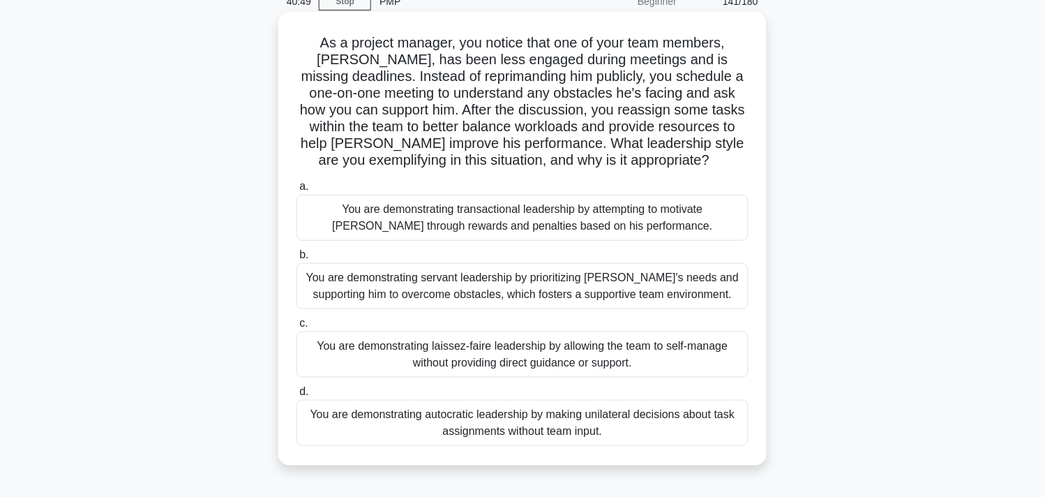
click at [685, 287] on div "You are demonstrating servant leadership by prioritizing James's needs and supp…" at bounding box center [522, 286] width 452 height 46
click at [296, 259] on input "b. You are demonstrating servant leadership by prioritizing James's needs and s…" at bounding box center [296, 254] width 0 height 9
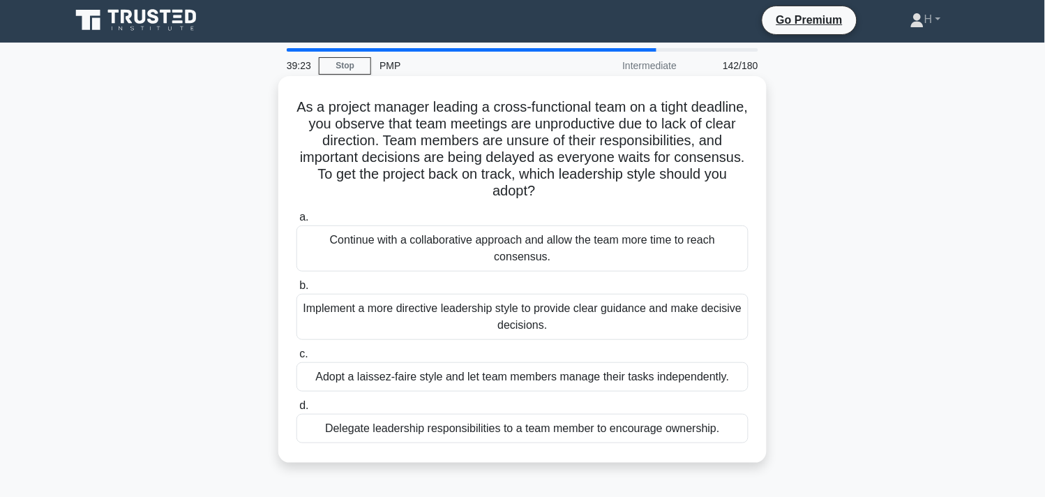
scroll to position [1, 0]
click at [528, 331] on div "Implement a more directive leadership style to provide clear guidance and make …" at bounding box center [522, 317] width 452 height 46
click at [296, 291] on input "b. Implement a more directive leadership style to provide clear guidance and ma…" at bounding box center [296, 286] width 0 height 9
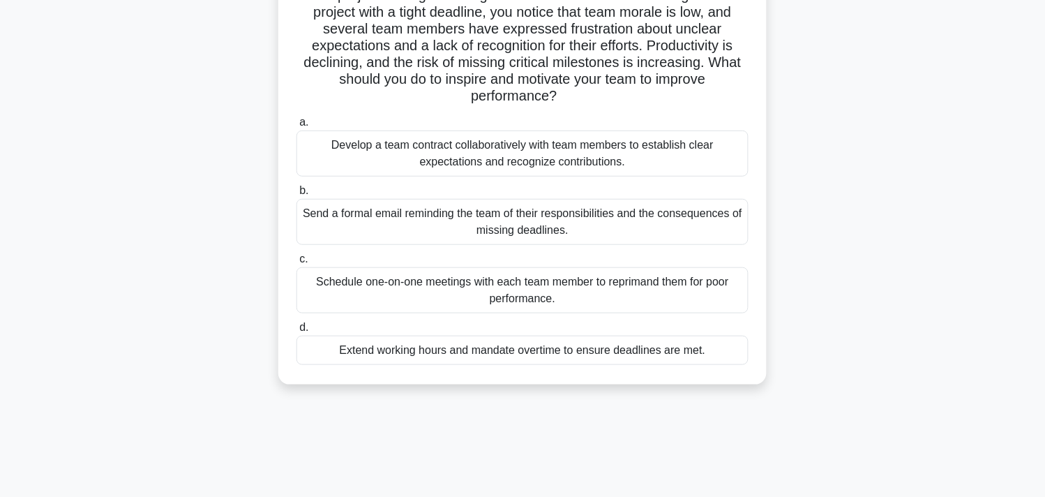
scroll to position [119, 0]
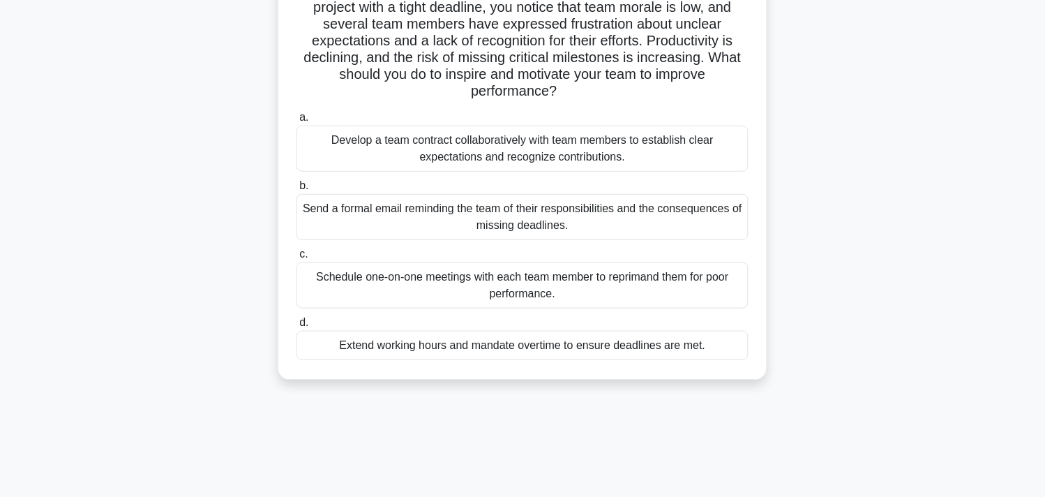
click at [697, 149] on div "Develop a team contract collaboratively with team members to establish clear ex…" at bounding box center [522, 149] width 452 height 46
click at [296, 122] on input "a. Develop a team contract collaboratively with team members to establish clear…" at bounding box center [296, 117] width 0 height 9
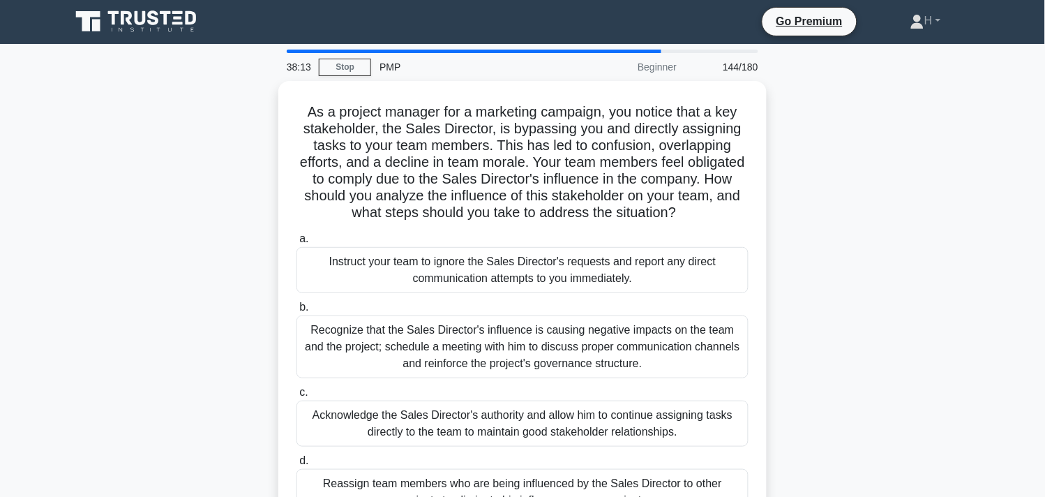
scroll to position [0, 0]
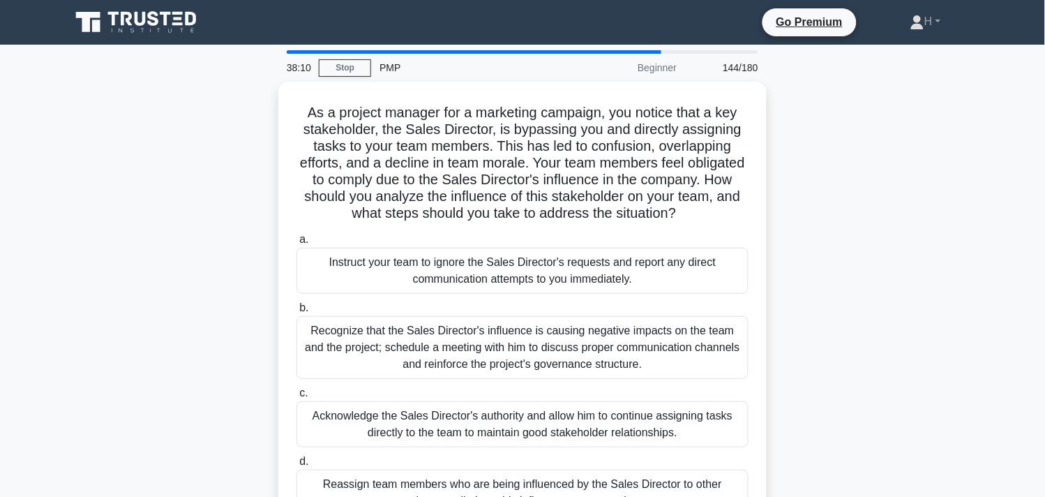
click at [697, 149] on h5 "As a project manager for a marketing campaign, you notice that a key stakeholde…" at bounding box center [522, 163] width 455 height 119
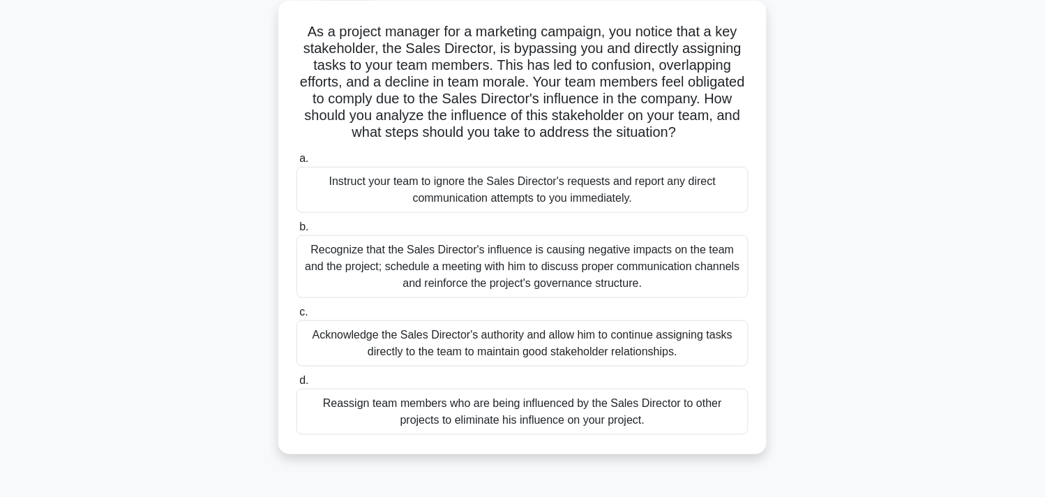
scroll to position [77, 0]
click at [695, 266] on div "Recognize that the Sales Director's influence is causing negative impacts on th…" at bounding box center [522, 267] width 452 height 63
click at [296, 232] on input "b. Recognize that the Sales Director's influence is causing negative impacts on…" at bounding box center [296, 227] width 0 height 9
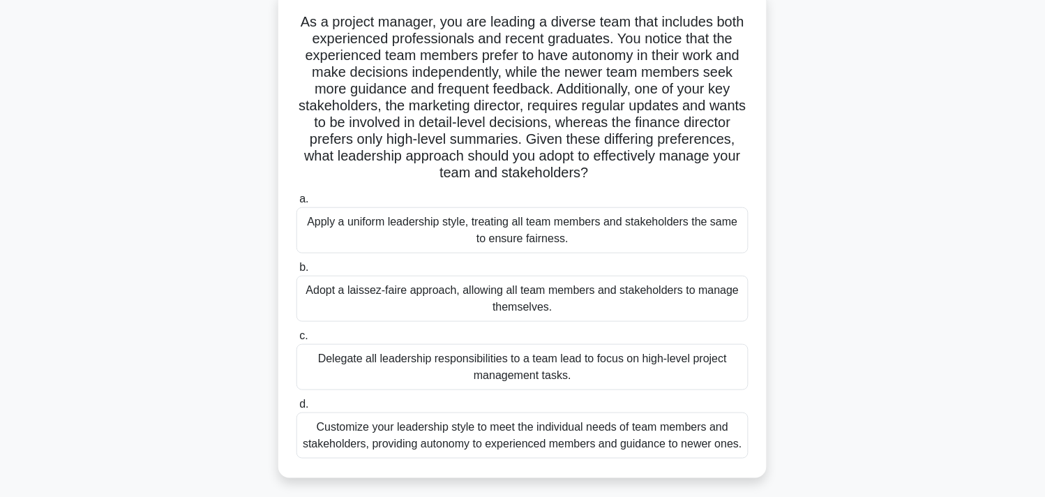
scroll to position [98, 0]
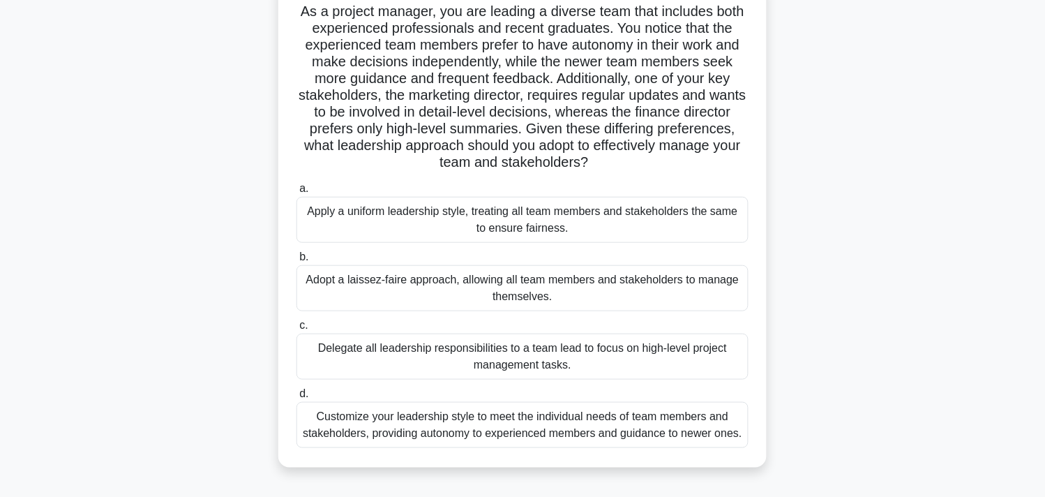
click at [588, 226] on div "Apply a uniform leadership style, treating all team members and stakeholders th…" at bounding box center [522, 220] width 452 height 46
click at [296, 193] on input "a. Apply a uniform leadership style, treating all team members and stakeholders…" at bounding box center [296, 188] width 0 height 9
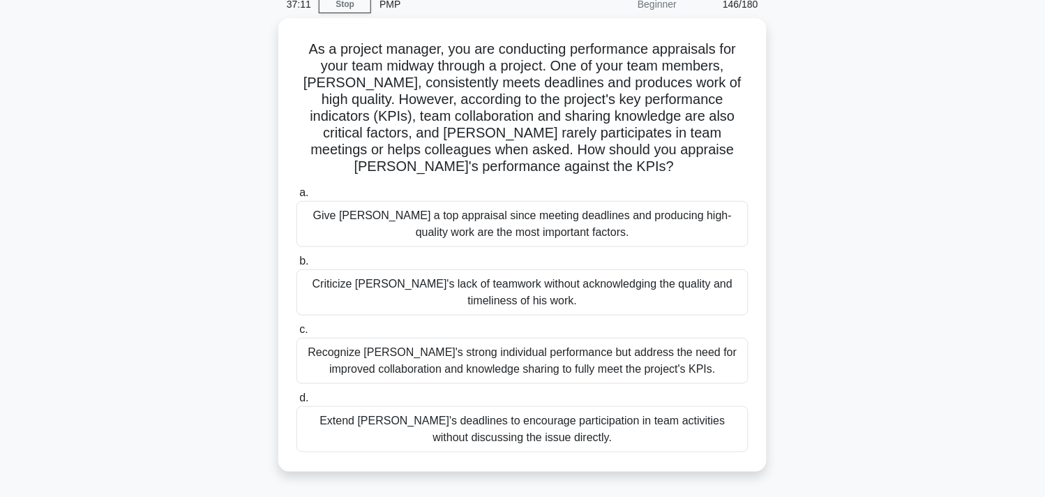
scroll to position [63, 0]
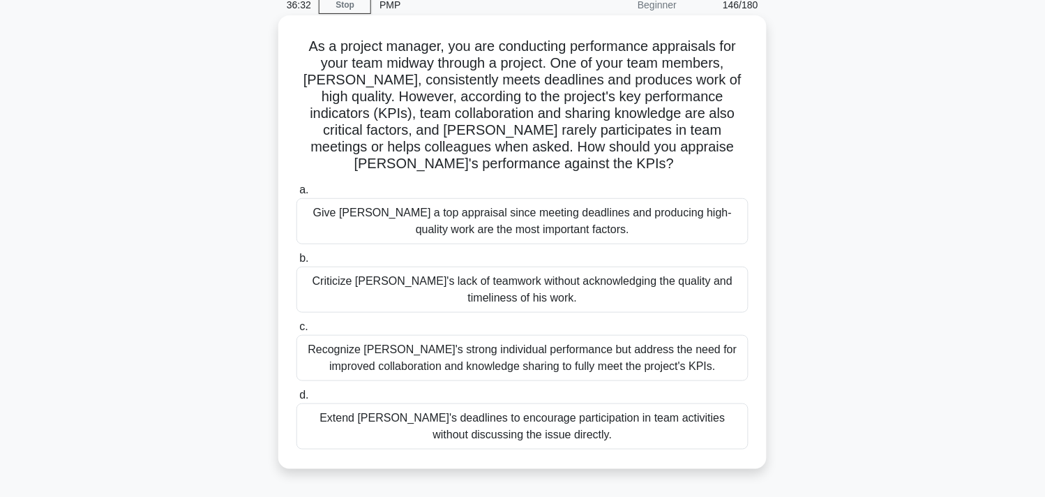
click at [651, 368] on div "Recognize Alex's strong individual performance but address the need for improve…" at bounding box center [522, 358] width 452 height 46
click at [296, 331] on input "c. Recognize Alex's strong individual performance but address the need for impr…" at bounding box center [296, 326] width 0 height 9
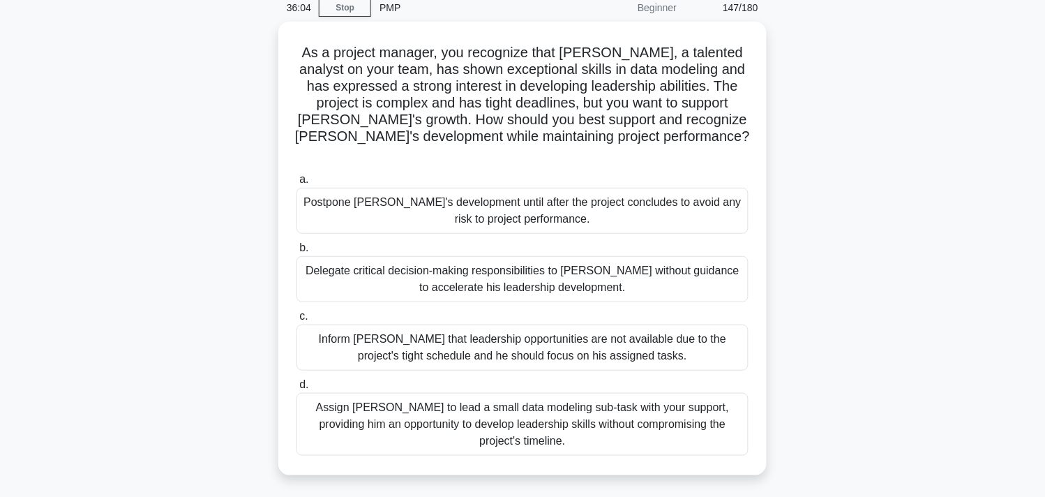
scroll to position [59, 0]
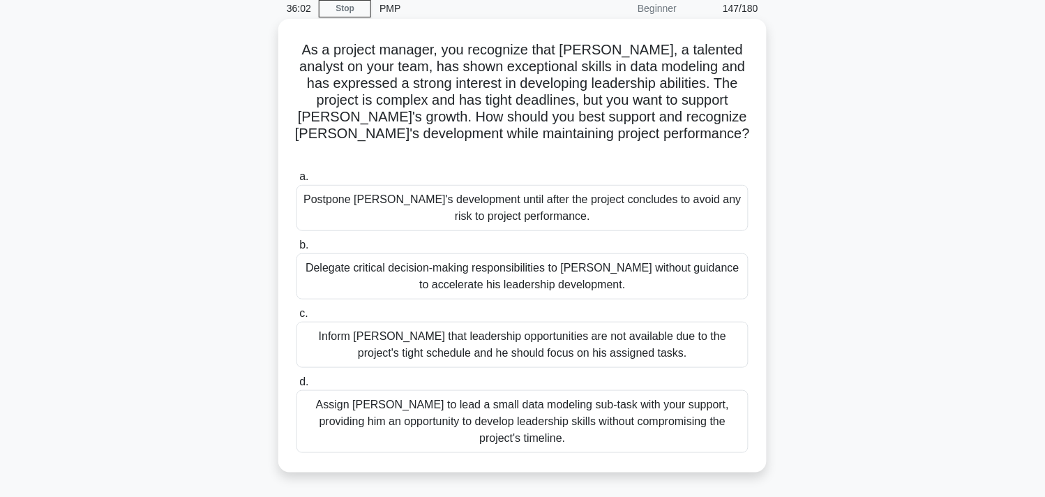
click at [471, 409] on div "Assign Daniel to lead a small data modeling sub-task with your support, providi…" at bounding box center [522, 421] width 452 height 63
click at [296, 386] on input "d. Assign Daniel to lead a small data modeling sub-task with your support, prov…" at bounding box center [296, 381] width 0 height 9
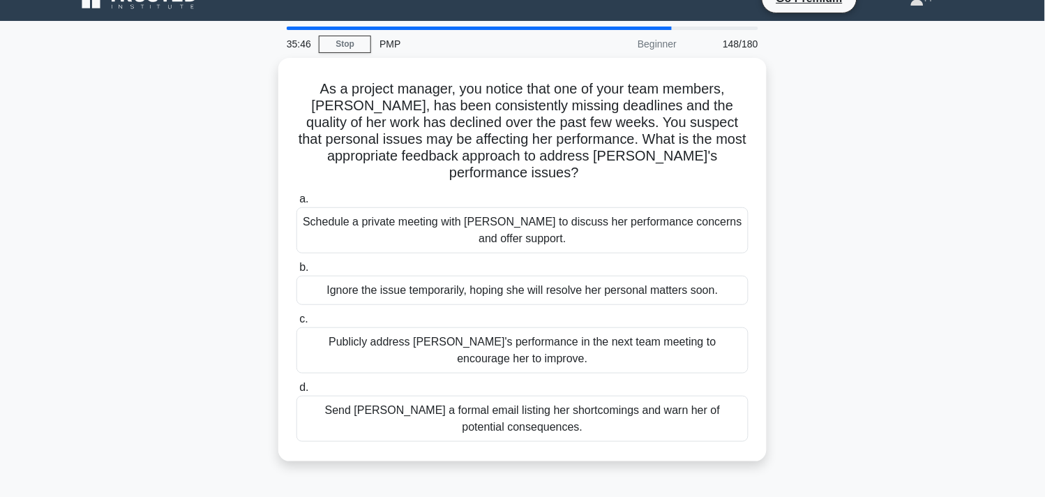
scroll to position [11, 0]
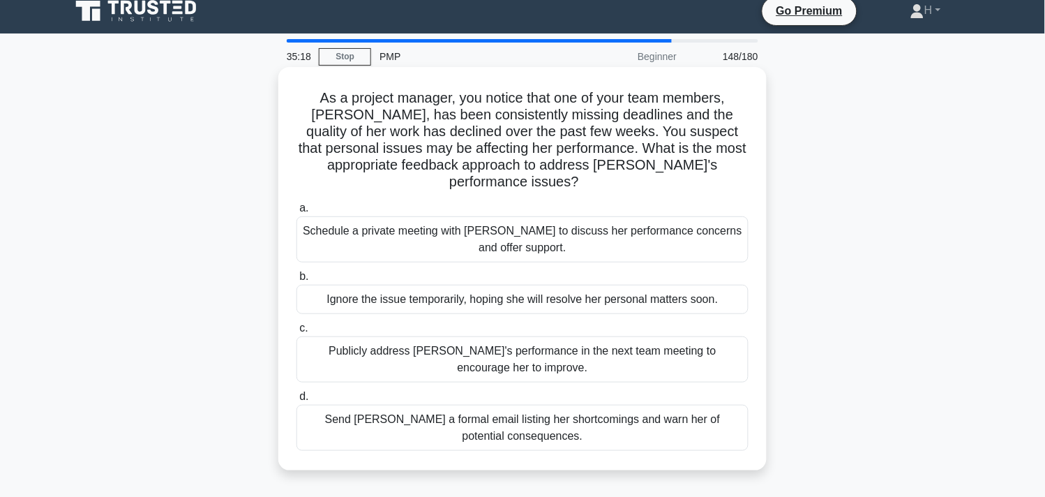
click at [705, 218] on div "Schedule a private meeting with Emily to discuss her performance concerns and o…" at bounding box center [522, 239] width 452 height 46
click at [296, 213] on input "a. Schedule a private meeting with Emily to discuss her performance concerns an…" at bounding box center [296, 208] width 0 height 9
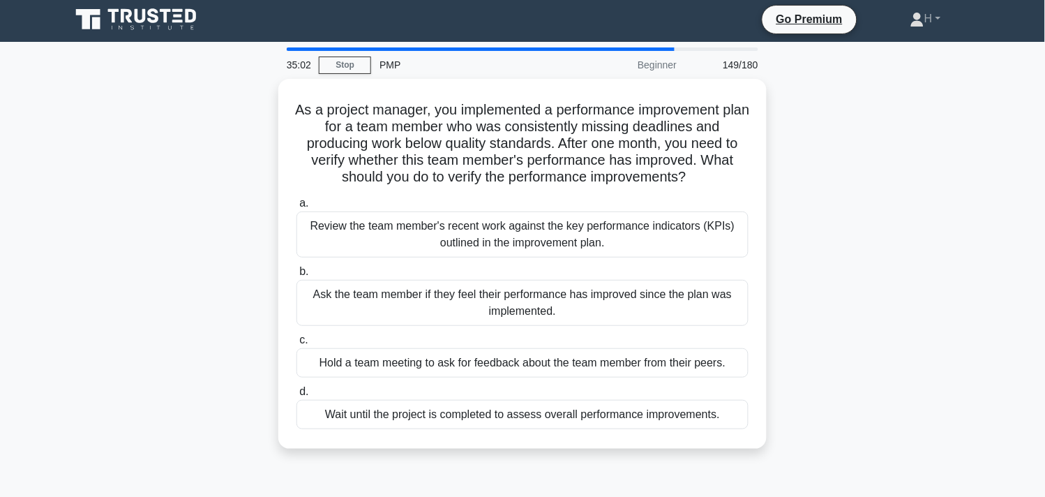
scroll to position [2, 0]
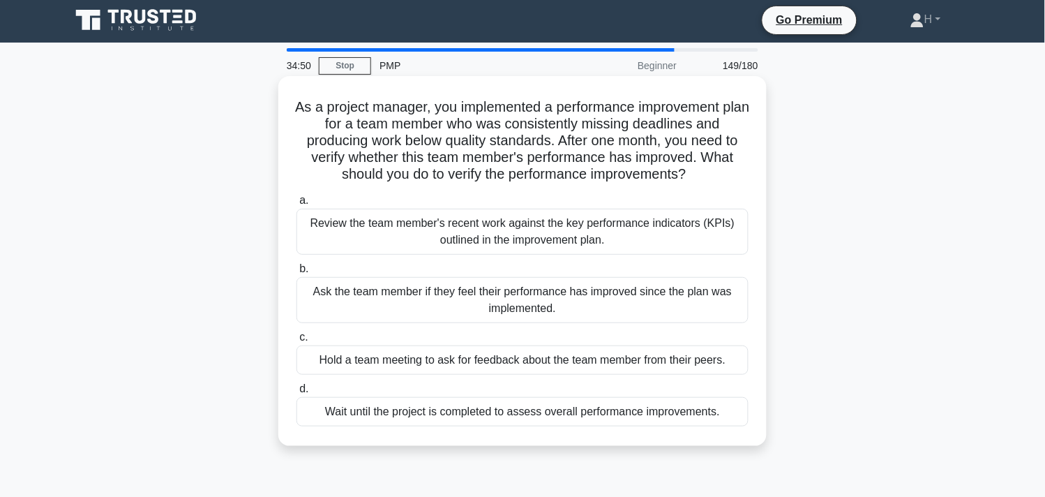
click at [647, 215] on div "Review the team member's recent work against the key performance indicators (KP…" at bounding box center [522, 232] width 452 height 46
click at [296, 205] on input "a. Review the team member's recent work against the key performance indicators …" at bounding box center [296, 200] width 0 height 9
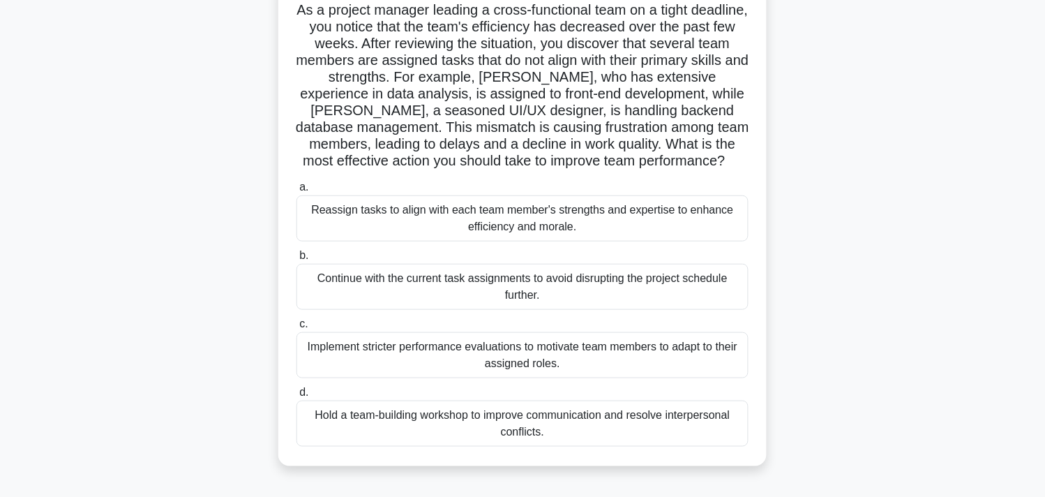
scroll to position [102, 0]
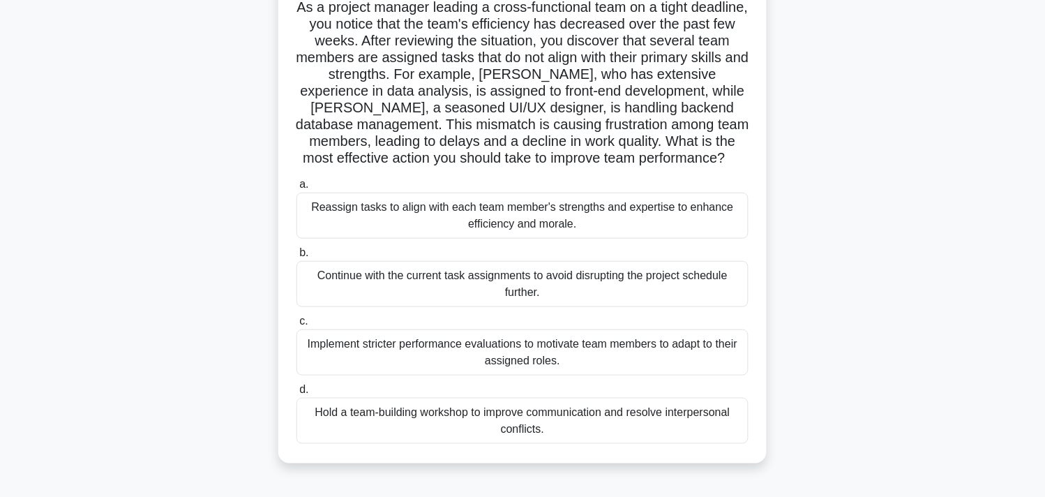
click at [672, 216] on div "Reassign tasks to align with each team member's strengths and expertise to enha…" at bounding box center [522, 216] width 452 height 46
click at [296, 189] on input "a. Reassign tasks to align with each team member's strengths and expertise to e…" at bounding box center [296, 184] width 0 height 9
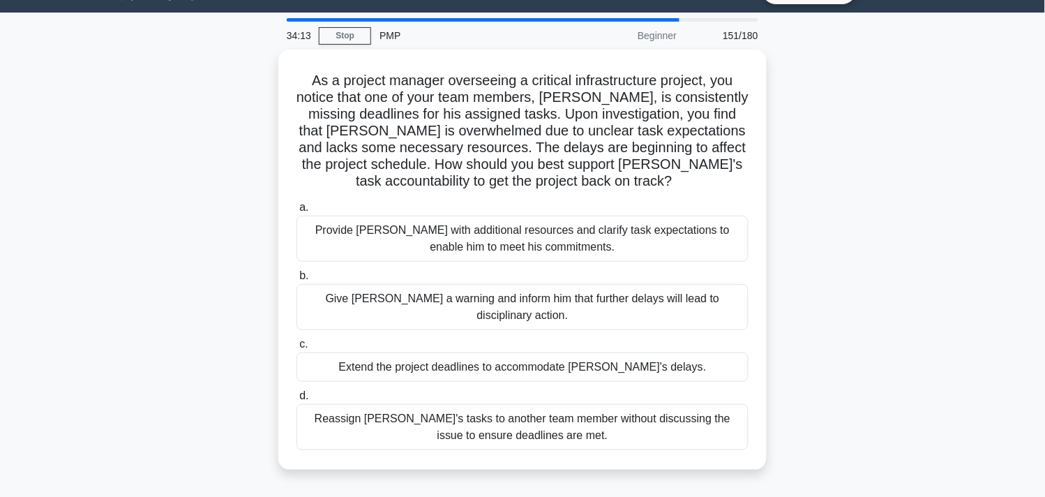
scroll to position [31, 0]
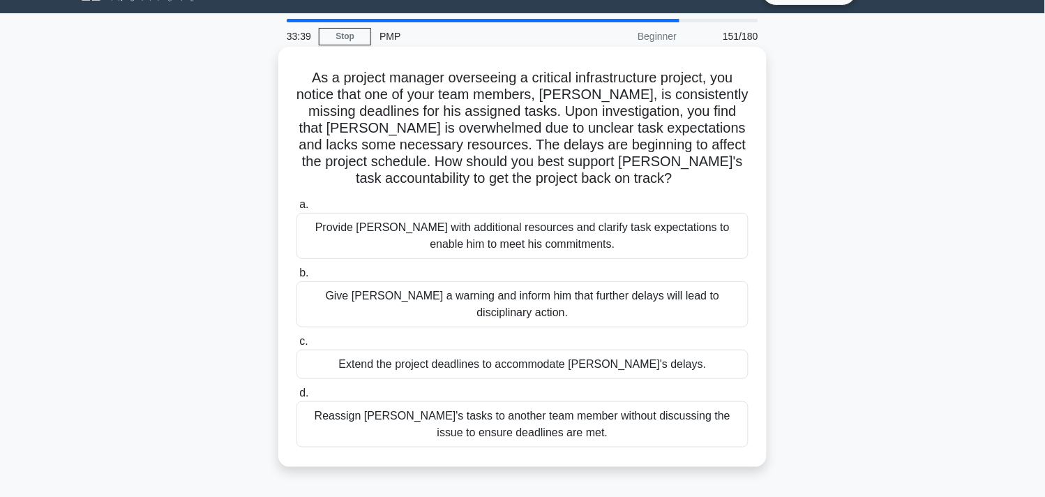
click at [628, 238] on div "Provide David with additional resources and clarify task expectations to enable…" at bounding box center [522, 236] width 452 height 46
click at [296, 209] on input "a. Provide David with additional resources and clarify task expectations to ena…" at bounding box center [296, 204] width 0 height 9
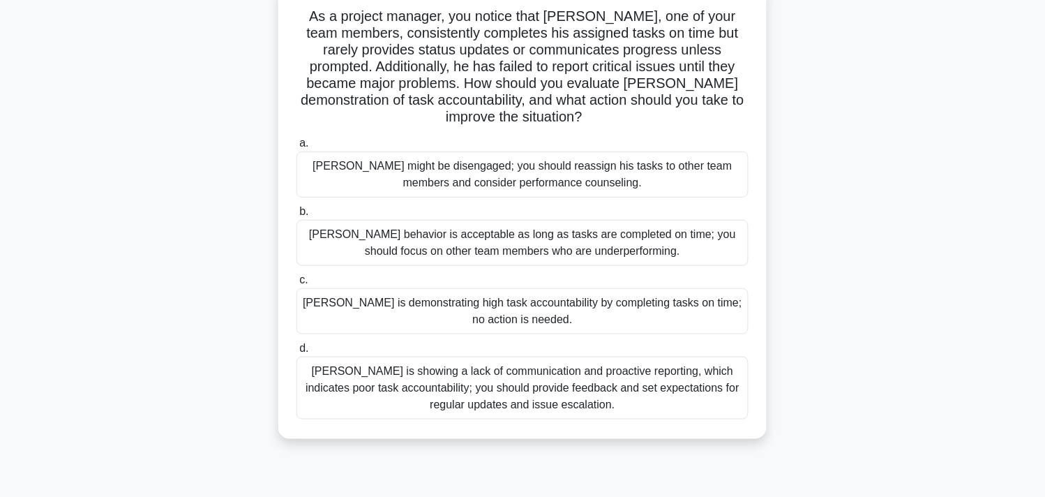
scroll to position [92, 0]
click at [514, 379] on div "Thomas is showing a lack of communication and proactive reporting, which indica…" at bounding box center [522, 388] width 452 height 63
click at [296, 354] on input "d. Thomas is showing a lack of communication and proactive reporting, which ind…" at bounding box center [296, 349] width 0 height 9
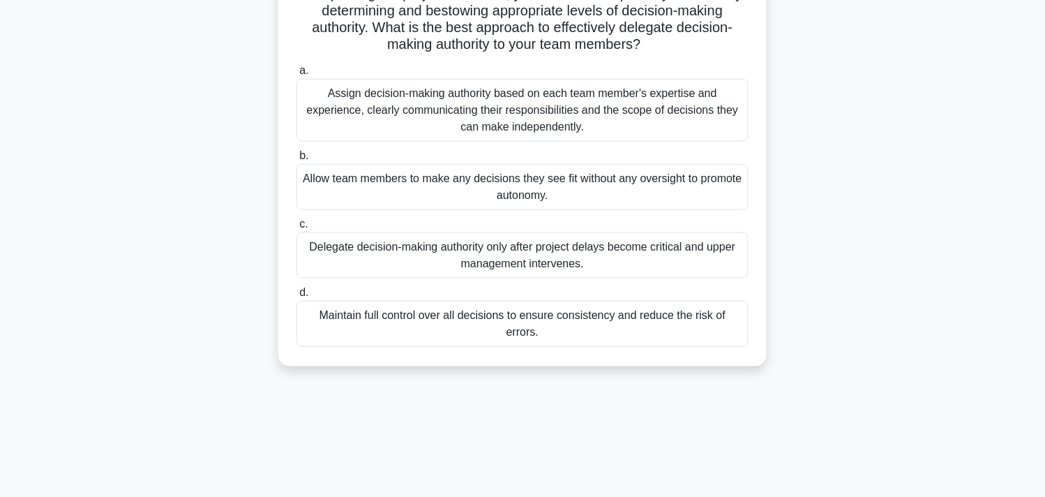
scroll to position [158, 0]
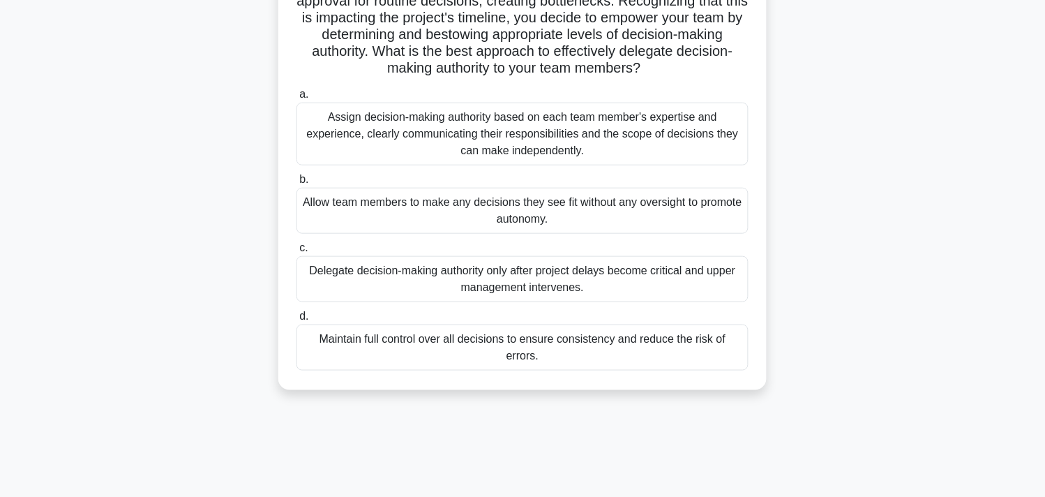
click at [664, 139] on div "Assign decision-making authority based on each team member's expertise and expe…" at bounding box center [522, 134] width 452 height 63
click at [296, 99] on input "a. Assign decision-making authority based on each team member's expertise and e…" at bounding box center [296, 94] width 0 height 9
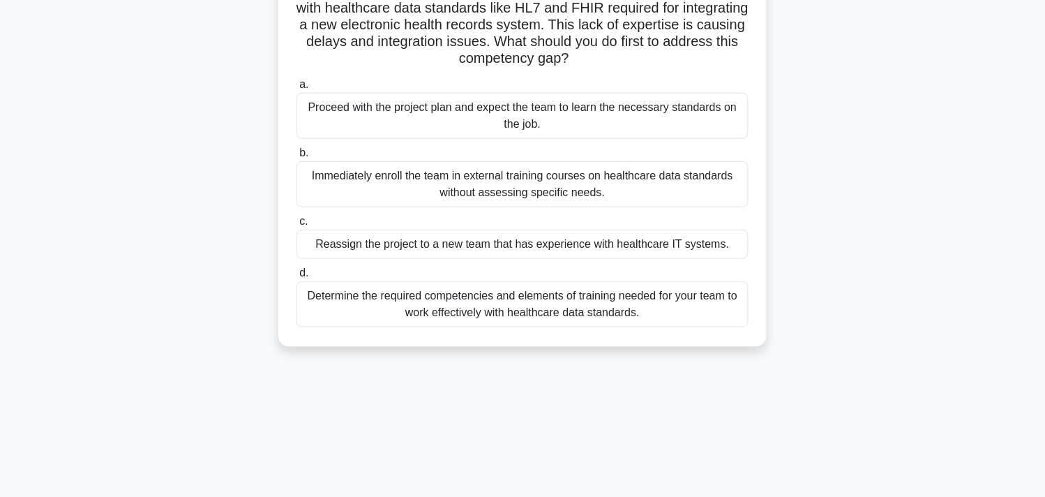
scroll to position [135, 0]
click at [457, 296] on div "Determine the required competencies and elements of training needed for your te…" at bounding box center [522, 303] width 452 height 46
click at [296, 277] on input "d. Determine the required competencies and elements of training needed for your…" at bounding box center [296, 272] width 0 height 9
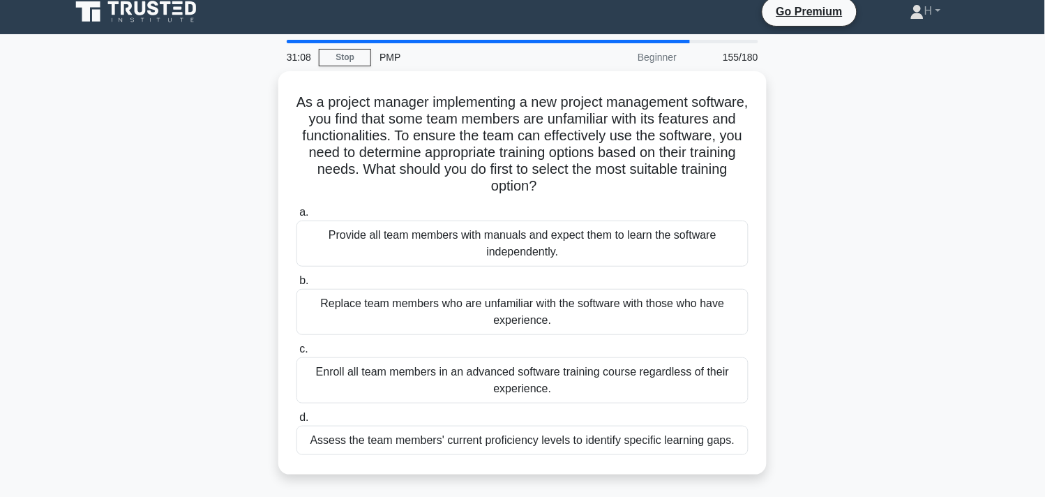
scroll to position [17, 0]
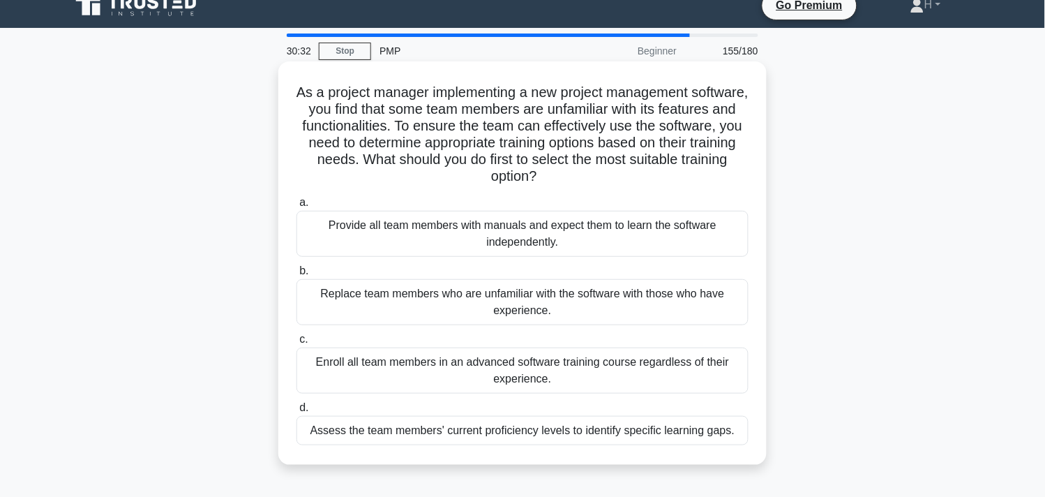
click at [457, 433] on div "Assess the team members' current proficiency levels to identify specific learni…" at bounding box center [522, 430] width 452 height 29
click at [296, 412] on input "d. Assess the team members' current proficiency levels to identify specific lea…" at bounding box center [296, 407] width 0 height 9
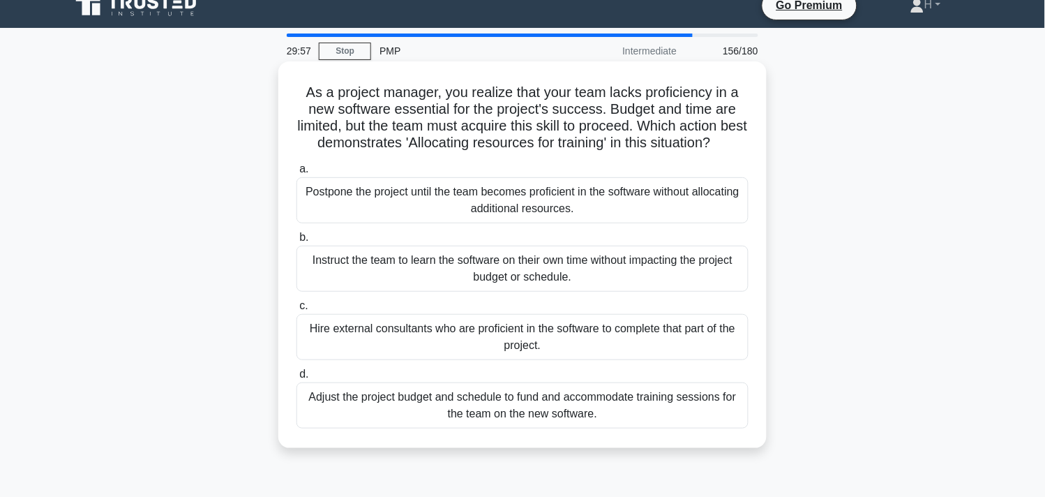
scroll to position [13, 0]
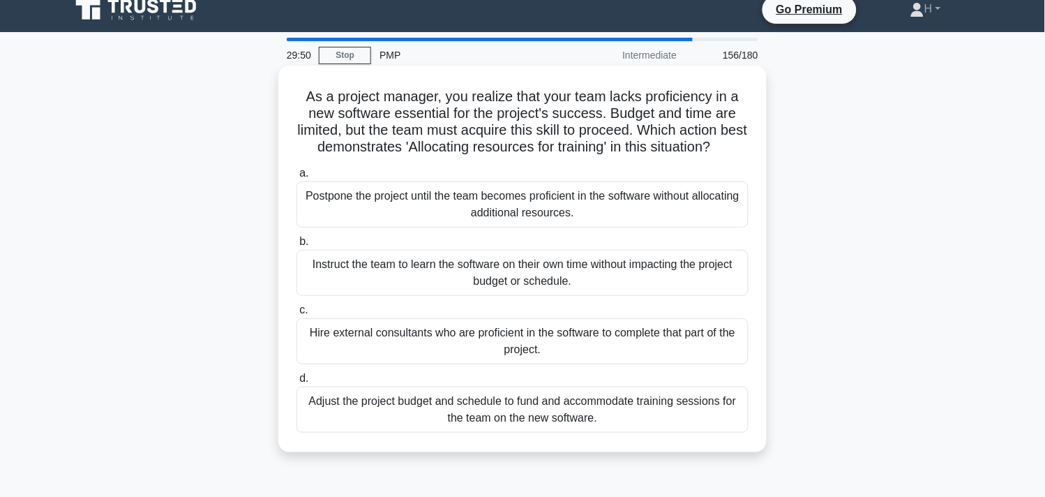
click at [560, 428] on div "Adjust the project budget and schedule to fund and accommodate training session…" at bounding box center [522, 409] width 452 height 46
click at [296, 383] on input "d. Adjust the project budget and schedule to fund and accommodate training sess…" at bounding box center [296, 378] width 0 height 9
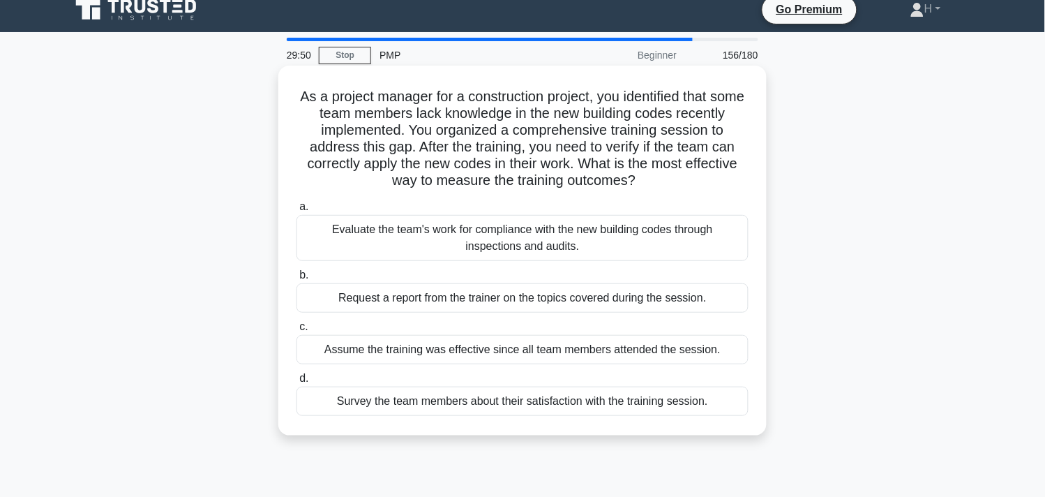
scroll to position [0, 0]
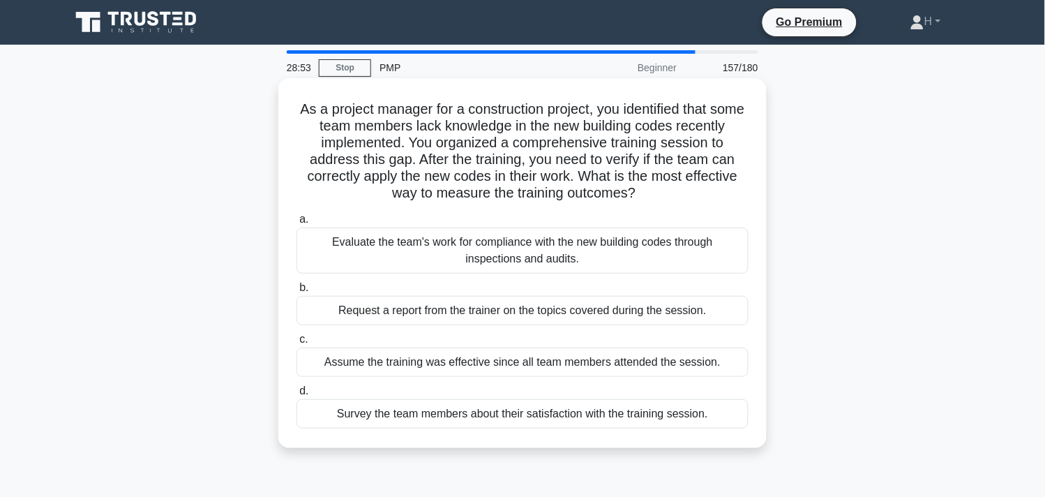
click at [638, 255] on div "Evaluate the team's work for compliance with the new building codes through ins…" at bounding box center [522, 250] width 452 height 46
click at [296, 224] on input "a. Evaluate the team's work for compliance with the new building codes through …" at bounding box center [296, 219] width 0 height 9
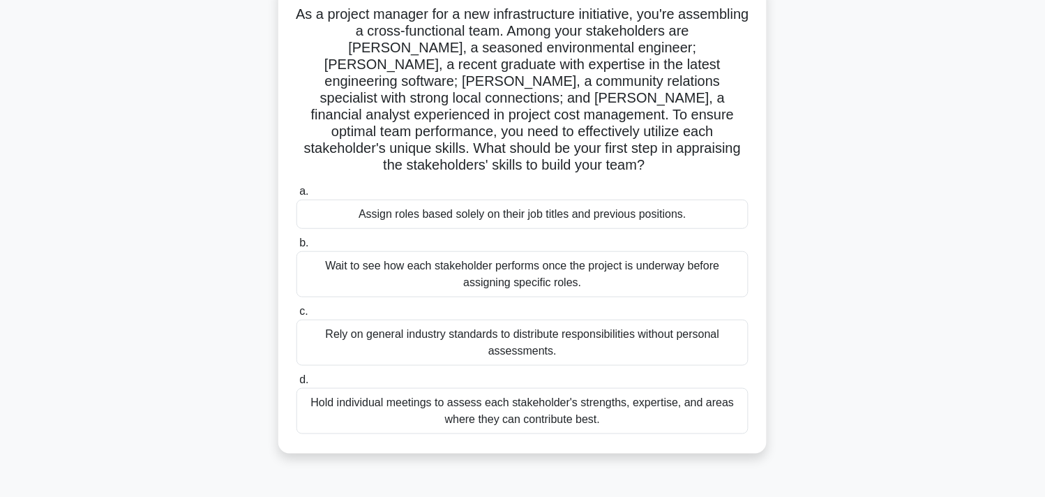
scroll to position [99, 0]
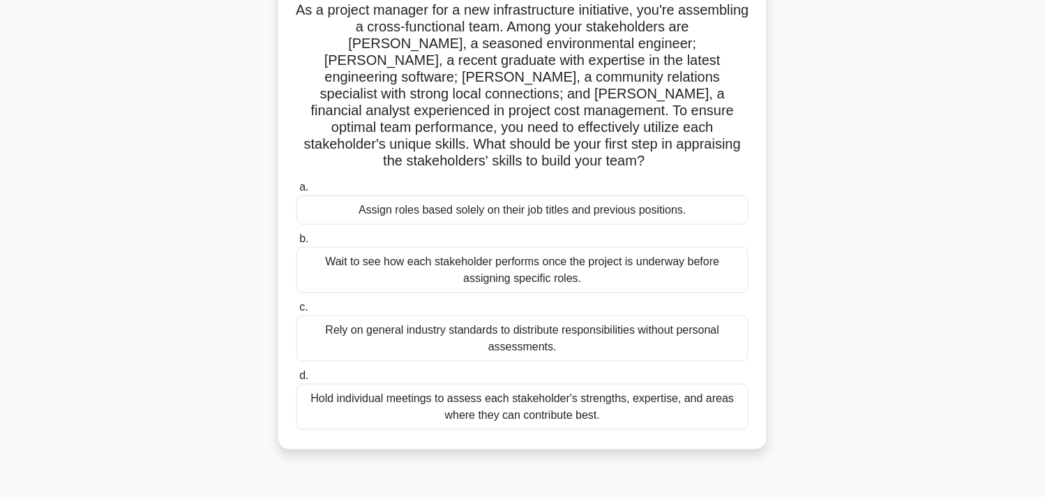
click at [479, 384] on div "Hold individual meetings to assess each stakeholder's strengths, expertise, and…" at bounding box center [522, 407] width 452 height 46
click at [296, 378] on input "d. Hold individual meetings to assess each stakeholder's strengths, expertise, …" at bounding box center [296, 375] width 0 height 9
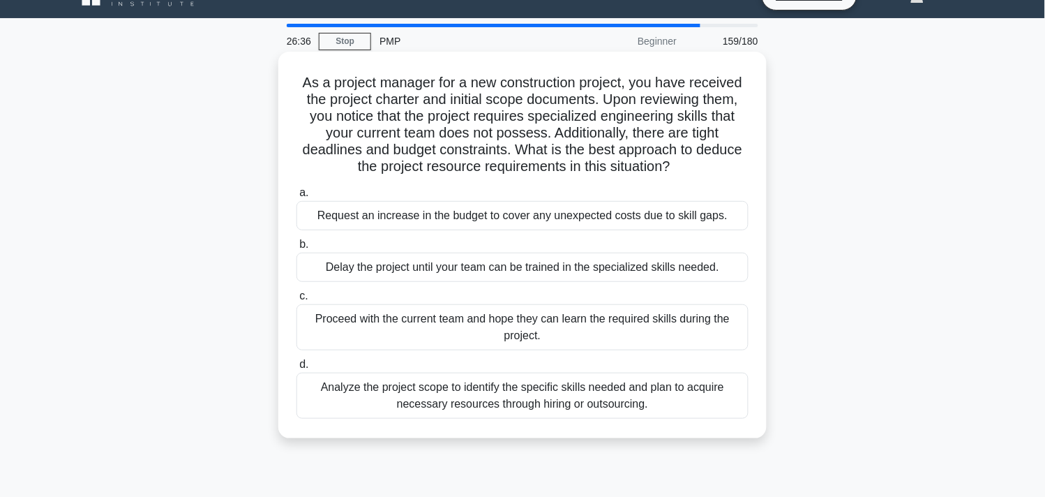
scroll to position [0, 0]
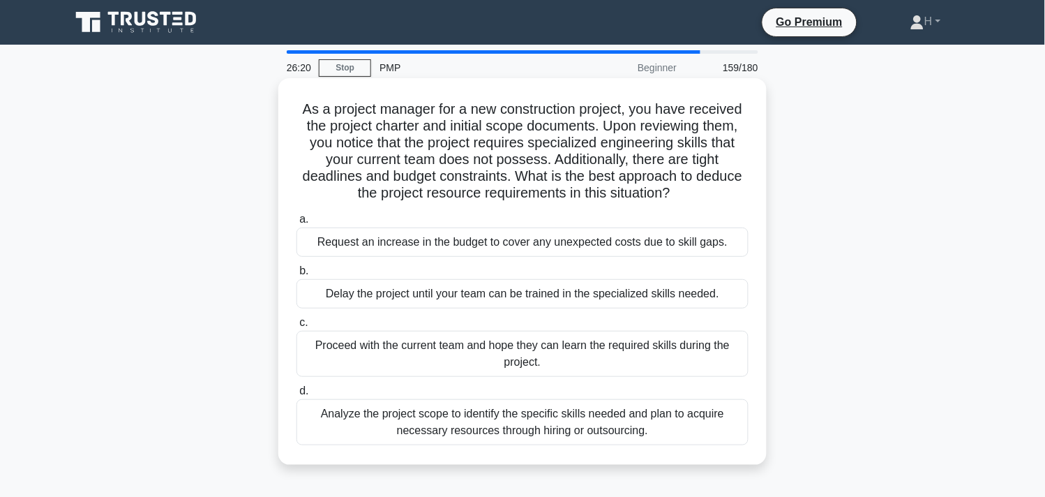
click at [621, 428] on div "Analyze the project scope to identify the specific skills needed and plan to ac…" at bounding box center [522, 422] width 452 height 46
click at [296, 395] on input "d. Analyze the project scope to identify the specific skills needed and plan to…" at bounding box center [296, 390] width 0 height 9
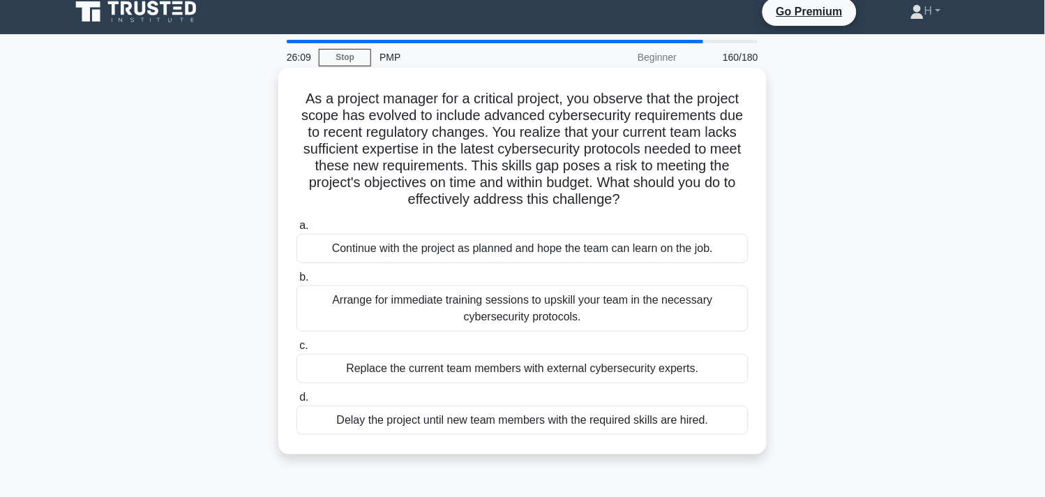
scroll to position [7, 0]
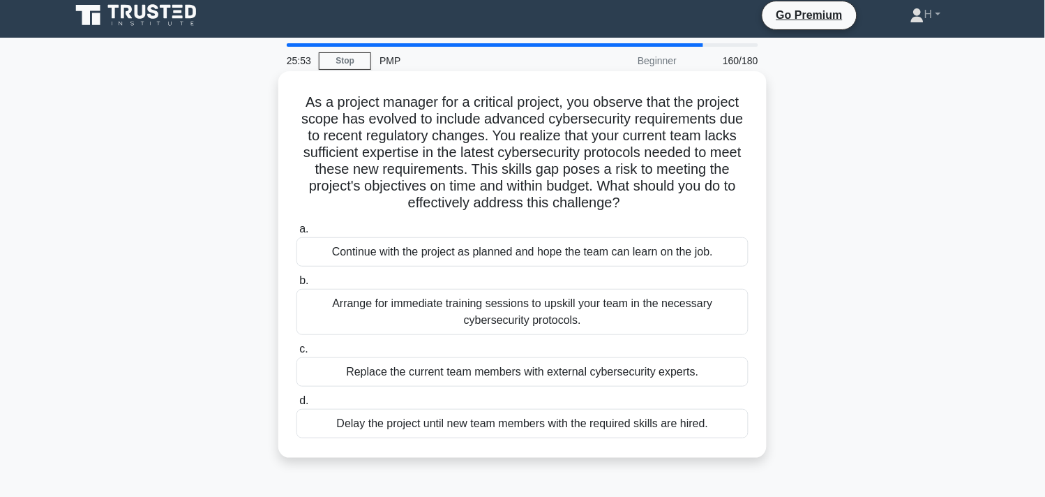
click at [652, 321] on div "Arrange for immediate training sessions to upskill your team in the necessary c…" at bounding box center [522, 312] width 452 height 46
click at [296, 285] on input "b. Arrange for immediate training sessions to upskill your team in the necessar…" at bounding box center [296, 280] width 0 height 9
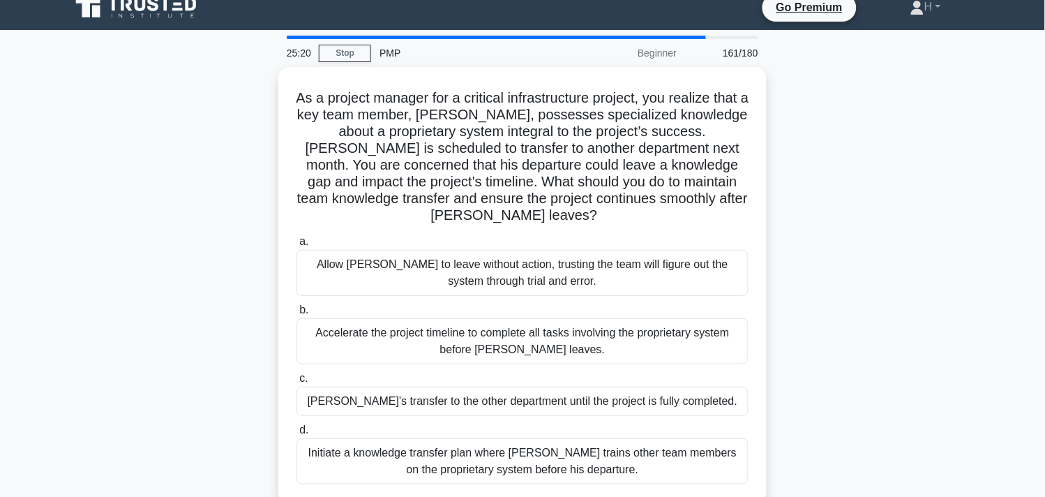
scroll to position [93, 0]
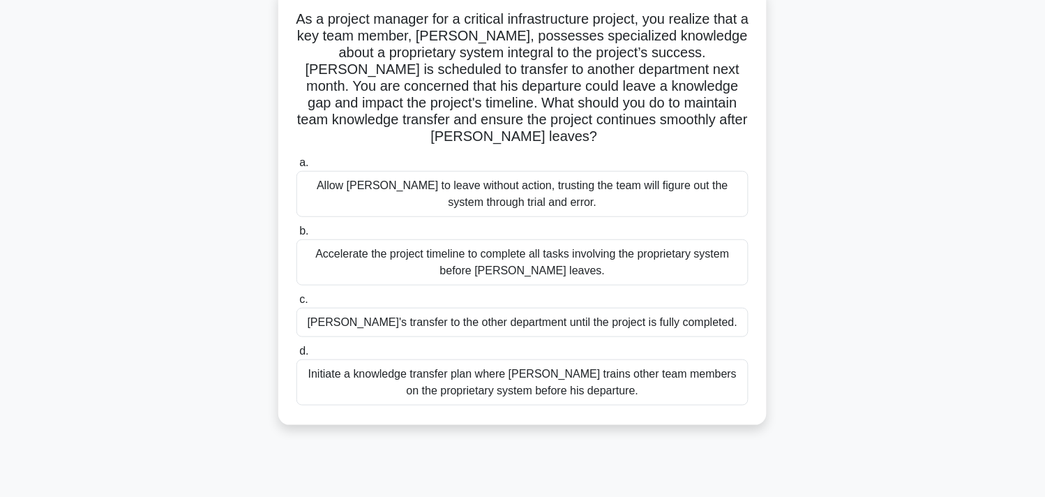
click at [914, 150] on div "As a project manager for a critical infrastructure project, you realize that a …" at bounding box center [522, 214] width 921 height 453
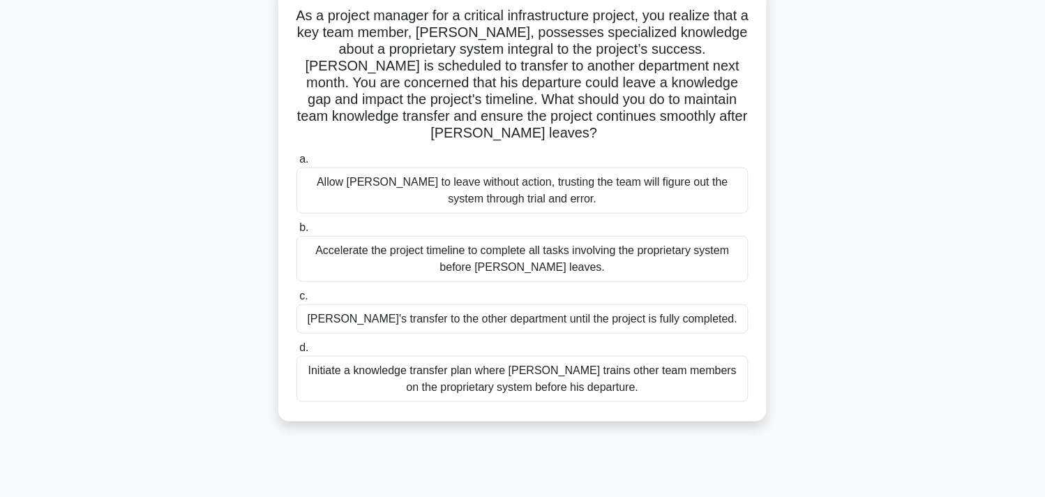
click at [468, 392] on div "Initiate a knowledge transfer plan where Carlos trains other team members on th…" at bounding box center [522, 379] width 452 height 46
click at [296, 352] on input "d. Initiate a knowledge transfer plan where Carlos trains other team members on…" at bounding box center [296, 347] width 0 height 9
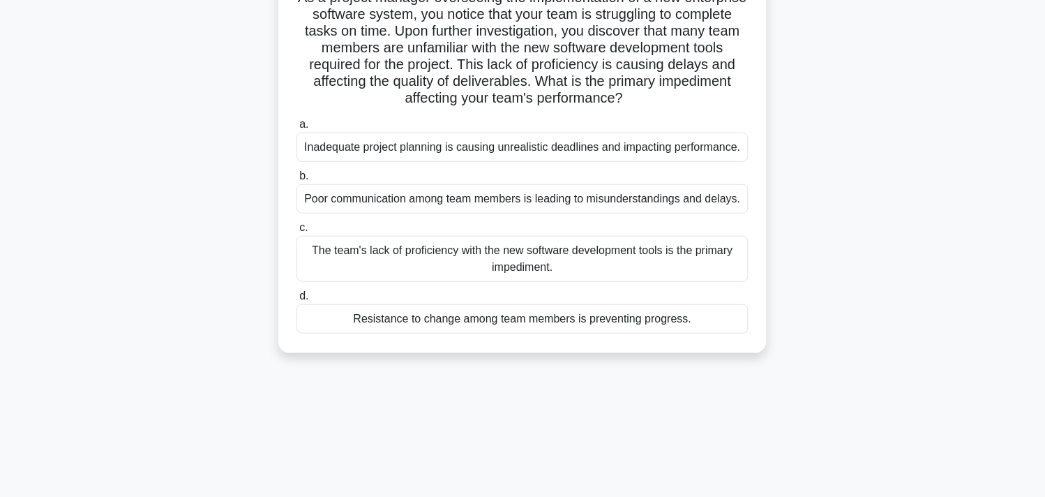
scroll to position [110, 0]
click at [710, 248] on div "The team's lack of proficiency with the new software development tools is the p…" at bounding box center [522, 260] width 452 height 46
click at [296, 234] on input "c. The team's lack of proficiency with the new software development tools is th…" at bounding box center [296, 229] width 0 height 9
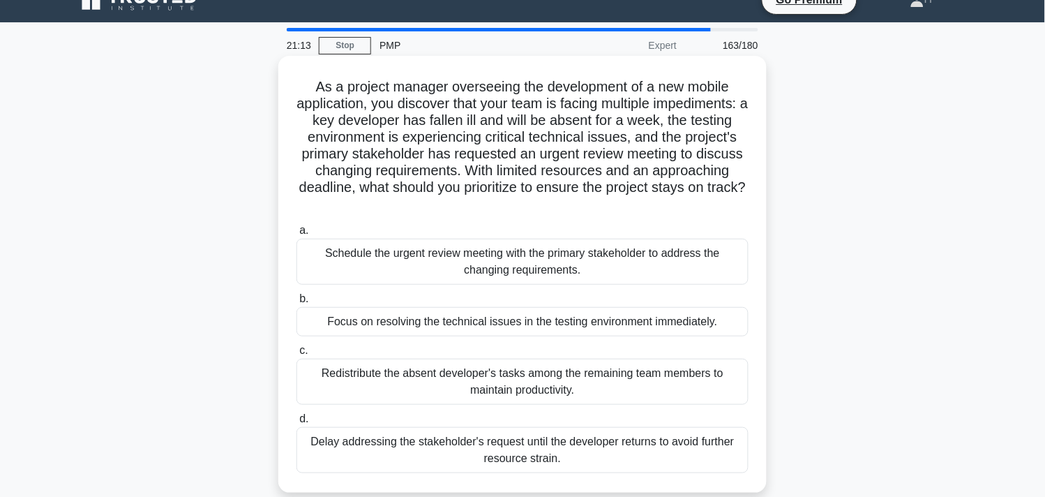
scroll to position [23, 0]
click at [581, 261] on div "Schedule the urgent review meeting with the primary stakeholder to address the …" at bounding box center [522, 261] width 452 height 46
click at [296, 234] on input "a. Schedule the urgent review meeting with the primary stakeholder to address t…" at bounding box center [296, 229] width 0 height 9
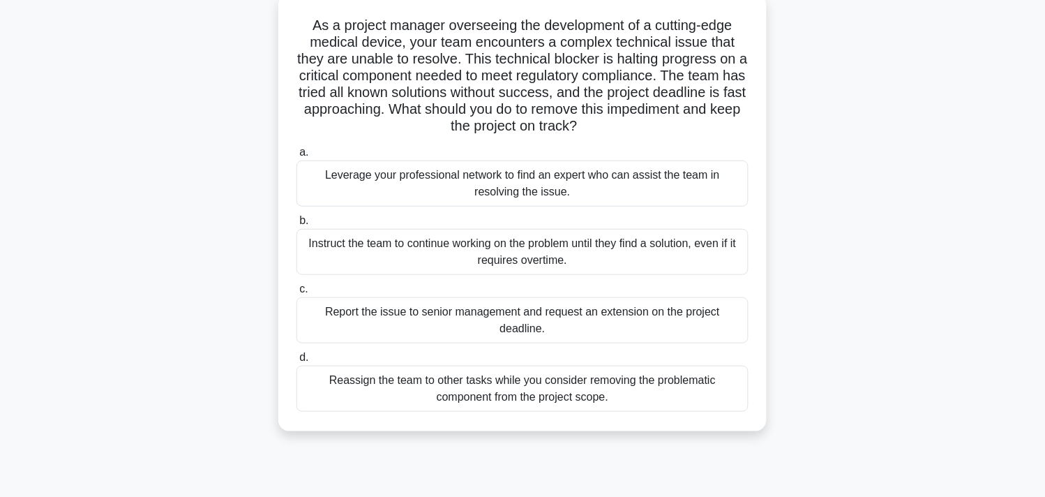
scroll to position [52, 0]
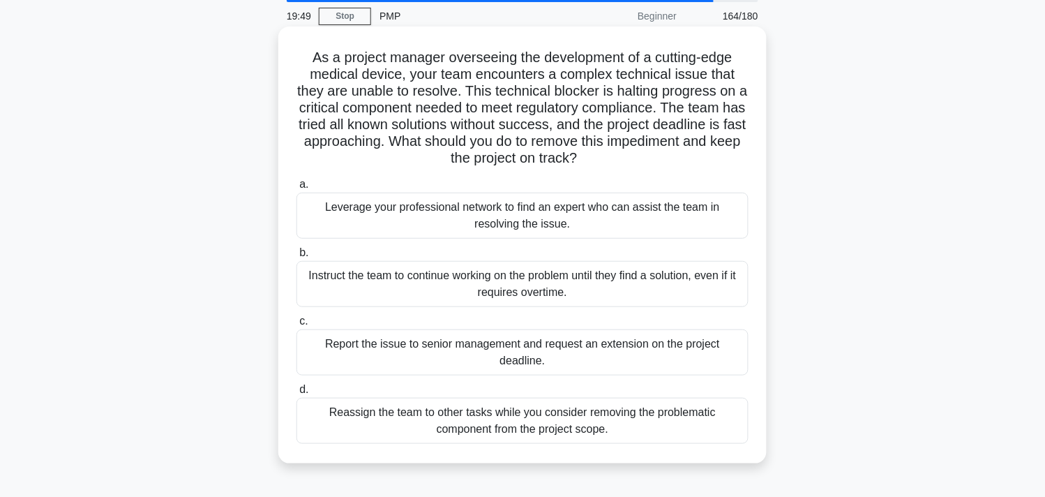
click at [587, 230] on div "Leverage your professional network to find an expert who can assist the team in…" at bounding box center [522, 216] width 452 height 46
click at [296, 189] on input "a. Leverage your professional network to find an expert who can assist the team…" at bounding box center [296, 184] width 0 height 9
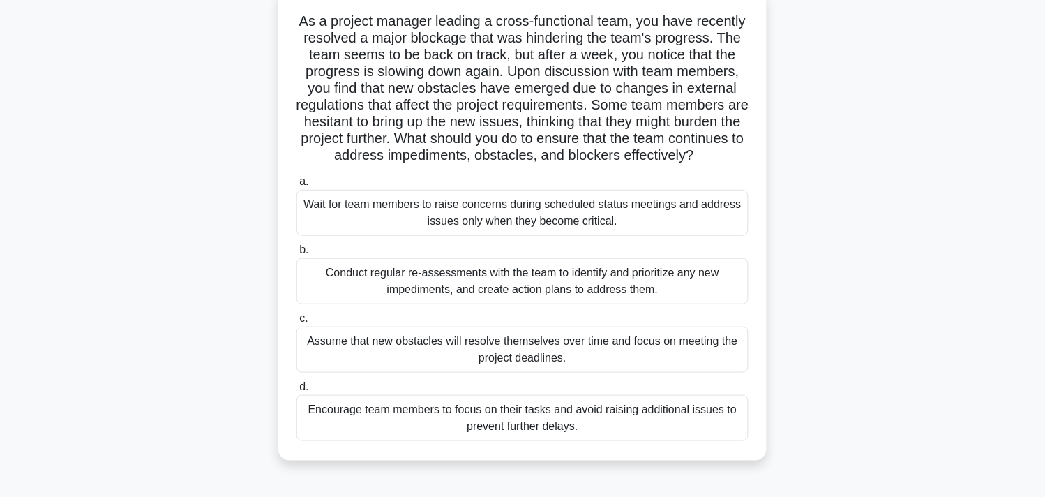
scroll to position [92, 0]
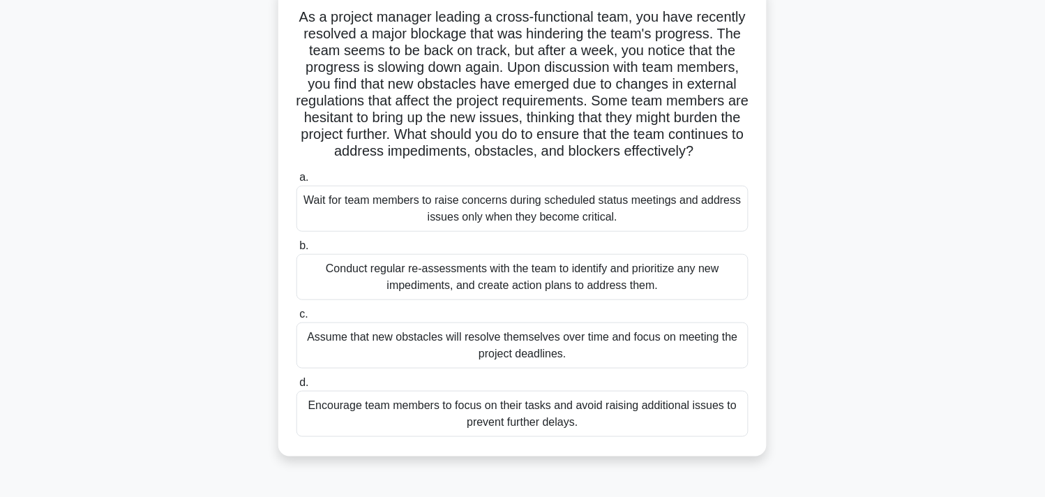
click at [672, 282] on div "Conduct regular re-assessments with the team to identify and prioritize any new…" at bounding box center [522, 277] width 452 height 46
click at [296, 250] on input "b. Conduct regular re-assessments with the team to identify and prioritize any …" at bounding box center [296, 245] width 0 height 9
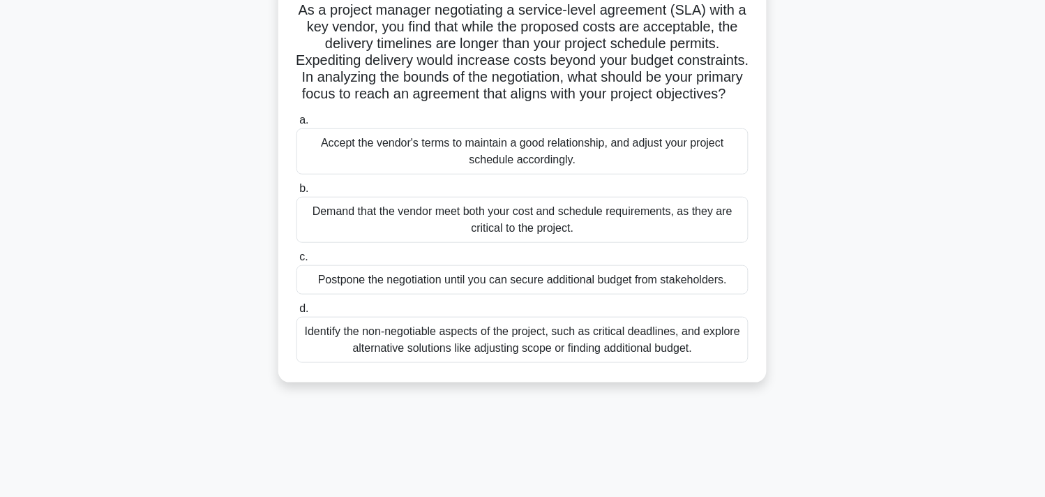
scroll to position [102, 0]
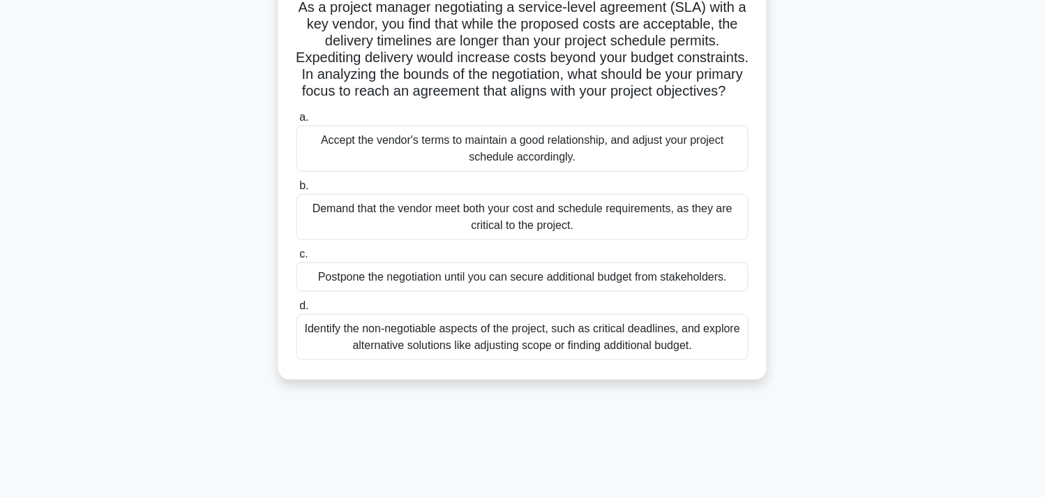
click at [702, 240] on div "Demand that the vendor meet both your cost and schedule requirements, as they a…" at bounding box center [522, 217] width 452 height 46
click at [296, 190] on input "b. Demand that the vendor meet both your cost and schedule requirements, as the…" at bounding box center [296, 185] width 0 height 9
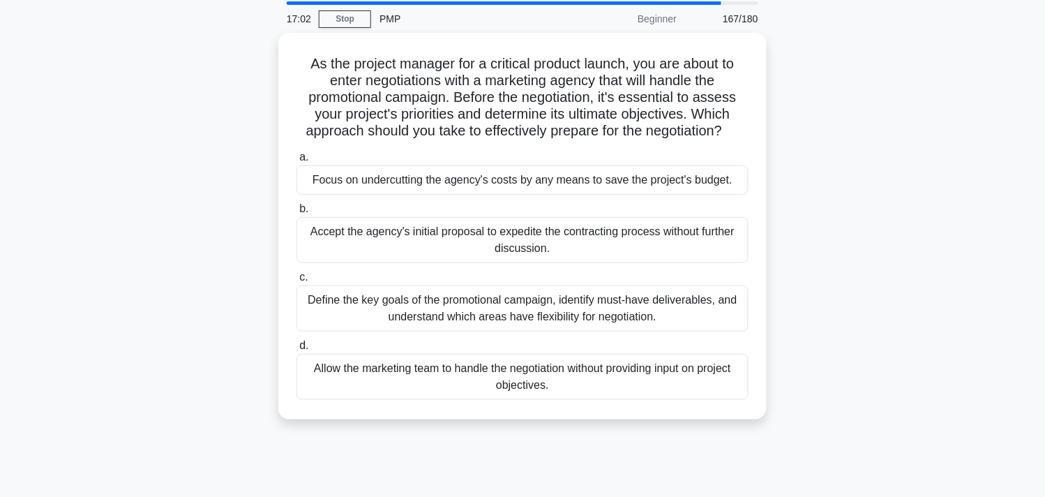
scroll to position [50, 0]
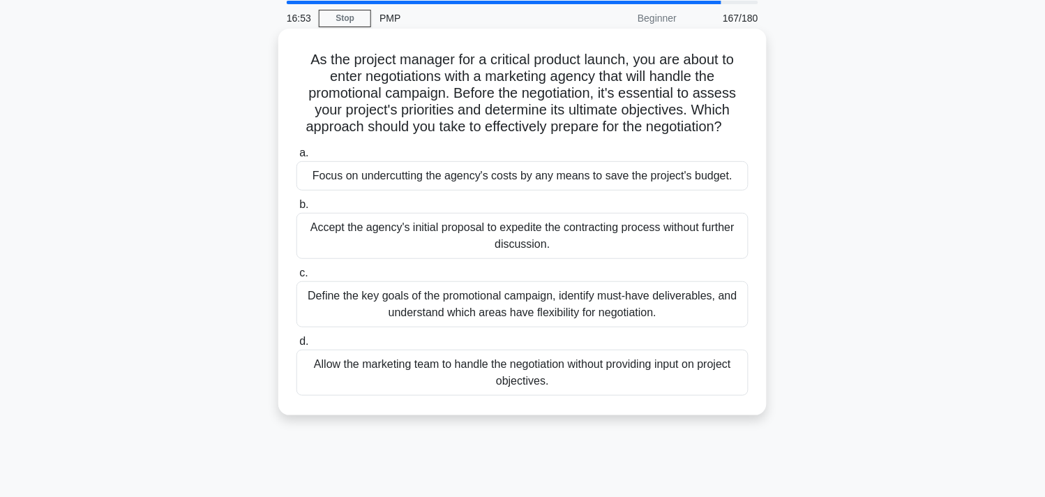
click at [587, 296] on div "Define the key goals of the promotional campaign, identify must-have deliverabl…" at bounding box center [522, 304] width 452 height 46
click at [296, 278] on input "c. Define the key goals of the promotional campaign, identify must-have deliver…" at bounding box center [296, 273] width 0 height 9
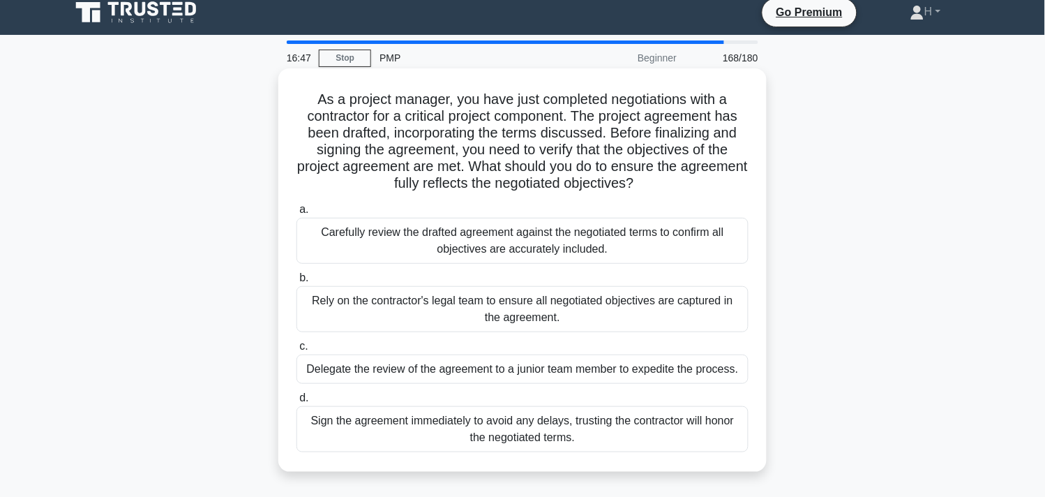
scroll to position [29, 0]
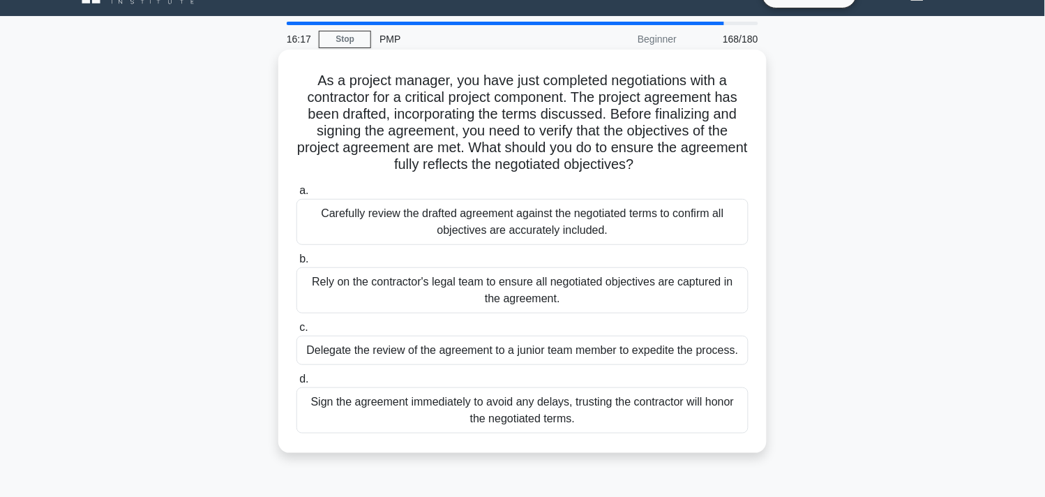
click at [623, 232] on div "Carefully review the drafted agreement against the negotiated terms to confirm …" at bounding box center [522, 222] width 452 height 46
click at [296, 195] on input "a. Carefully review the drafted agreement against the negotiated terms to confi…" at bounding box center [296, 190] width 0 height 9
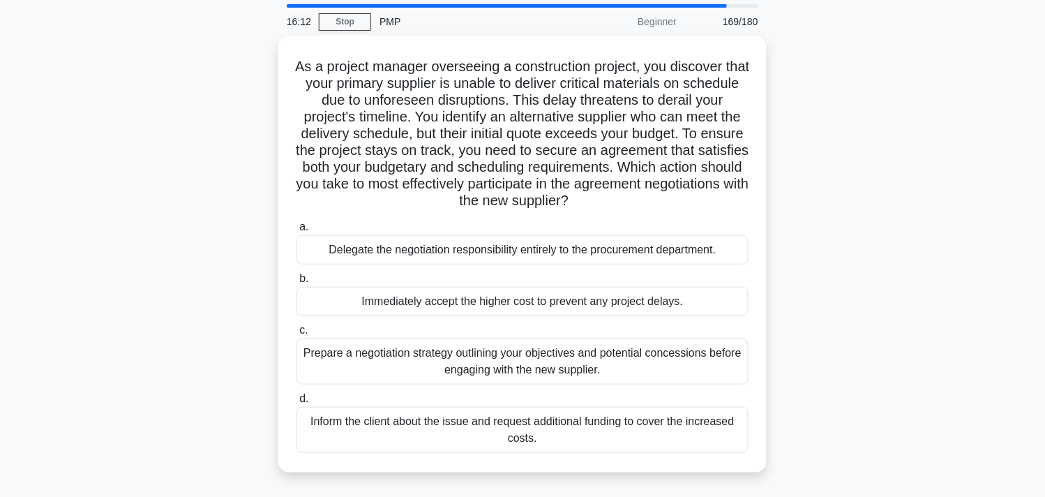
scroll to position [50, 0]
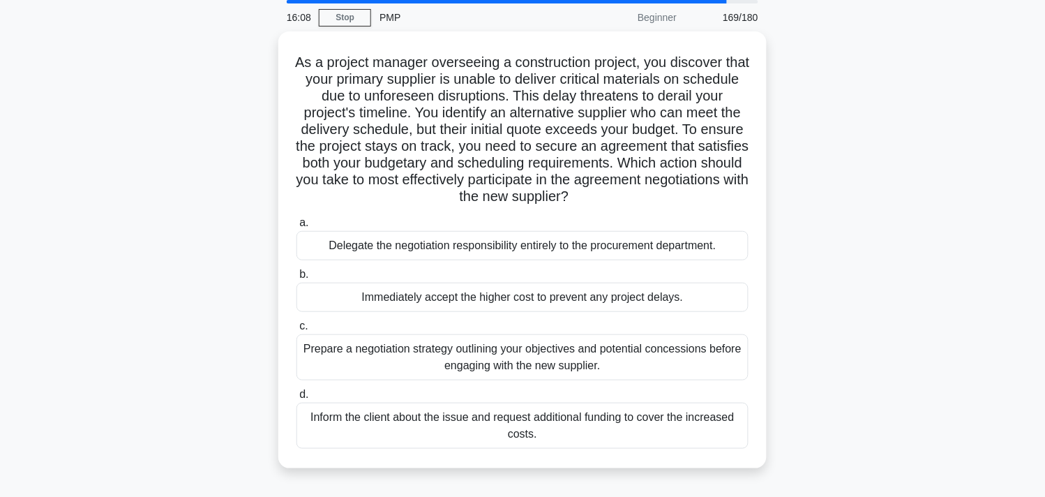
drag, startPoint x: 623, startPoint y: 232, endPoint x: 272, endPoint y: 326, distance: 363.3
click at [272, 326] on div "As a project manager overseeing a construction project, you discover that your …" at bounding box center [522, 257] width 921 height 453
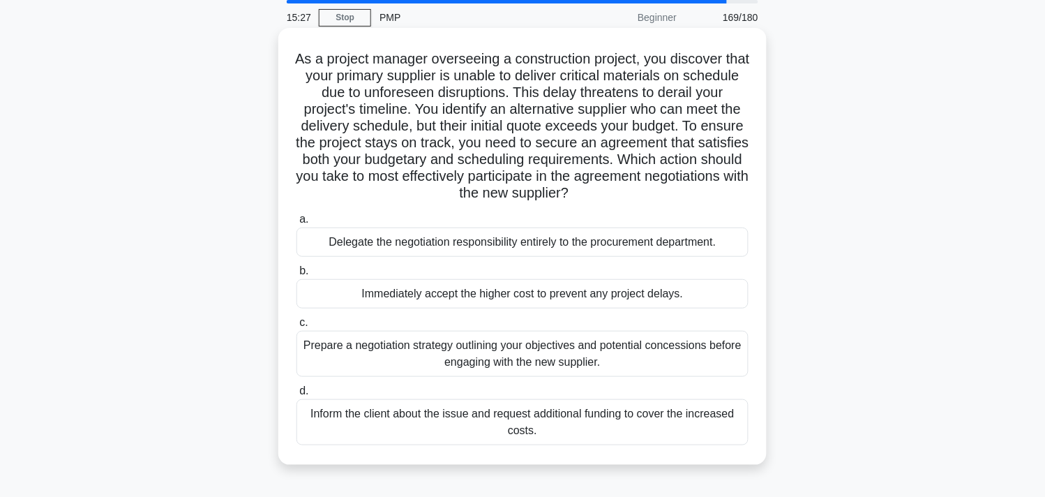
click at [386, 359] on div "Prepare a negotiation strategy outlining your objectives and potential concessi…" at bounding box center [522, 354] width 452 height 46
click at [296, 327] on input "c. Prepare a negotiation strategy outlining your objectives and potential conce…" at bounding box center [296, 322] width 0 height 9
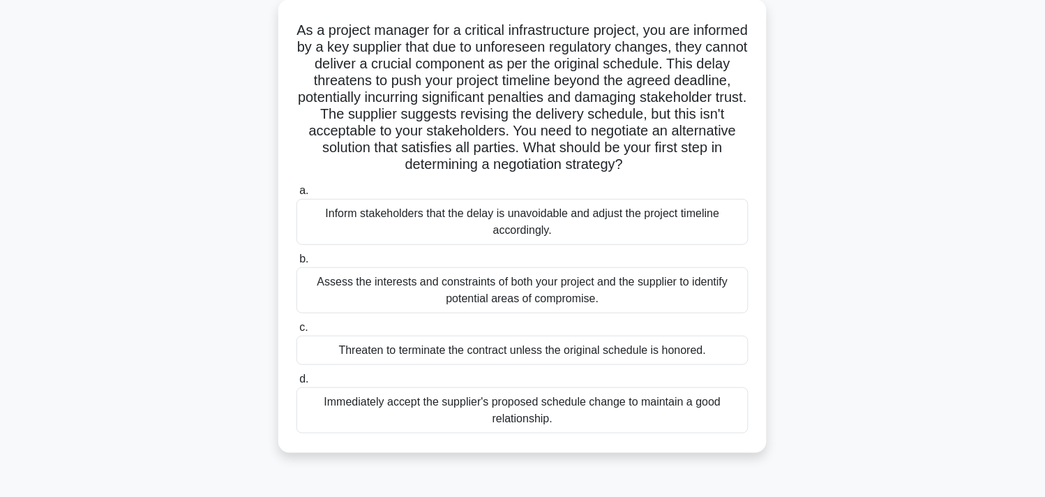
scroll to position [92, 0]
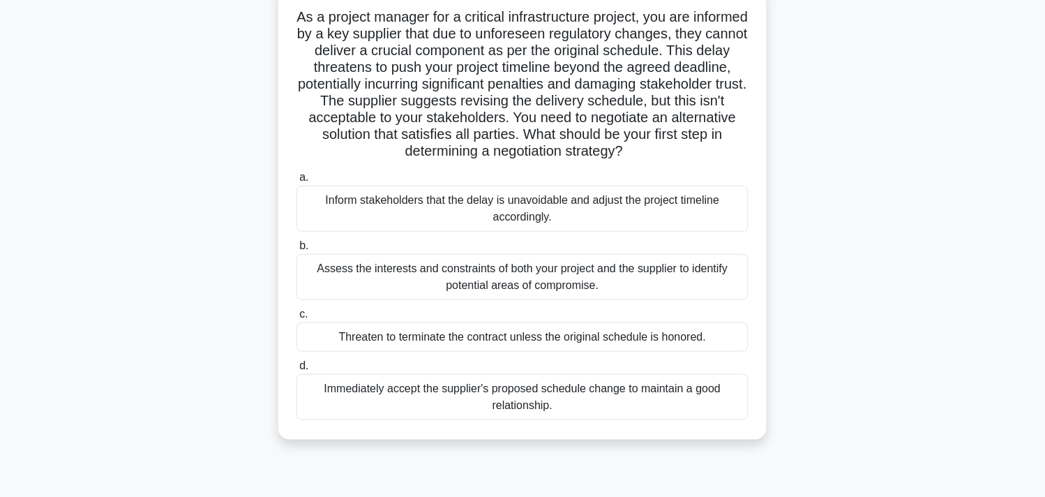
click at [389, 285] on div "Assess the interests and constraints of both your project and the supplier to i…" at bounding box center [522, 277] width 452 height 46
click at [296, 250] on input "b. Assess the interests and constraints of both your project and the supplier t…" at bounding box center [296, 245] width 0 height 9
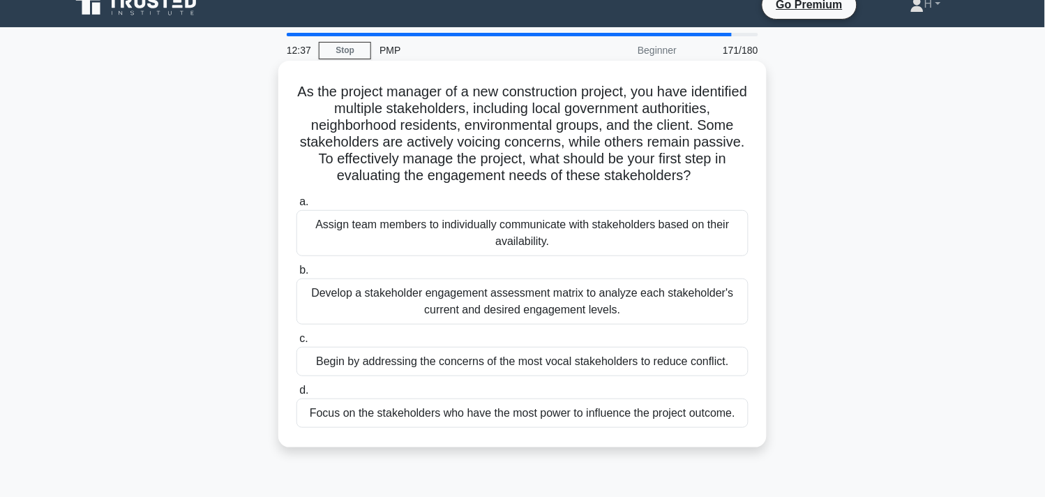
scroll to position [8, 0]
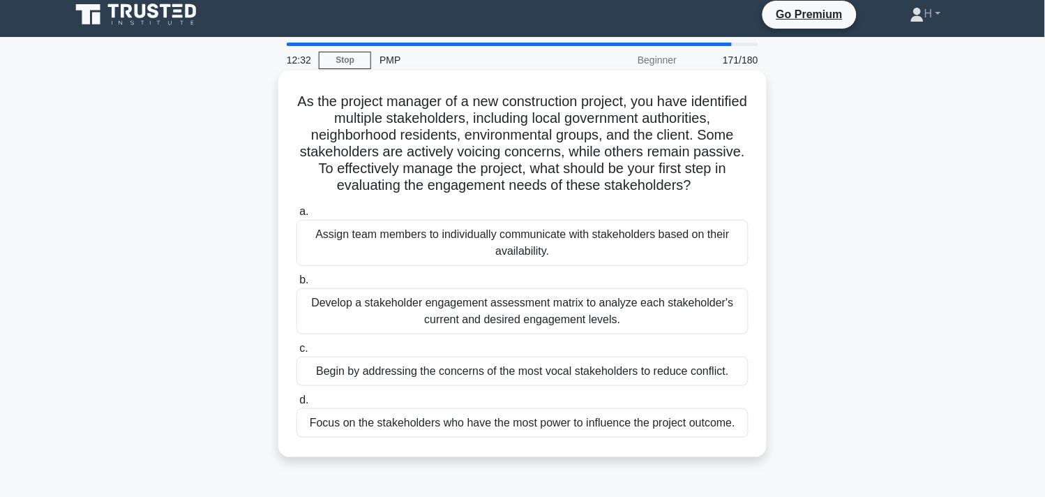
click at [542, 331] on div "Develop a stakeholder engagement assessment matrix to analyze each stakeholder'…" at bounding box center [522, 311] width 452 height 46
click at [296, 285] on input "b. Develop a stakeholder engagement assessment matrix to analyze each stakehold…" at bounding box center [296, 280] width 0 height 9
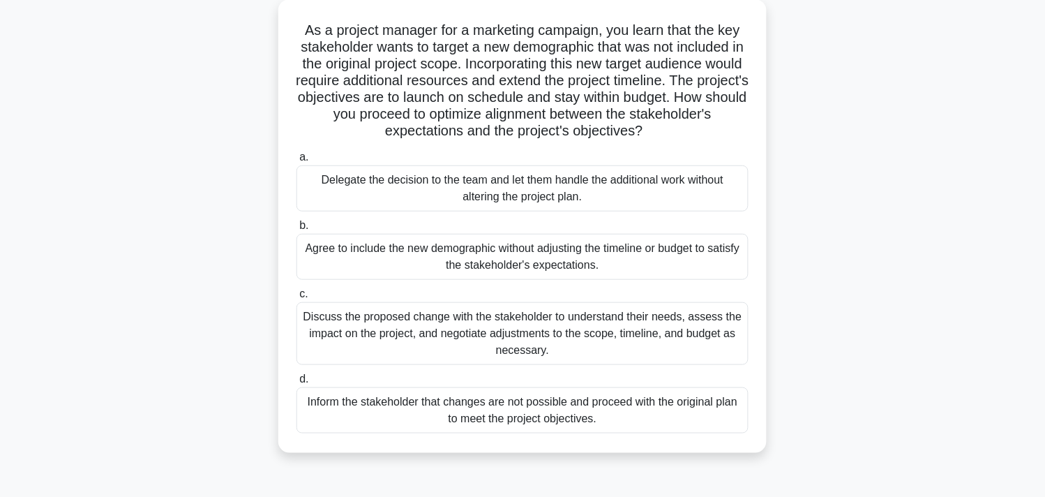
scroll to position [84, 0]
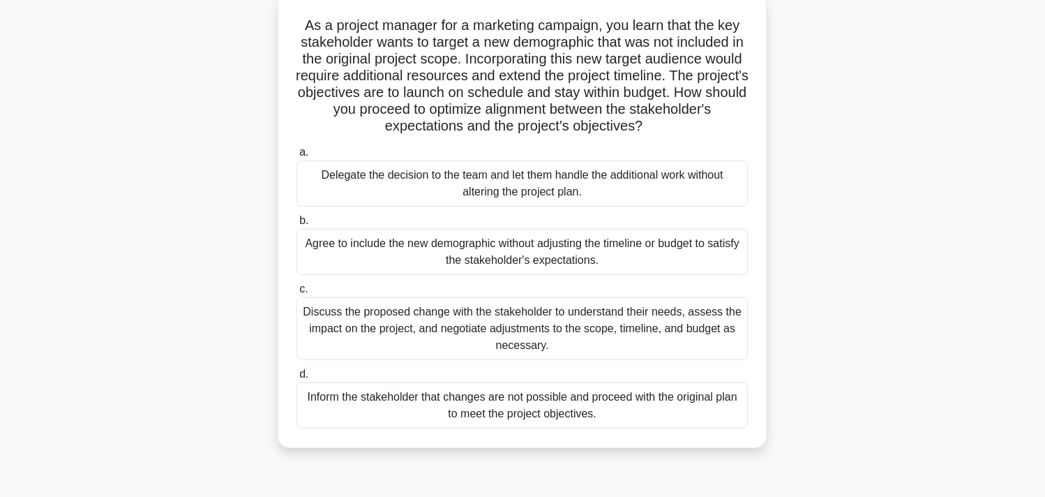
click at [587, 340] on div "Discuss the proposed change with the stakeholder to understand their needs, ass…" at bounding box center [522, 328] width 452 height 63
click at [296, 294] on input "c. Discuss the proposed change with the stakeholder to understand their needs, …" at bounding box center [296, 289] width 0 height 9
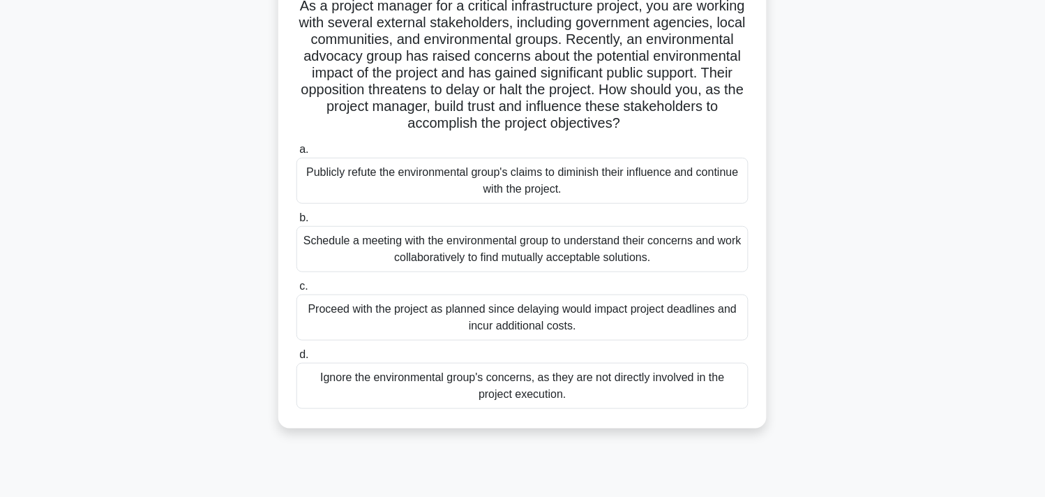
scroll to position [103, 0]
click at [527, 262] on div "Schedule a meeting with the environmental group to understand their concerns an…" at bounding box center [522, 250] width 452 height 46
click at [296, 223] on input "b. Schedule a meeting with the environmental group to understand their concerns…" at bounding box center [296, 218] width 0 height 9
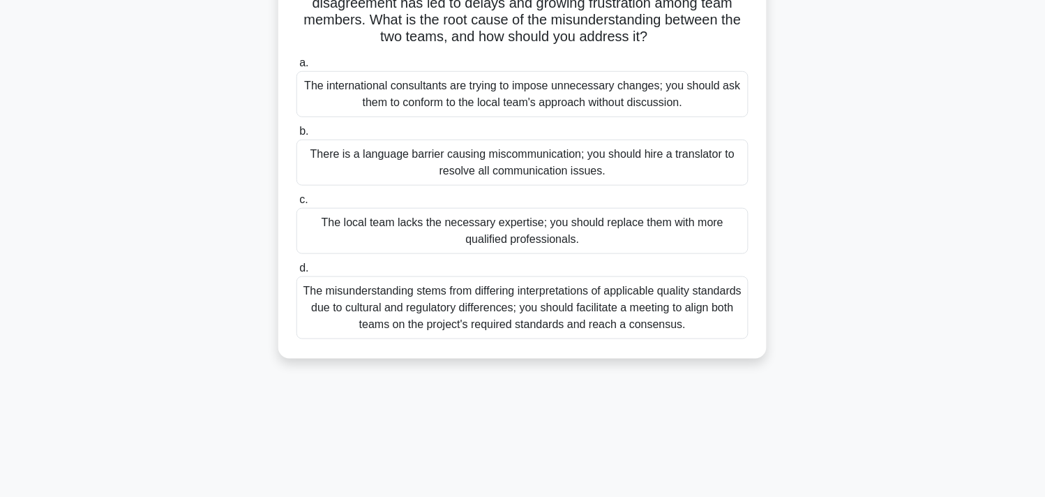
scroll to position [189, 0]
click at [457, 318] on div "The misunderstanding stems from differing interpretations of applicable quality…" at bounding box center [522, 308] width 452 height 63
click at [296, 273] on input "d. The misunderstanding stems from differing interpretations of applicable qual…" at bounding box center [296, 268] width 0 height 9
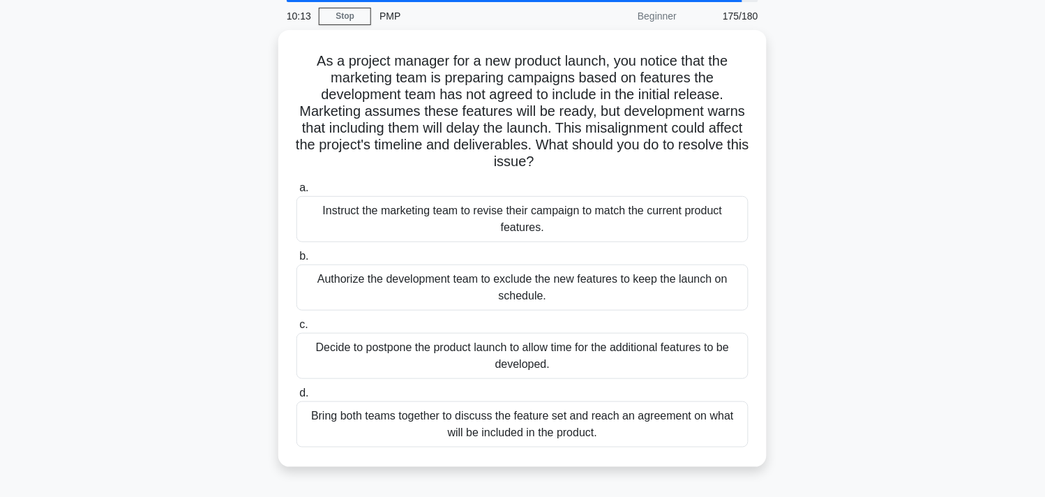
scroll to position [52, 0]
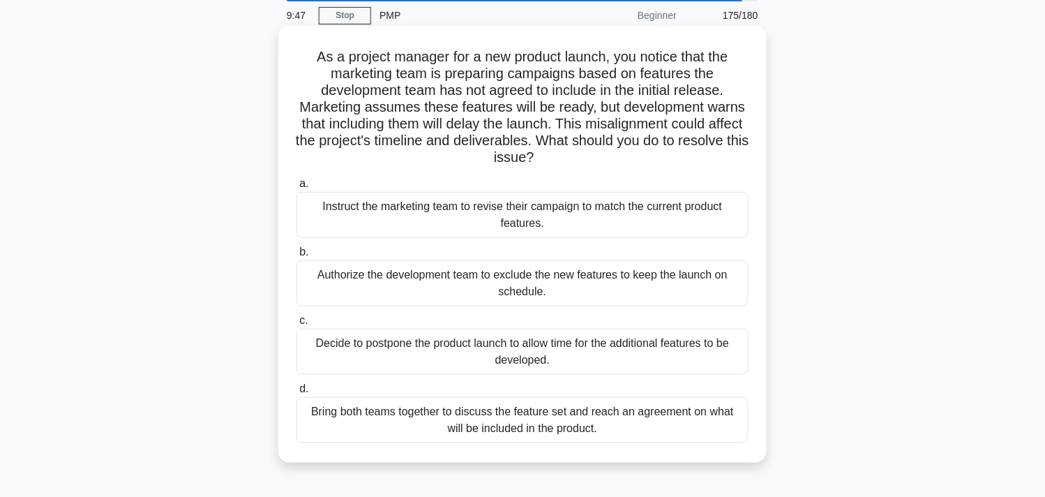
click at [473, 412] on div "Bring both teams together to discuss the feature set and reach an agreement on …" at bounding box center [522, 420] width 452 height 46
click at [296, 393] on input "d. Bring both teams together to discuss the feature set and reach an agreement …" at bounding box center [296, 388] width 0 height 9
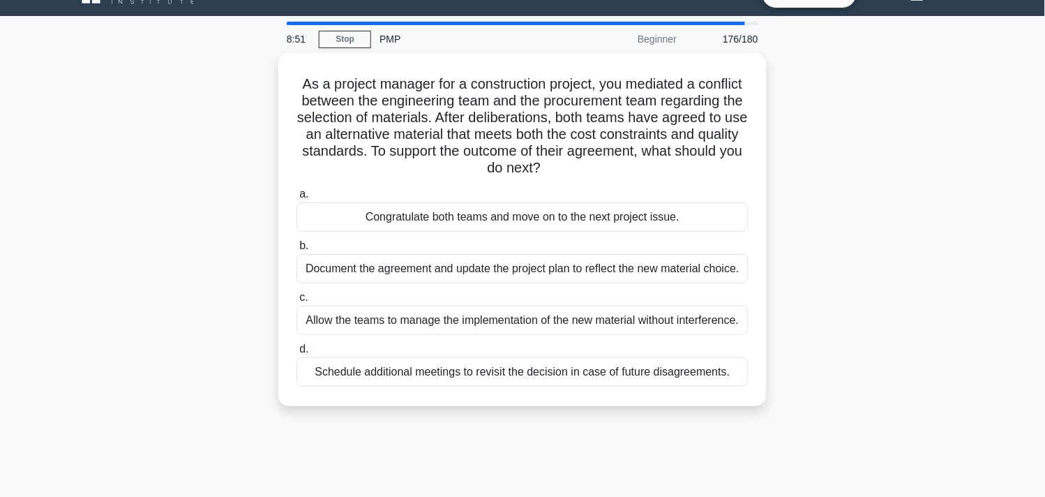
scroll to position [29, 0]
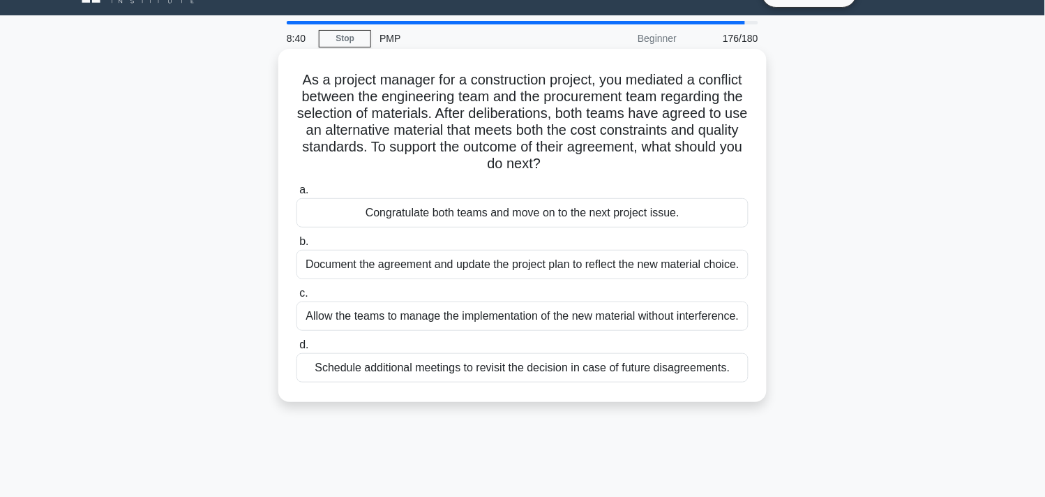
click at [483, 260] on div "Document the agreement and update the project plan to reflect the new material …" at bounding box center [522, 264] width 452 height 29
click at [296, 246] on input "b. Document the agreement and update the project plan to reflect the new materi…" at bounding box center [296, 241] width 0 height 9
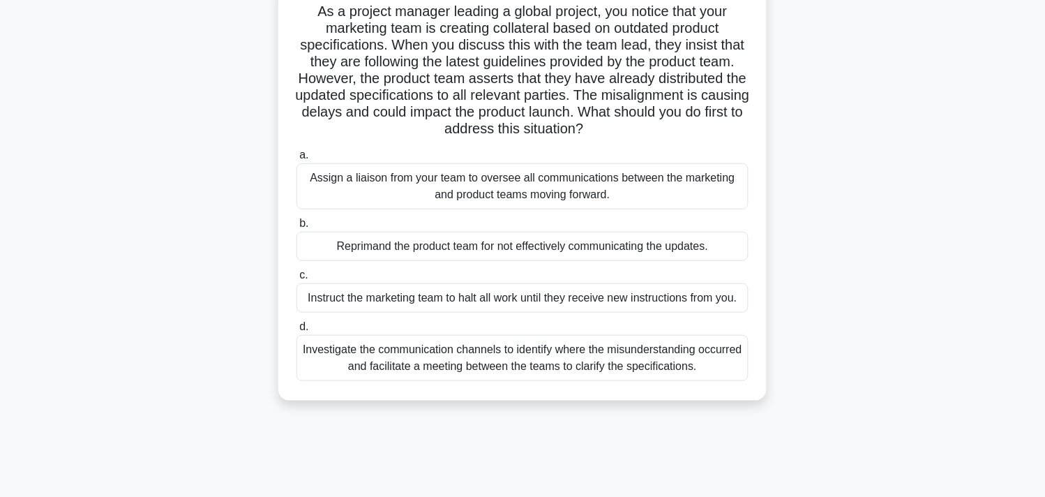
scroll to position [96, 0]
click at [531, 323] on label "d. Investigate the communication channels to identify where the misunderstandin…" at bounding box center [522, 350] width 452 height 63
click at [296, 324] on input "d. Investigate the communication channels to identify where the misunderstandin…" at bounding box center [296, 328] width 0 height 9
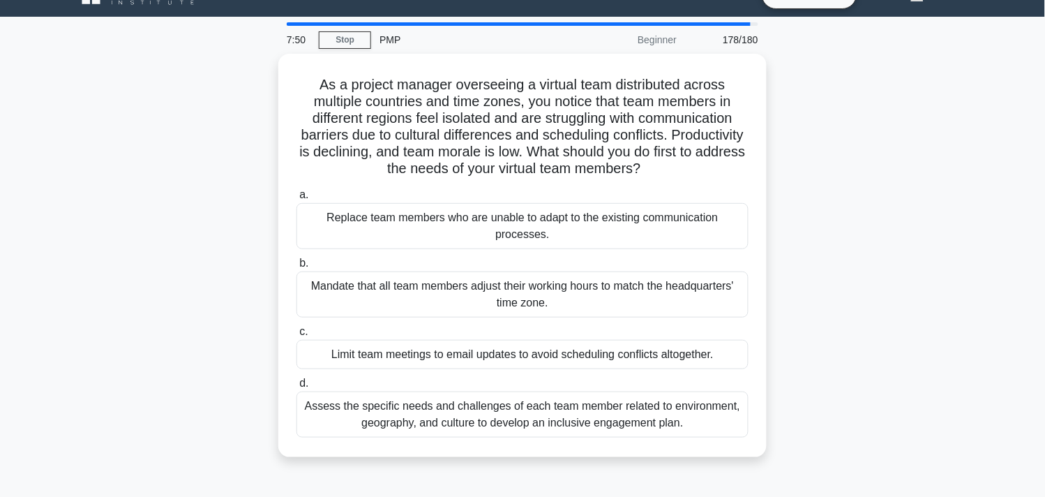
scroll to position [0, 0]
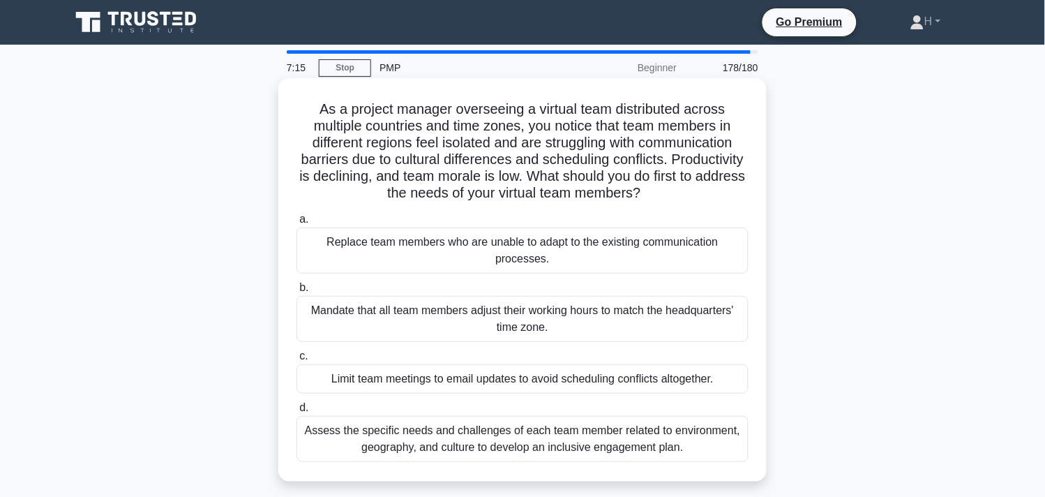
click at [493, 269] on div "Replace team members who are unable to adapt to the existing communication proc…" at bounding box center [522, 250] width 452 height 46
click at [296, 224] on input "a. Replace team members who are unable to adapt to the existing communication p…" at bounding box center [296, 219] width 0 height 9
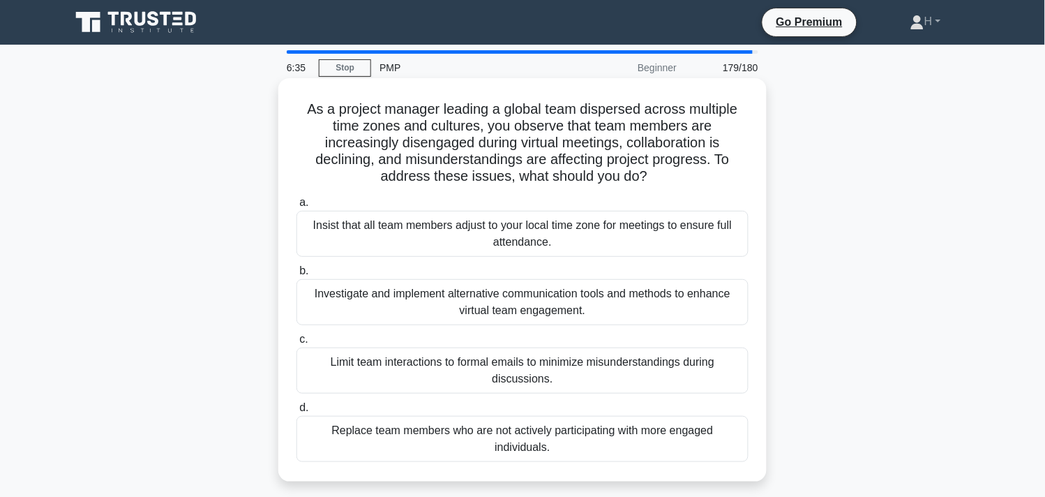
click at [403, 309] on div "Investigate and implement alternative communication tools and methods to enhanc…" at bounding box center [522, 302] width 452 height 46
click at [296, 276] on input "b. Investigate and implement alternative communication tools and methods to enh…" at bounding box center [296, 270] width 0 height 9
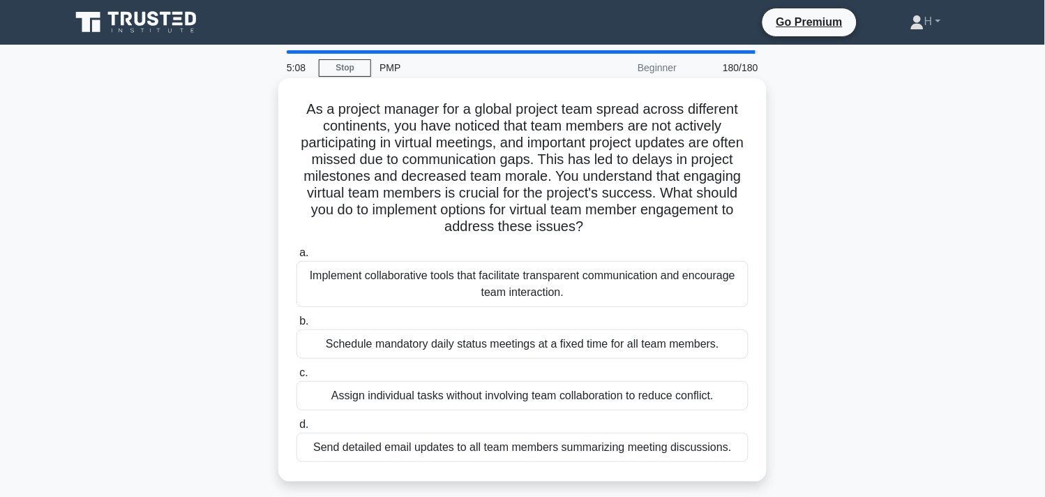
click at [431, 297] on div "Implement collaborative tools that facilitate transparent communication and enc…" at bounding box center [522, 284] width 452 height 46
click at [296, 257] on input "a. Implement collaborative tools that facilitate transparent communication and …" at bounding box center [296, 252] width 0 height 9
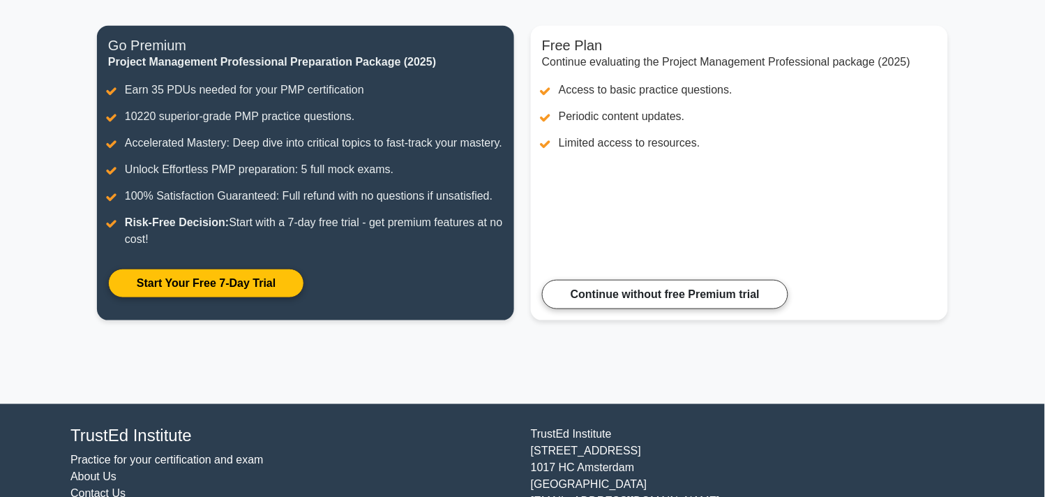
scroll to position [165, 0]
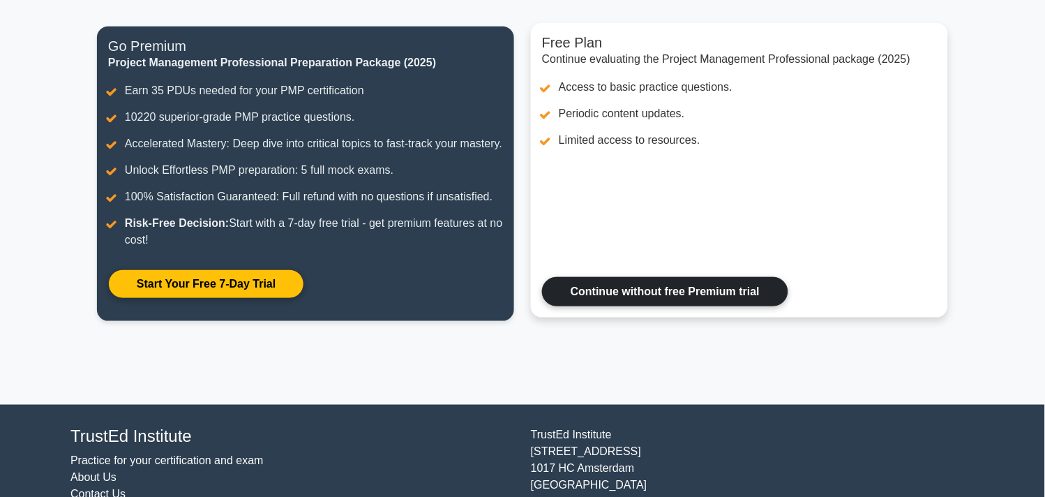
click at [720, 306] on link "Continue without free Premium trial" at bounding box center [665, 291] width 246 height 29
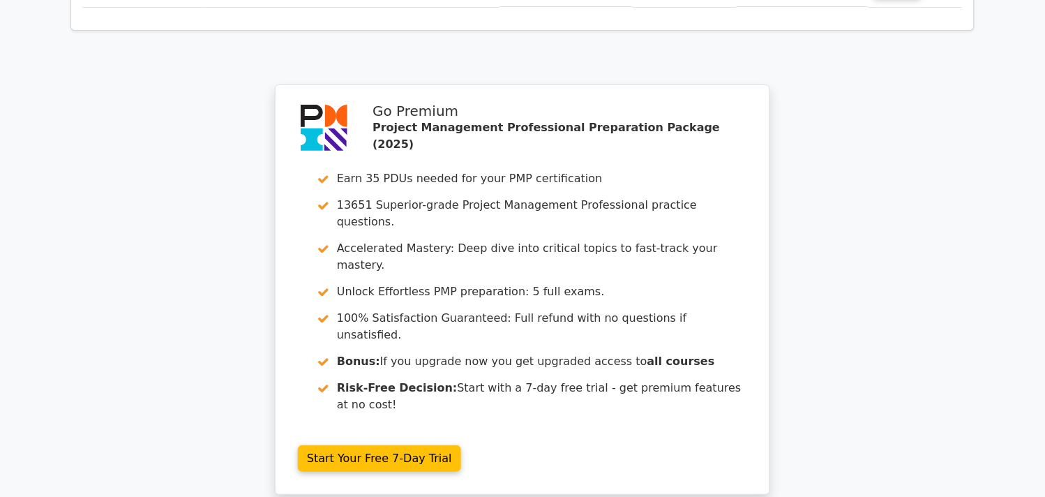
scroll to position [2417, 0]
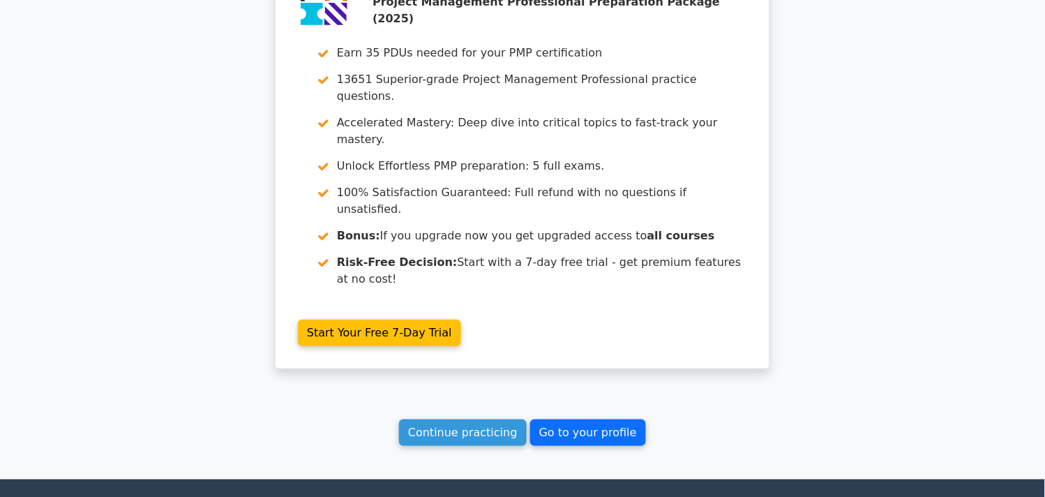
click at [573, 419] on link "Go to your profile" at bounding box center [588, 432] width 116 height 27
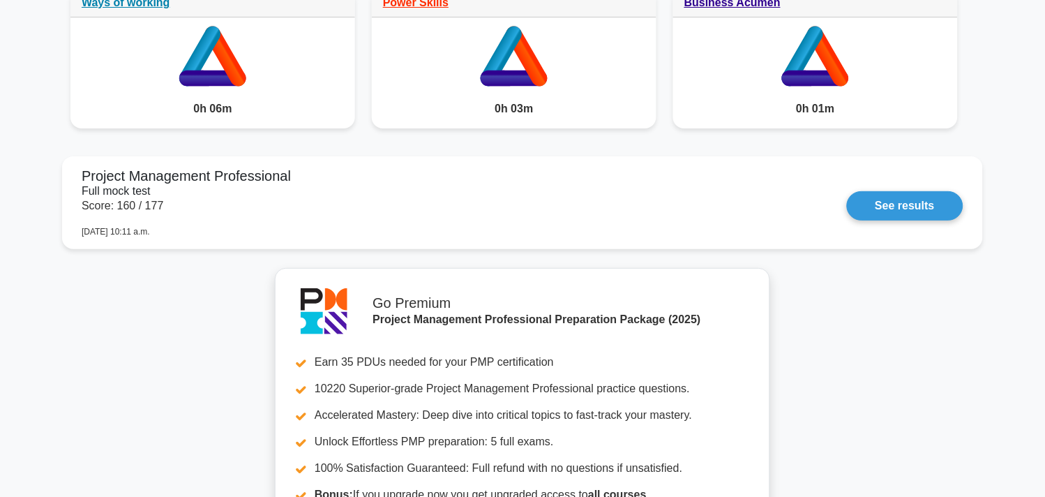
scroll to position [1159, 0]
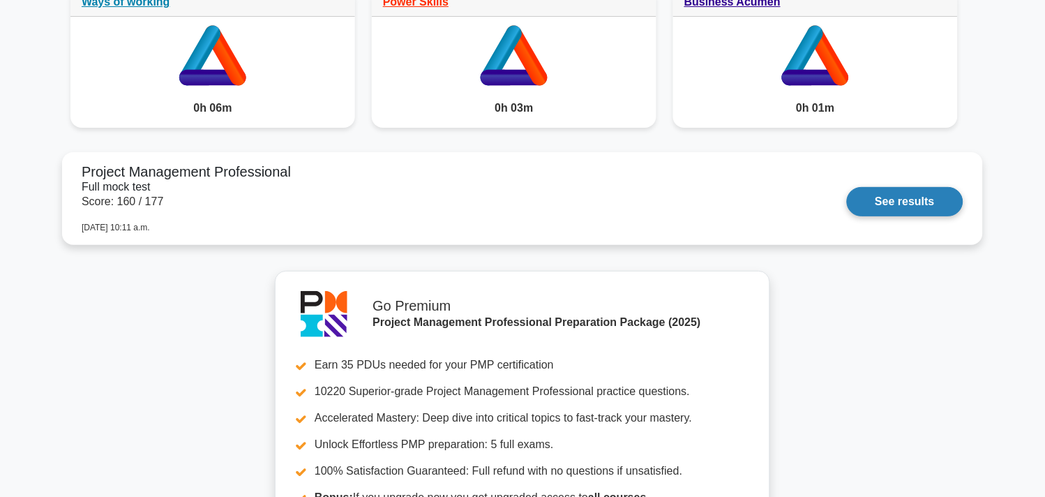
click at [907, 208] on link "See results" at bounding box center [905, 201] width 116 height 29
